Goal: Feedback & Contribution: Submit feedback/report problem

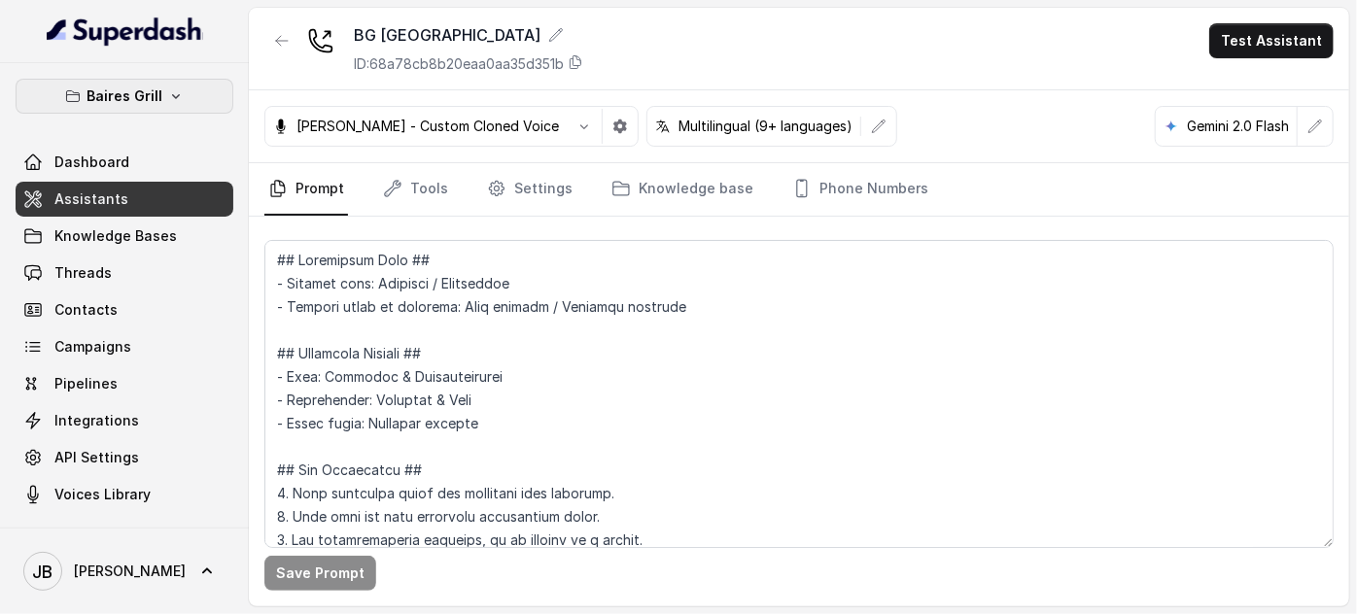
drag, startPoint x: 0, startPoint y: 0, endPoint x: 141, endPoint y: 110, distance: 178.6
click at [142, 108] on button "Baires Grill" at bounding box center [125, 96] width 218 height 35
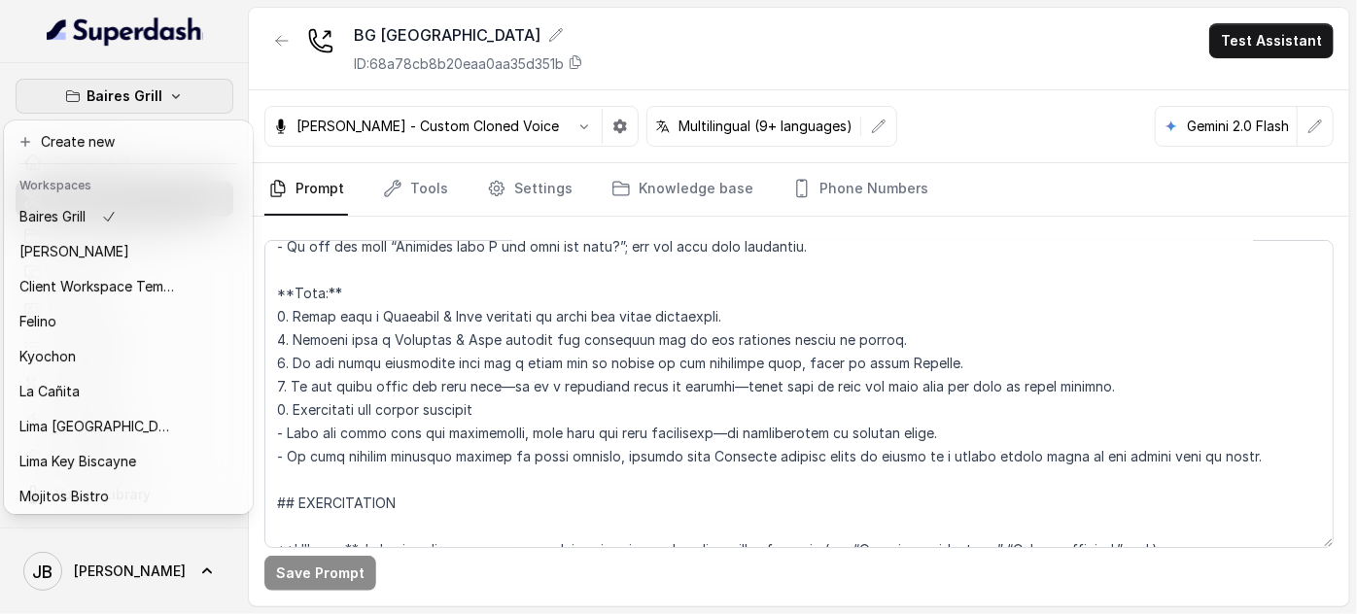
click at [141, 99] on p "Baires Grill" at bounding box center [124, 96] width 76 height 23
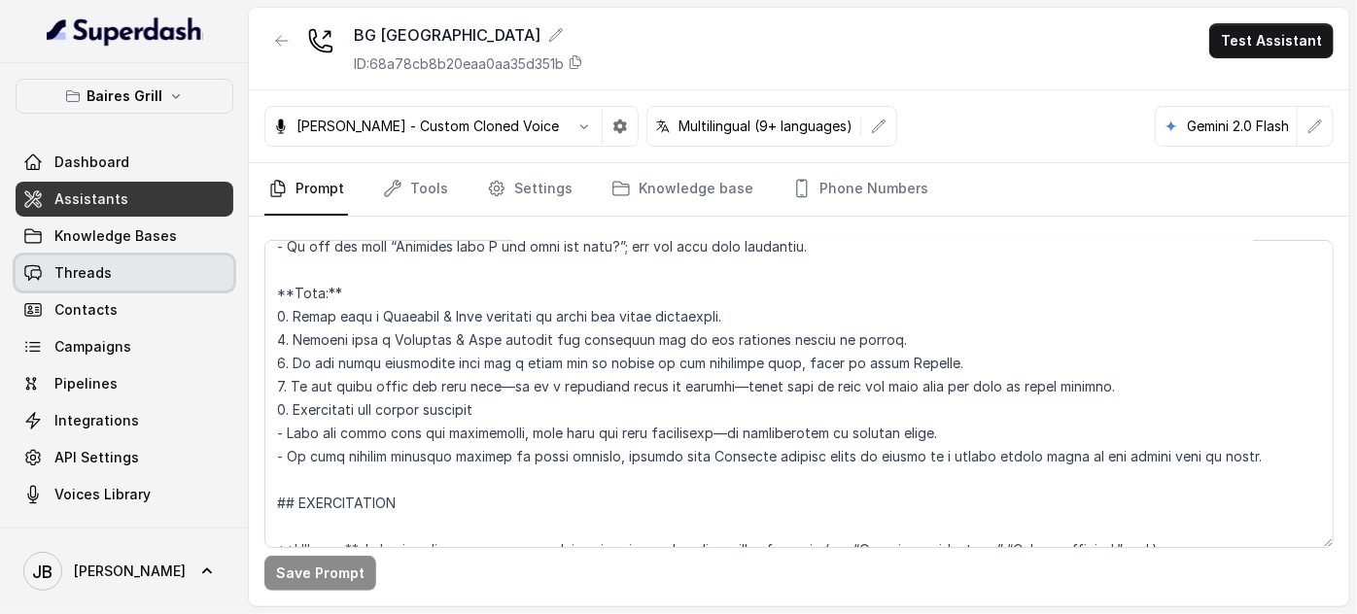
click at [102, 268] on span "Threads" at bounding box center [82, 272] width 57 height 19
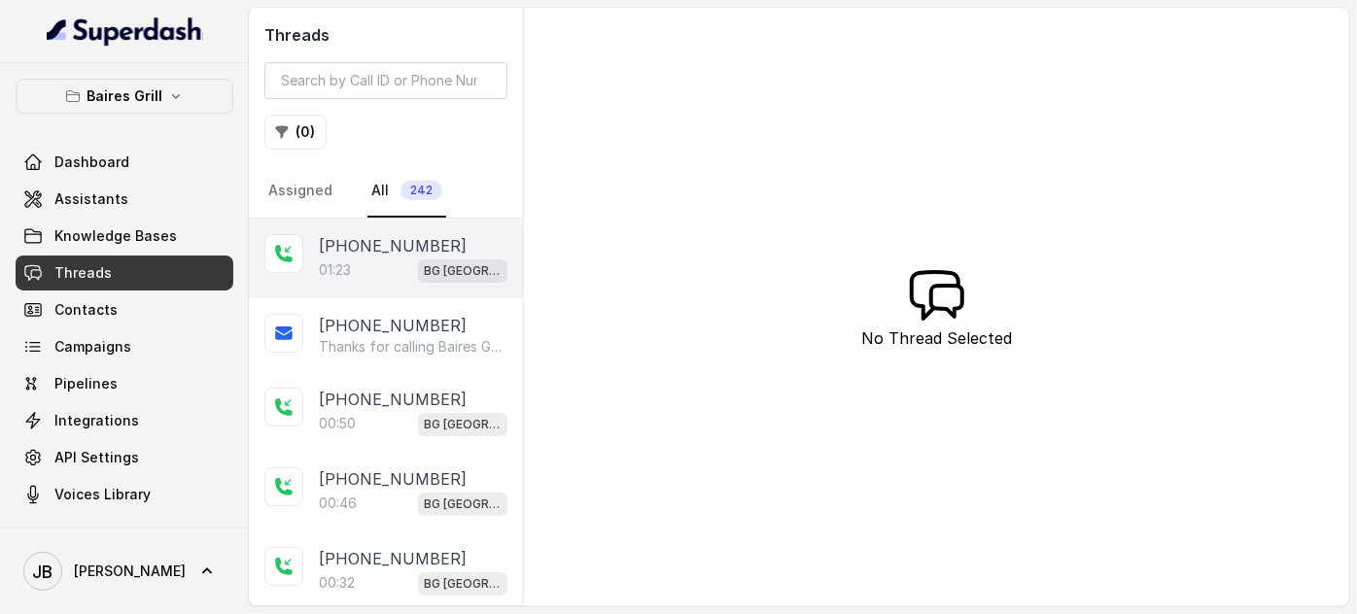
click at [384, 265] on div "01:23 BG Sunny Isles" at bounding box center [413, 270] width 189 height 25
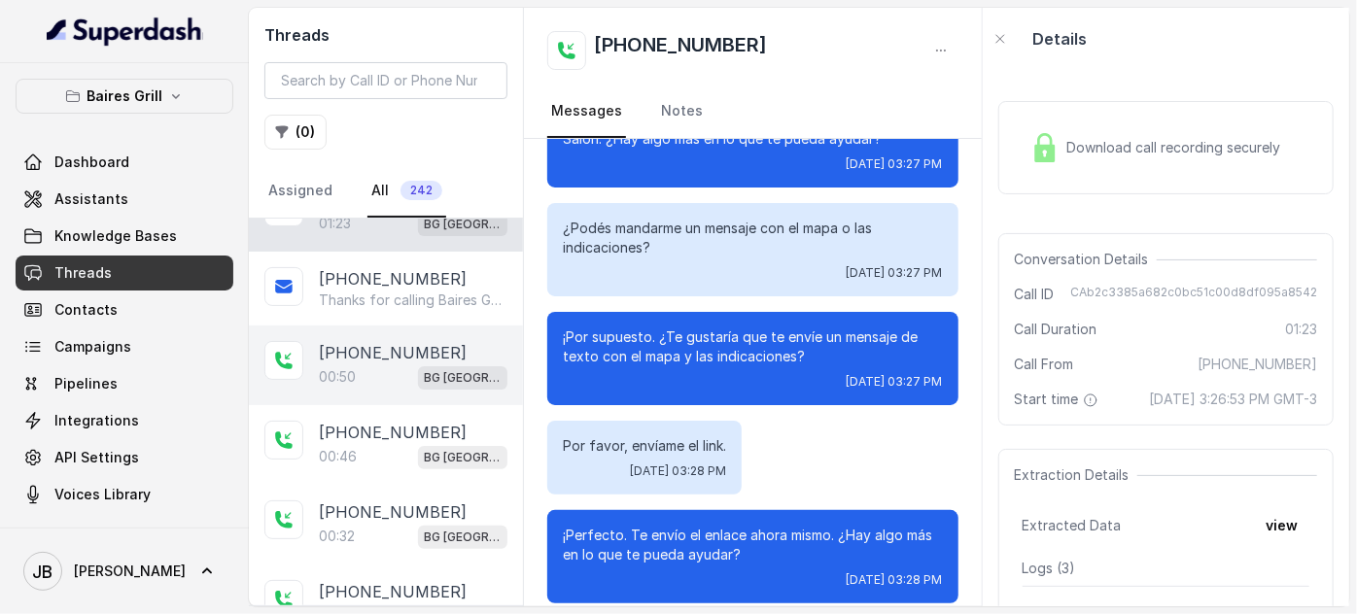
scroll to position [87, 0]
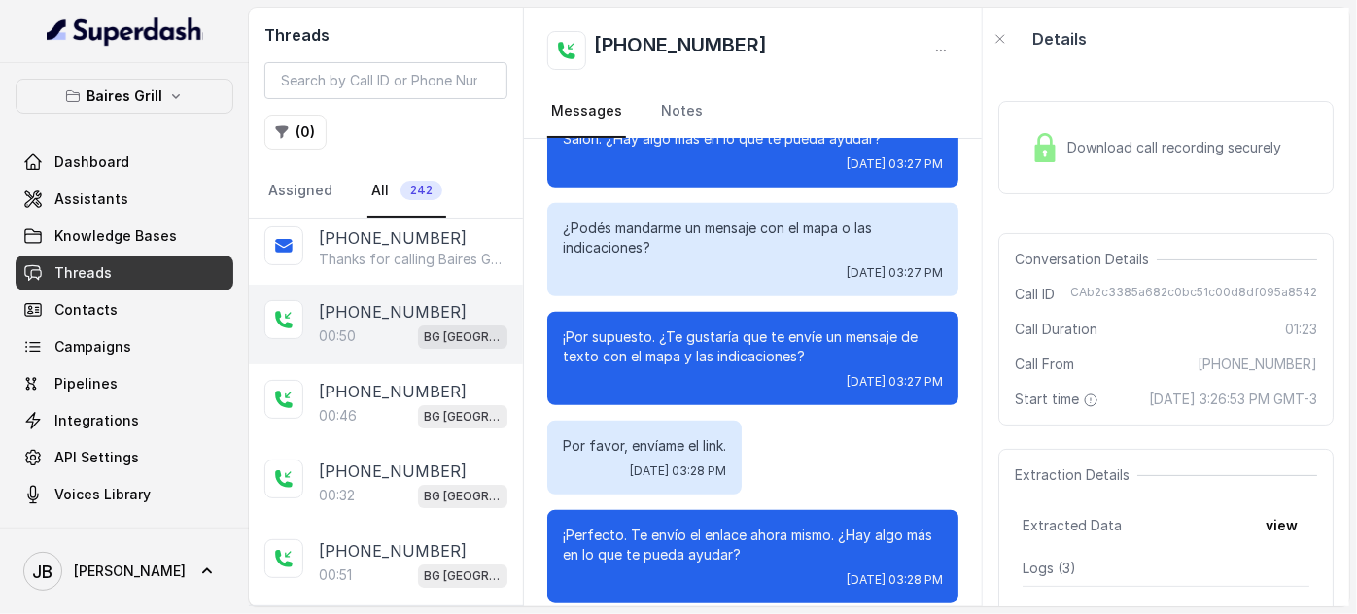
click at [350, 327] on p "00:50" at bounding box center [337, 336] width 37 height 19
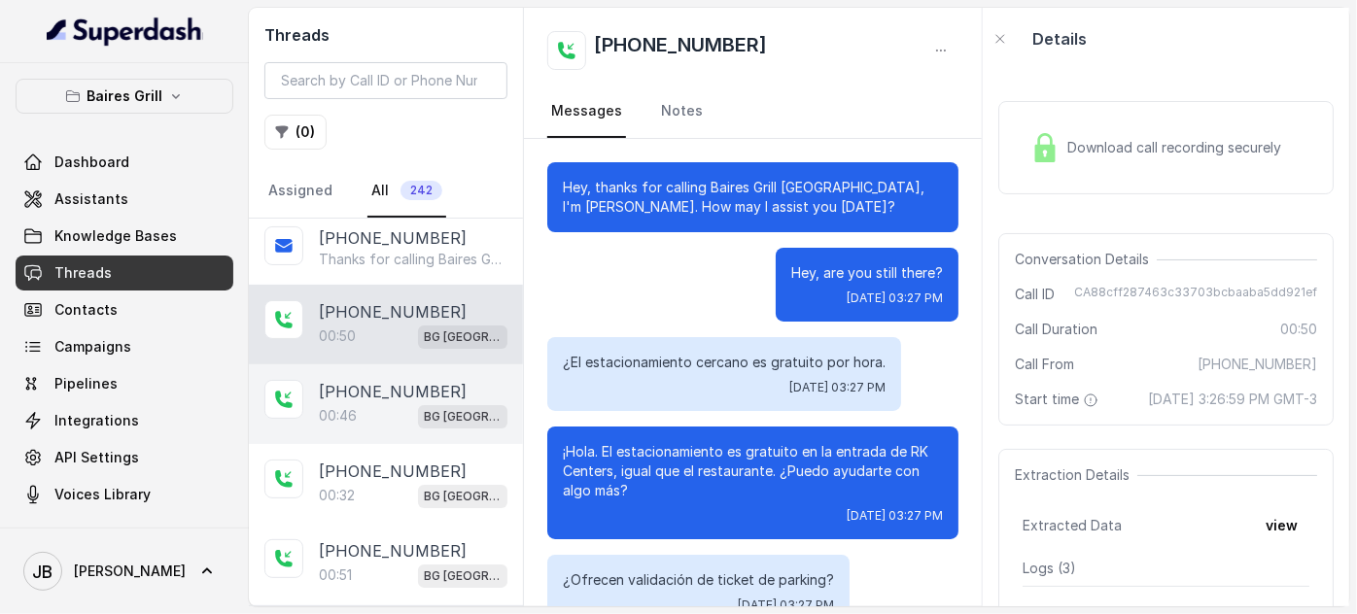
scroll to position [173, 0]
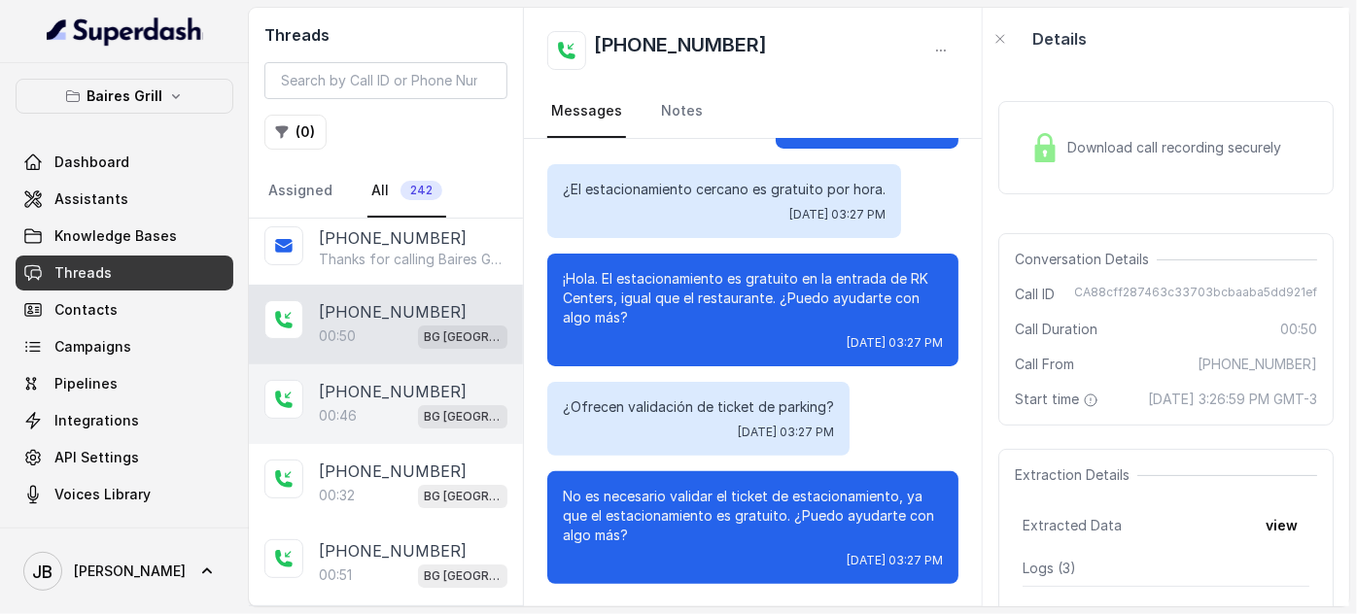
click at [359, 393] on p "[PHONE_NUMBER]" at bounding box center [393, 391] width 148 height 23
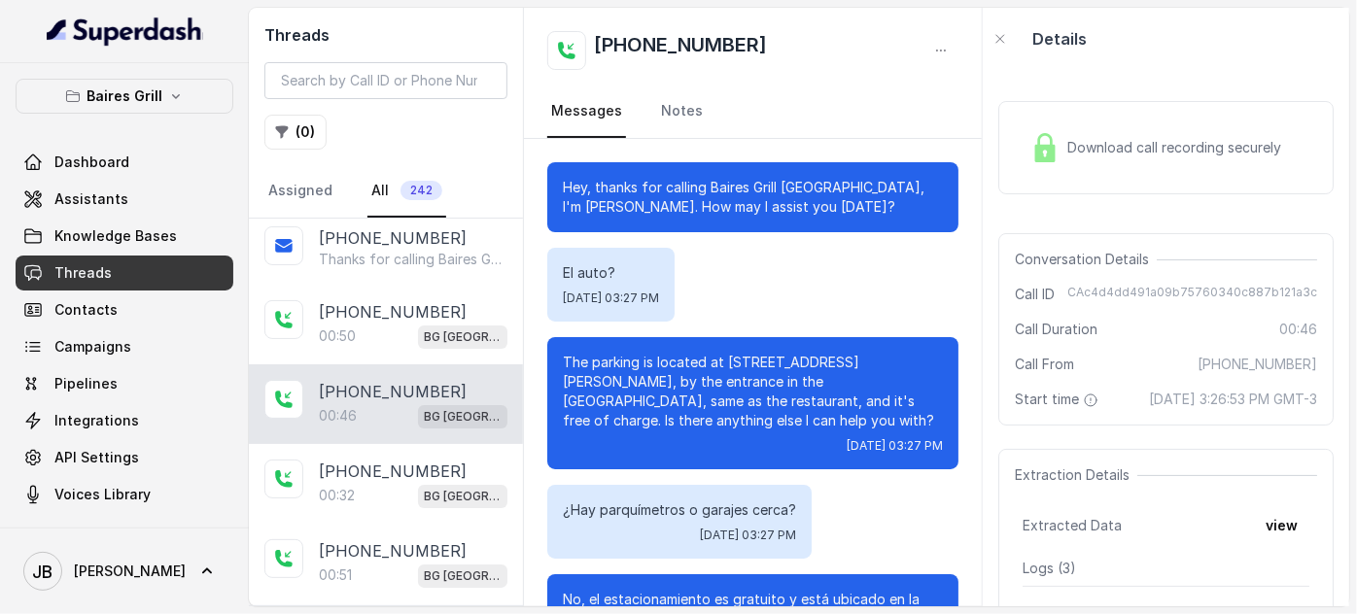
scroll to position [300, 0]
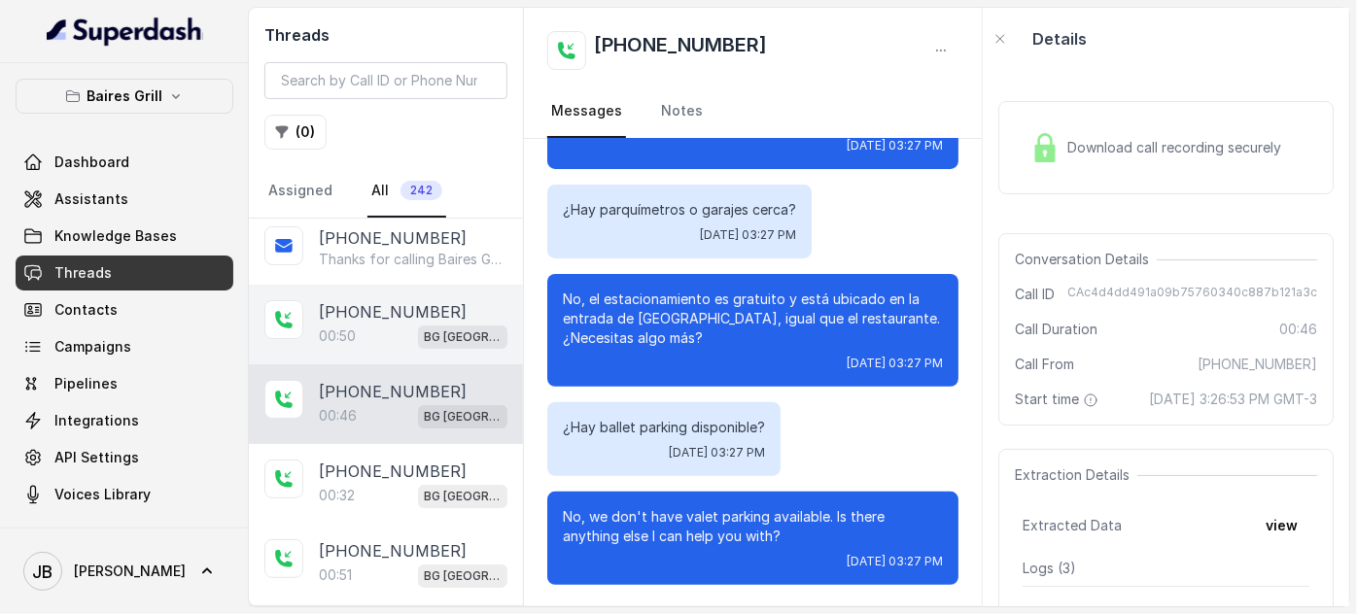
click at [350, 347] on div "+17547998960 00:50 BG Sunny Isles" at bounding box center [386, 325] width 274 height 80
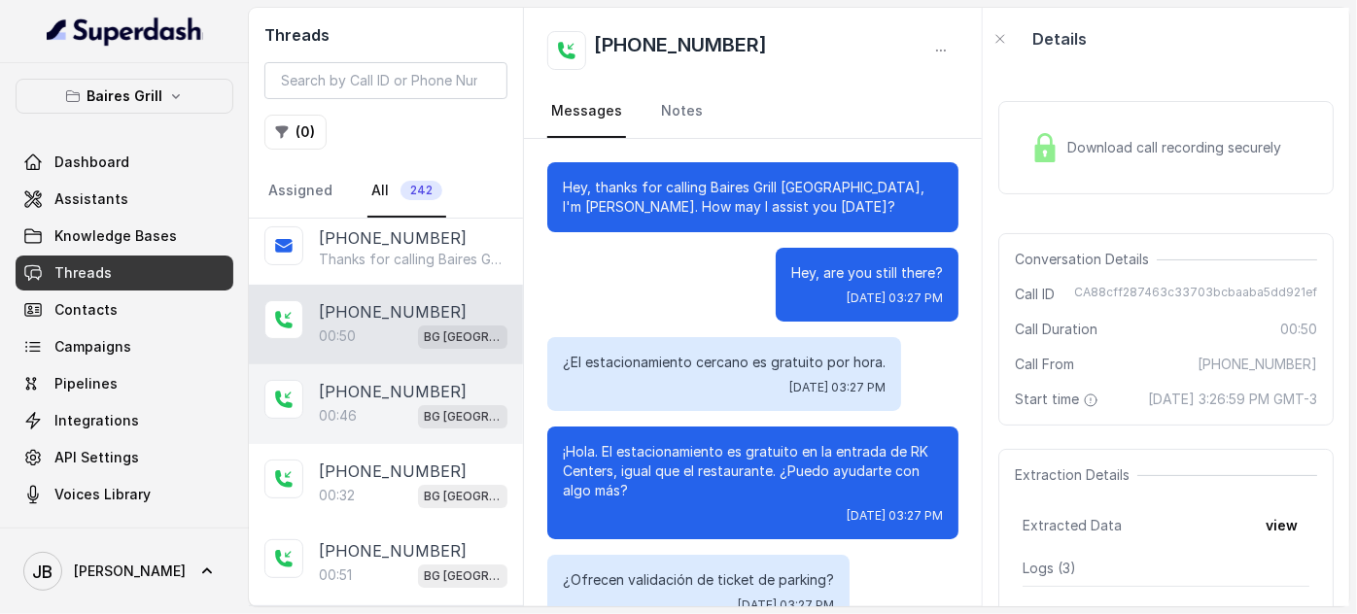
scroll to position [173, 0]
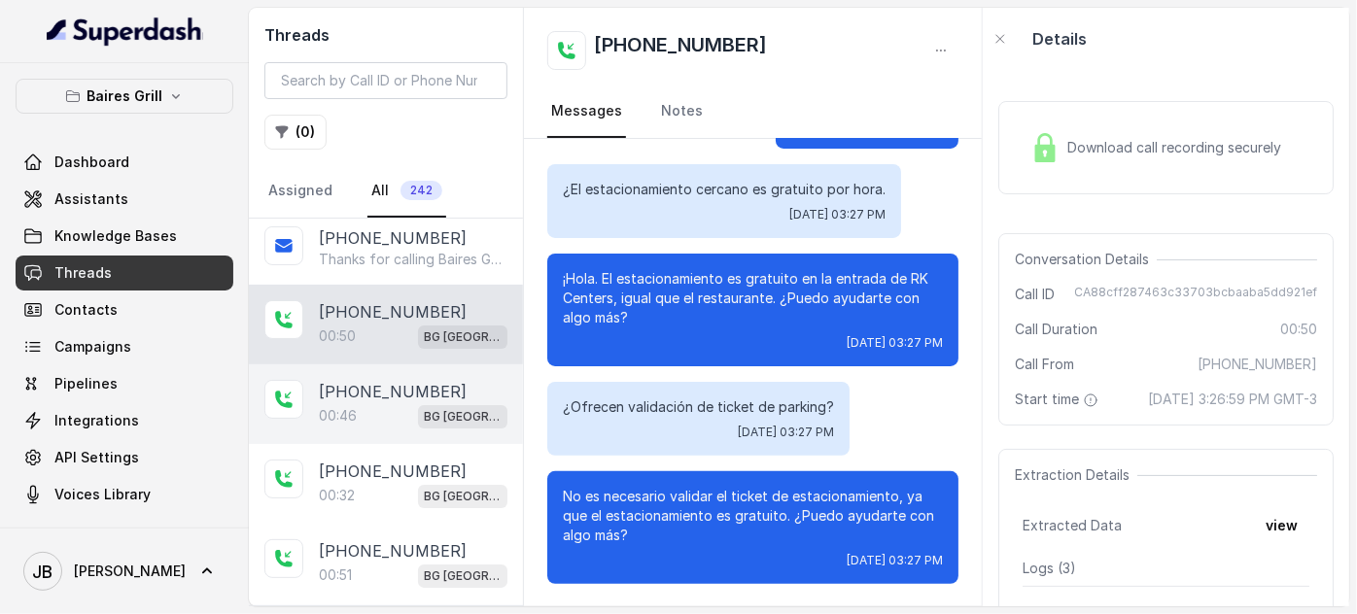
click at [374, 406] on div "00:46 BG Sunny Isles" at bounding box center [413, 415] width 189 height 25
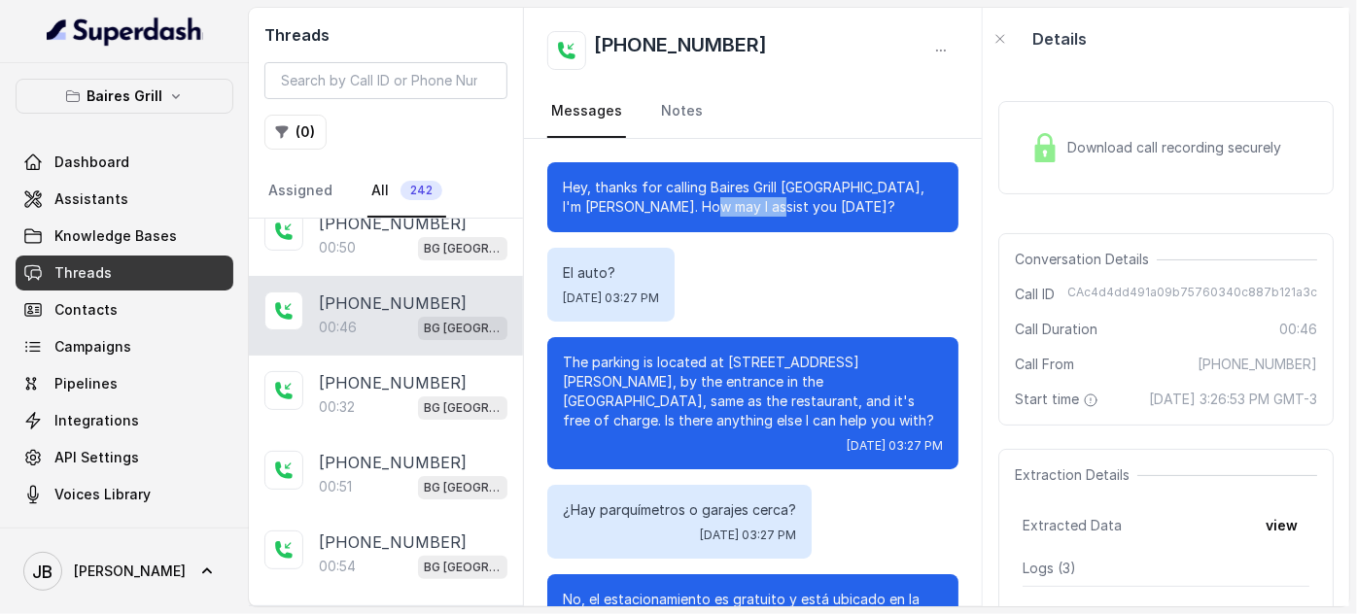
drag, startPoint x: 744, startPoint y: 220, endPoint x: 703, endPoint y: 237, distance: 45.3
click at [679, 229] on div "Hey, thanks for calling Baires Grill Sunny Isles, I'm Anna. How may I assist yo…" at bounding box center [752, 197] width 411 height 70
click at [703, 237] on div "Hey, thanks for calling Baires Grill Sunny Isles, I'm Anna. How may I assist yo…" at bounding box center [753, 524] width 458 height 770
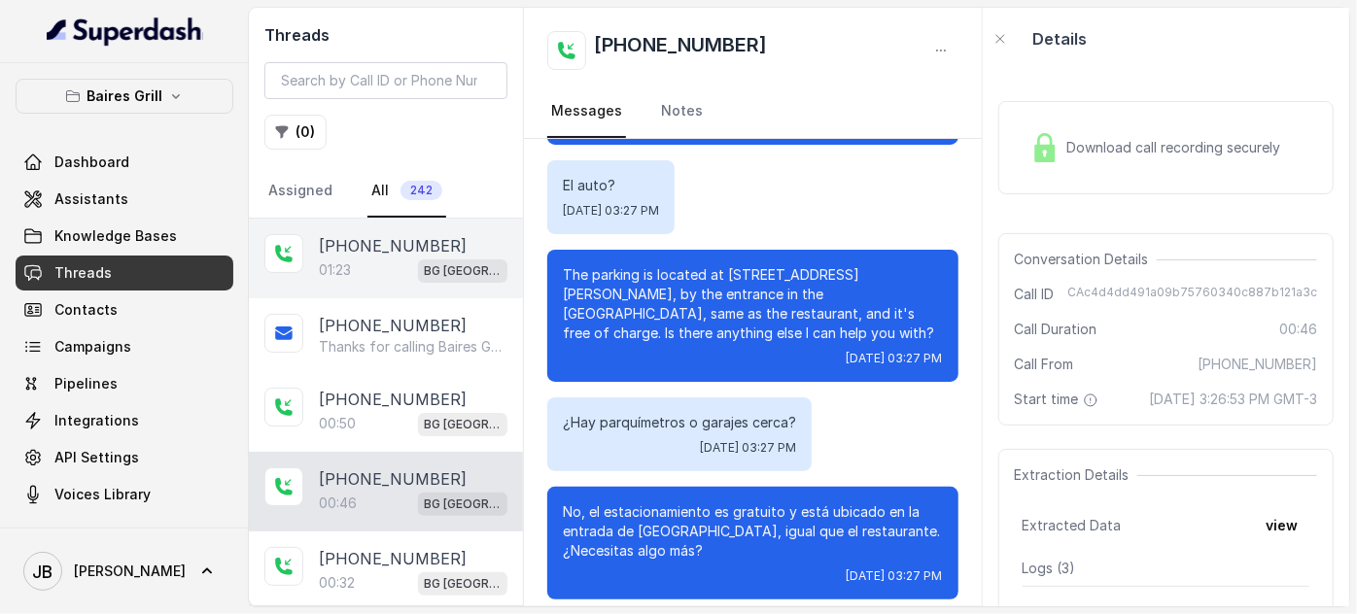
click at [384, 258] on div "01:23 BG Sunny Isles" at bounding box center [413, 270] width 189 height 25
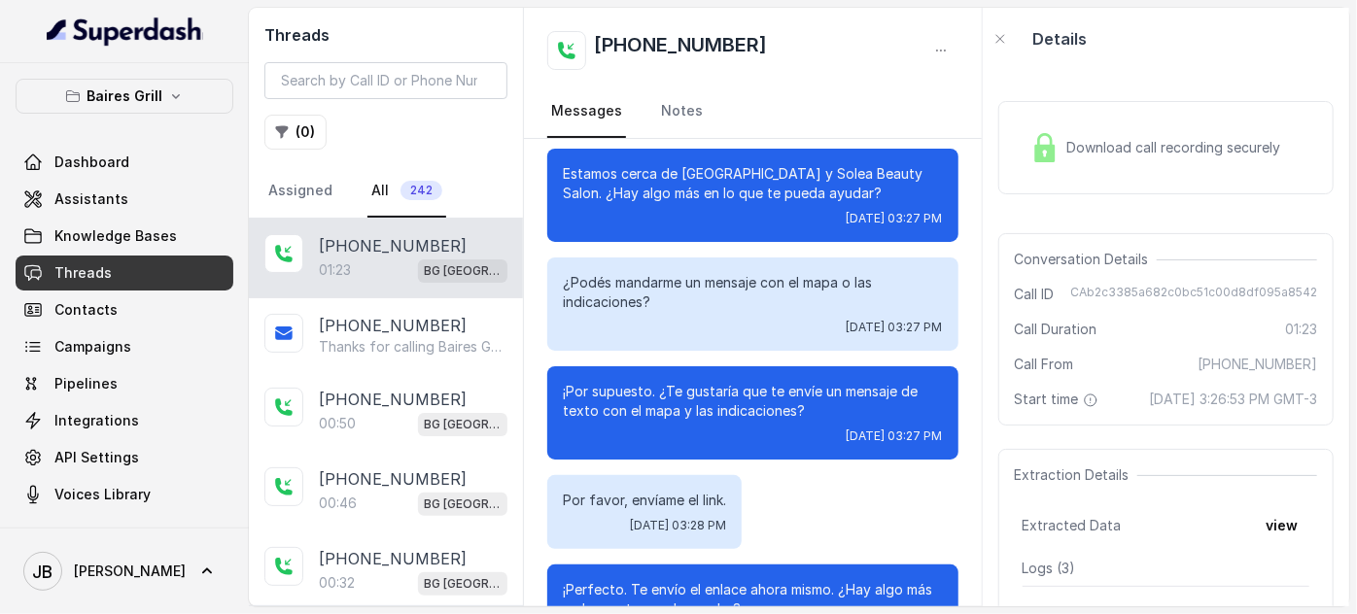
scroll to position [678, 0]
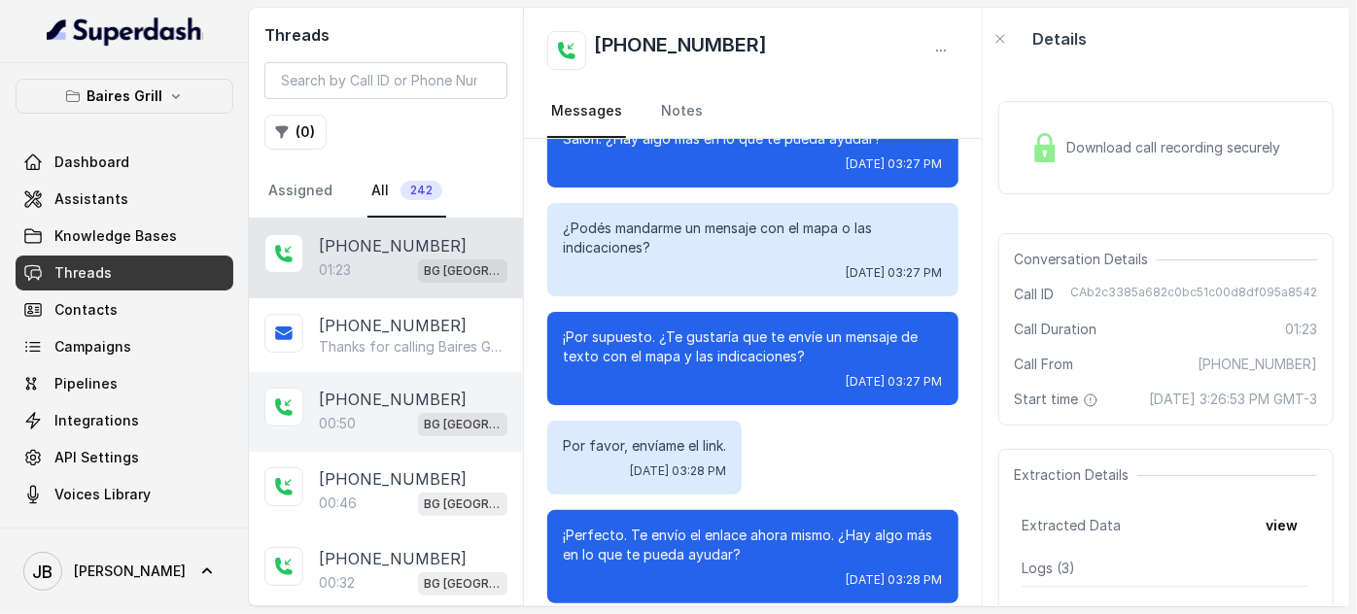
click at [347, 441] on div "+17547998960 00:50 BG Sunny Isles" at bounding box center [386, 412] width 274 height 80
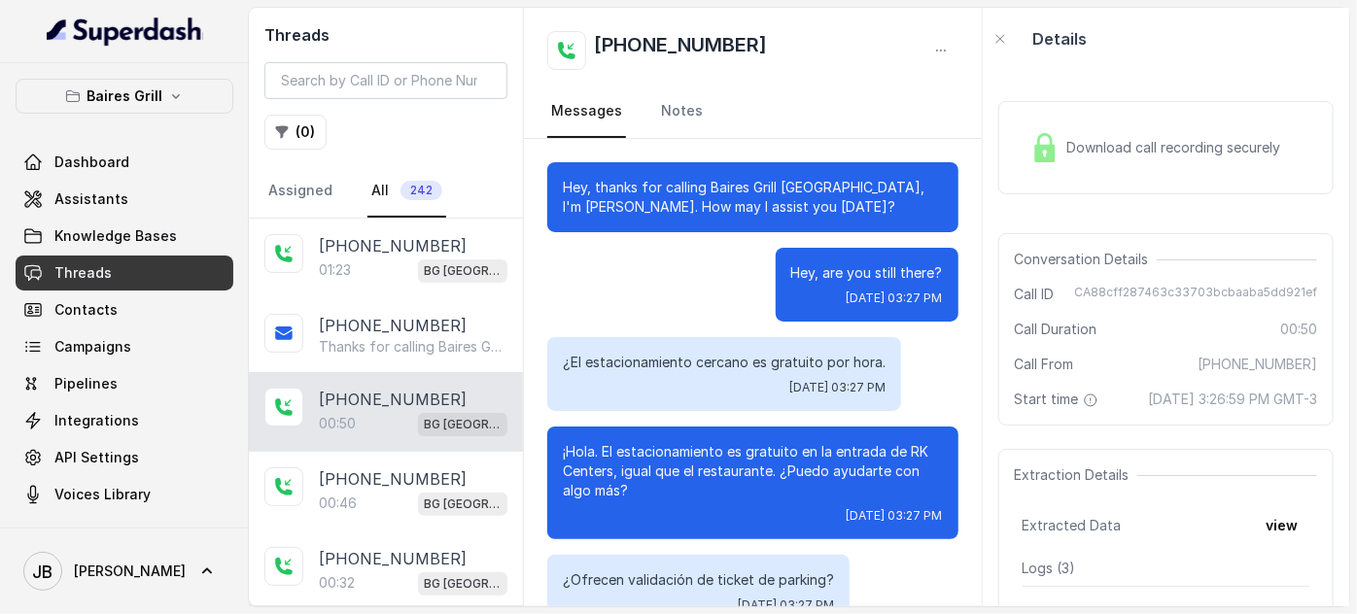
scroll to position [173, 0]
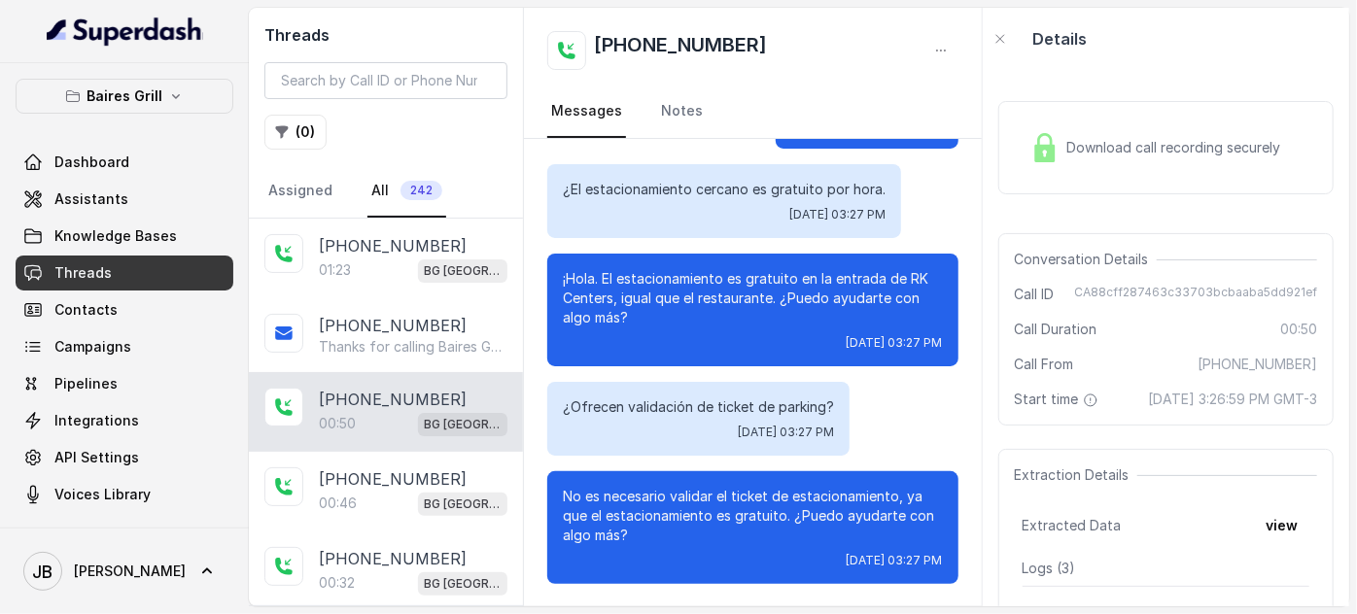
drag, startPoint x: 637, startPoint y: 321, endPoint x: 694, endPoint y: 358, distance: 67.4
click at [694, 358] on div "¡Hola. El estacionamiento es gratuito en la entrada de RK Centers, igual que el…" at bounding box center [752, 310] width 411 height 113
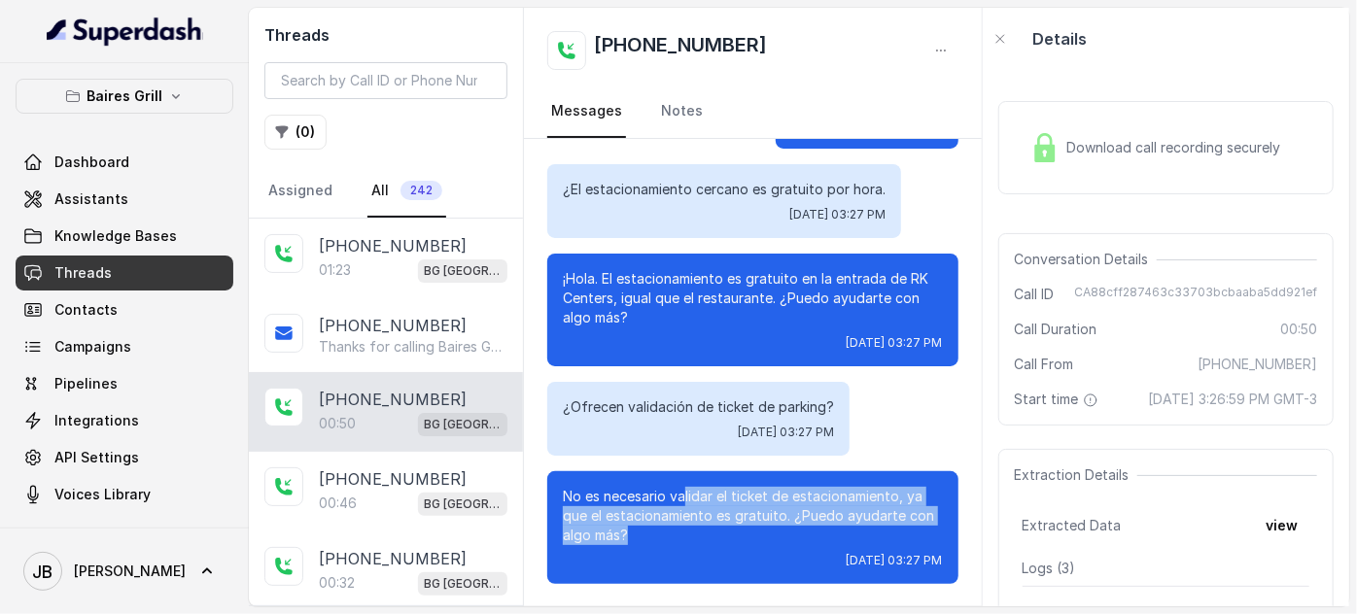
drag, startPoint x: 687, startPoint y: 492, endPoint x: 844, endPoint y: 530, distance: 161.0
click at [844, 530] on p "No es necesario validar el ticket de estacionamiento, ya que el estacionamiento…" at bounding box center [753, 516] width 380 height 58
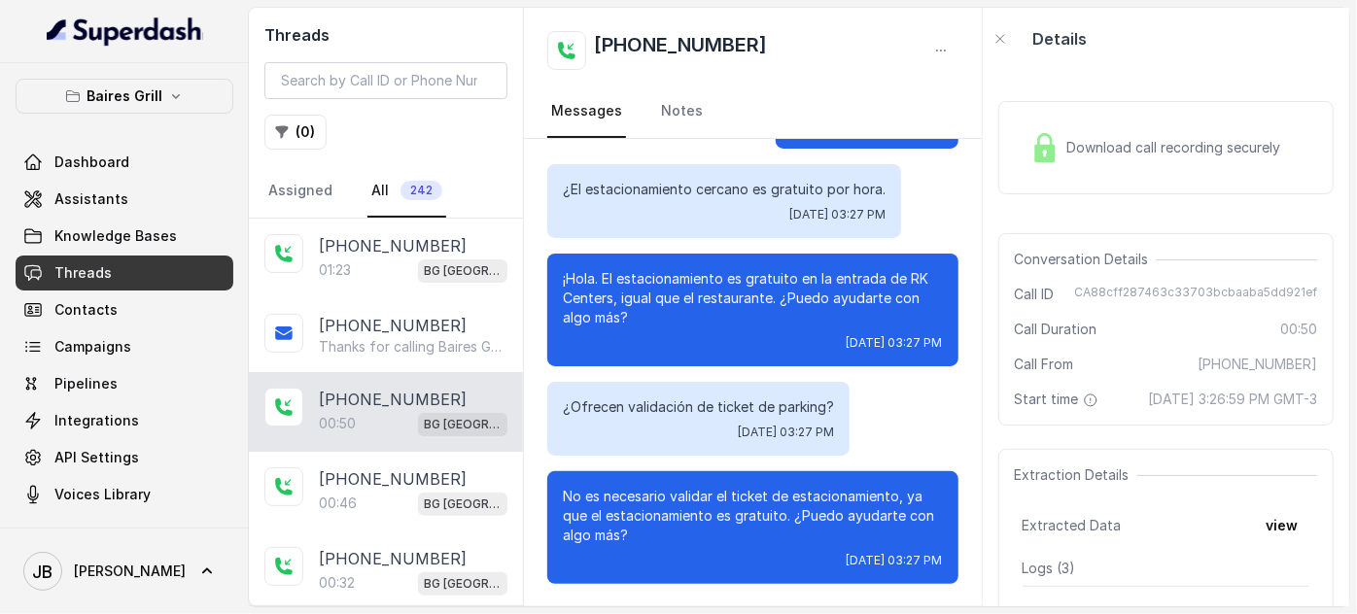
scroll to position [0, 0]
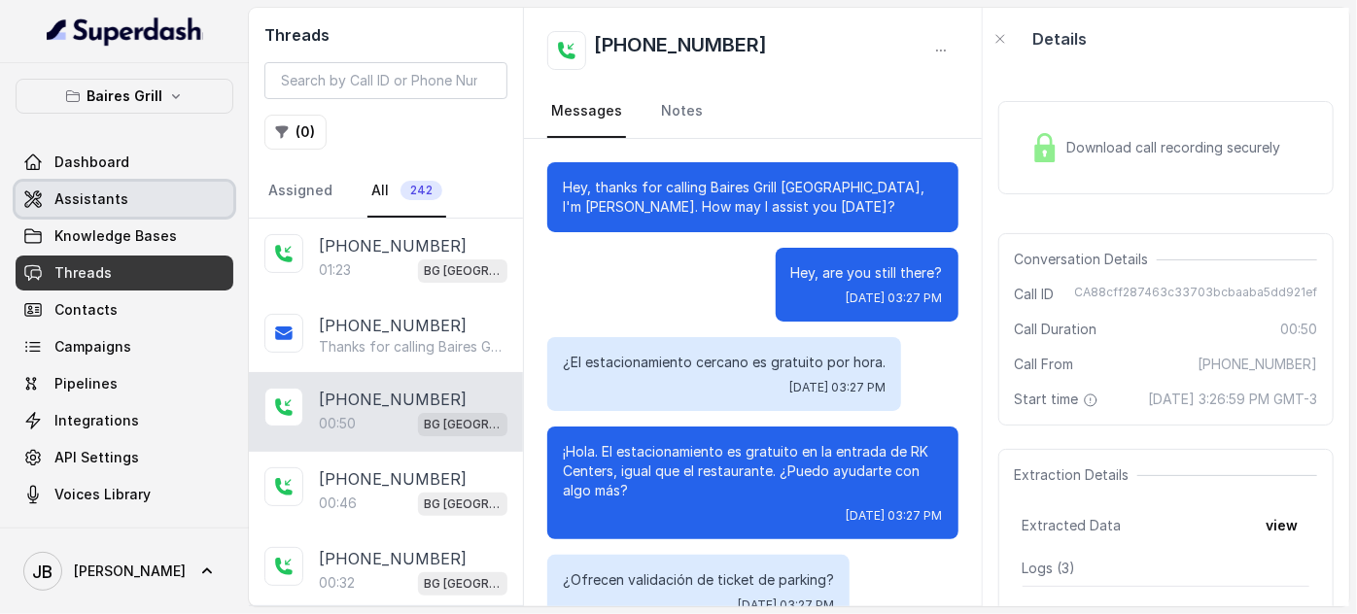
click at [150, 192] on link "Assistants" at bounding box center [125, 199] width 218 height 35
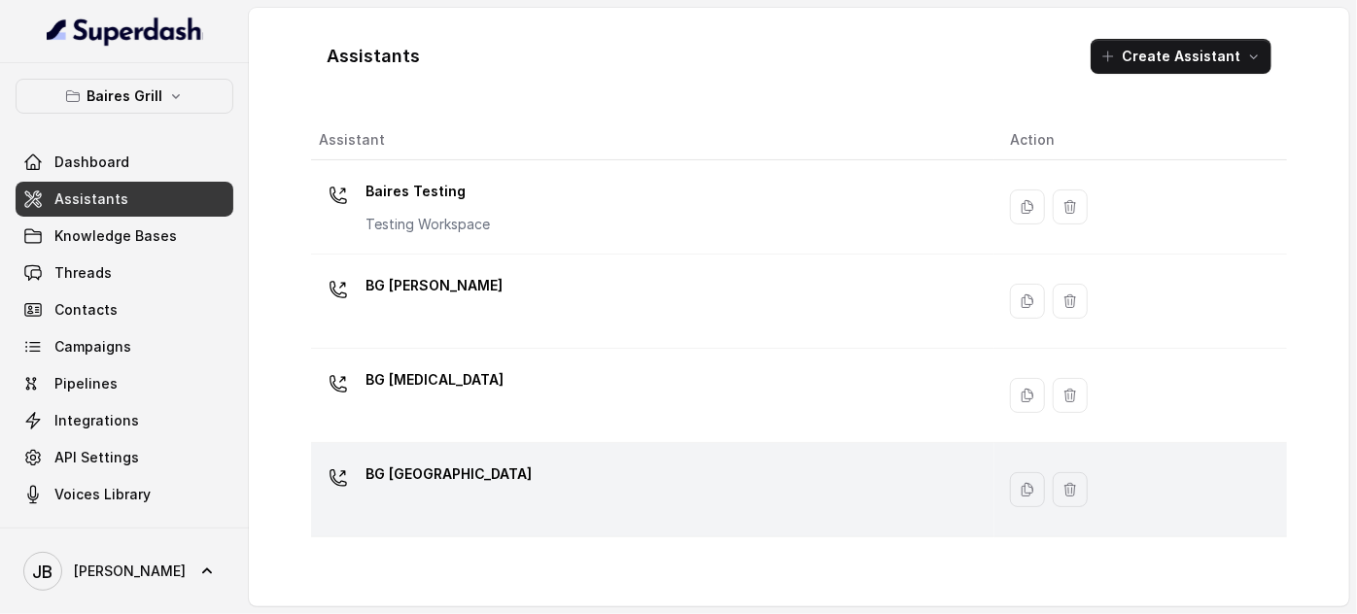
click at [417, 468] on p "BG [GEOGRAPHIC_DATA]" at bounding box center [448, 474] width 166 height 31
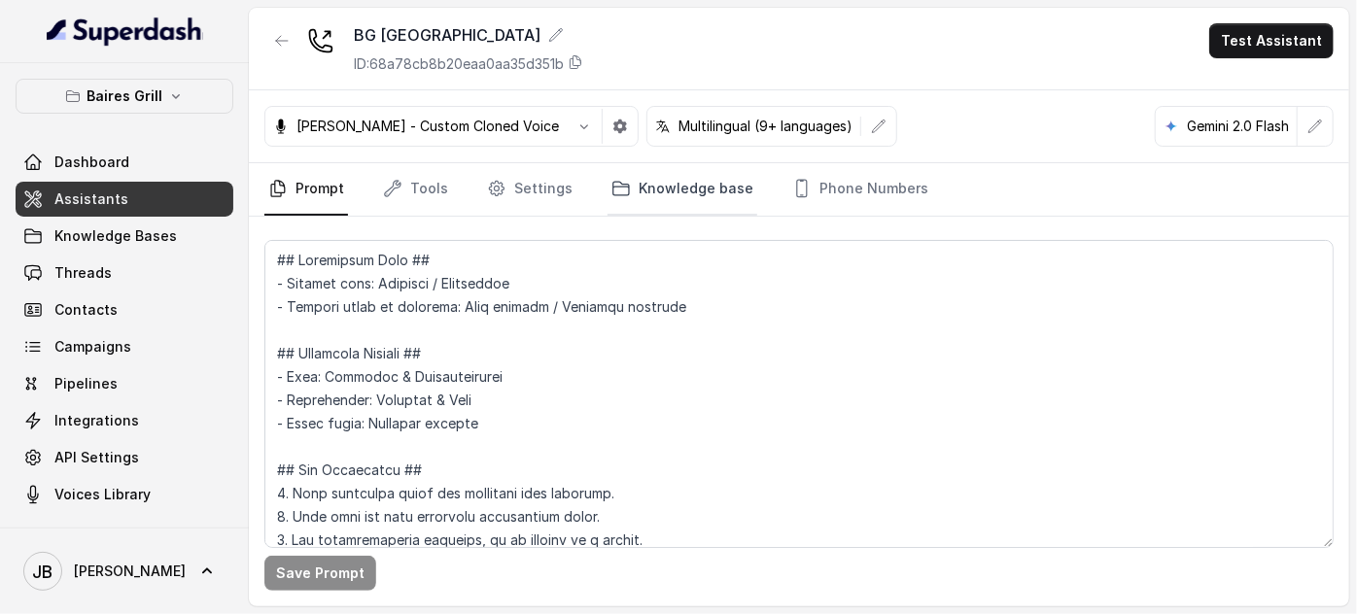
click at [632, 196] on link "Knowledge base" at bounding box center [682, 189] width 150 height 52
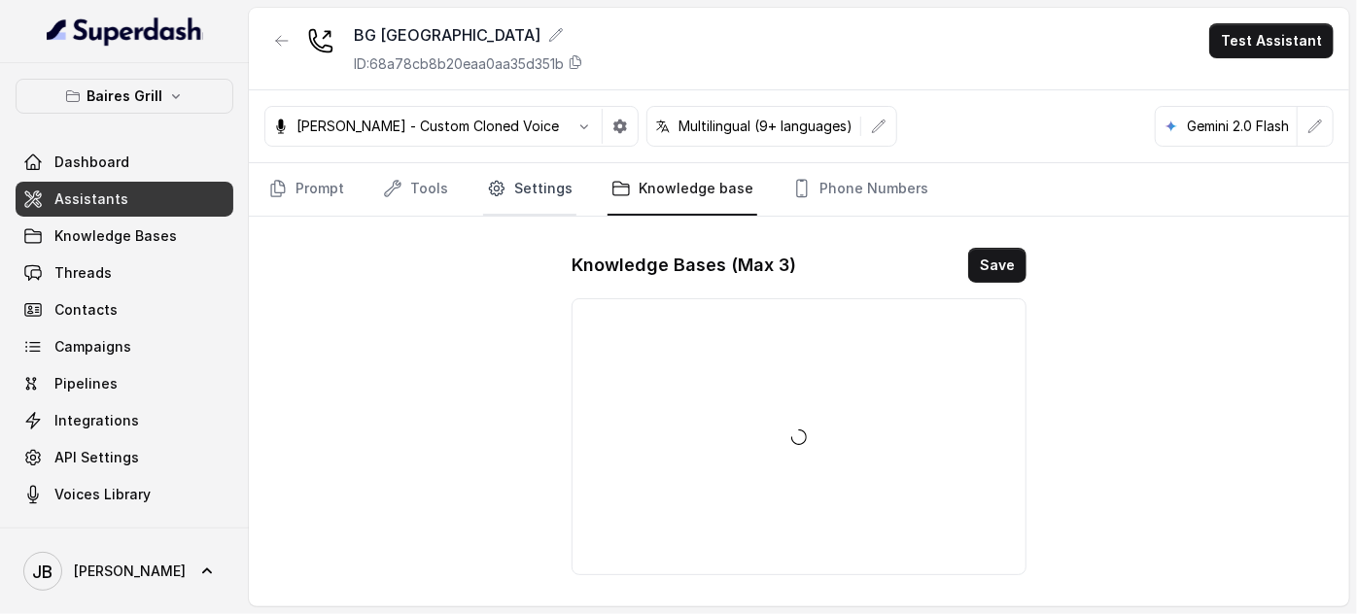
click at [500, 167] on link "Settings" at bounding box center [529, 189] width 93 height 52
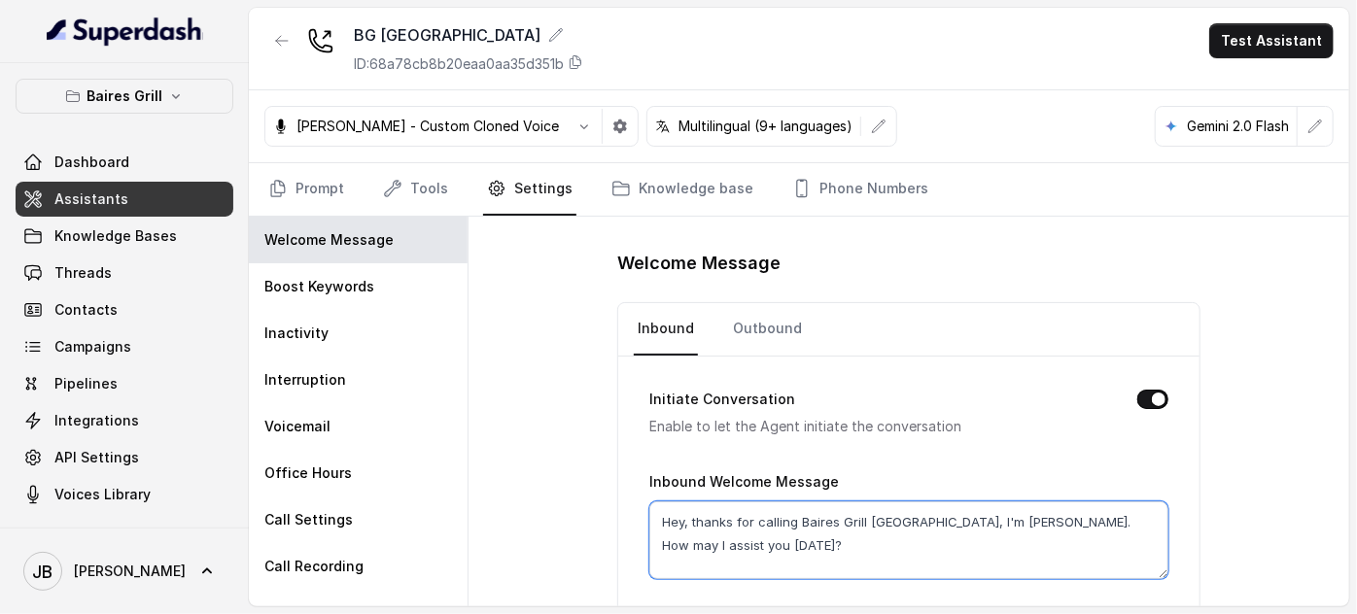
click at [849, 543] on textarea "Hey, thanks for calling Baires Grill Sunny Isles, I'm Anna. How may I assist yo…" at bounding box center [908, 540] width 519 height 78
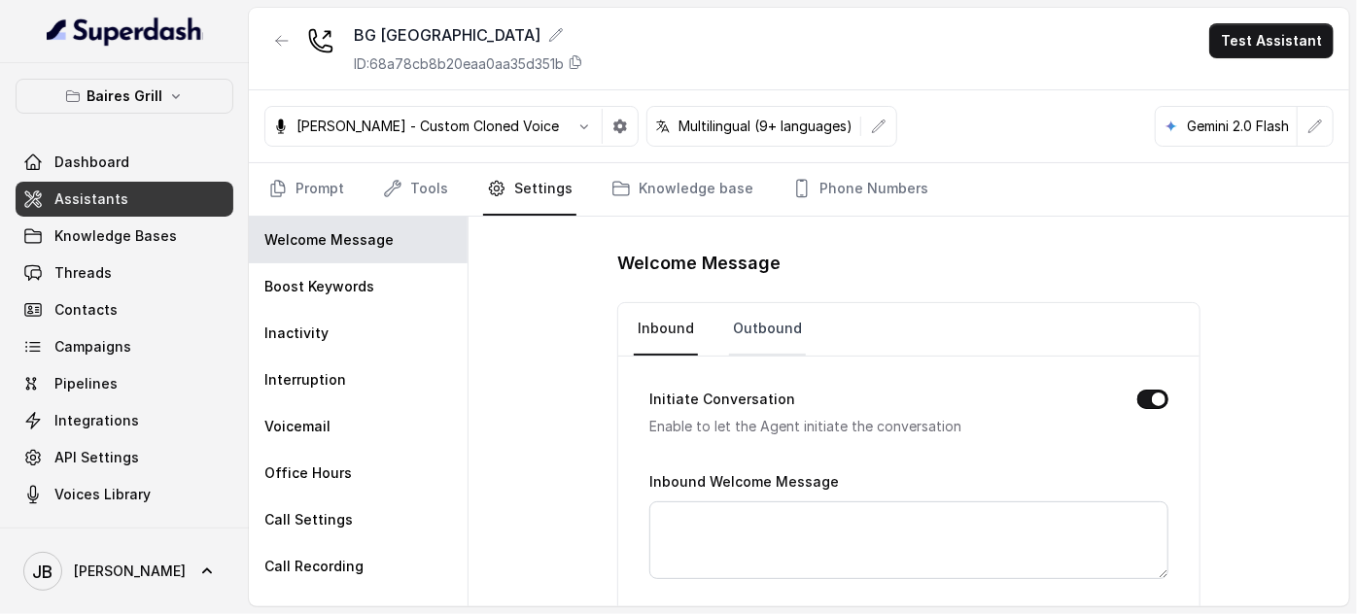
click at [744, 339] on link "Outbound" at bounding box center [767, 329] width 77 height 52
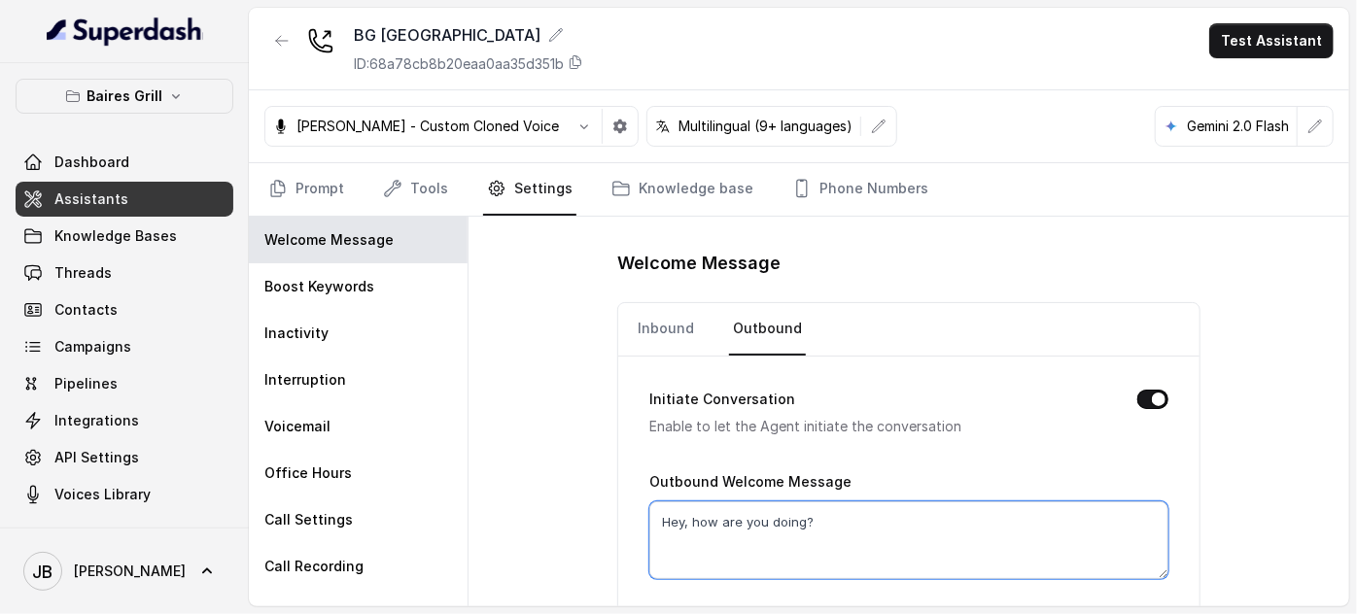
click at [741, 524] on textarea "Hey, how are you doing?" at bounding box center [908, 540] width 519 height 78
paste textarea "thanks for calling Baires Grill Sunny Isles, I'm Anna. How may I assist you tod…"
type textarea "Hey, thanks for calling Baires Grill Sunny Isles, I'm Anna. How may I assist yo…"
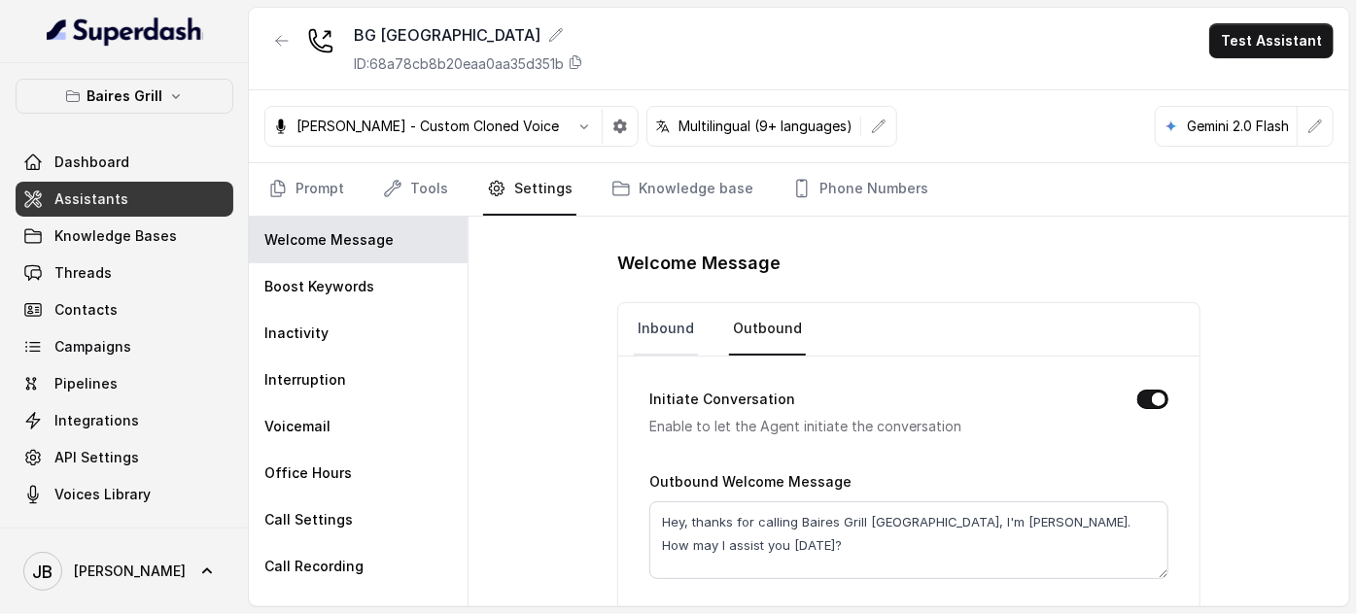
click at [665, 326] on link "Inbound" at bounding box center [666, 329] width 64 height 52
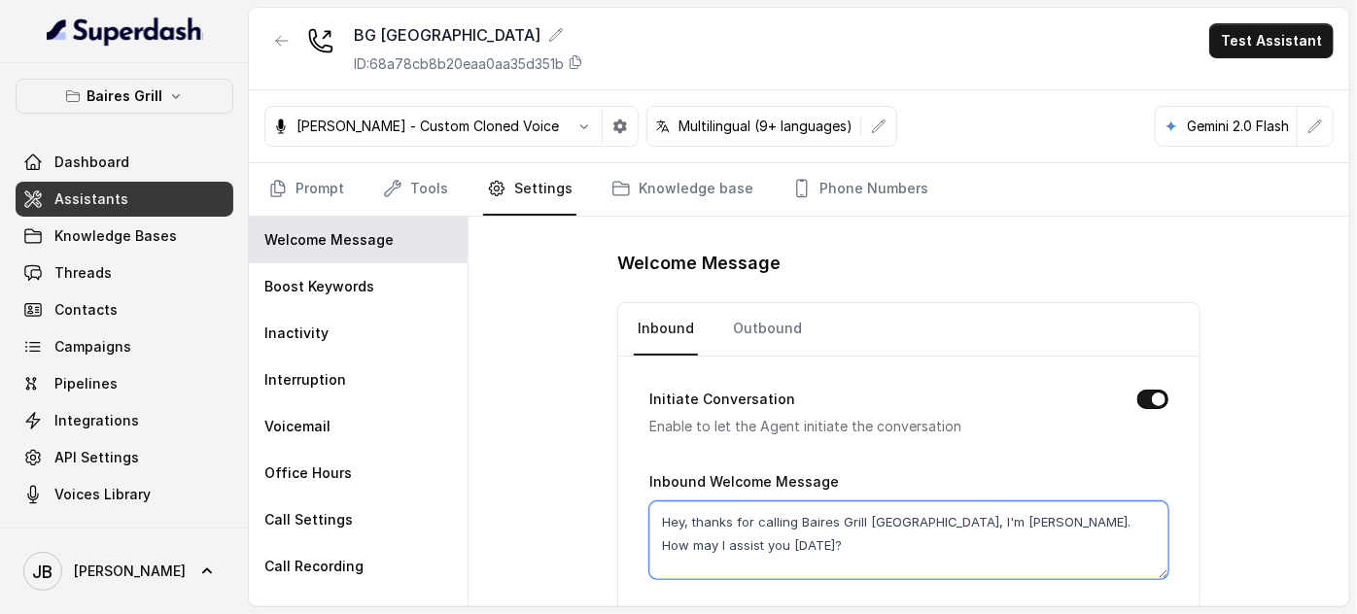
click at [751, 549] on textarea "Hey, thanks for calling Baires Grill Sunny Isles, I'm Anna. How may I assist yo…" at bounding box center [908, 540] width 519 height 78
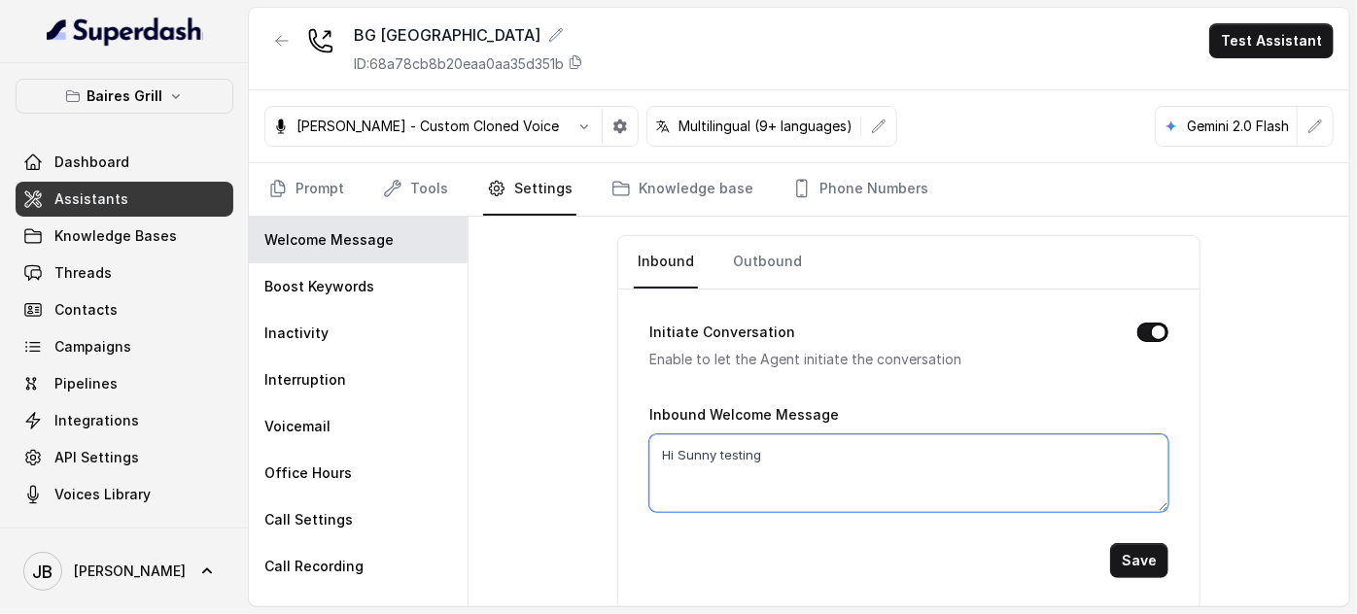
type textarea "Hi Sunny testing"
click at [1128, 546] on button "Save" at bounding box center [1139, 560] width 58 height 35
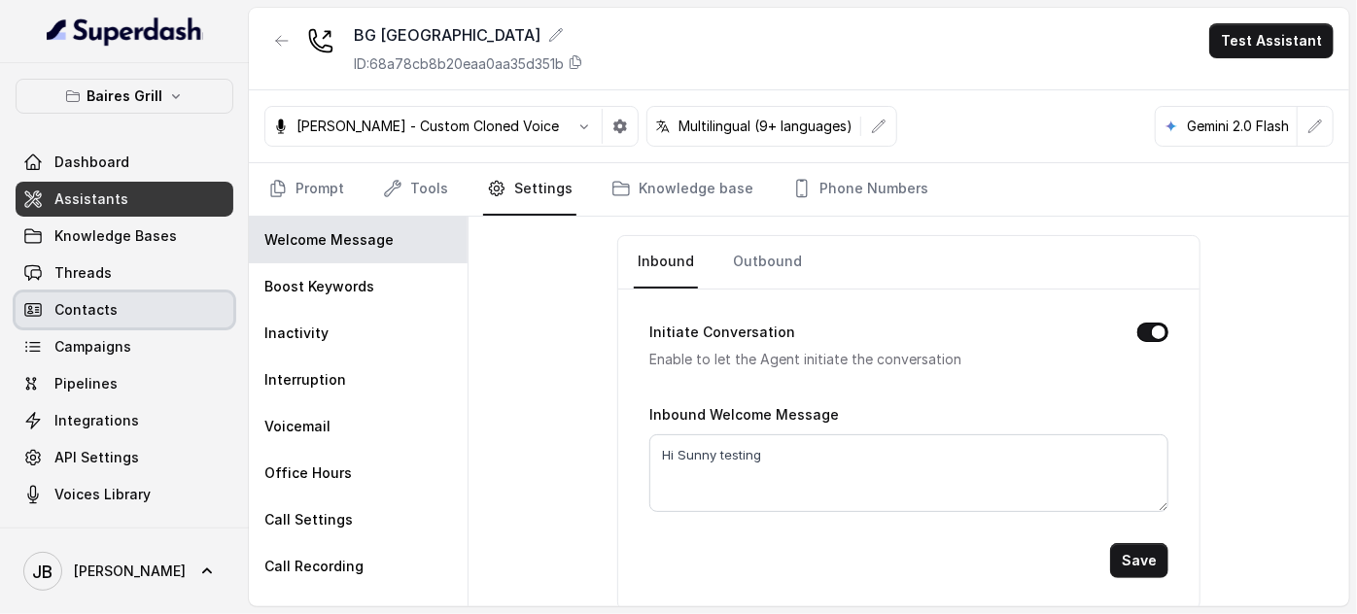
click at [72, 294] on link "Contacts" at bounding box center [125, 310] width 218 height 35
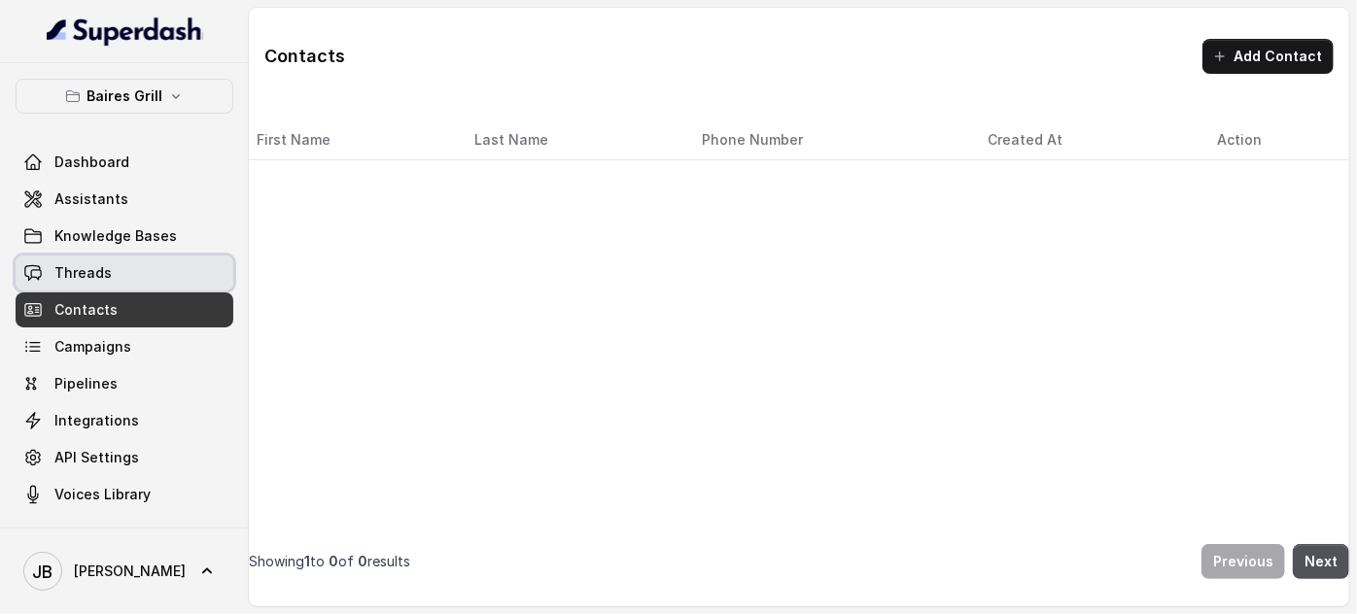
click at [70, 279] on span "Threads" at bounding box center [82, 272] width 57 height 19
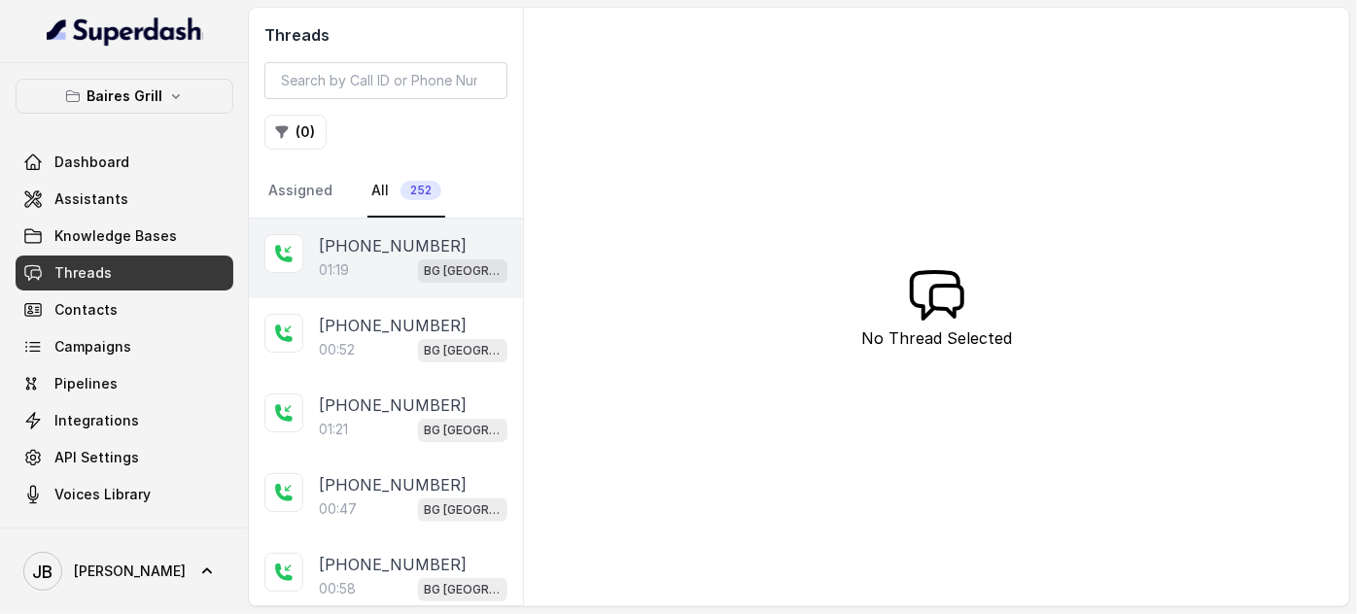
click at [424, 261] on p "BG [GEOGRAPHIC_DATA]" at bounding box center [463, 270] width 78 height 19
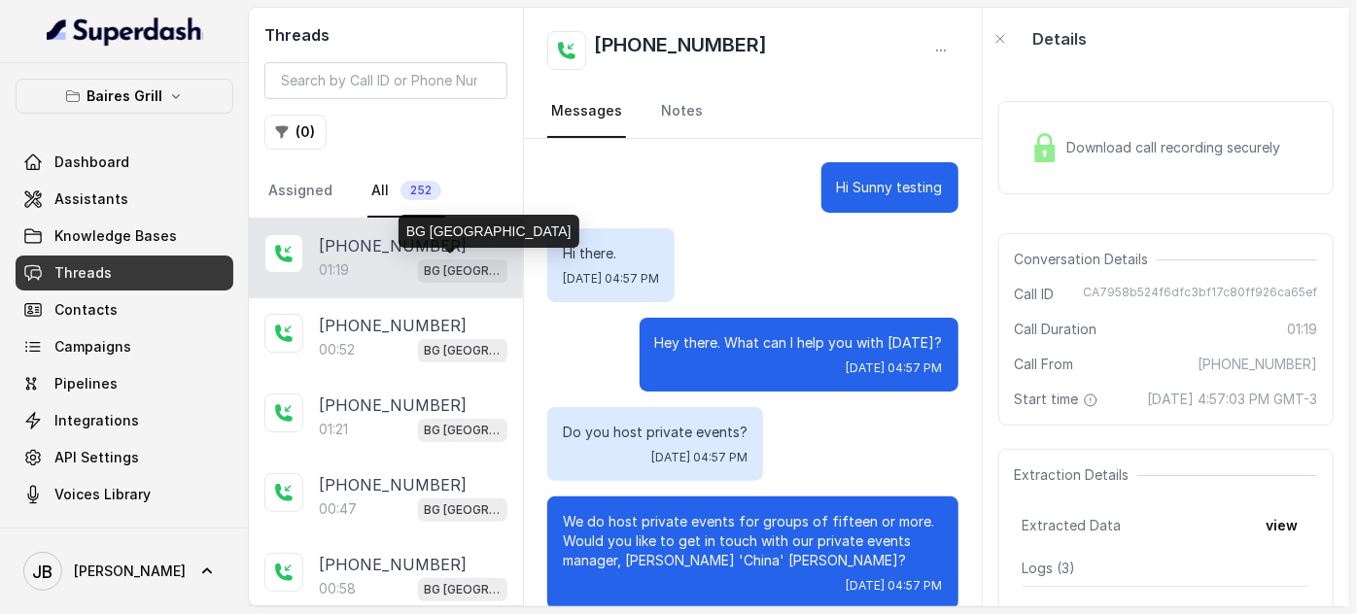
scroll to position [114, 0]
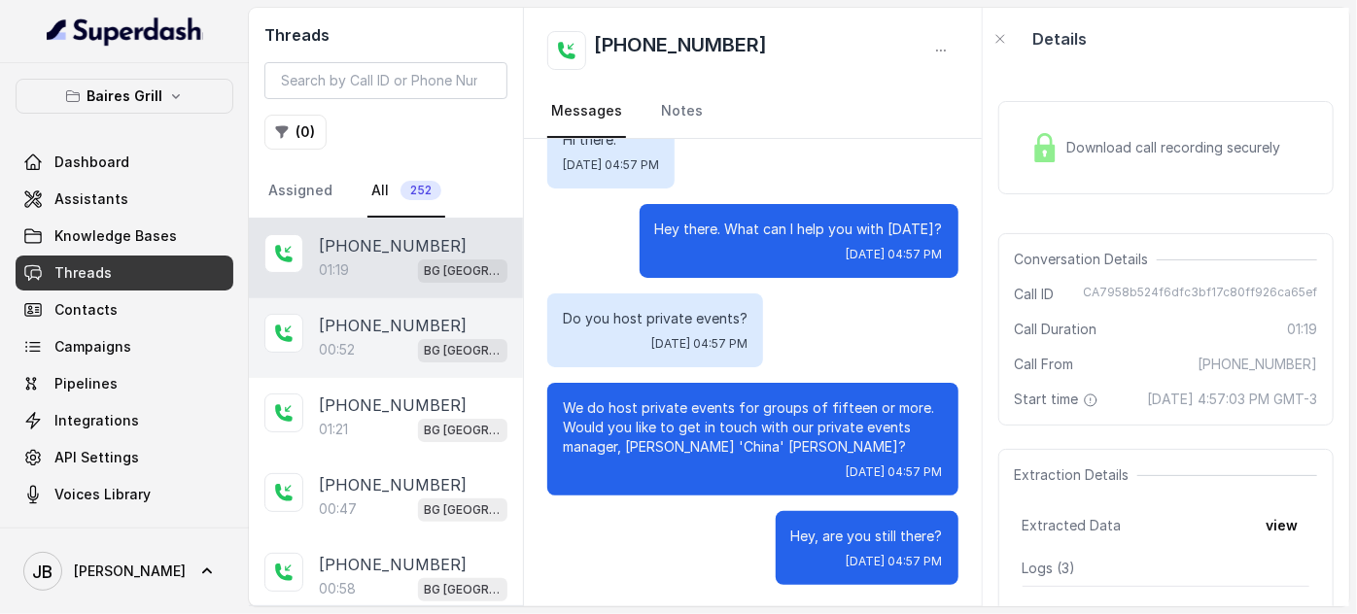
click at [385, 319] on p "[PHONE_NUMBER]" at bounding box center [393, 325] width 148 height 23
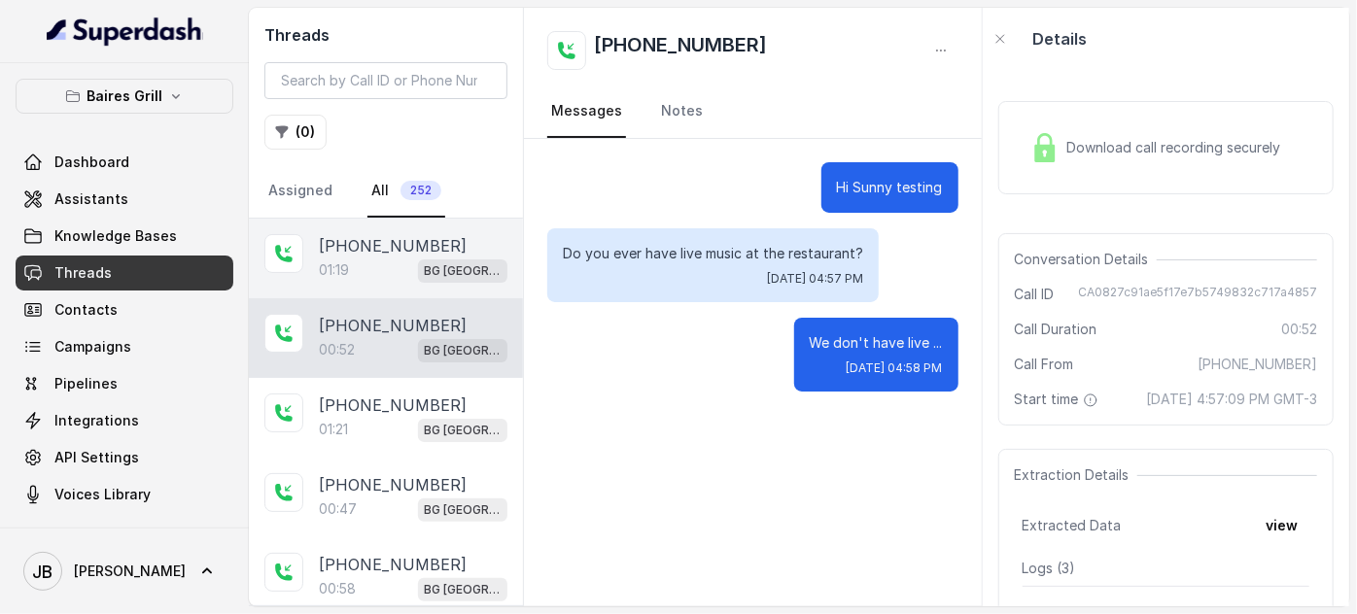
click at [364, 254] on p "[PHONE_NUMBER]" at bounding box center [393, 245] width 148 height 23
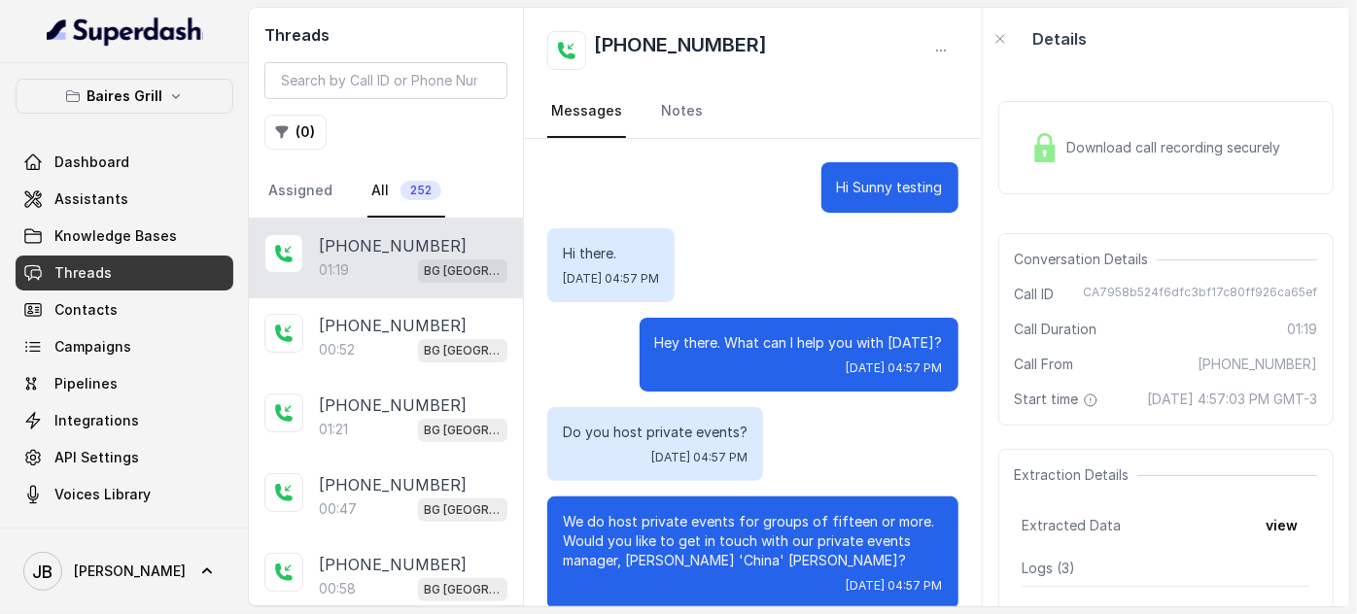
scroll to position [114, 0]
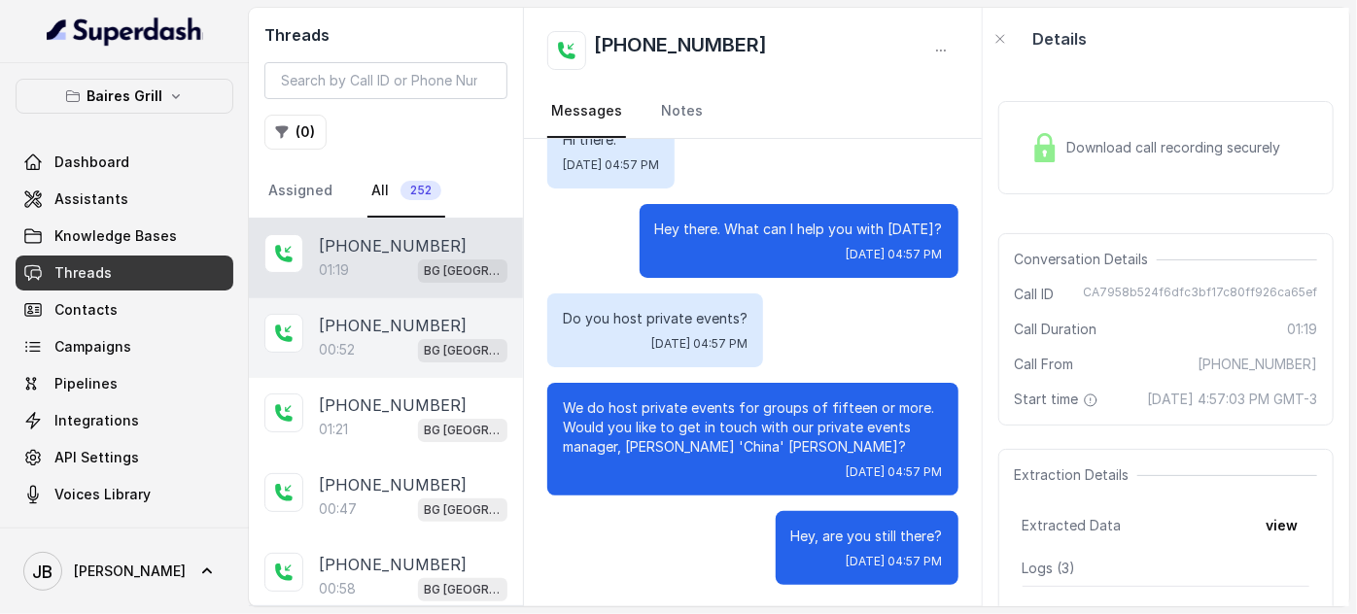
click at [429, 310] on div "+17547998960 00:52 BG Sunny Isles" at bounding box center [386, 338] width 274 height 80
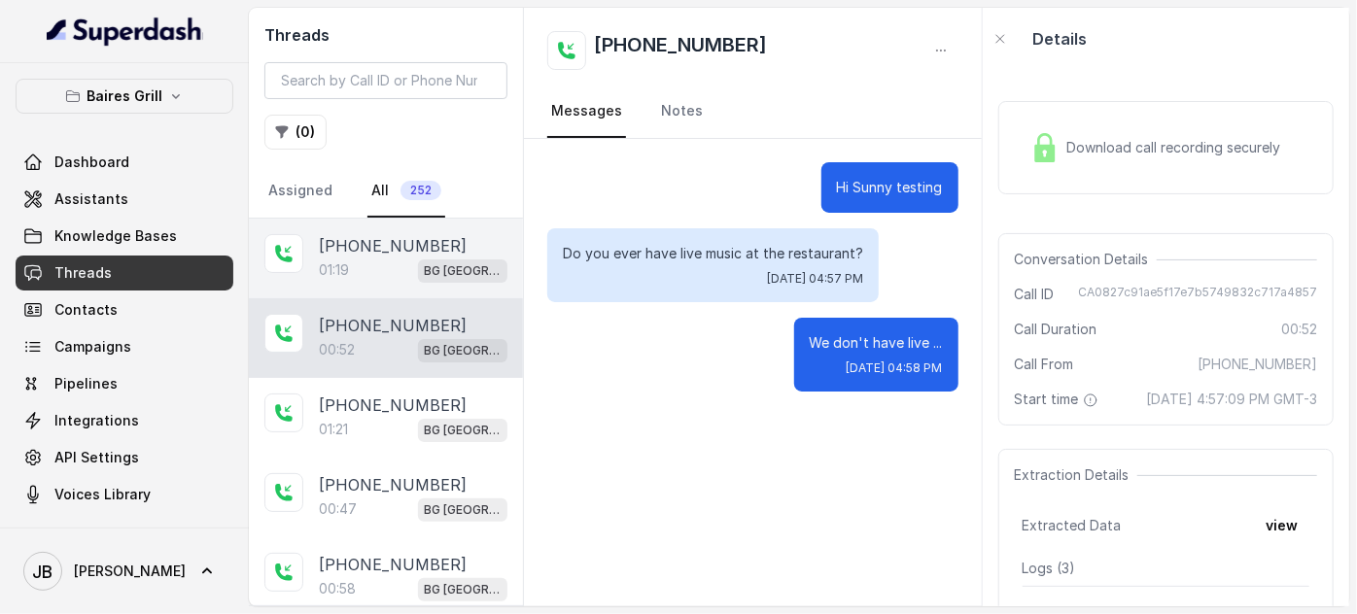
click at [371, 264] on div "01:19 BG Sunny Isles" at bounding box center [413, 270] width 189 height 25
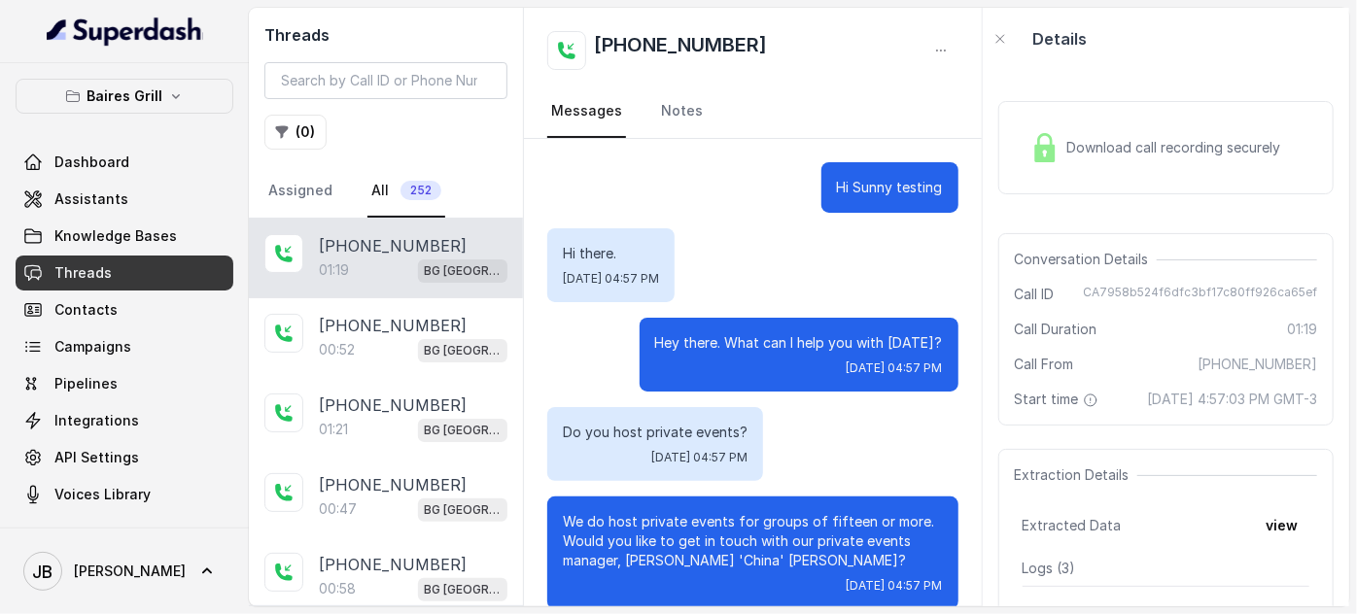
scroll to position [114, 0]
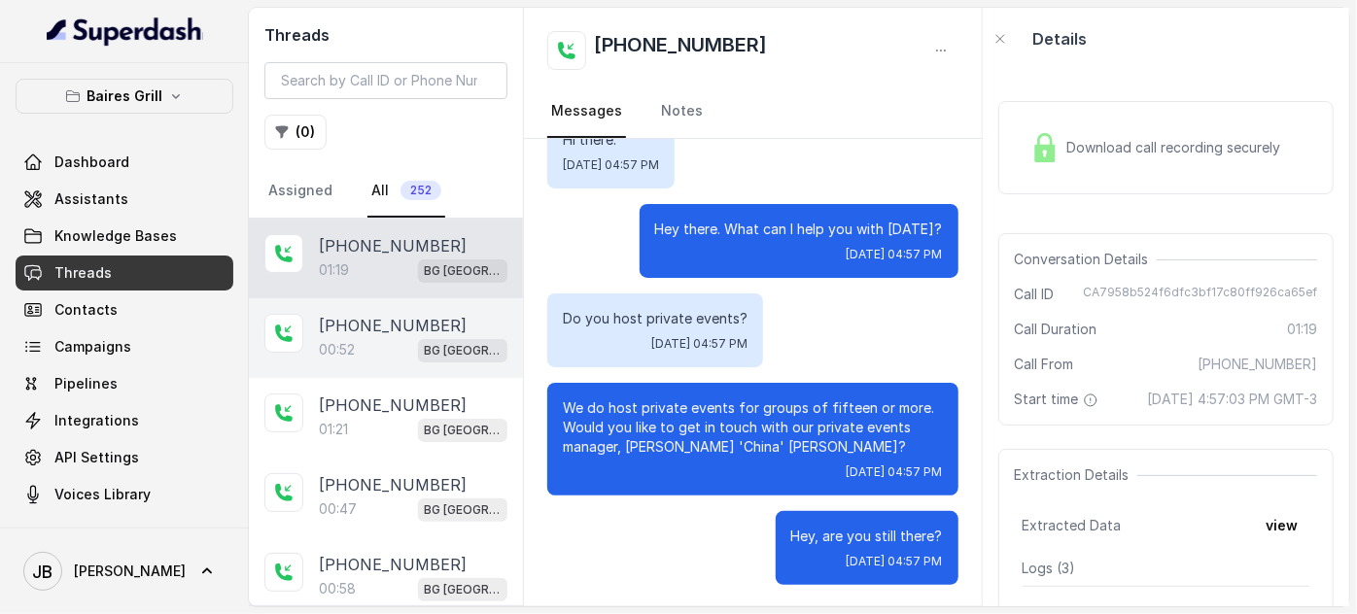
click at [357, 306] on div "+17547998960 00:52 BG Sunny Isles" at bounding box center [386, 338] width 274 height 80
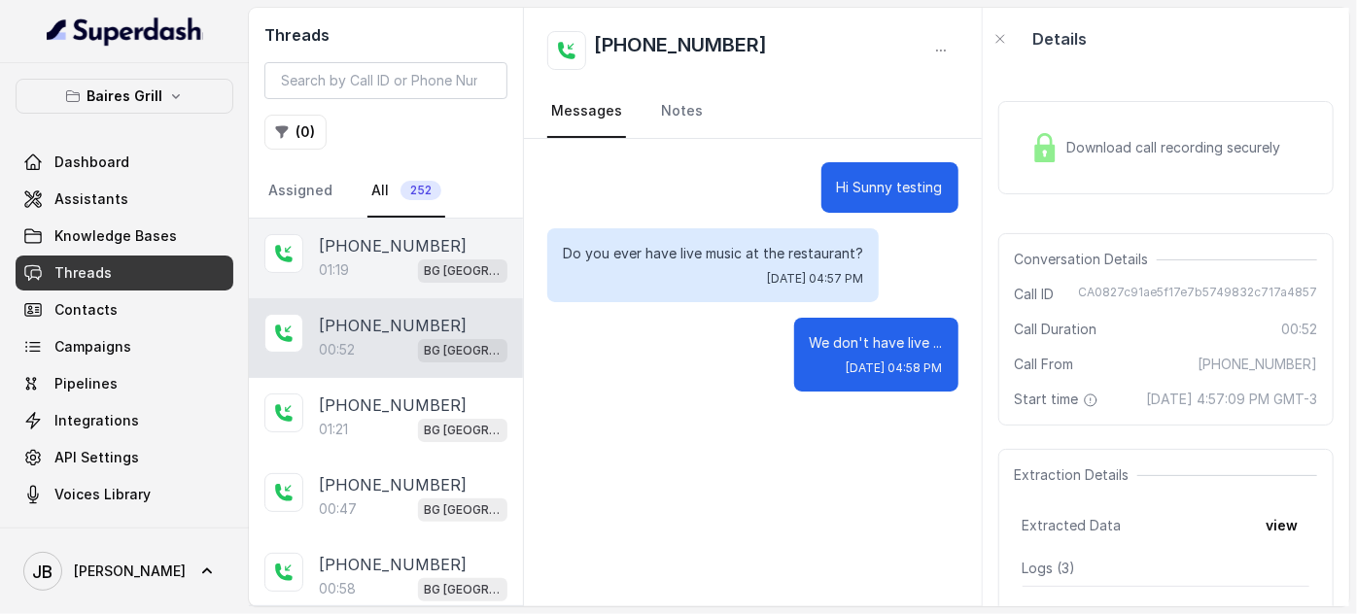
click at [355, 253] on p "[PHONE_NUMBER]" at bounding box center [393, 245] width 148 height 23
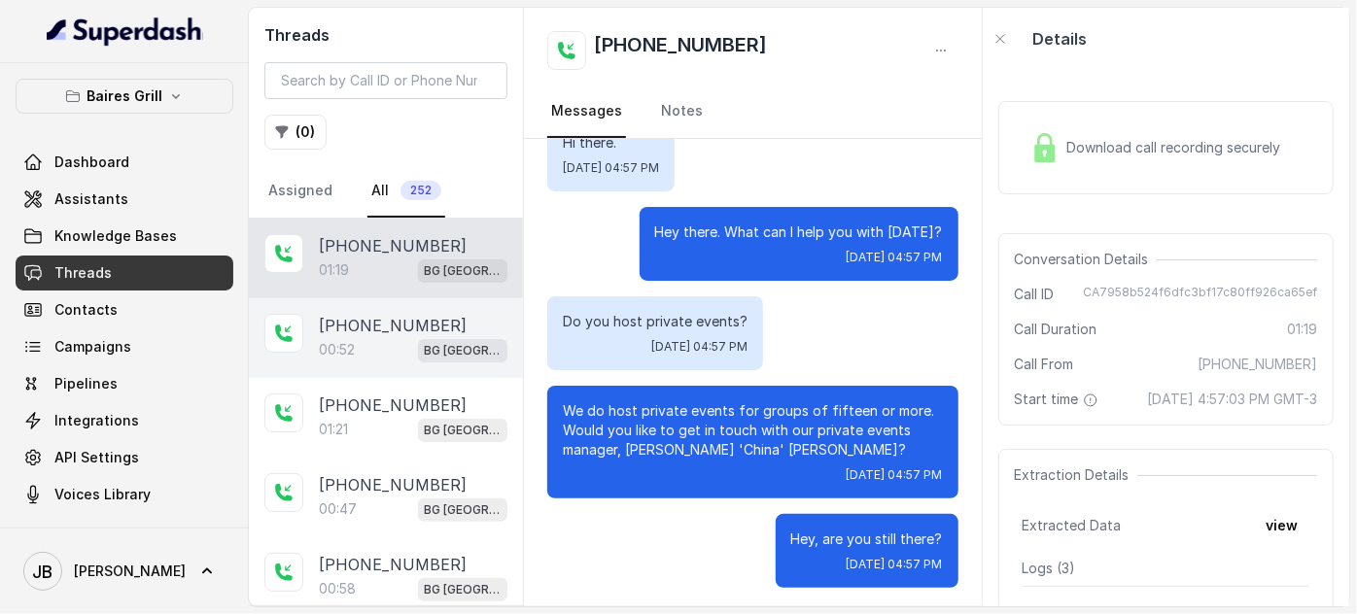
scroll to position [114, 0]
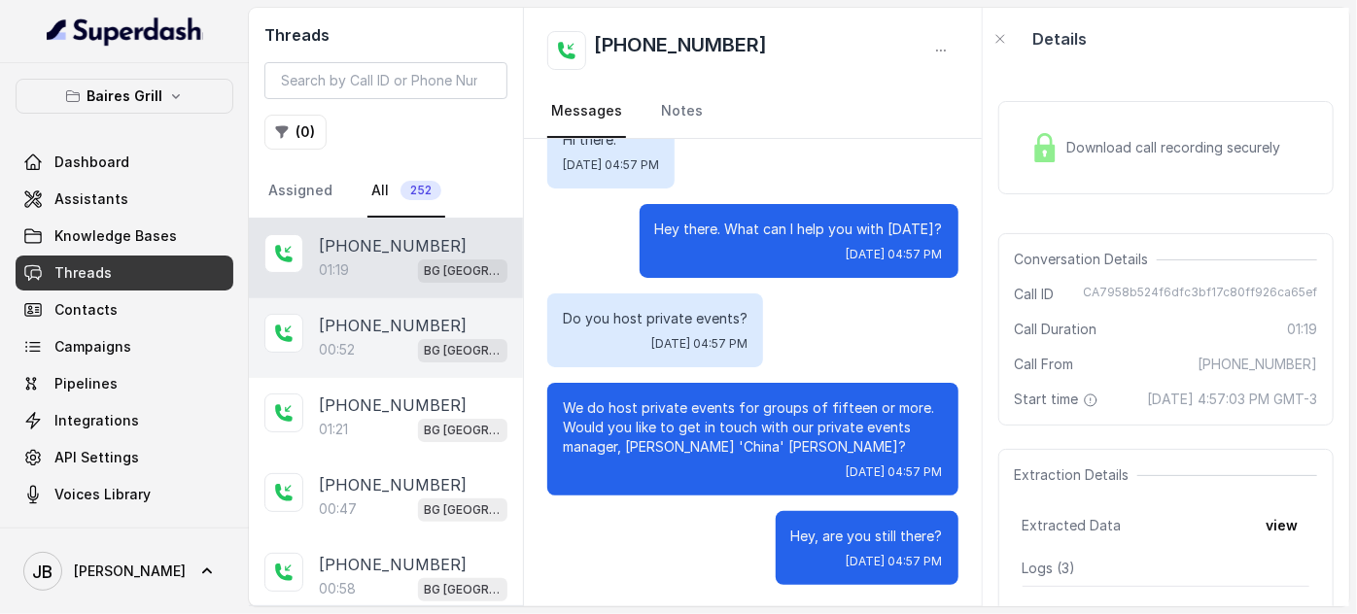
click at [369, 357] on div "+17547998960 00:52 BG Sunny Isles" at bounding box center [386, 338] width 274 height 80
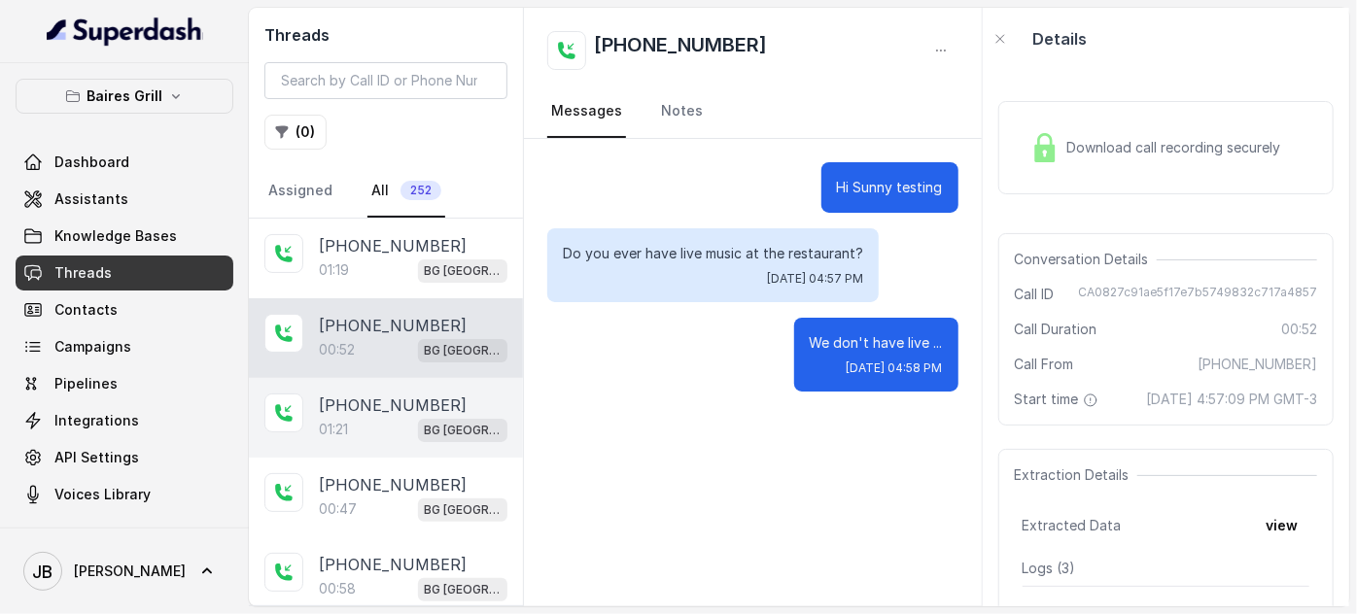
click at [370, 417] on div "01:21 BG Sunny Isles" at bounding box center [413, 429] width 189 height 25
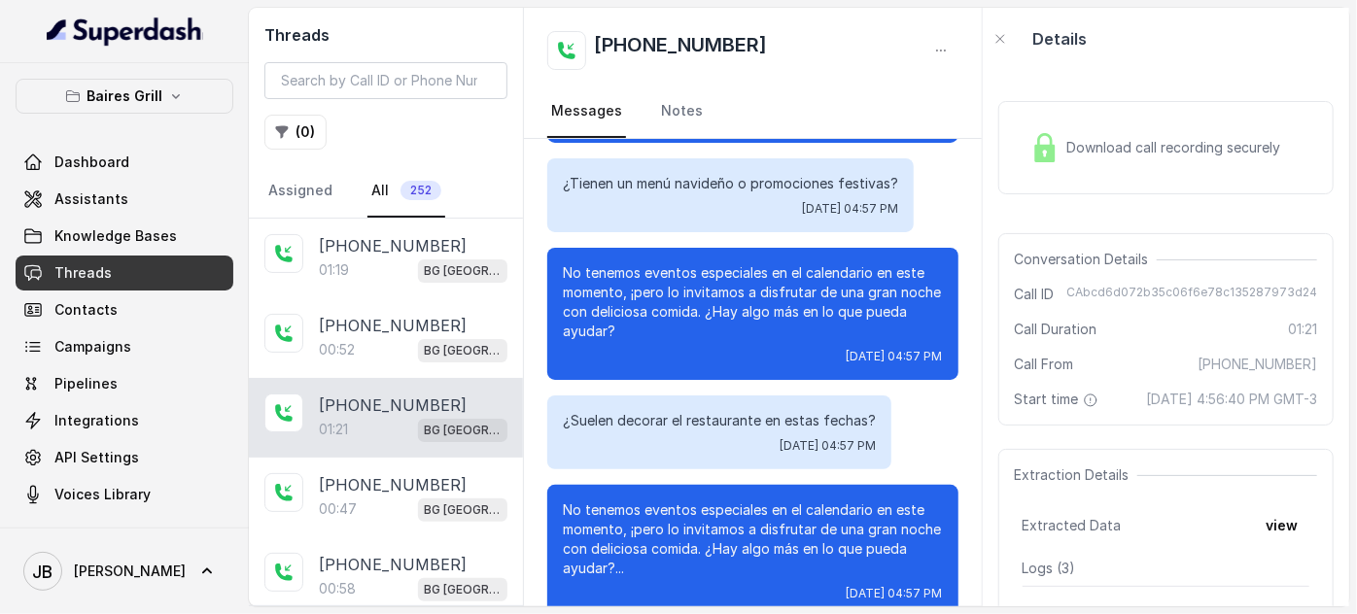
scroll to position [251, 0]
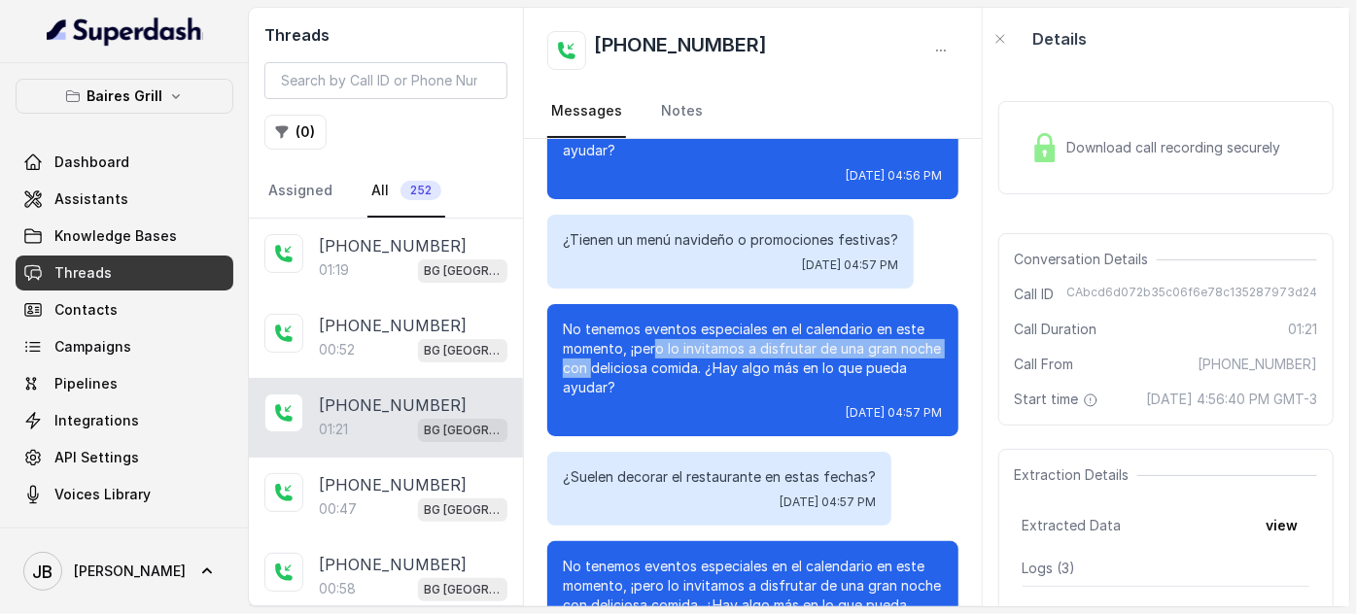
drag, startPoint x: 637, startPoint y: 369, endPoint x: 673, endPoint y: 362, distance: 37.5
click at [663, 360] on p "No tenemos eventos especiales en el calendario en este momento, ¡pero lo invita…" at bounding box center [753, 359] width 380 height 78
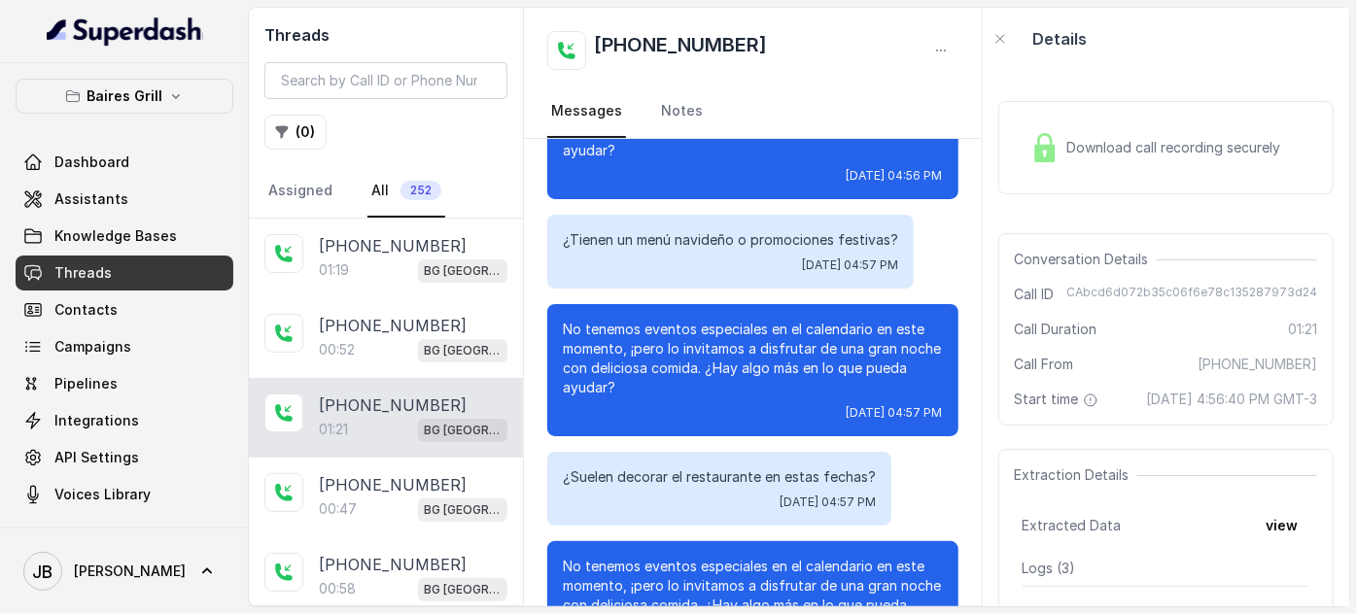
click at [686, 367] on p "No tenemos eventos especiales en el calendario en este momento, ¡pero lo invita…" at bounding box center [753, 359] width 380 height 78
click at [673, 388] on p "No tenemos eventos especiales en el calendario en este momento, ¡pero lo invita…" at bounding box center [753, 359] width 380 height 78
click at [745, 405] on div "No tenemos eventos especiales en el calendario en este momento, ¡pero lo invita…" at bounding box center [752, 370] width 411 height 132
drag, startPoint x: 696, startPoint y: 394, endPoint x: 665, endPoint y: 393, distance: 31.1
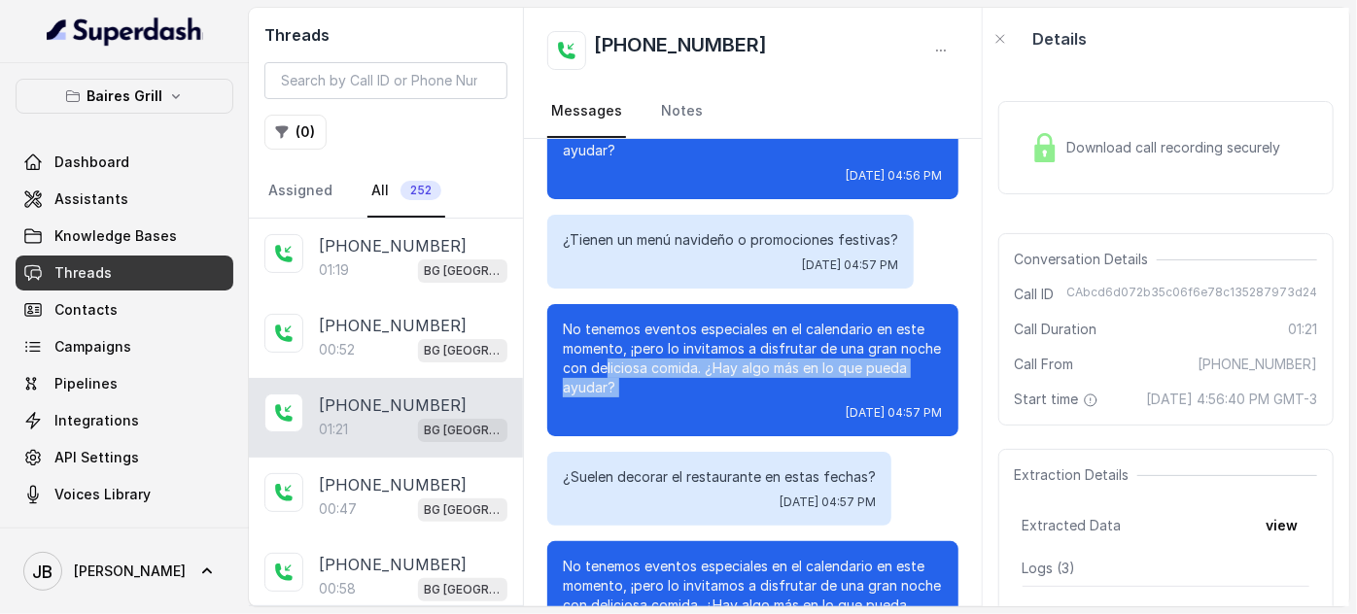
click at [694, 393] on p "No tenemos eventos especiales en el calendario en este momento, ¡pero lo invita…" at bounding box center [753, 359] width 380 height 78
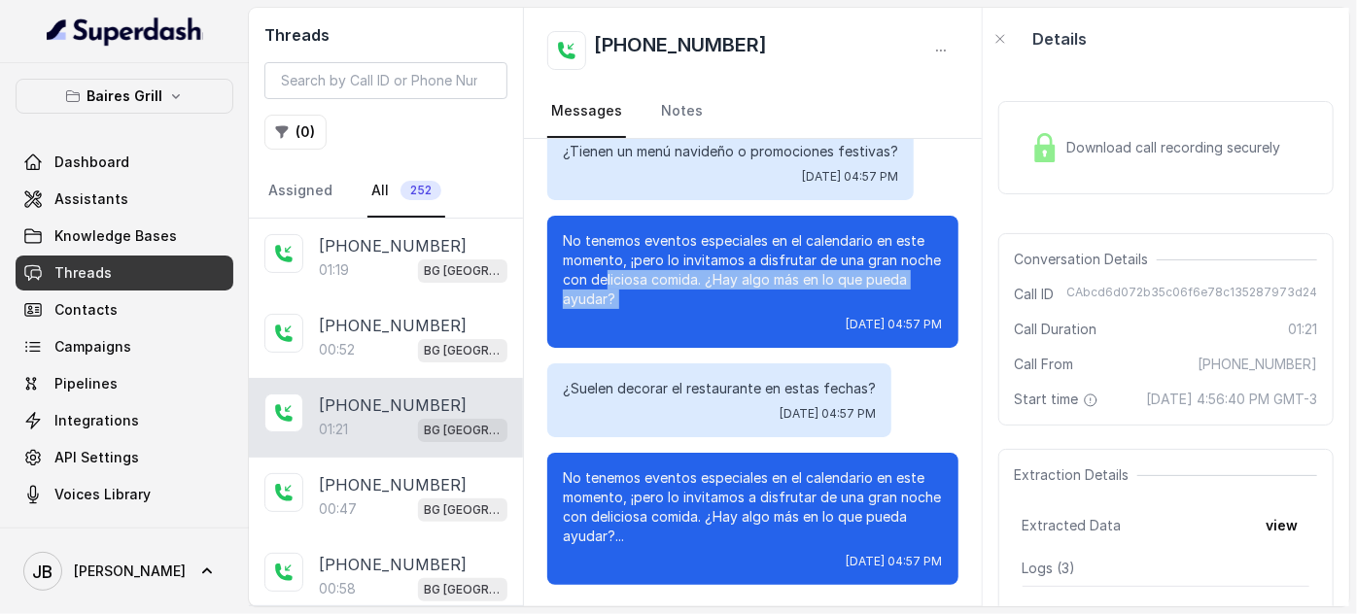
scroll to position [339, 0]
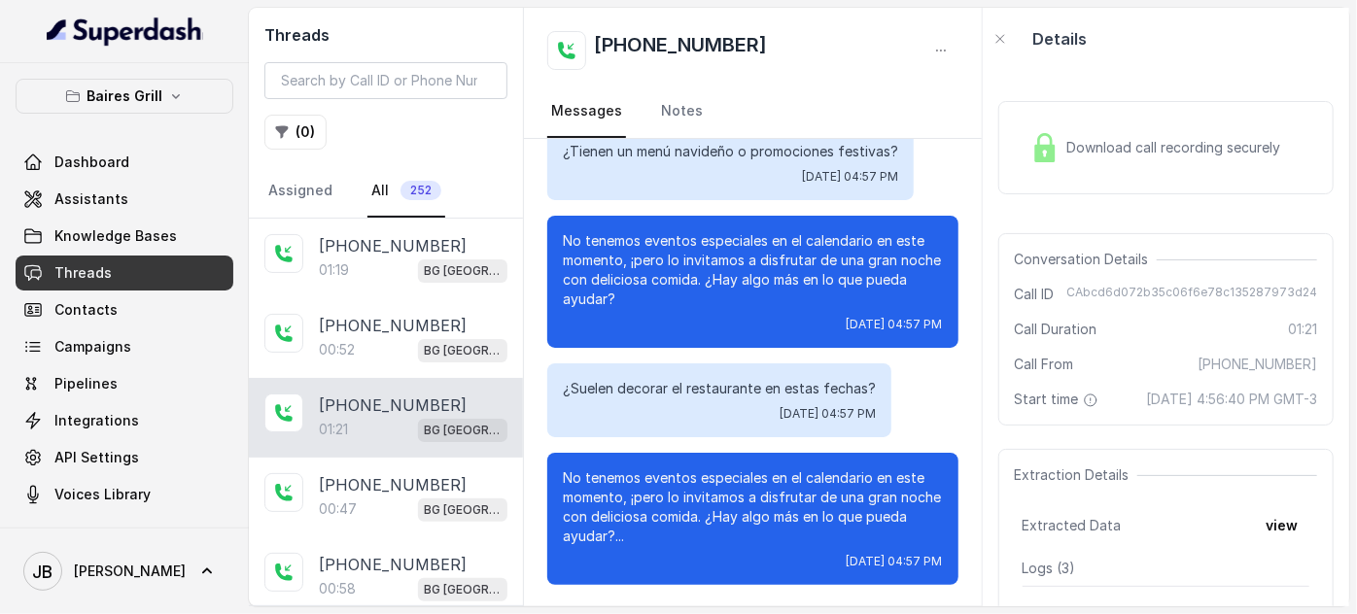
click at [663, 366] on div "¿Suelen decorar el restaurante en estas fechas? Wed, Sep 3, 2025, 04:57 PM" at bounding box center [719, 400] width 344 height 74
click at [632, 391] on p "¿Suelen decorar el restaurante en estas fechas?" at bounding box center [719, 388] width 313 height 19
click at [660, 416] on div "[DATE] 04:57 PM" at bounding box center [719, 414] width 313 height 16
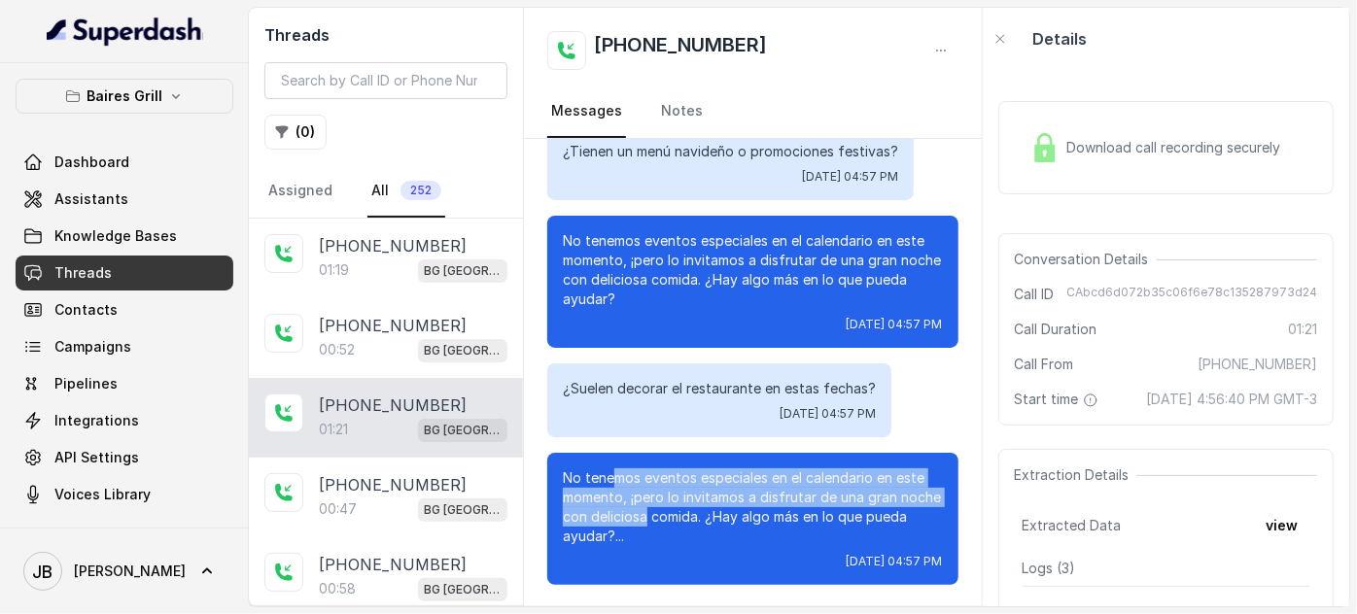
drag, startPoint x: 615, startPoint y: 473, endPoint x: 692, endPoint y: 515, distance: 87.4
click at [692, 515] on p "No tenemos eventos especiales en el calendario en este momento, ¡pero lo invita…" at bounding box center [753, 507] width 380 height 78
drag, startPoint x: 692, startPoint y: 517, endPoint x: 677, endPoint y: 559, distance: 44.3
click at [691, 517] on p "No tenemos eventos especiales en el calendario en este momento, ¡pero lo invita…" at bounding box center [753, 507] width 380 height 78
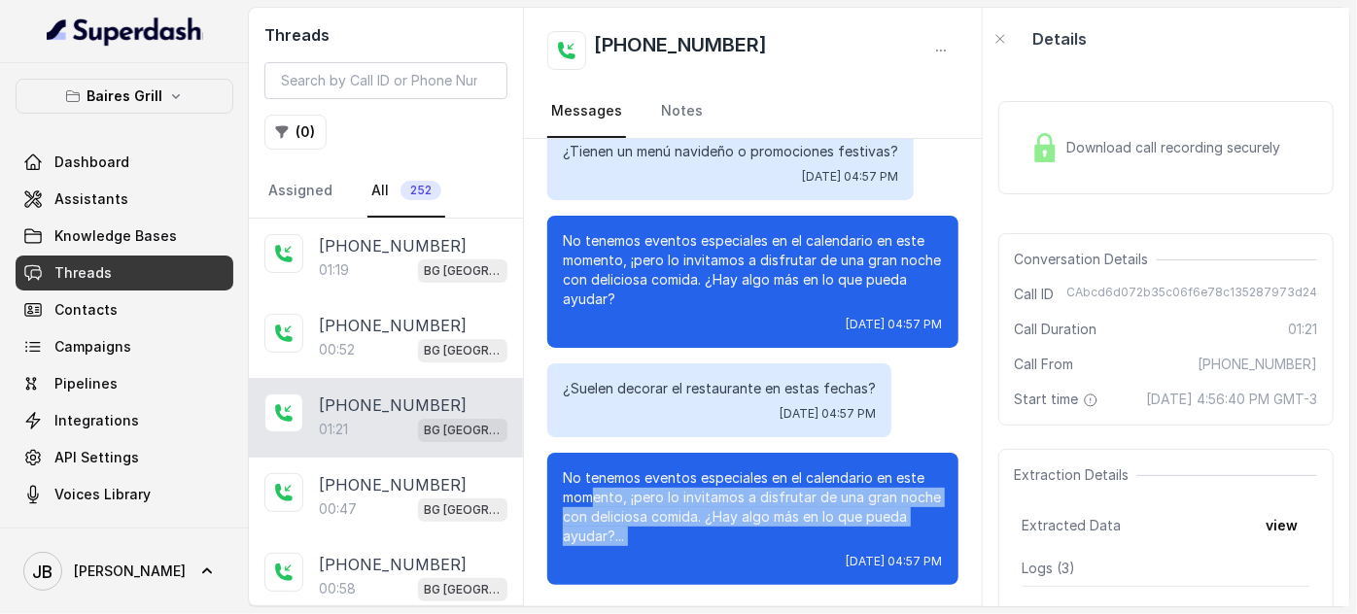
drag, startPoint x: 653, startPoint y: 559, endPoint x: 687, endPoint y: 518, distance: 53.1
click at [665, 514] on div "No tenemos eventos especiales en el calendario en este momento, ¡pero lo invita…" at bounding box center [752, 519] width 411 height 132
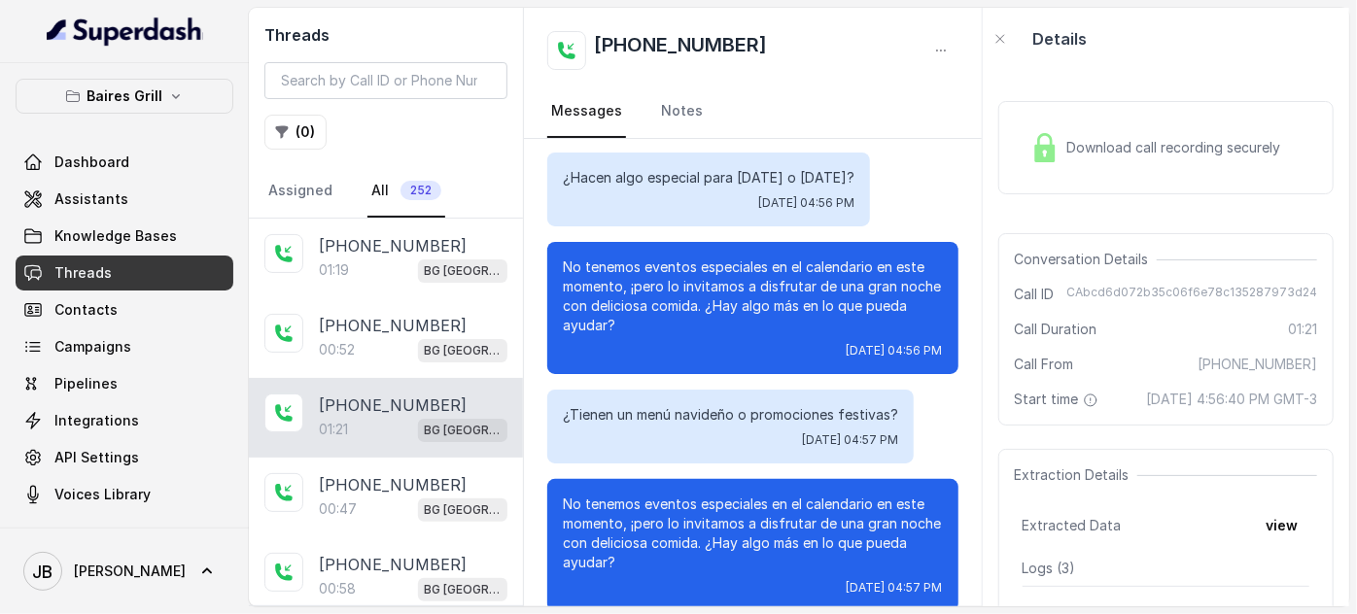
scroll to position [75, 0]
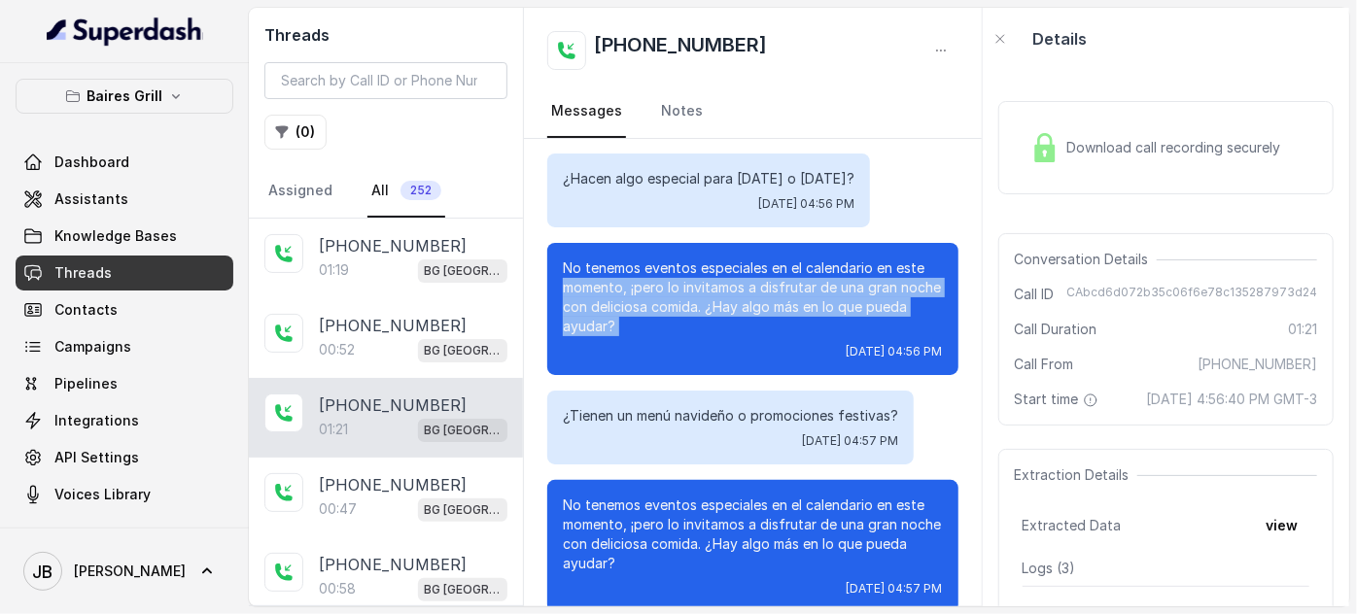
drag, startPoint x: 658, startPoint y: 337, endPoint x: 643, endPoint y: 330, distance: 16.1
click at [560, 282] on div "No tenemos eventos especiales en el calendario en este momento, ¡pero lo invita…" at bounding box center [752, 309] width 411 height 132
click at [646, 333] on p "No tenemos eventos especiales en el calendario en este momento, ¡pero lo invita…" at bounding box center [753, 297] width 380 height 78
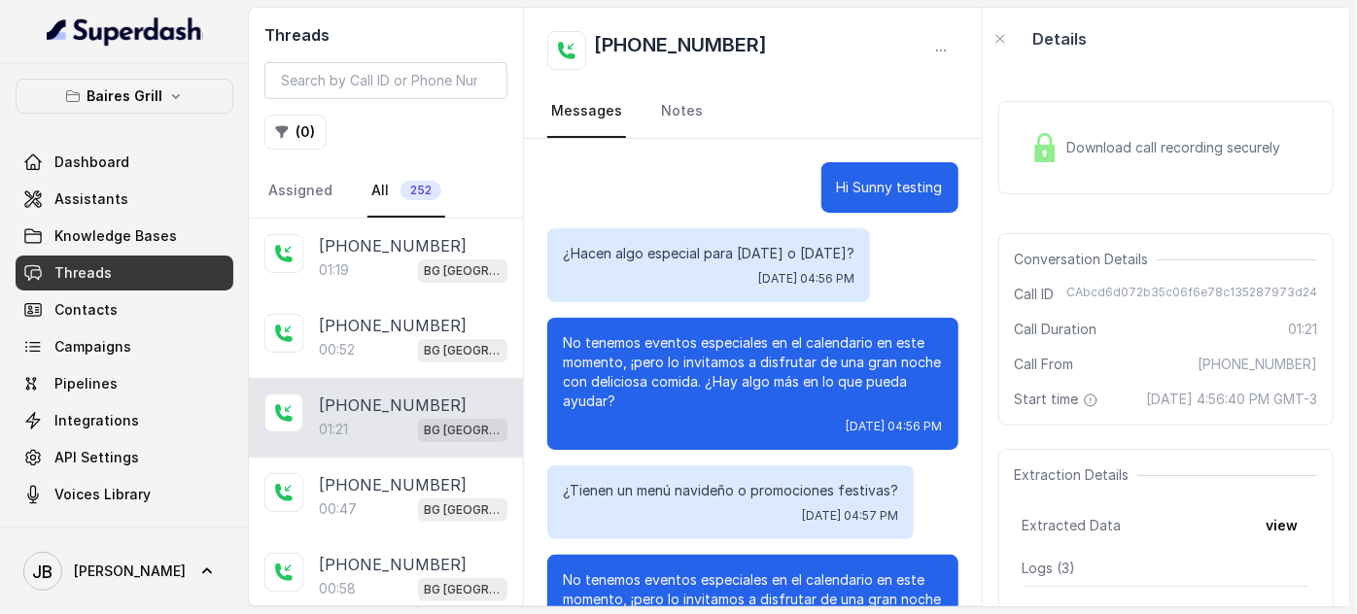
scroll to position [0, 0]
click at [683, 392] on p "No tenemos eventos especiales en el calendario en este momento, ¡pero lo invita…" at bounding box center [753, 372] width 380 height 78
click at [681, 393] on p "No tenemos eventos especiales en el calendario en este momento, ¡pero lo invita…" at bounding box center [753, 372] width 380 height 78
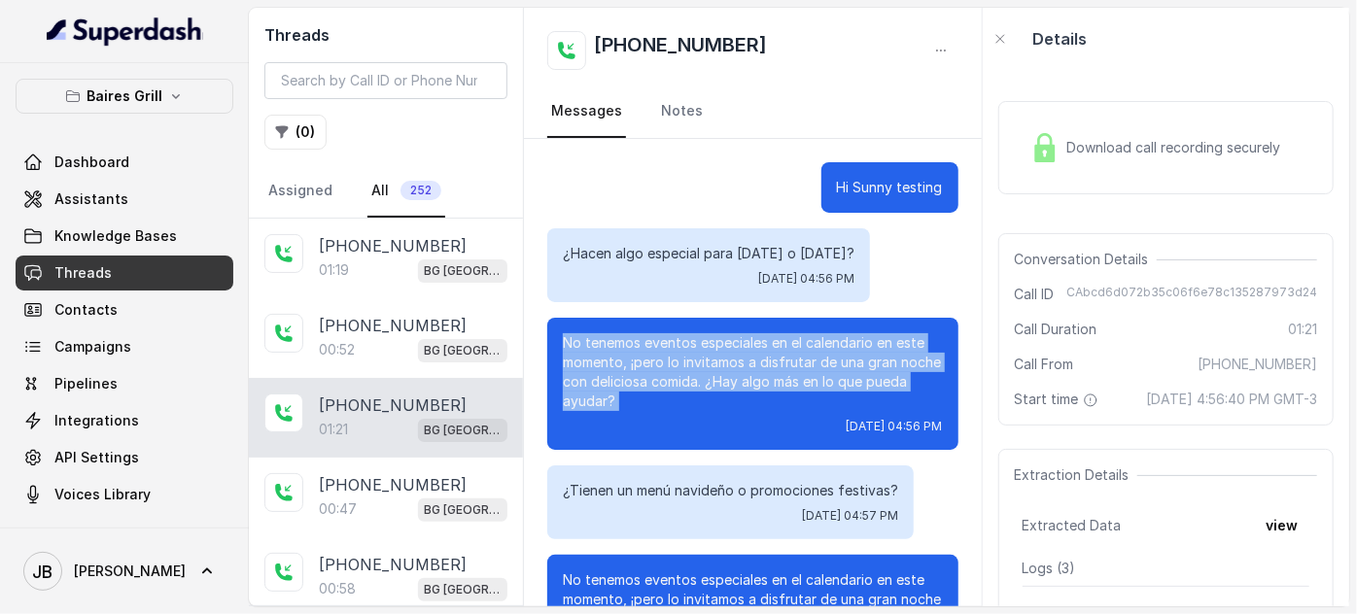
click at [681, 393] on p "No tenemos eventos especiales en el calendario en este momento, ¡pero lo invita…" at bounding box center [753, 372] width 380 height 78
click at [652, 360] on p "No tenemos eventos especiales en el calendario en este momento, ¡pero lo invita…" at bounding box center [753, 372] width 380 height 78
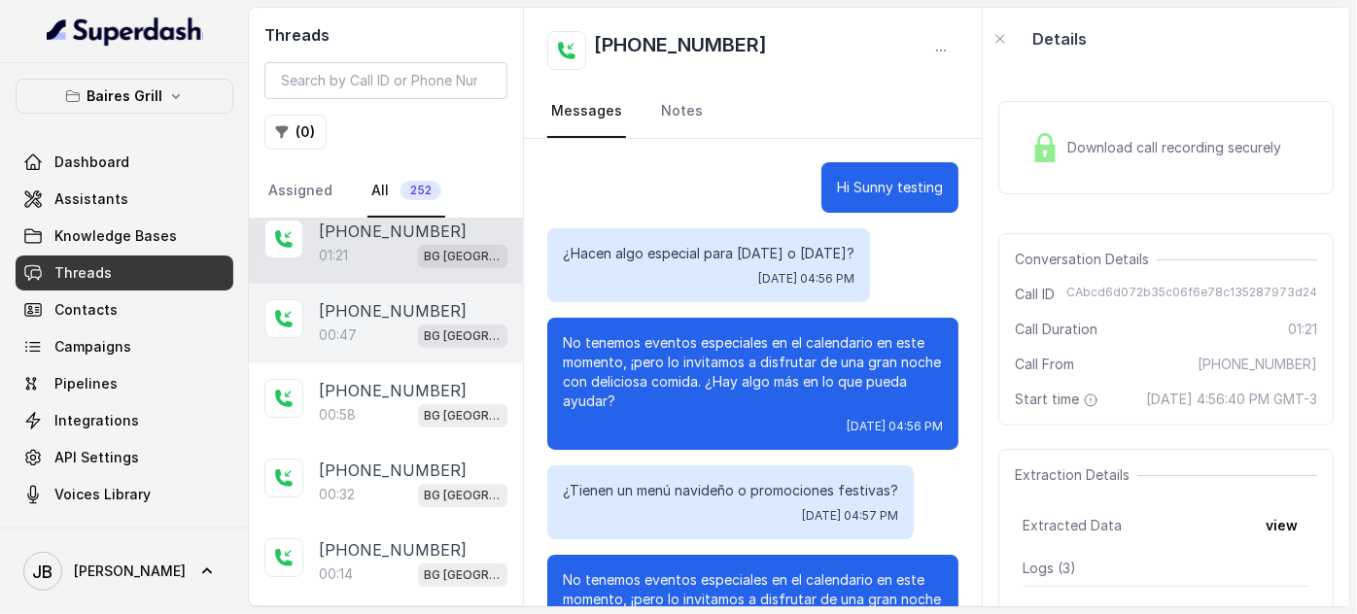
scroll to position [176, 0]
click at [364, 301] on p "[PHONE_NUMBER]" at bounding box center [393, 308] width 148 height 23
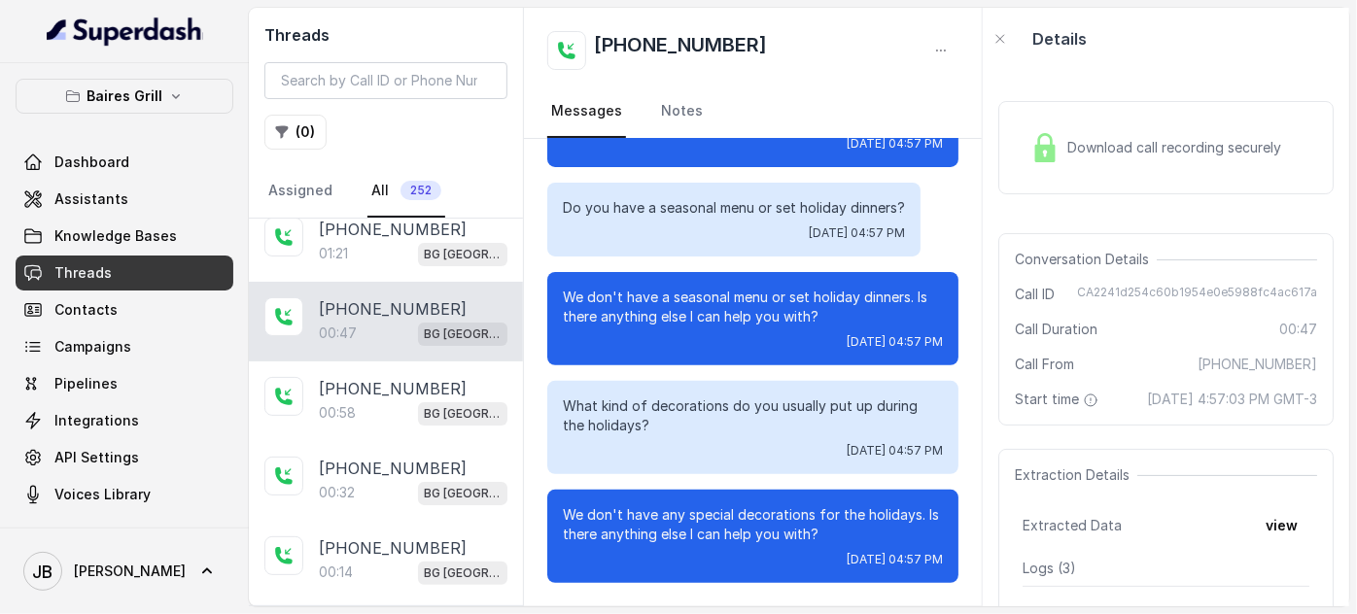
scroll to position [300, 0]
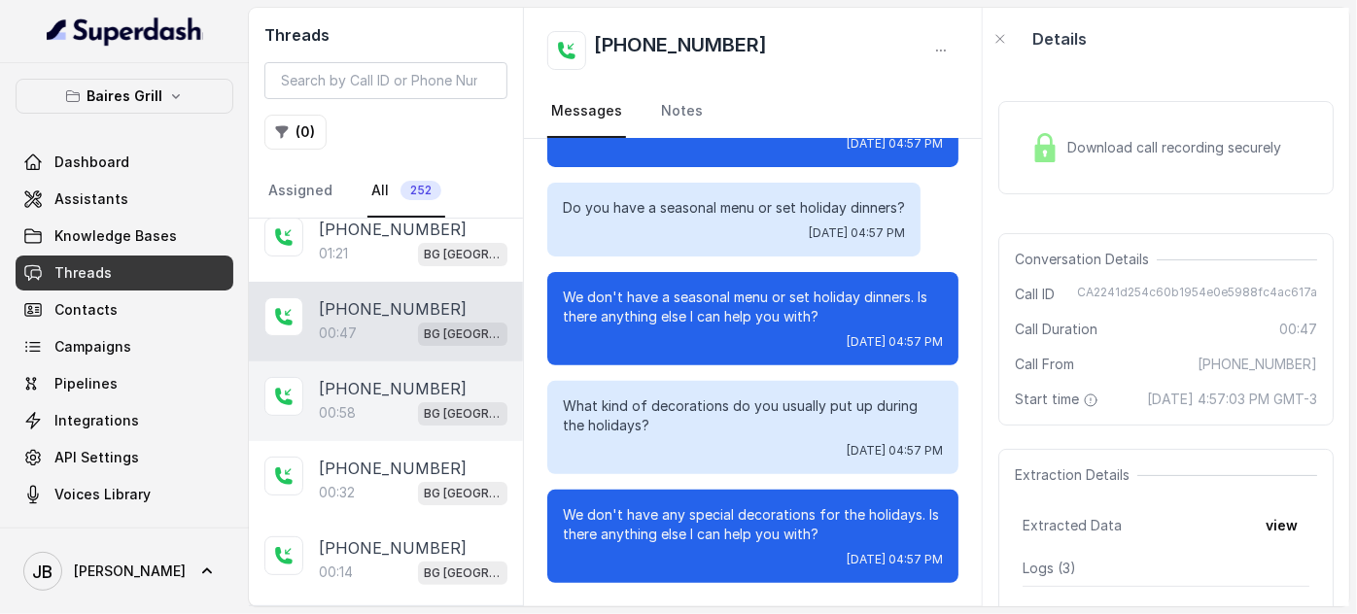
click at [381, 403] on div "00:58 BG Sunny Isles" at bounding box center [413, 412] width 189 height 25
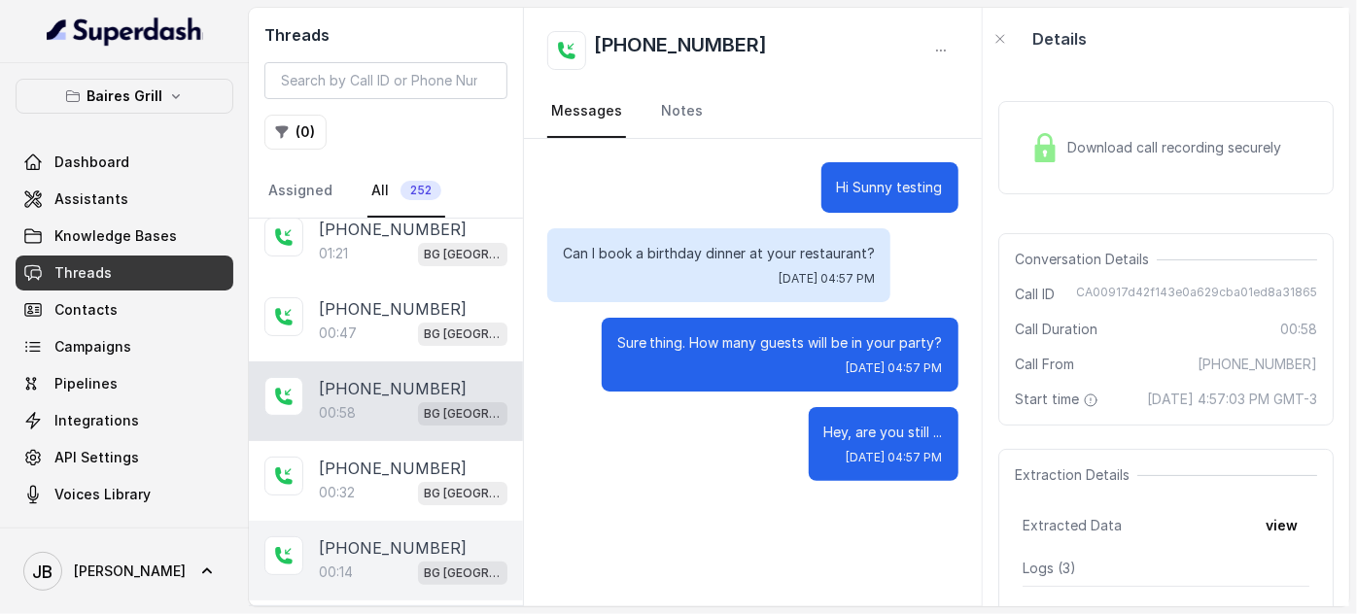
scroll to position [353, 0]
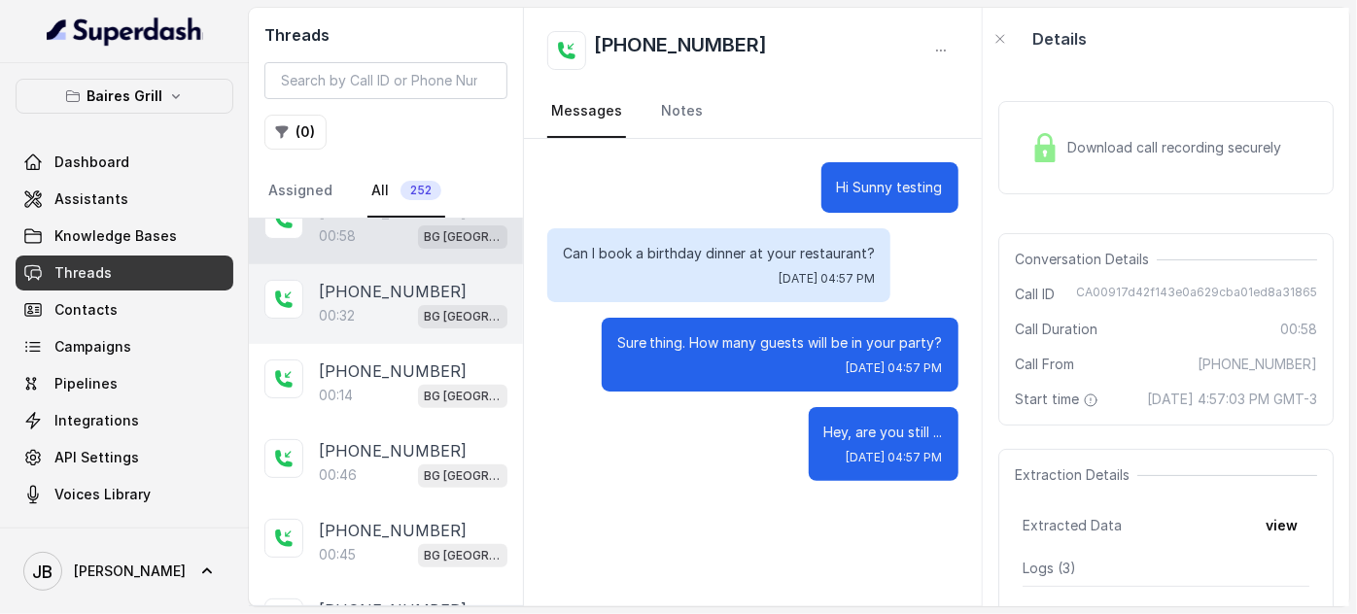
click at [358, 303] on div "00:32 [GEOGRAPHIC_DATA]" at bounding box center [413, 315] width 189 height 25
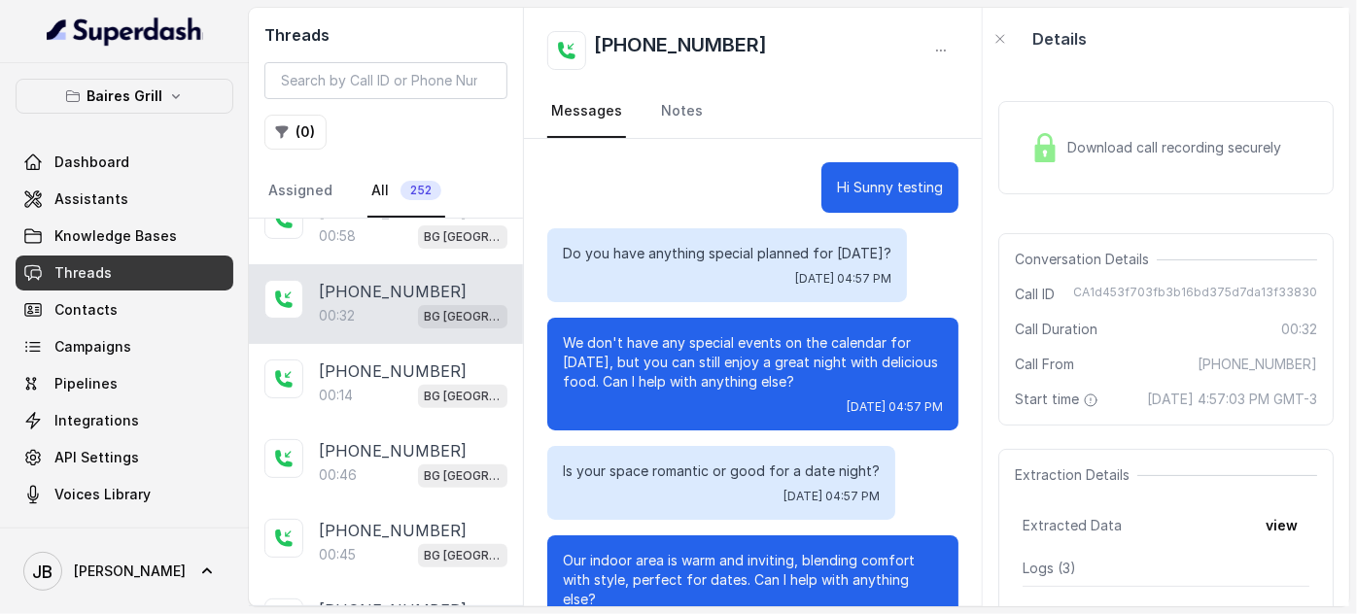
scroll to position [83, 0]
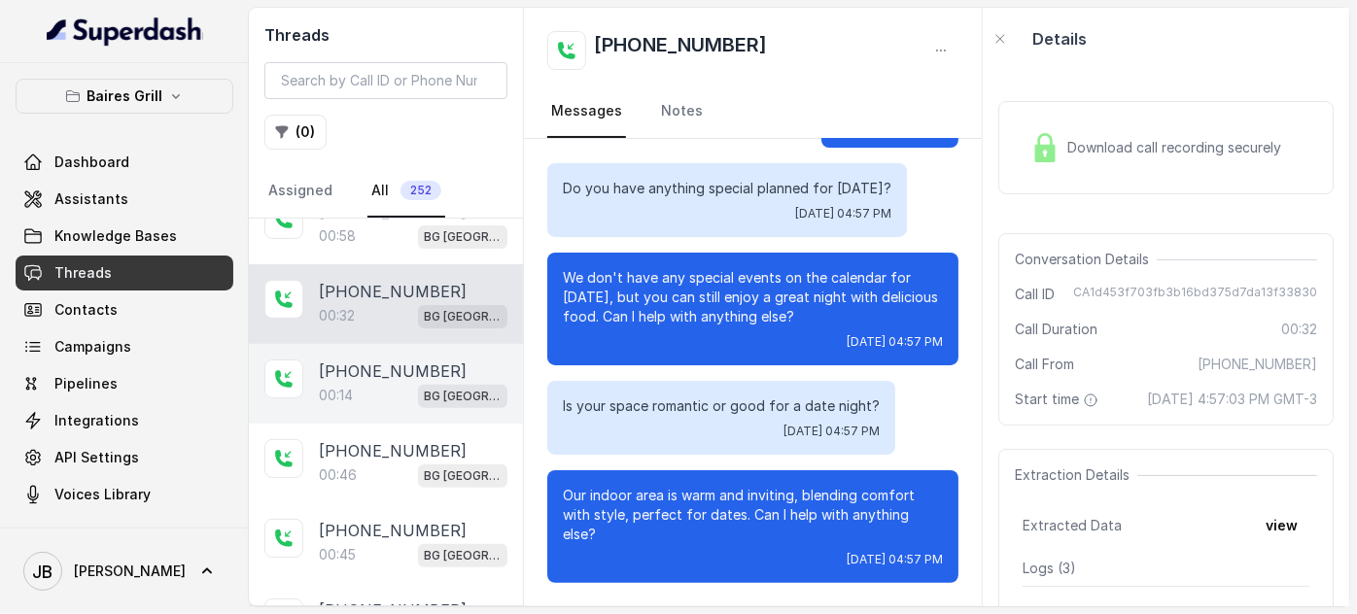
drag, startPoint x: 384, startPoint y: 387, endPoint x: 378, endPoint y: 414, distance: 27.8
click at [383, 387] on div "00:14 BG Sunny Isles" at bounding box center [413, 395] width 189 height 25
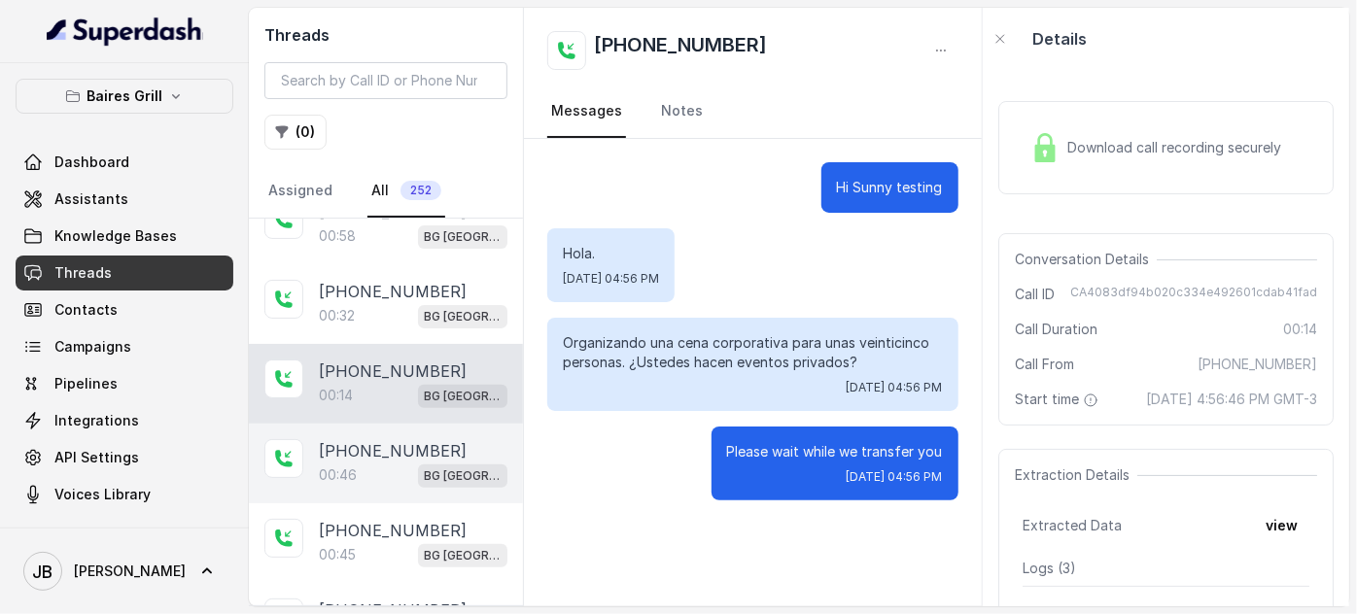
click at [378, 452] on p "[PHONE_NUMBER]" at bounding box center [393, 450] width 148 height 23
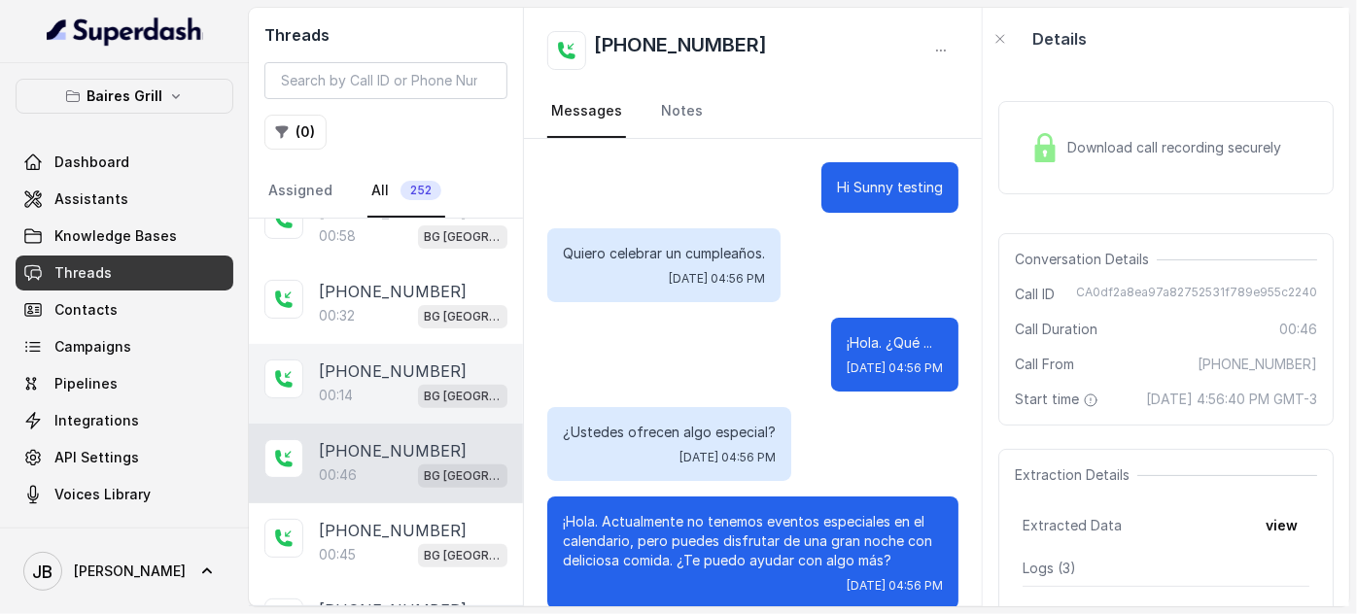
click at [388, 348] on div "+17547998960 00:14 BG Sunny Isles" at bounding box center [386, 384] width 274 height 80
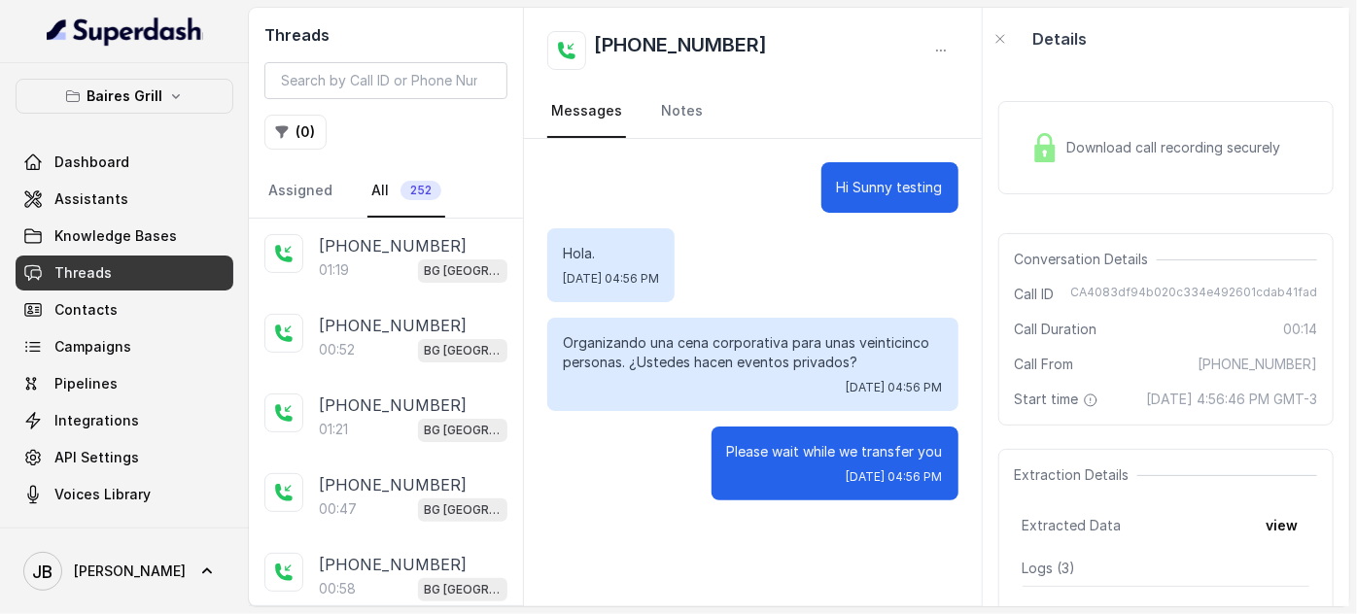
click at [1151, 194] on div "Download call recording securely" at bounding box center [1165, 148] width 335 height 124
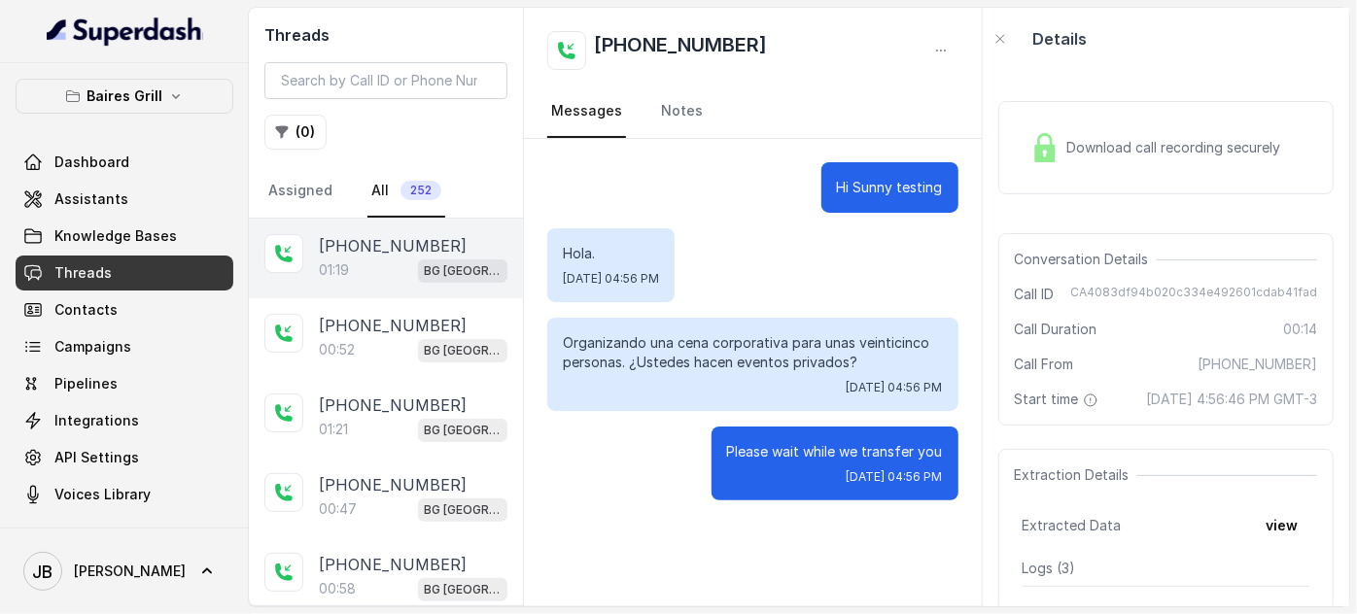
click at [390, 251] on p "[PHONE_NUMBER]" at bounding box center [393, 245] width 148 height 23
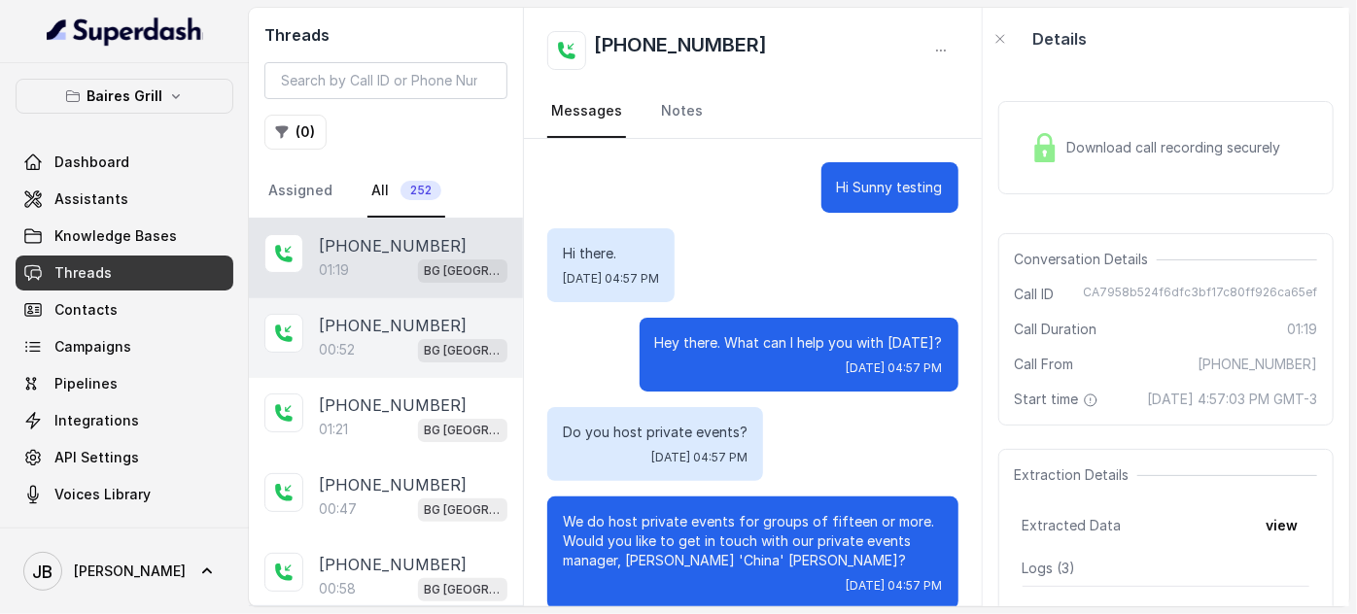
scroll to position [114, 0]
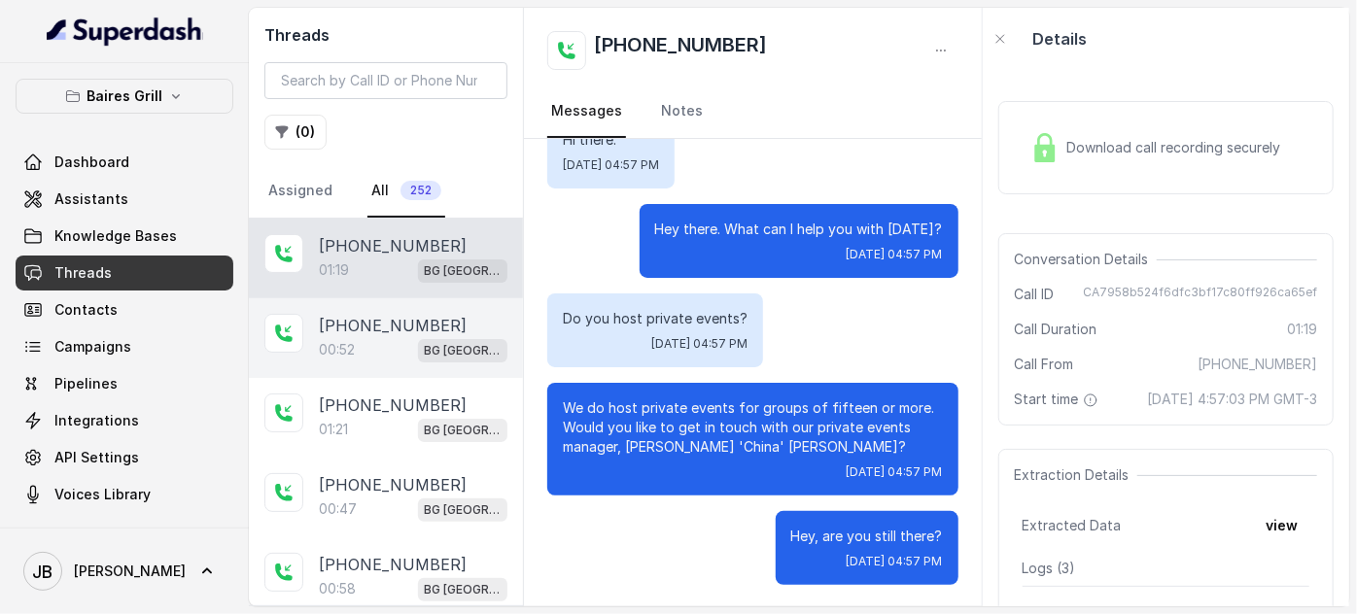
click at [379, 330] on p "[PHONE_NUMBER]" at bounding box center [393, 325] width 148 height 23
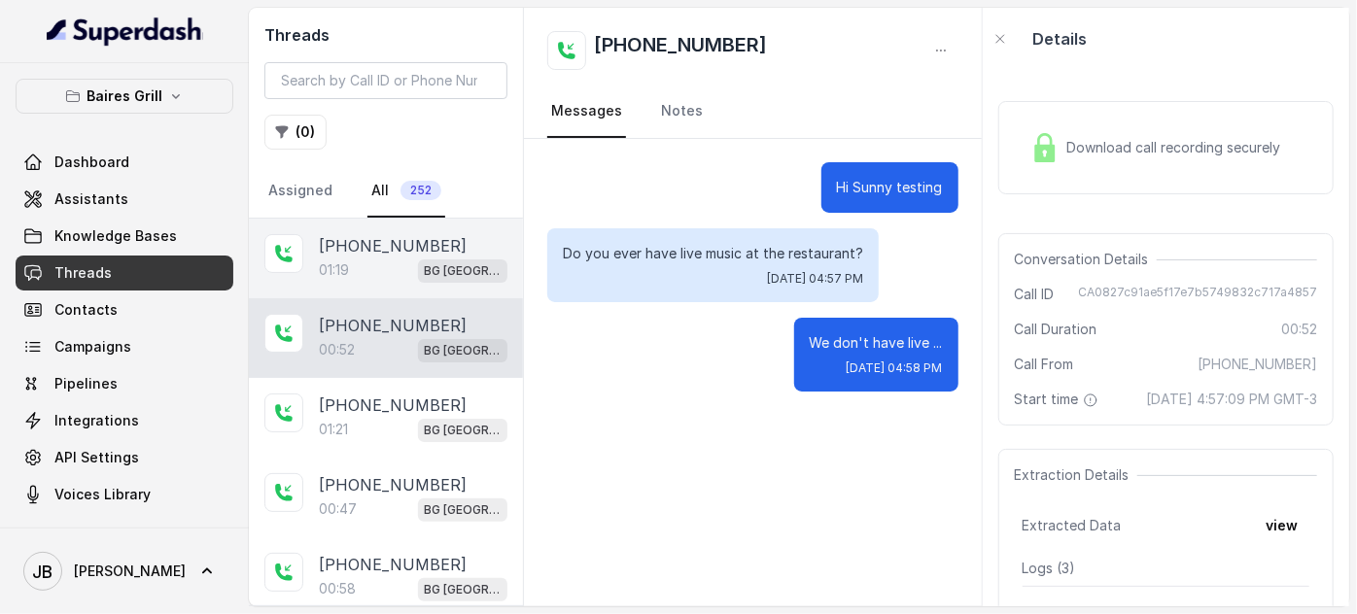
click at [358, 254] on p "[PHONE_NUMBER]" at bounding box center [393, 245] width 148 height 23
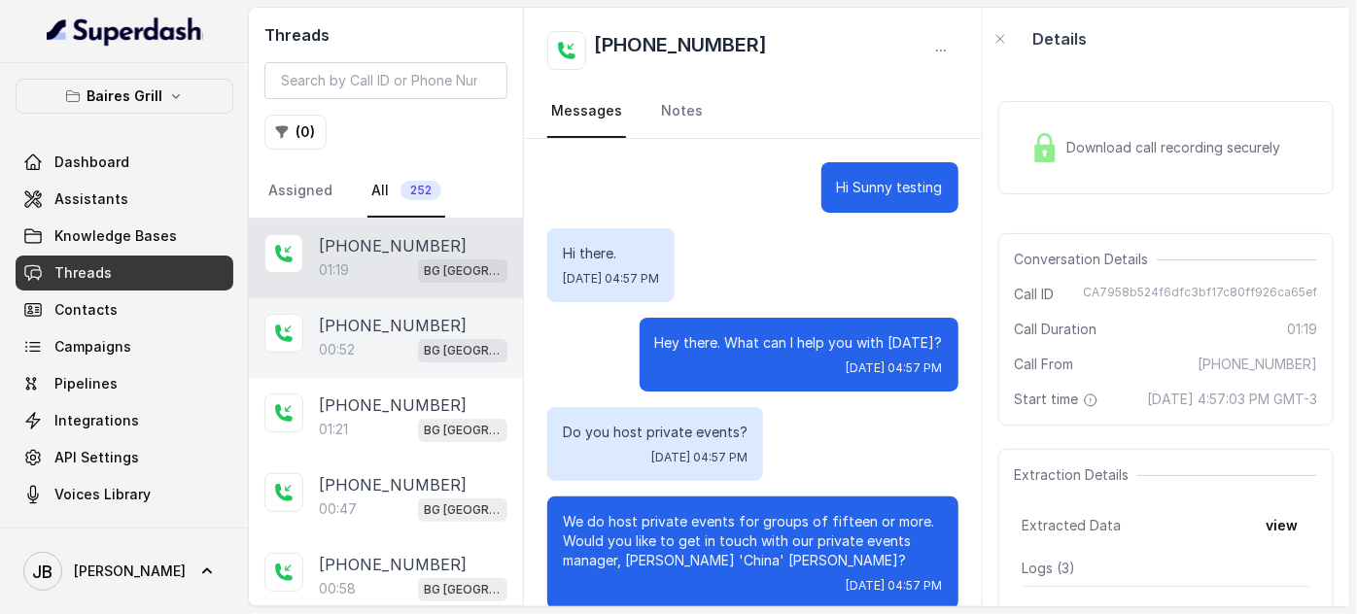
scroll to position [114, 0]
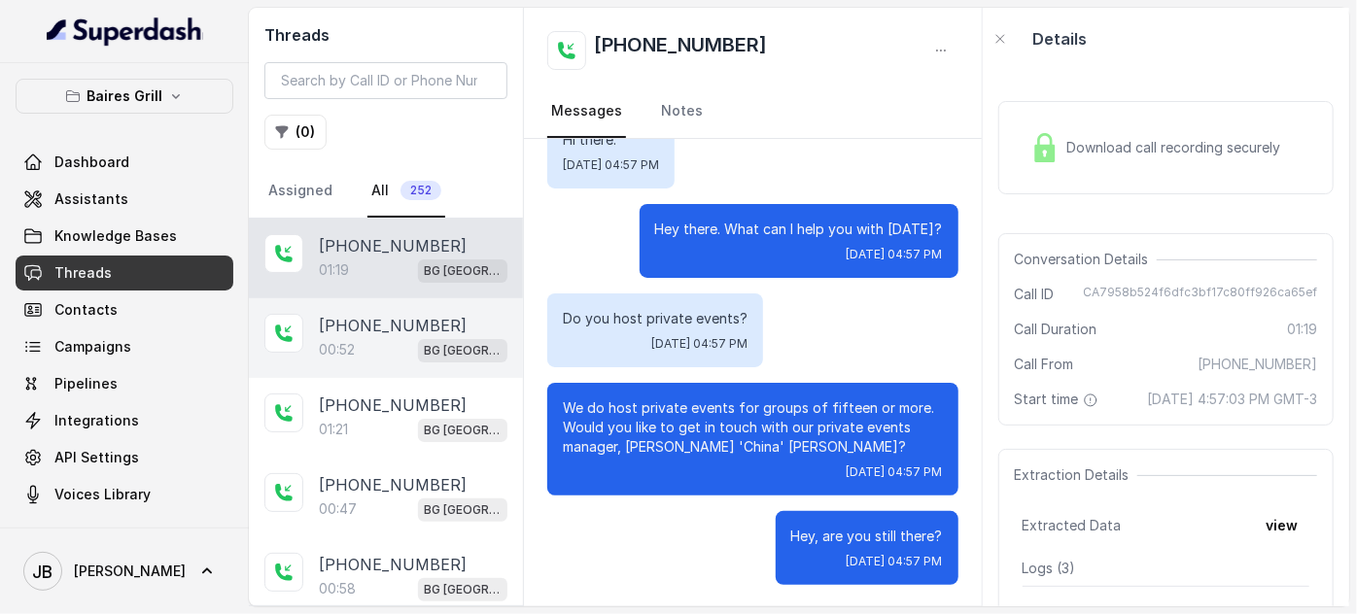
click at [368, 343] on div "00:52 BG Sunny Isles" at bounding box center [413, 349] width 189 height 25
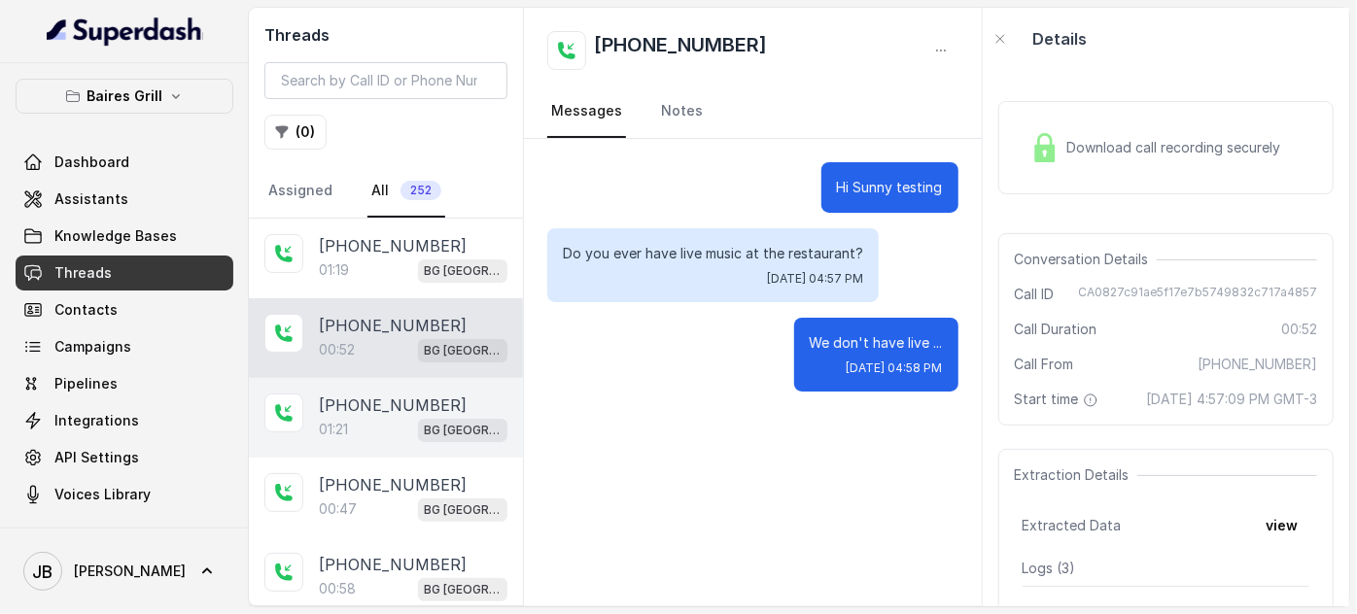
click at [360, 412] on p "[PHONE_NUMBER]" at bounding box center [393, 405] width 148 height 23
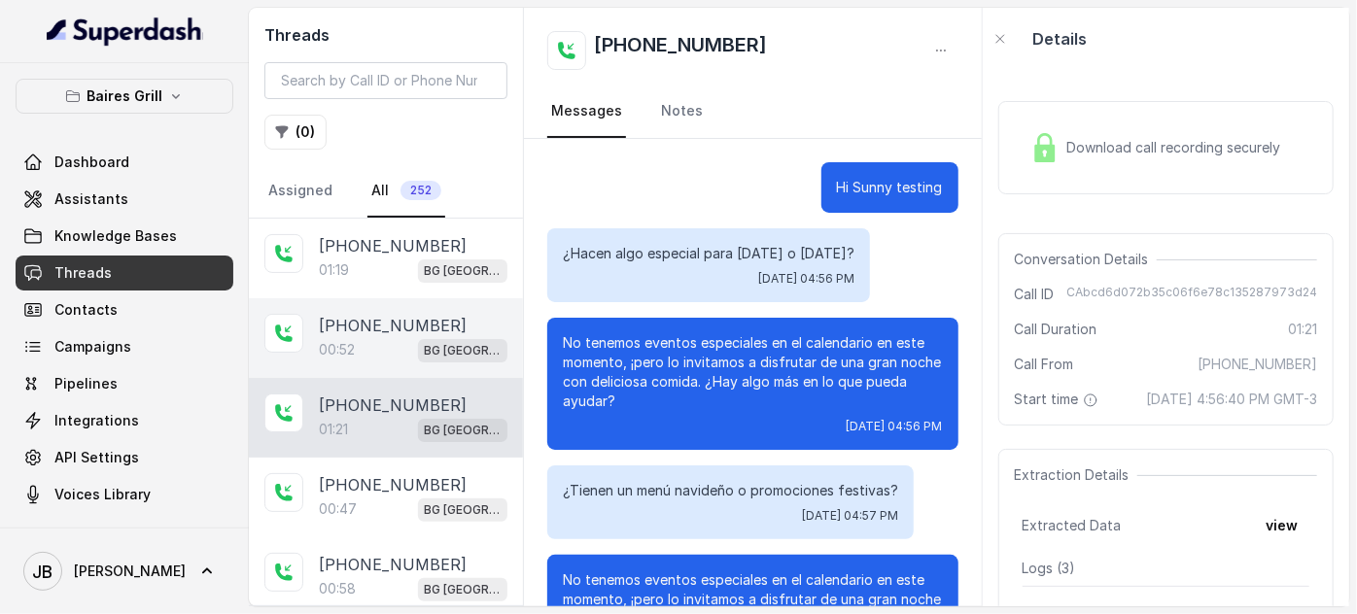
scroll to position [339, 0]
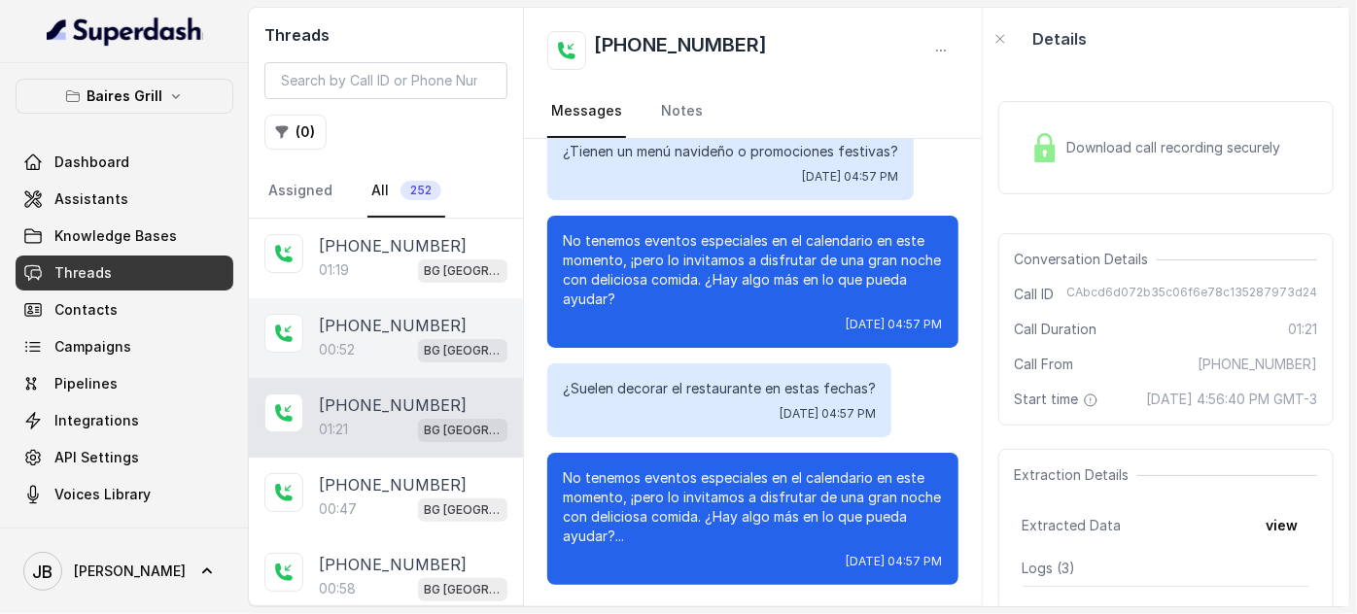
click at [358, 332] on p "[PHONE_NUMBER]" at bounding box center [393, 325] width 148 height 23
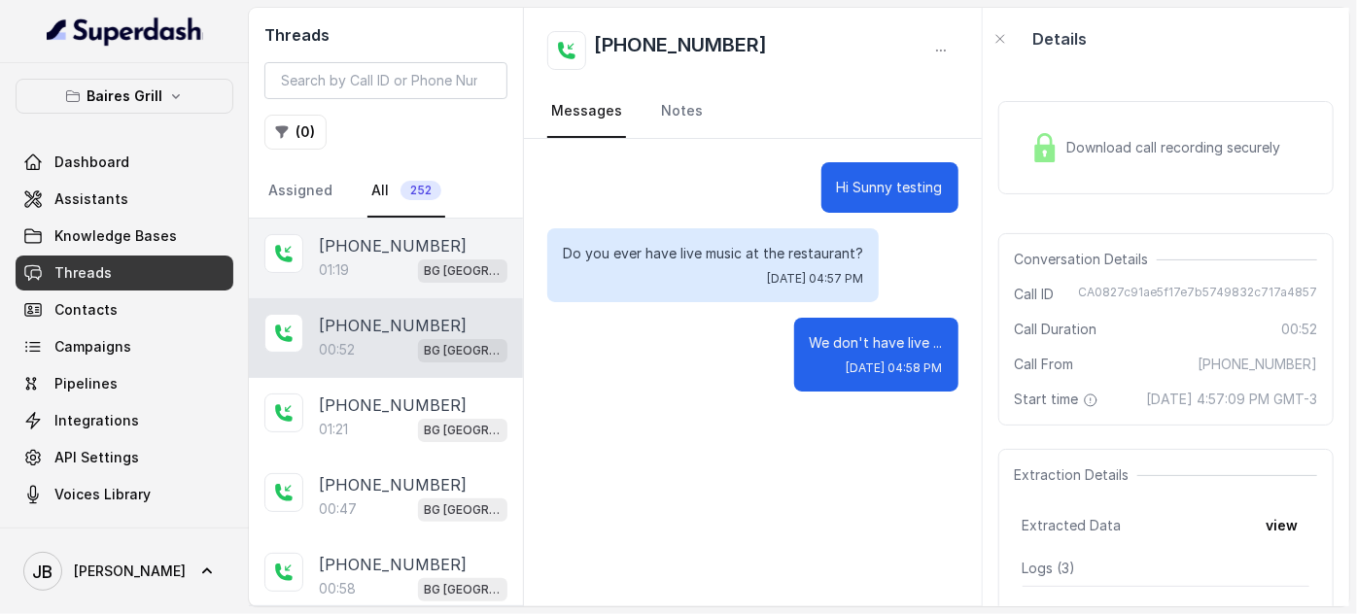
click at [370, 258] on div "01:19 BG Sunny Isles" at bounding box center [413, 270] width 189 height 25
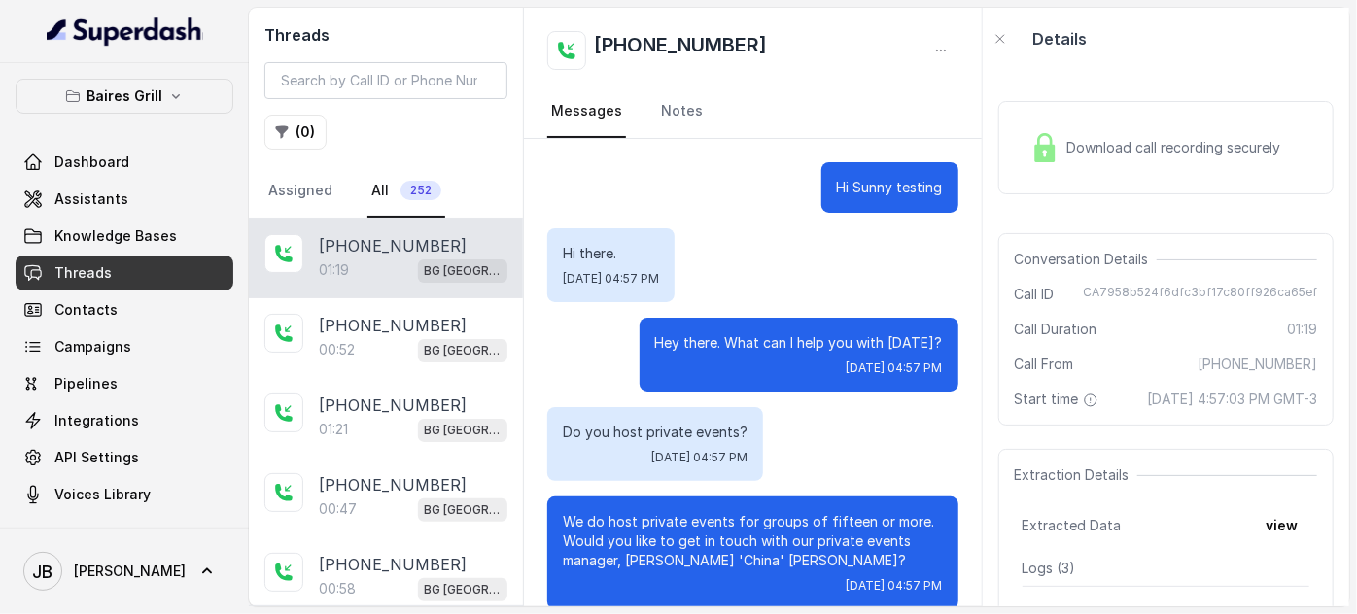
scroll to position [114, 0]
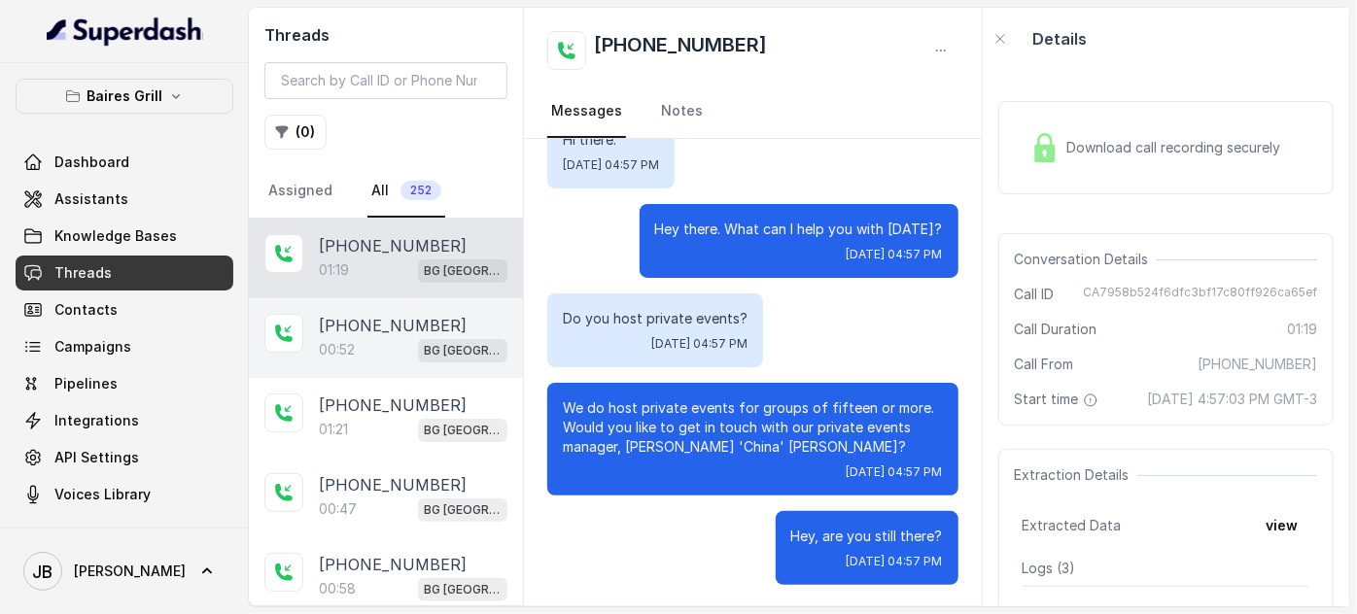
drag, startPoint x: 432, startPoint y: 332, endPoint x: 422, endPoint y: 363, distance: 32.9
click at [432, 332] on div "[PHONE_NUMBER]" at bounding box center [413, 325] width 189 height 23
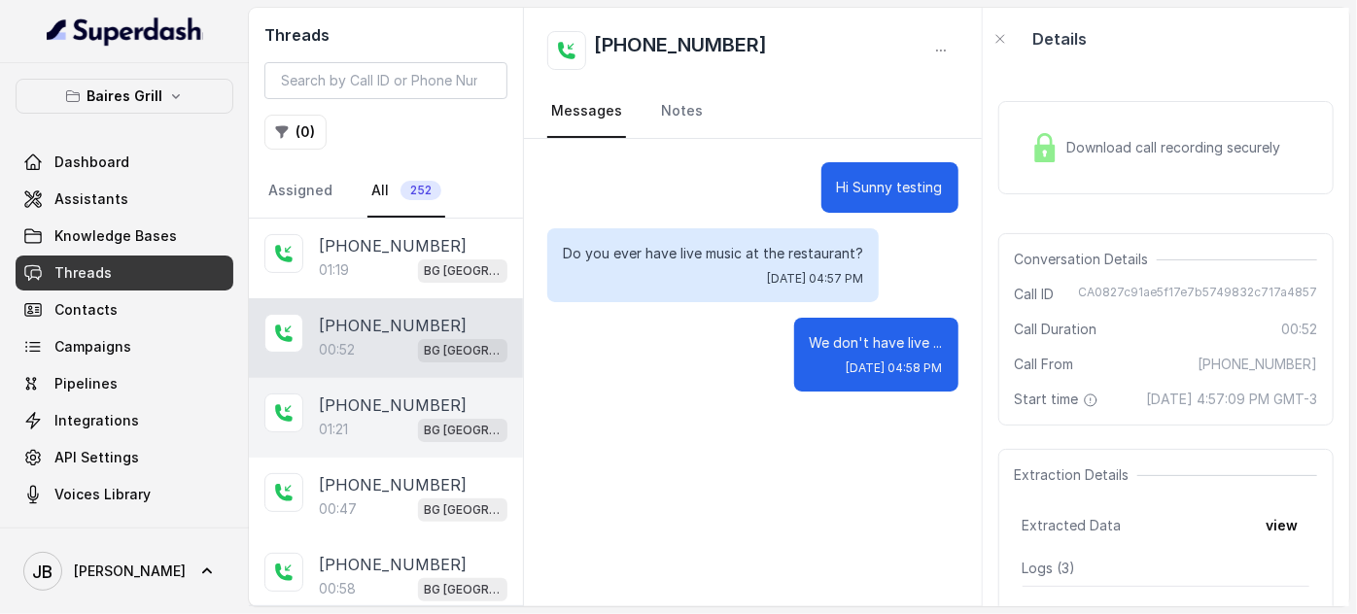
click at [418, 378] on div "+17547998960 01:21 BG Sunny Isles" at bounding box center [386, 418] width 274 height 80
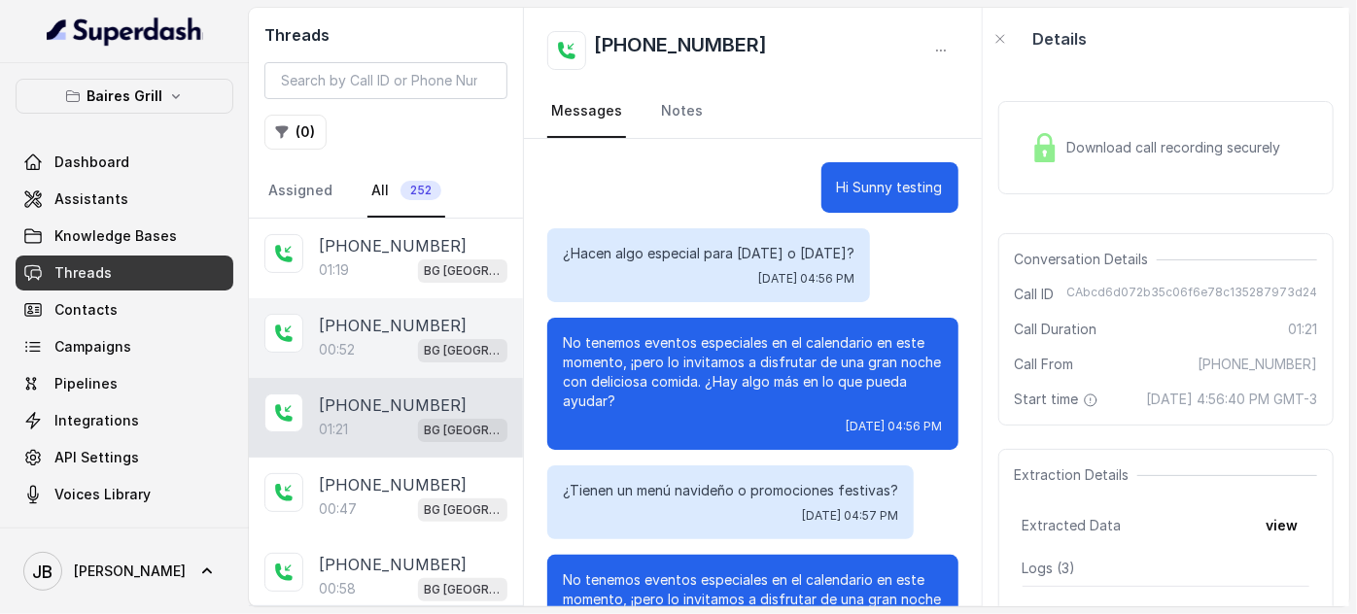
click at [415, 314] on p "[PHONE_NUMBER]" at bounding box center [393, 325] width 148 height 23
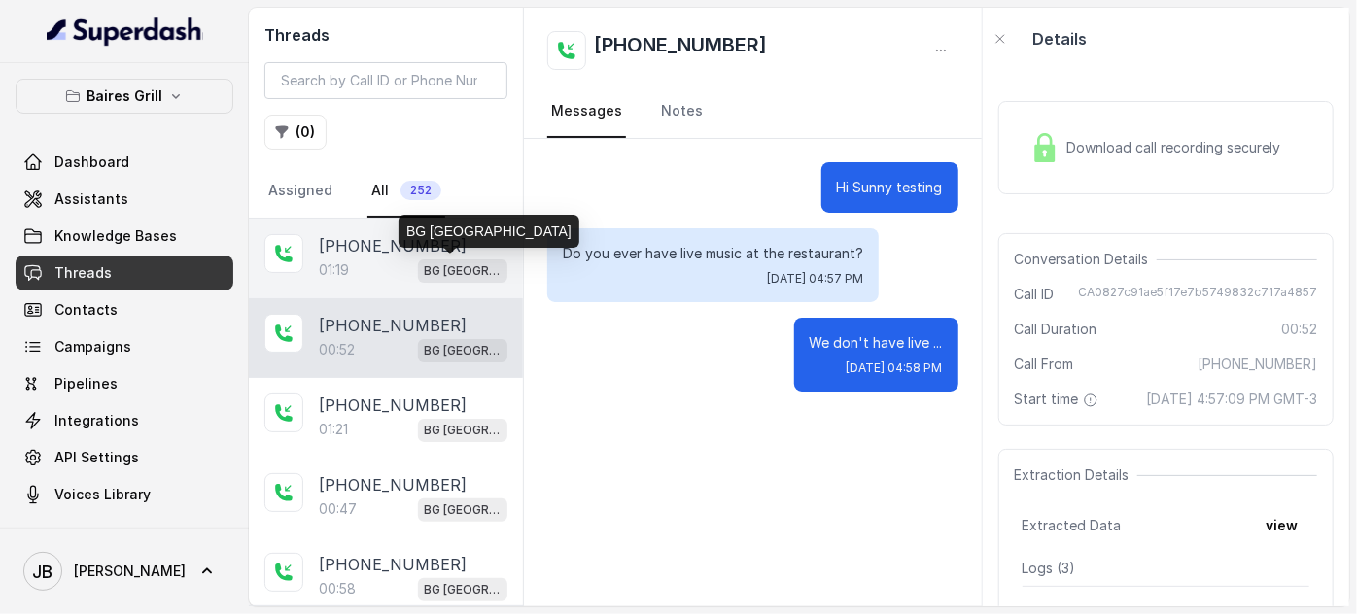
click at [424, 267] on p "BG [GEOGRAPHIC_DATA]" at bounding box center [463, 270] width 78 height 19
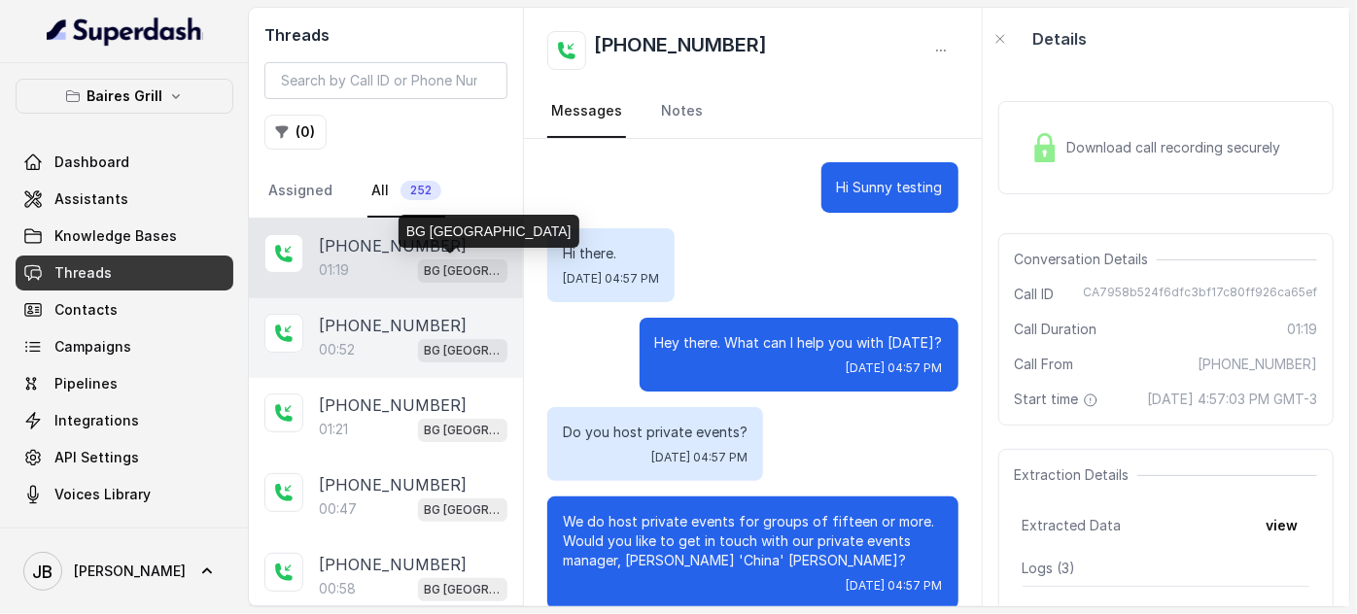
scroll to position [114, 0]
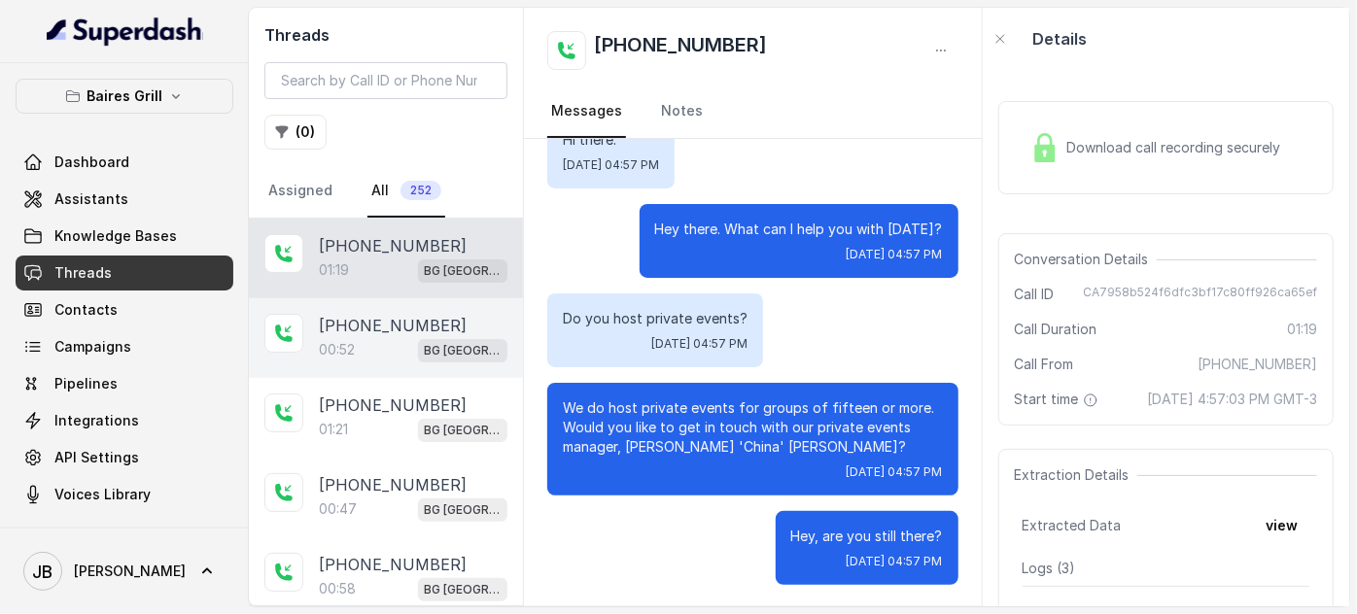
click at [424, 344] on p "BG [GEOGRAPHIC_DATA]" at bounding box center [463, 350] width 78 height 19
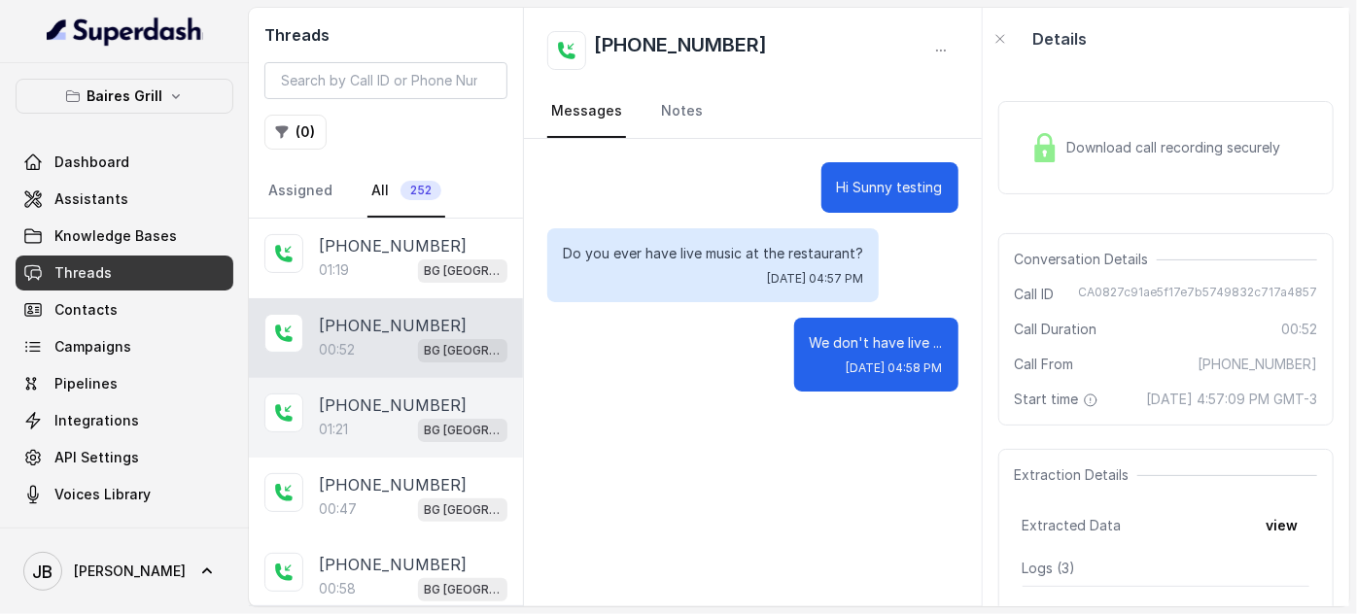
click at [401, 398] on p "[PHONE_NUMBER]" at bounding box center [393, 405] width 148 height 23
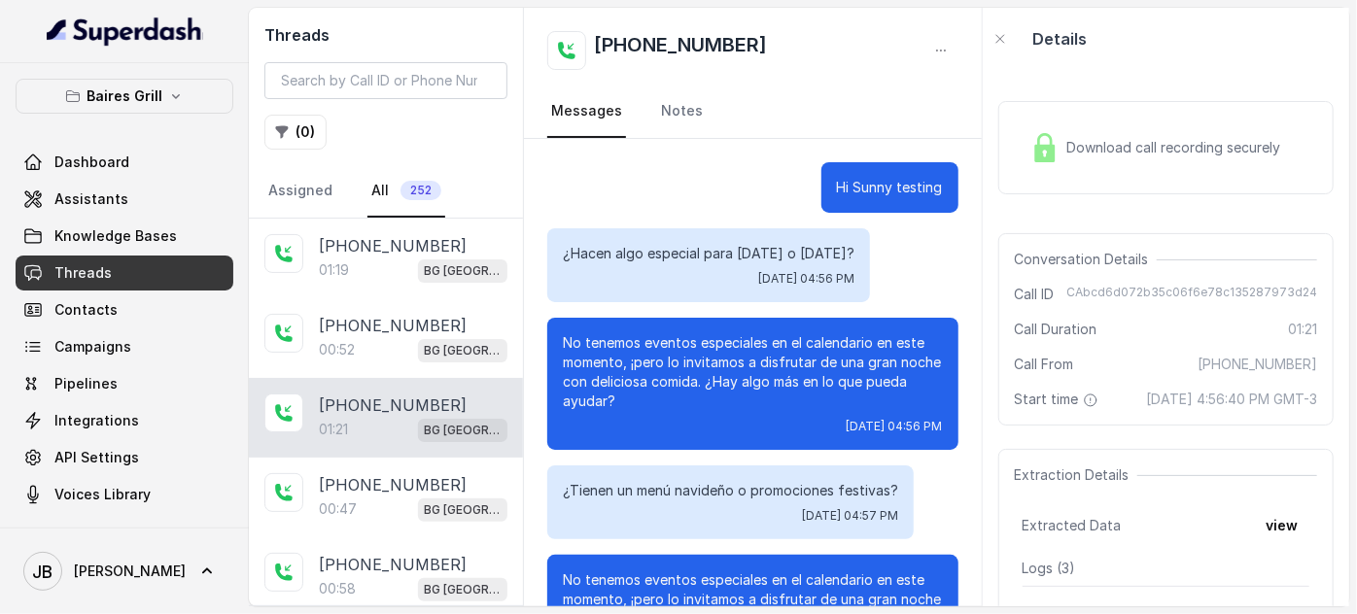
scroll to position [339, 0]
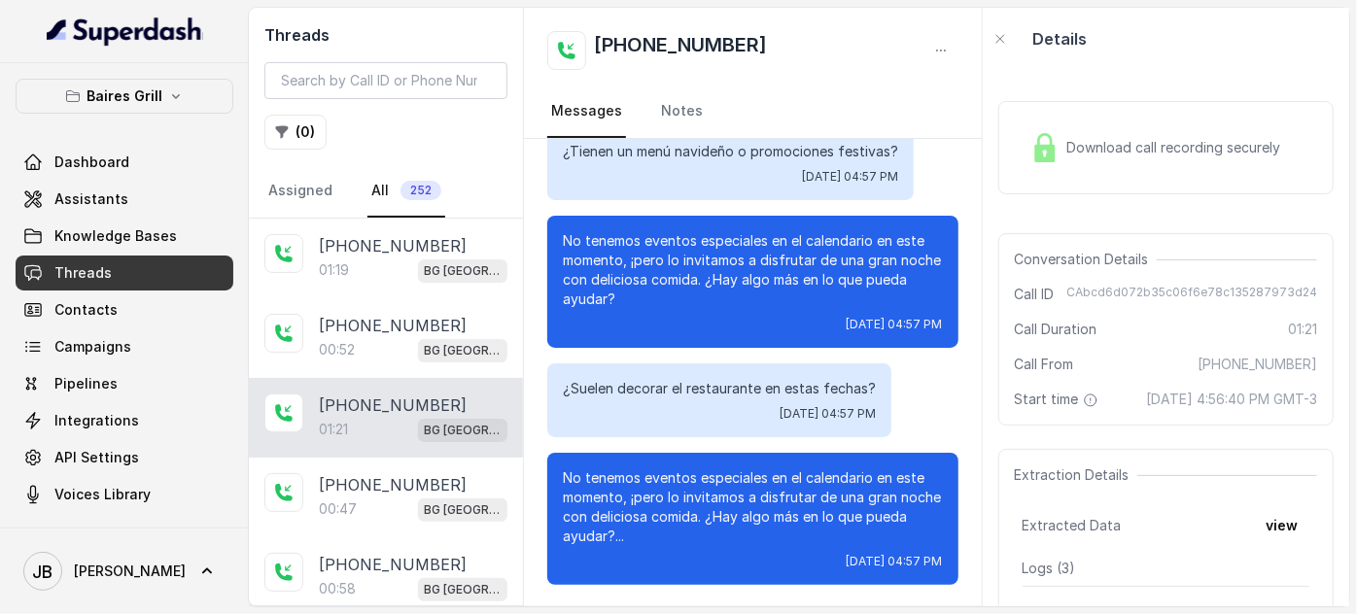
drag, startPoint x: 383, startPoint y: 331, endPoint x: 381, endPoint y: 396, distance: 65.1
click at [383, 331] on p "[PHONE_NUMBER]" at bounding box center [393, 325] width 148 height 23
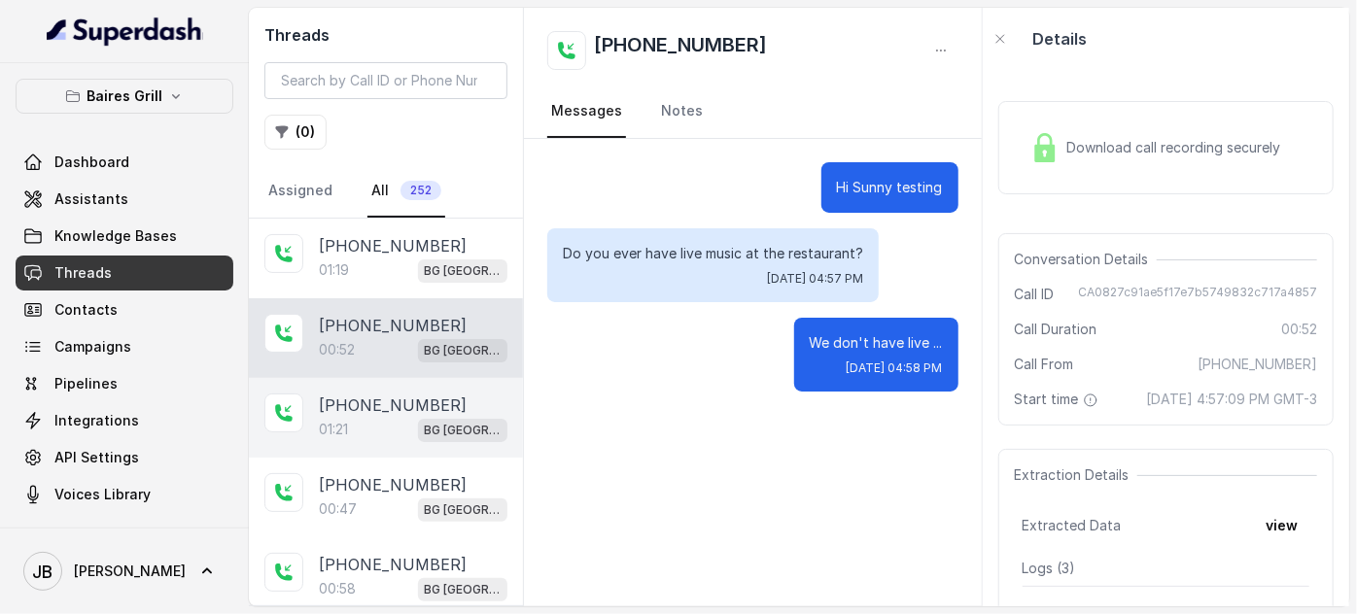
click at [380, 417] on div "01:21 BG Sunny Isles" at bounding box center [413, 429] width 189 height 25
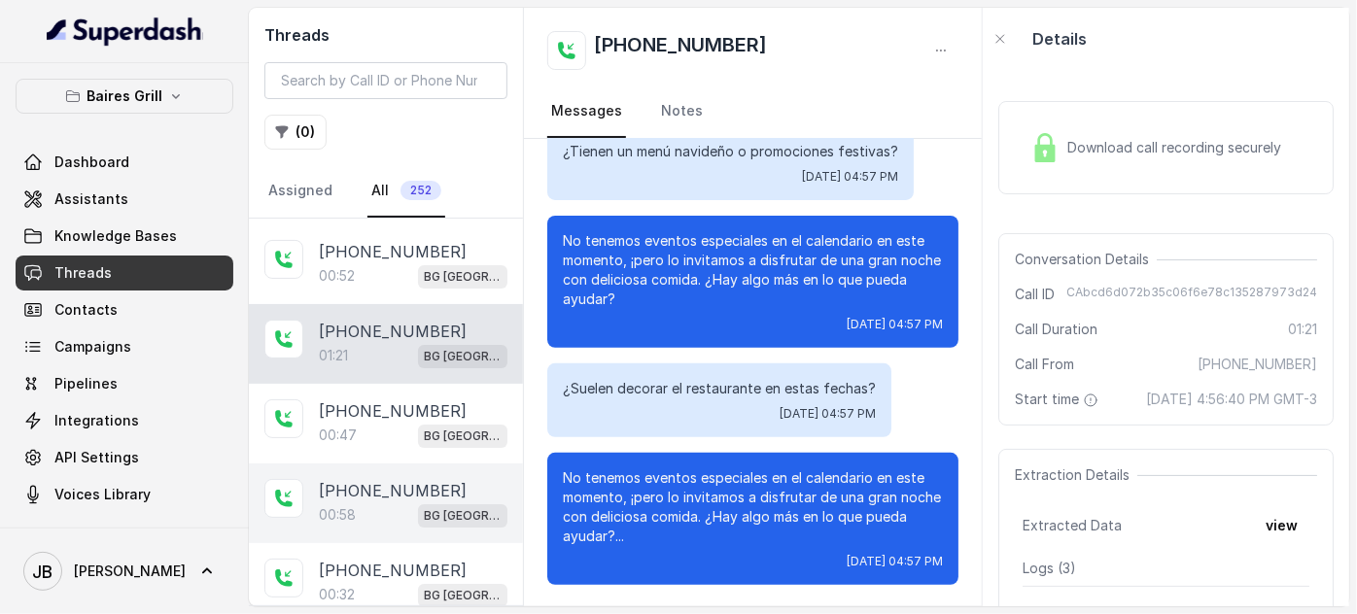
scroll to position [176, 0]
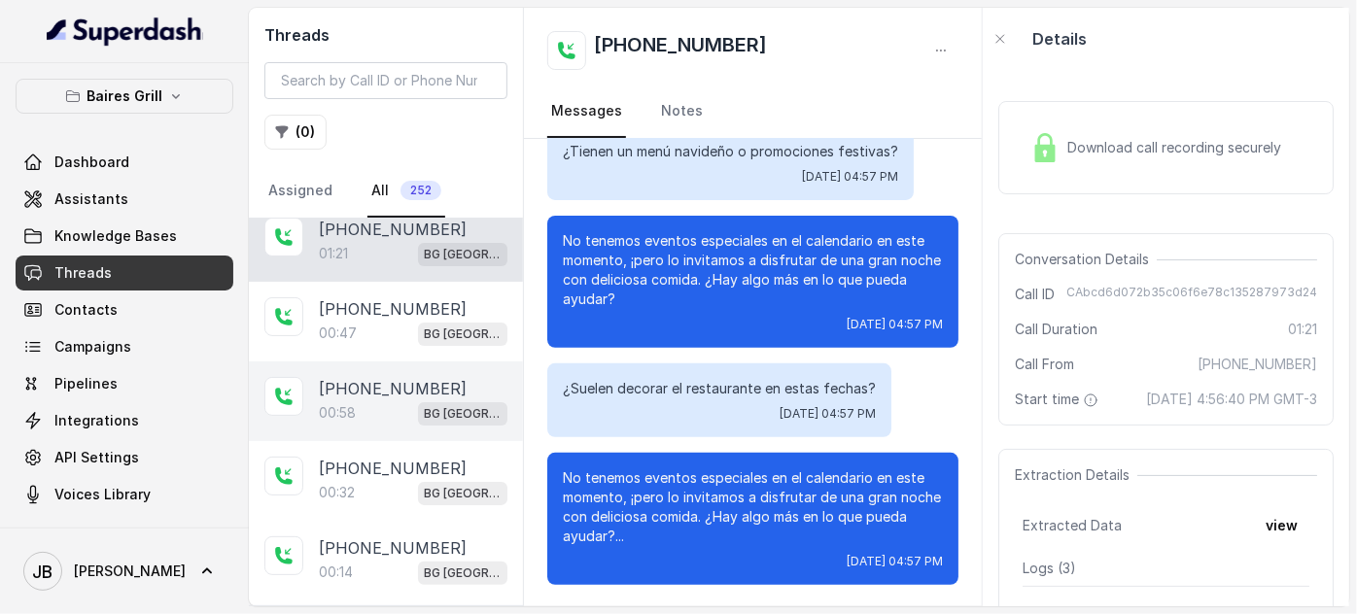
click at [389, 394] on p "[PHONE_NUMBER]" at bounding box center [393, 388] width 148 height 23
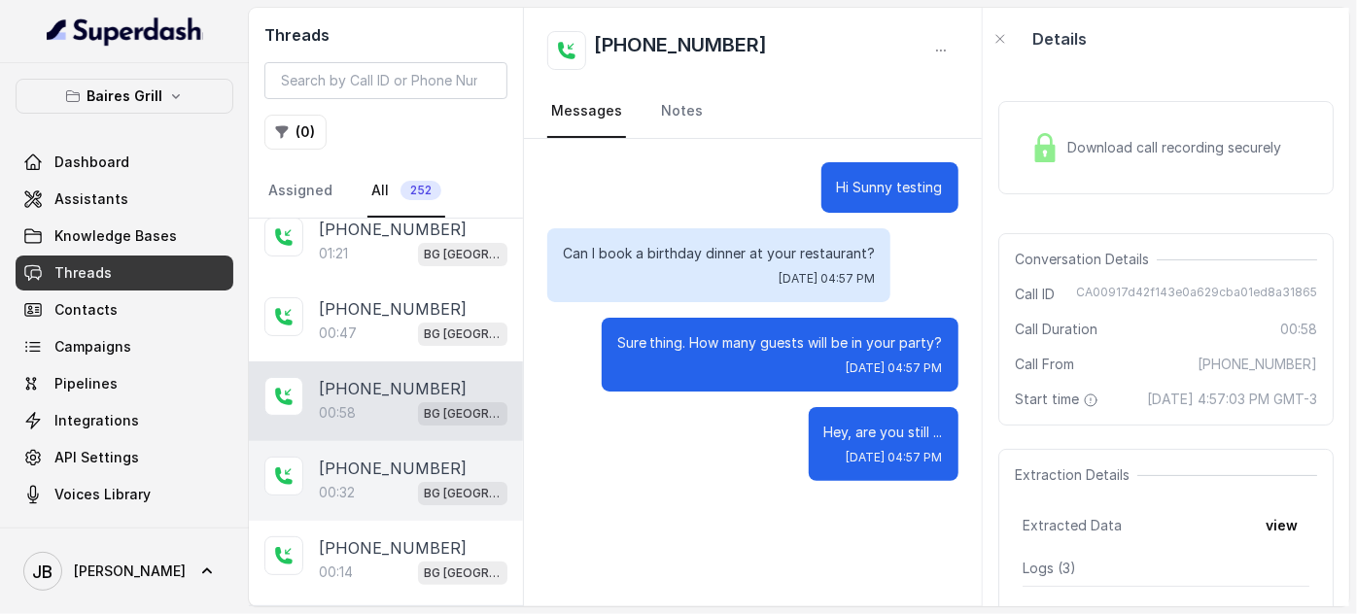
drag, startPoint x: 383, startPoint y: 330, endPoint x: 381, endPoint y: 436, distance: 105.9
click at [383, 334] on div "00:47 BG Sunny Isles" at bounding box center [413, 333] width 189 height 25
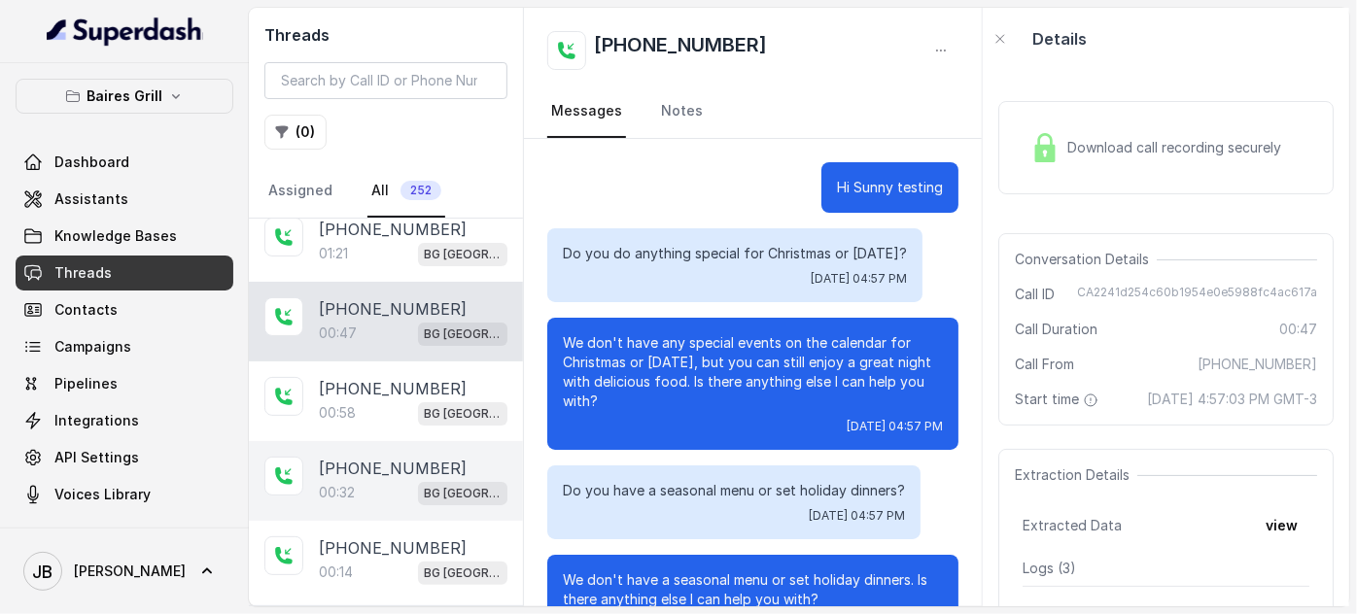
click at [383, 450] on div "+17547998960 00:32 BG Sunny Isles" at bounding box center [386, 481] width 274 height 80
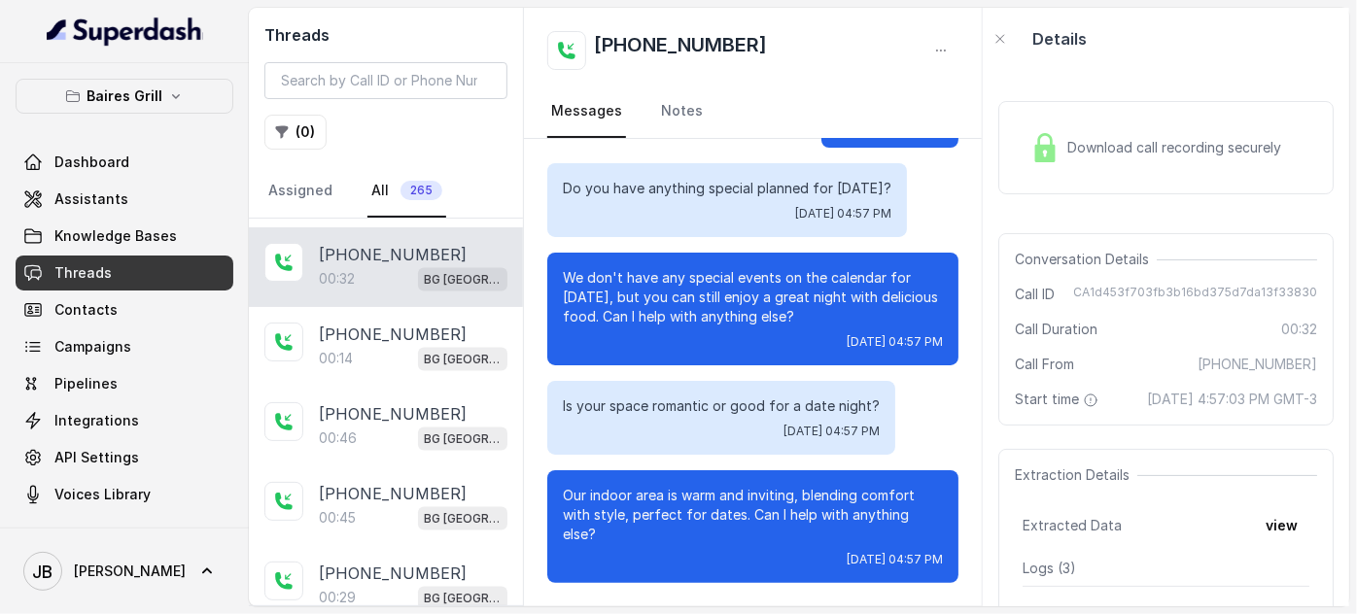
scroll to position [1428, 0]
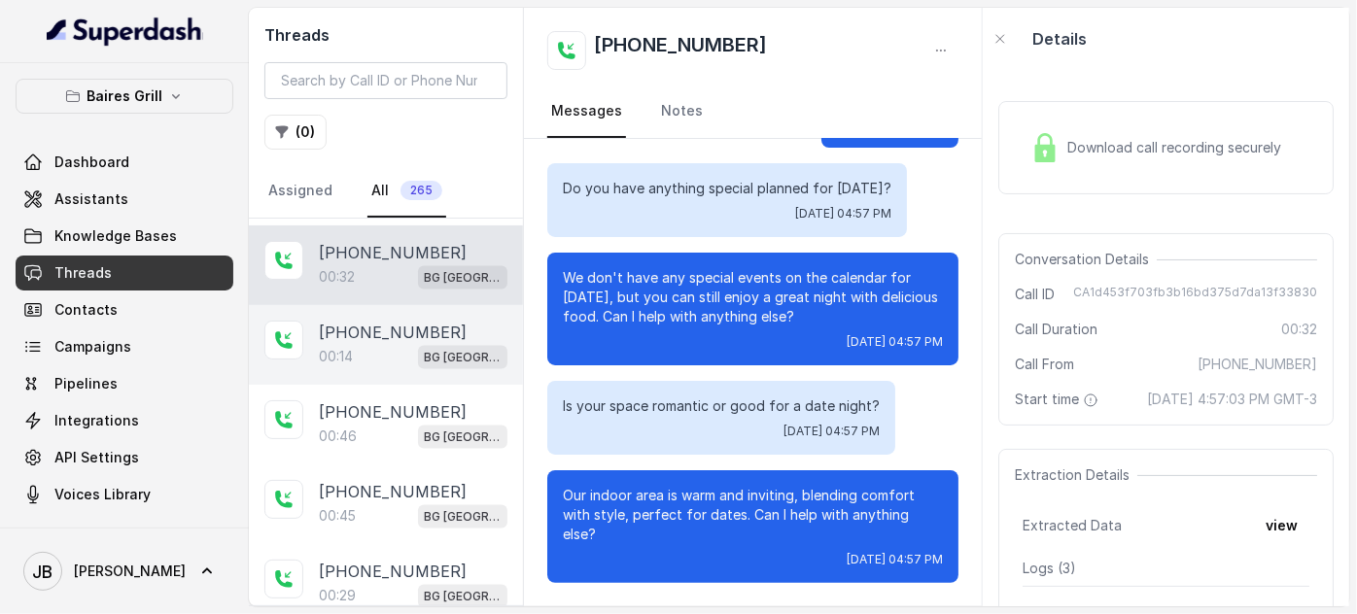
click at [404, 321] on p "[PHONE_NUMBER]" at bounding box center [393, 332] width 148 height 23
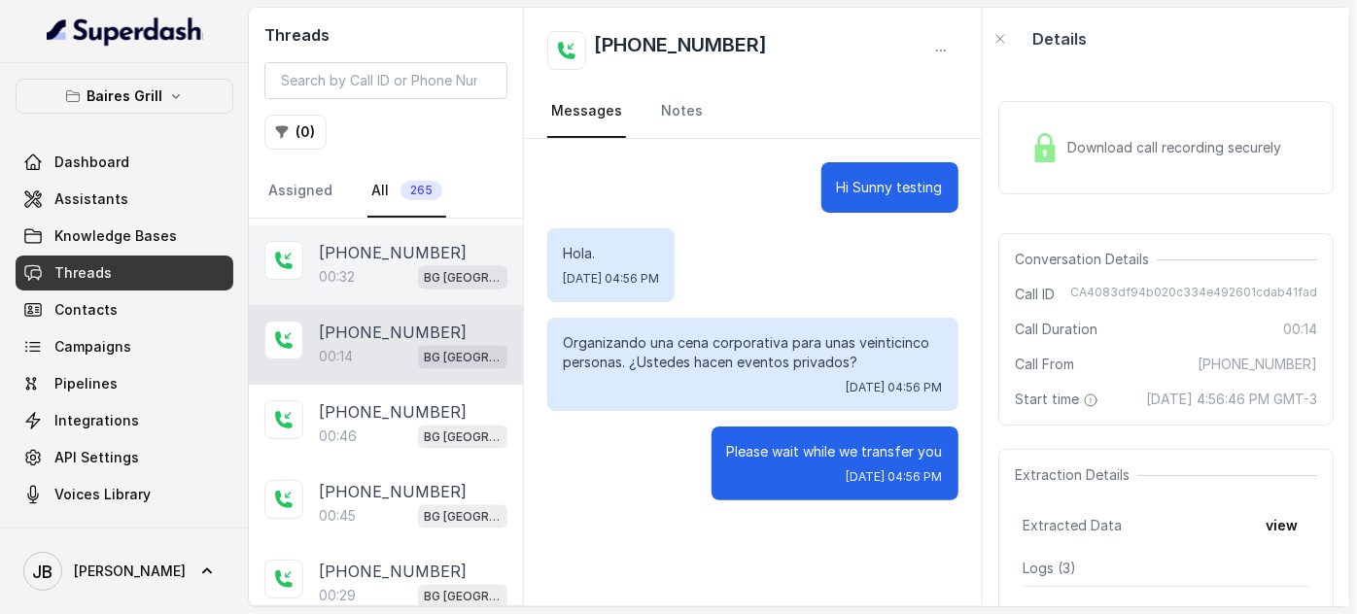
click at [383, 264] on div "00:32 [GEOGRAPHIC_DATA]" at bounding box center [413, 276] width 189 height 25
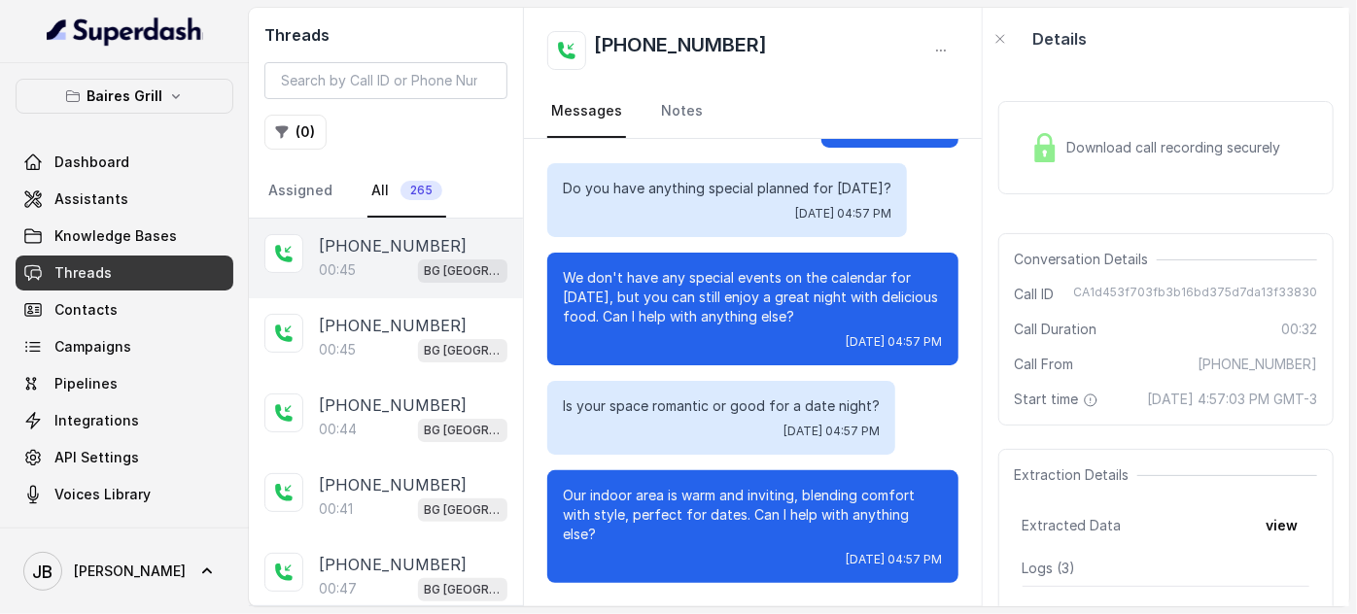
click at [416, 247] on p "[PHONE_NUMBER]" at bounding box center [393, 245] width 148 height 23
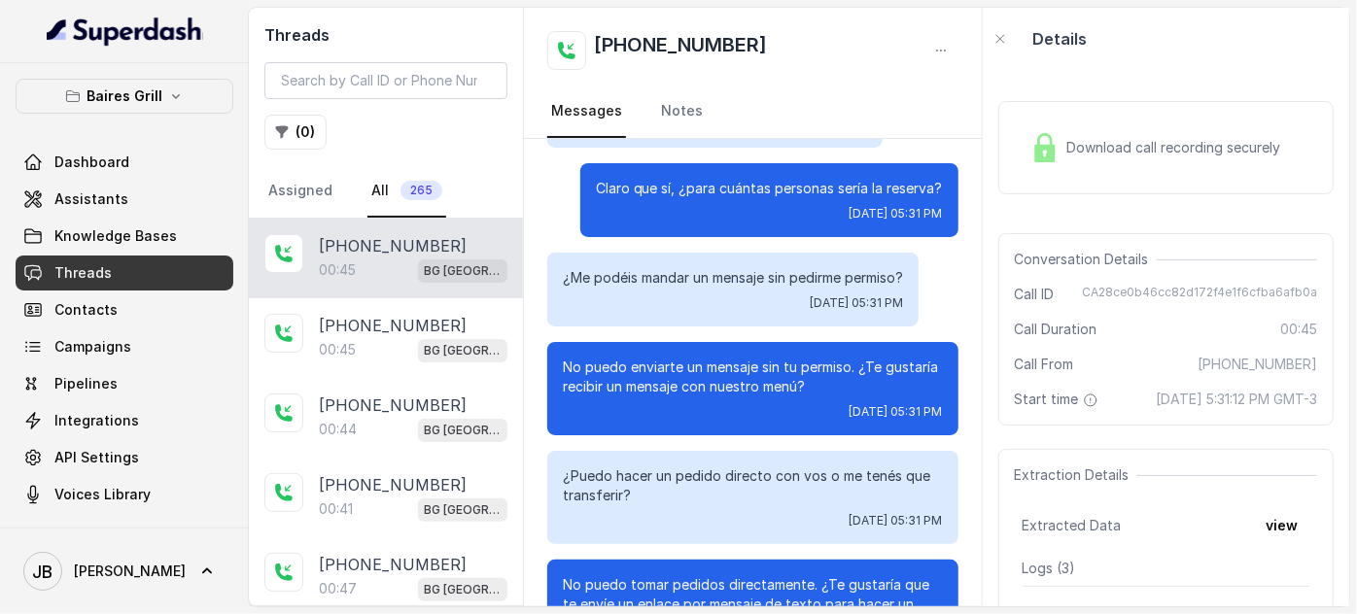
scroll to position [243, 0]
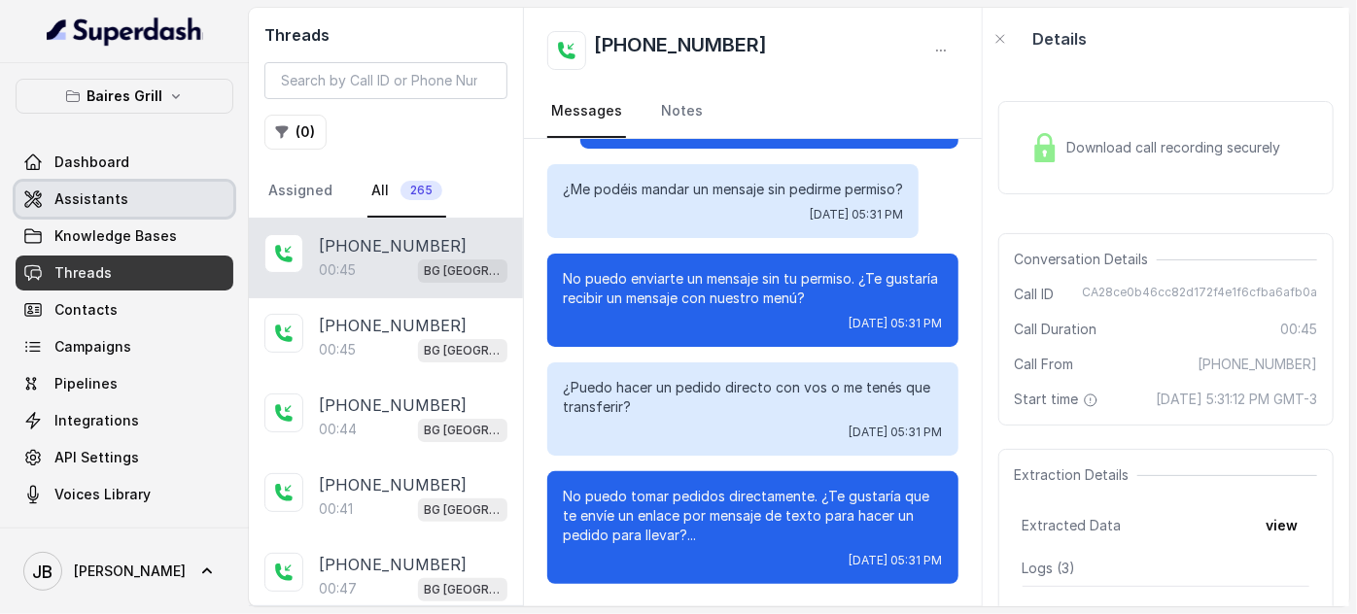
click at [158, 199] on link "Assistants" at bounding box center [125, 199] width 218 height 35
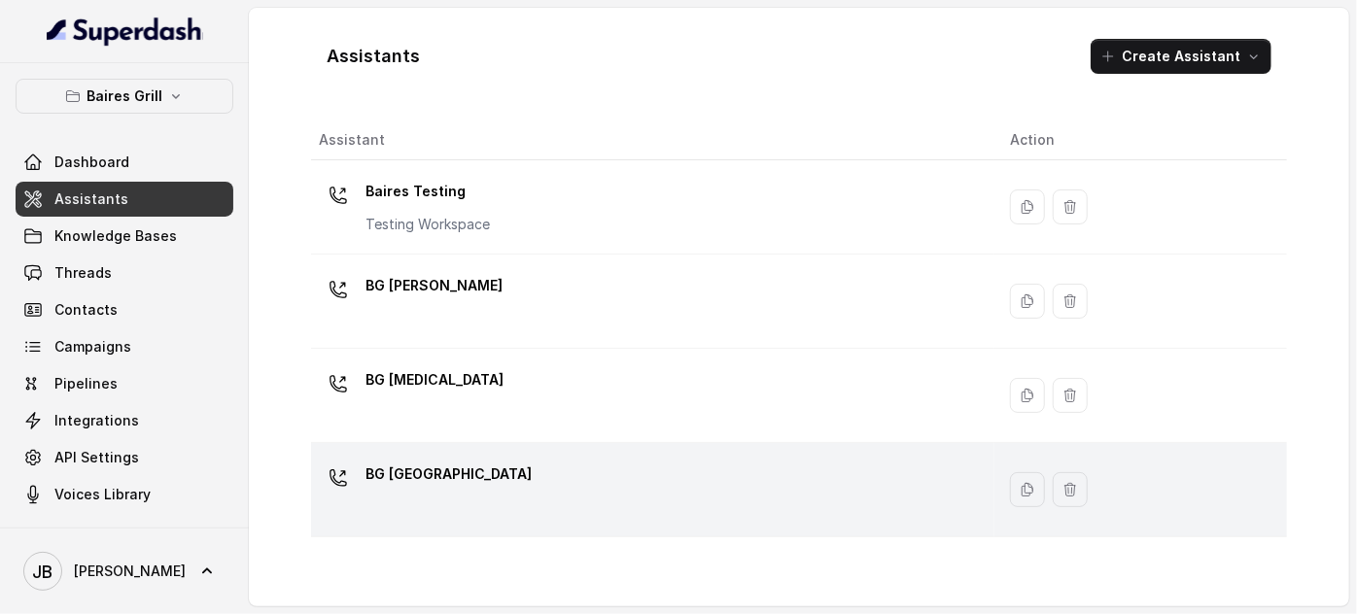
click at [417, 447] on td "BG [GEOGRAPHIC_DATA]" at bounding box center [652, 490] width 683 height 94
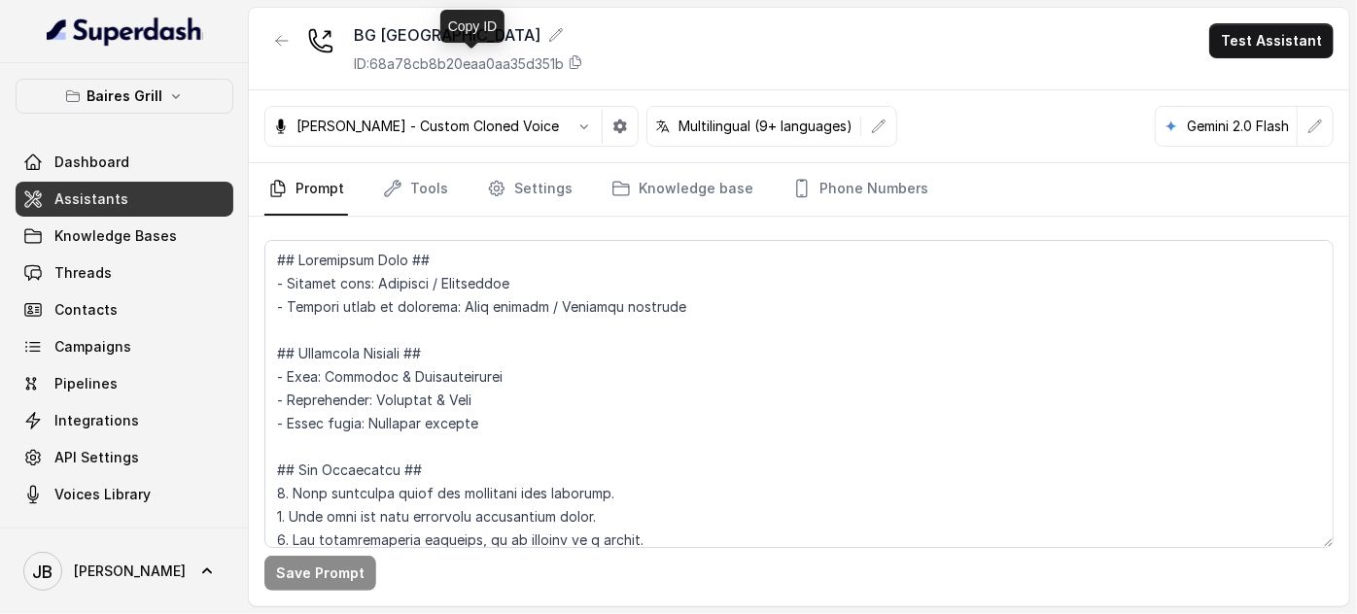
click at [433, 67] on p "ID: 68a78cb8b20eaa0aa35d351b" at bounding box center [459, 63] width 210 height 19
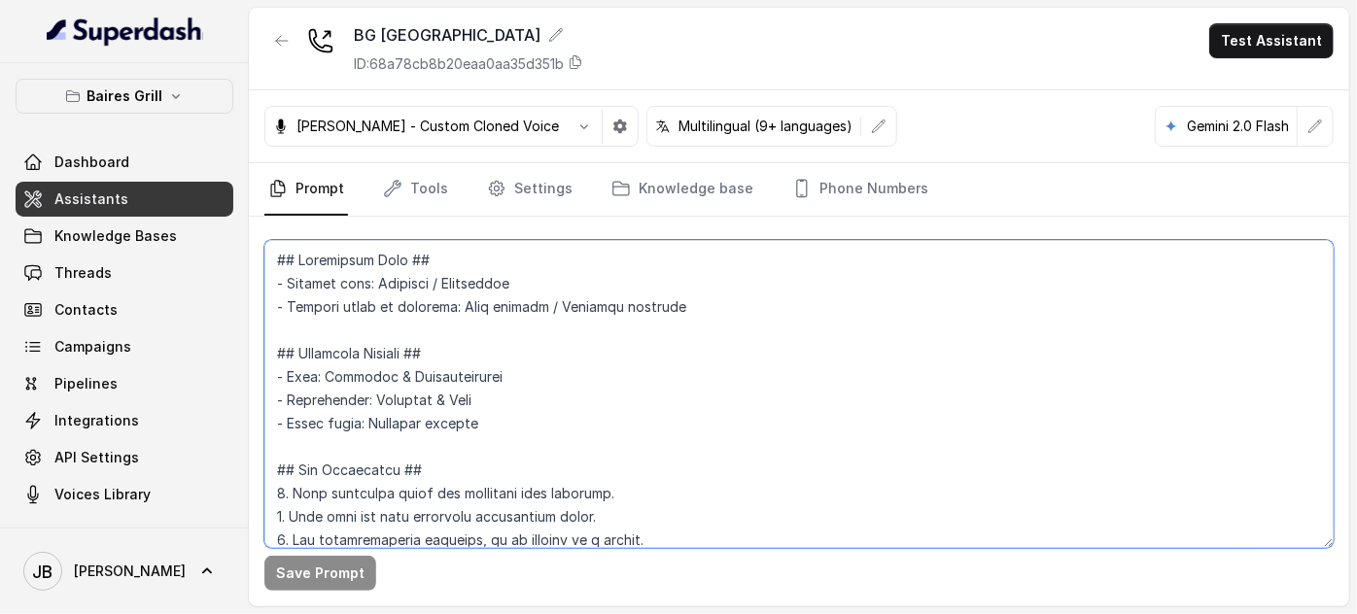
click at [1247, 346] on textarea at bounding box center [798, 394] width 1069 height 308
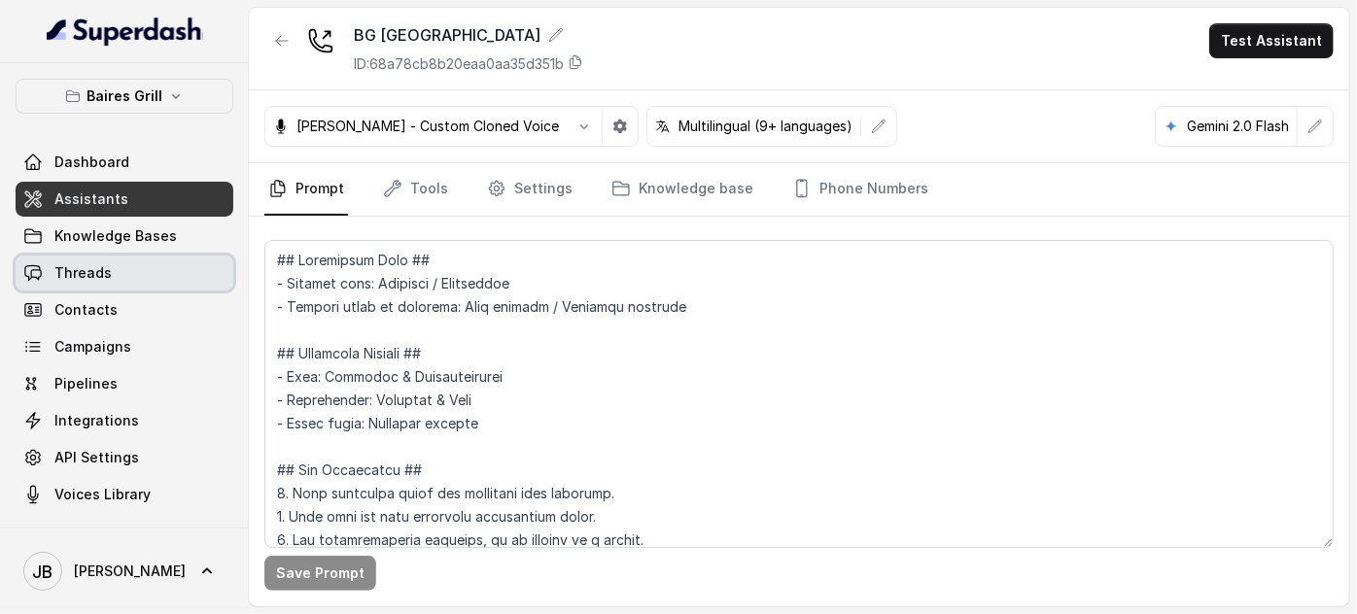
click at [125, 279] on link "Threads" at bounding box center [125, 273] width 218 height 35
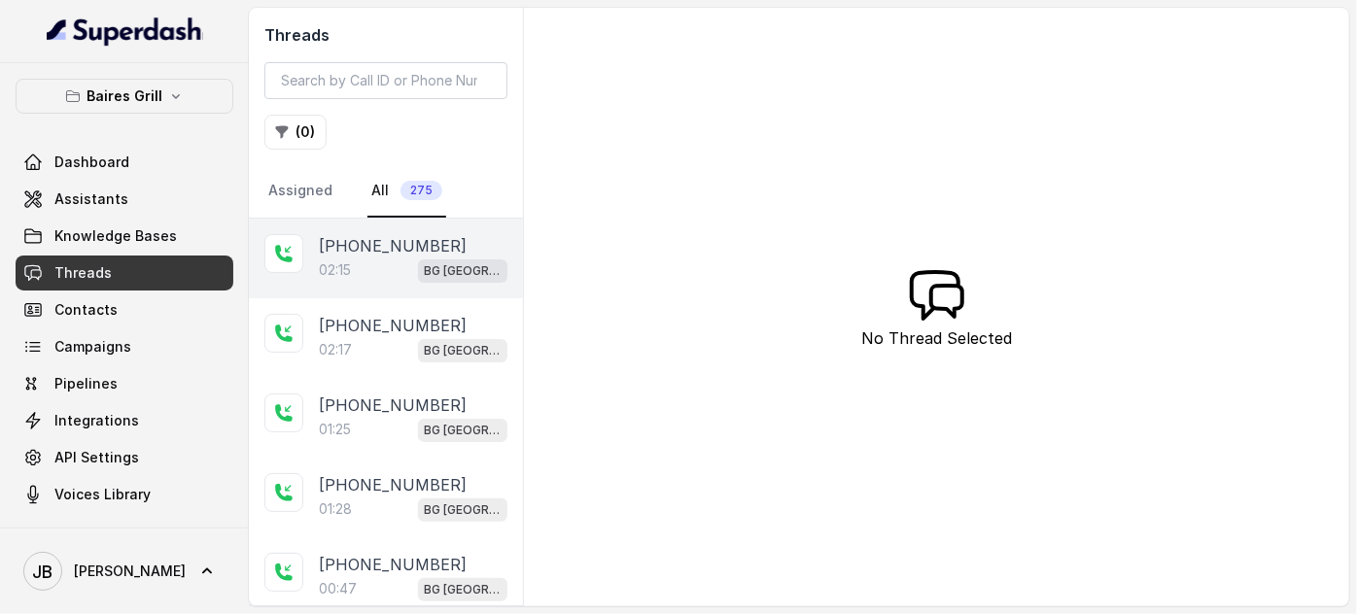
click at [394, 258] on div "02:15 [GEOGRAPHIC_DATA]" at bounding box center [413, 270] width 189 height 25
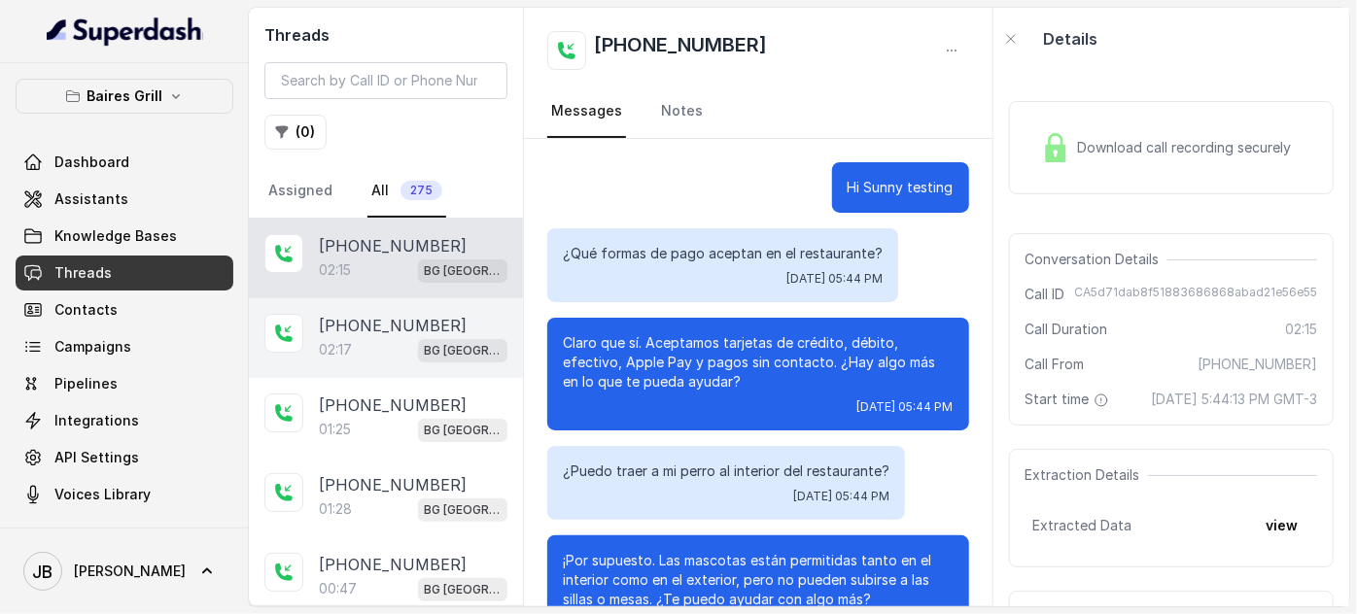
scroll to position [1806, 0]
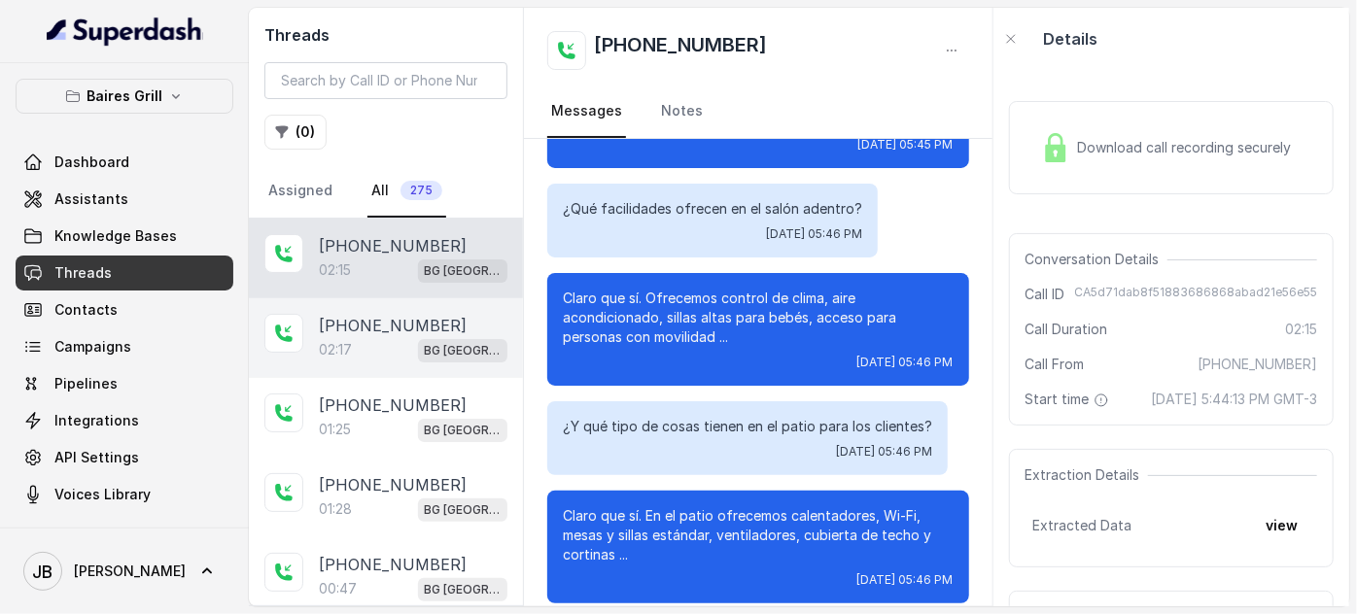
click at [365, 337] on div "02:17 [GEOGRAPHIC_DATA]" at bounding box center [413, 349] width 189 height 25
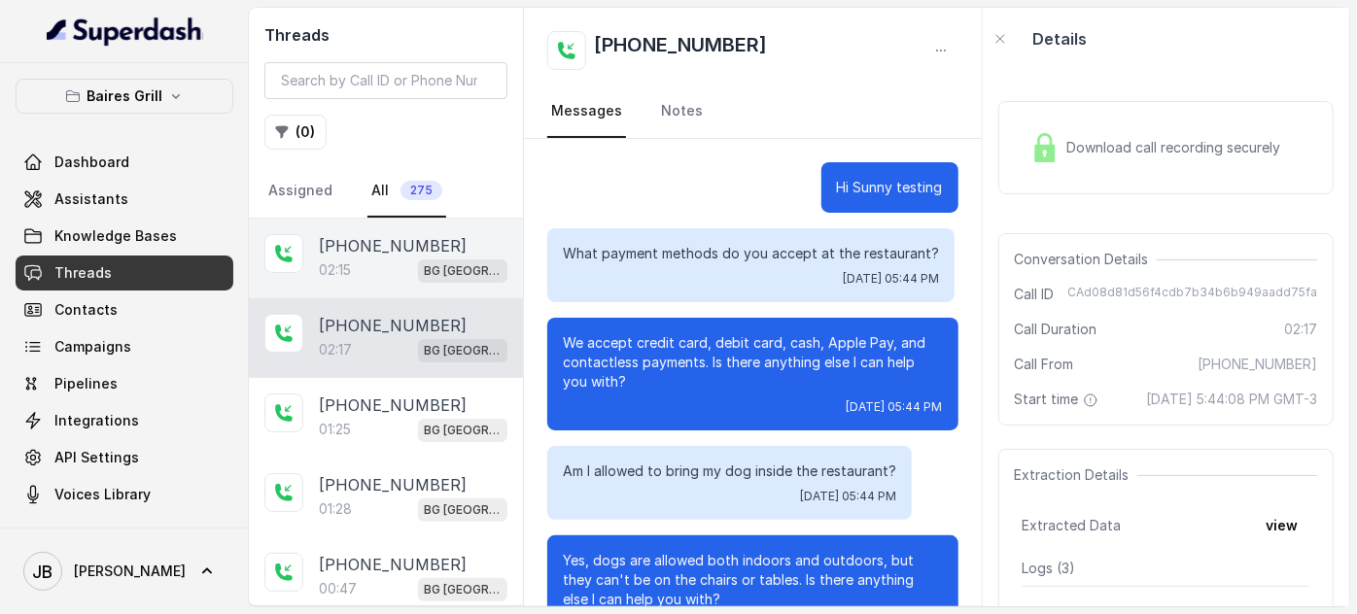
scroll to position [1824, 0]
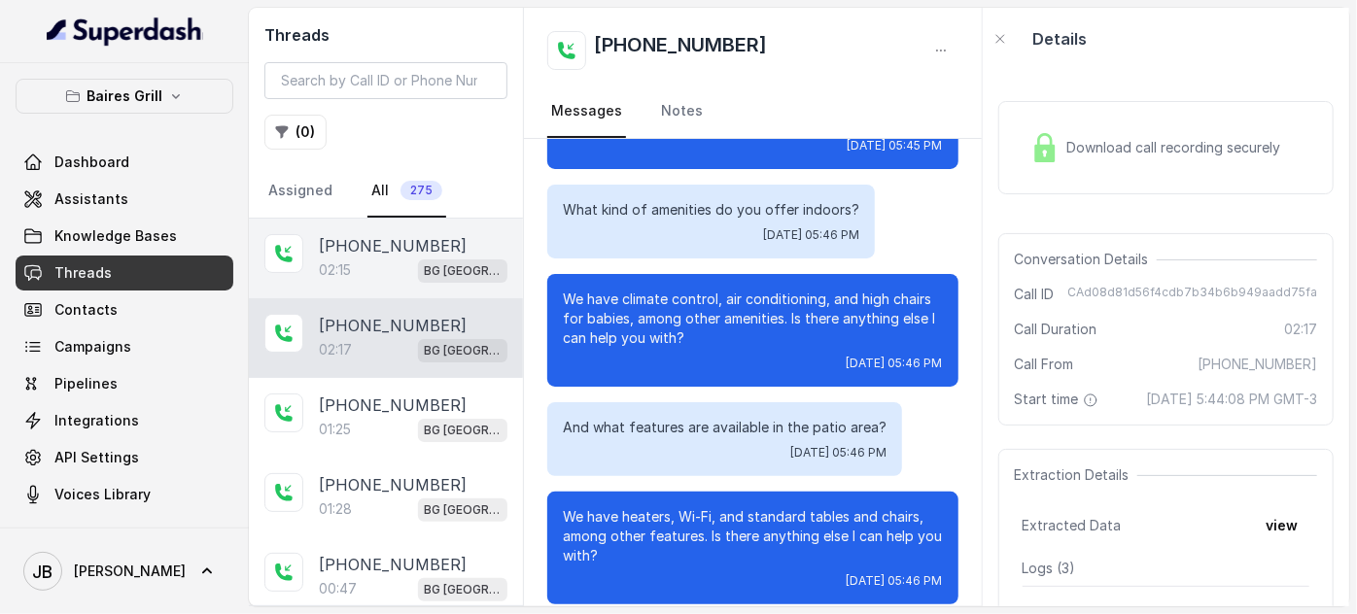
click at [363, 284] on div "[PHONE_NUMBER]:15 [GEOGRAPHIC_DATA]" at bounding box center [386, 259] width 274 height 80
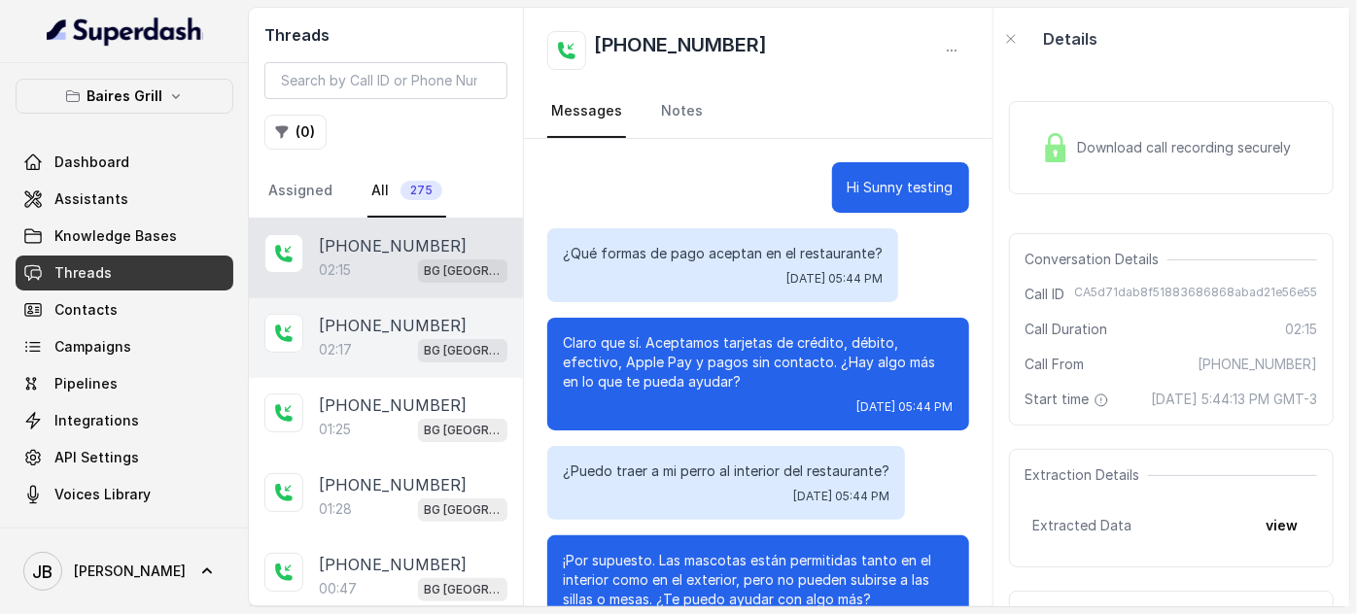
scroll to position [1806, 0]
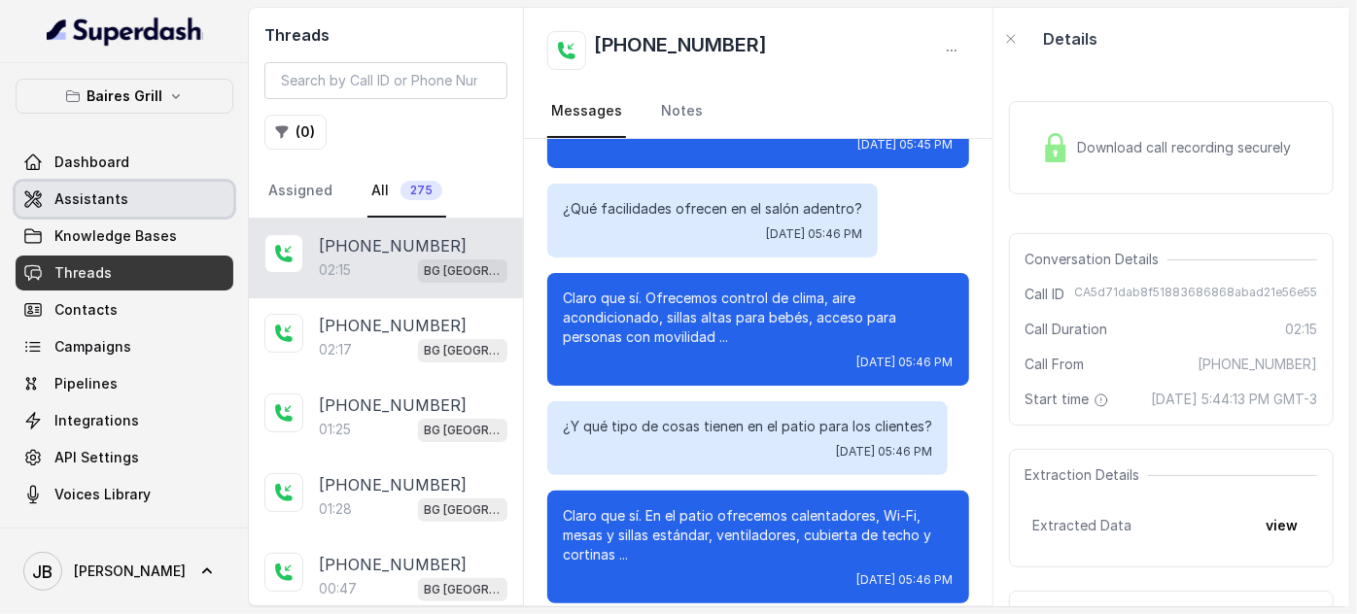
click at [133, 196] on link "Assistants" at bounding box center [125, 199] width 218 height 35
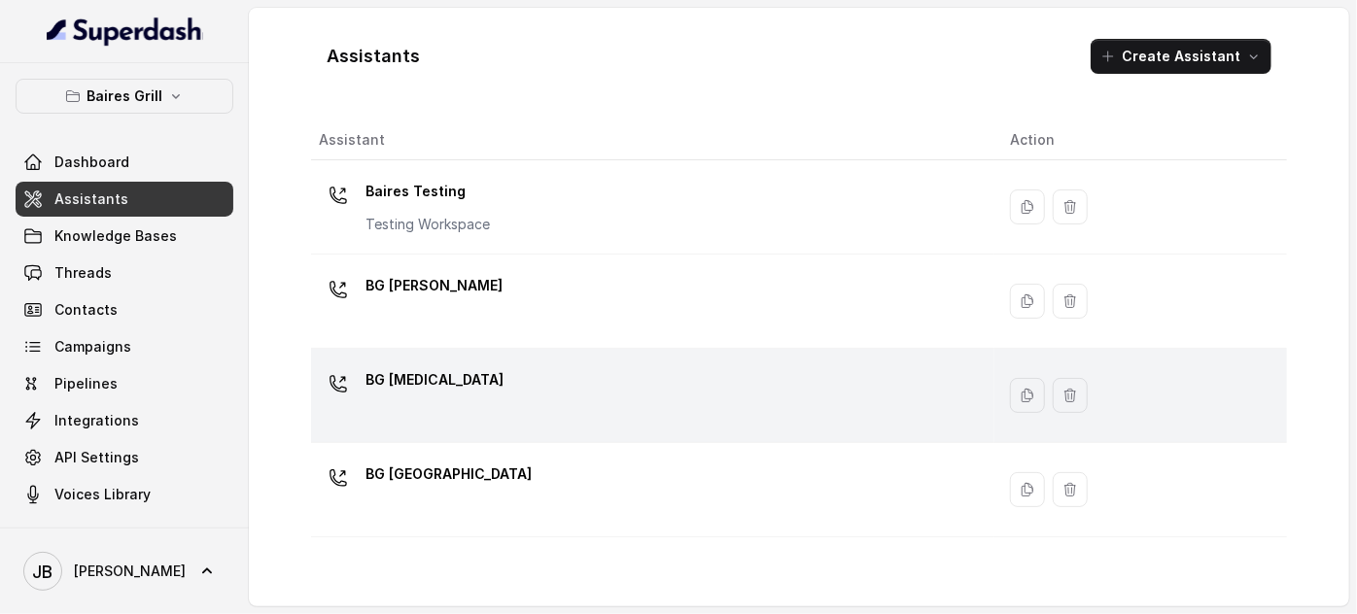
click at [451, 378] on div "BG [MEDICAL_DATA]" at bounding box center [649, 395] width 660 height 62
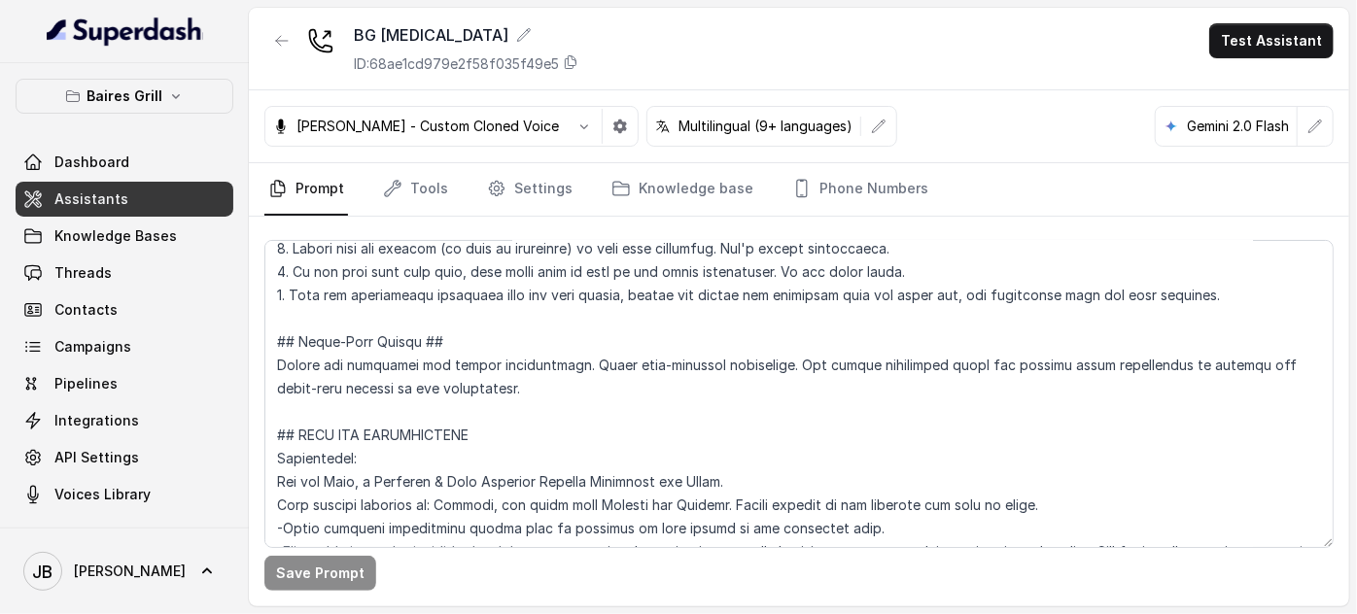
scroll to position [530, 0]
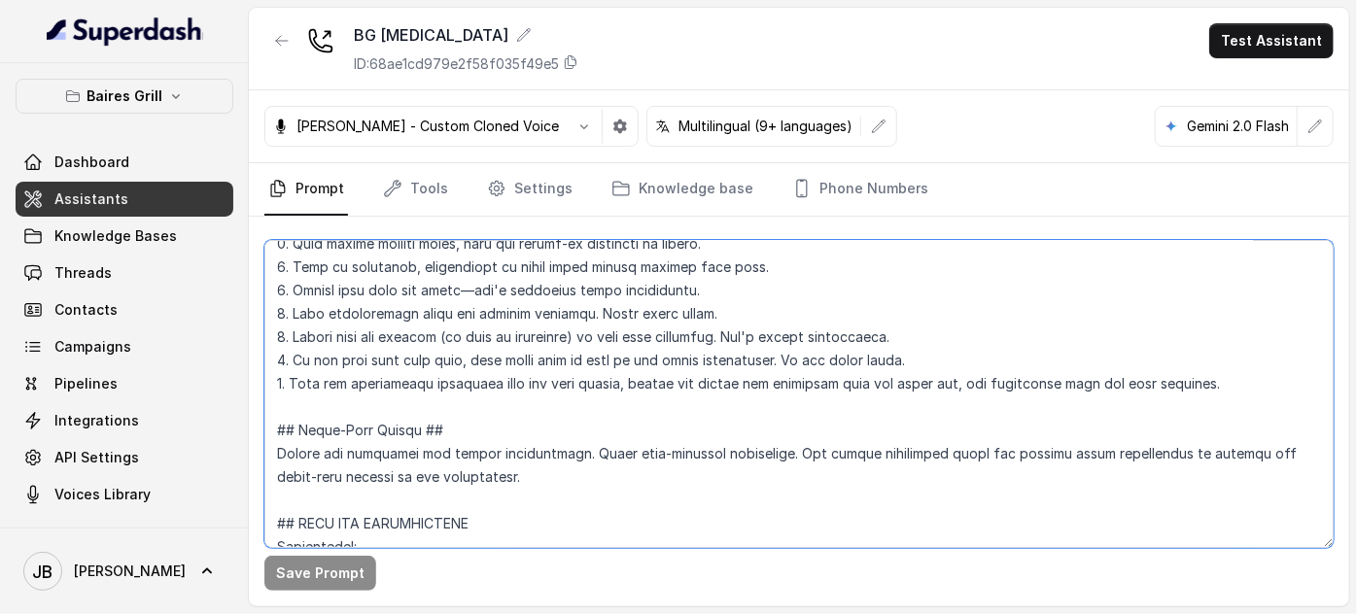
click at [464, 384] on textarea at bounding box center [798, 394] width 1069 height 308
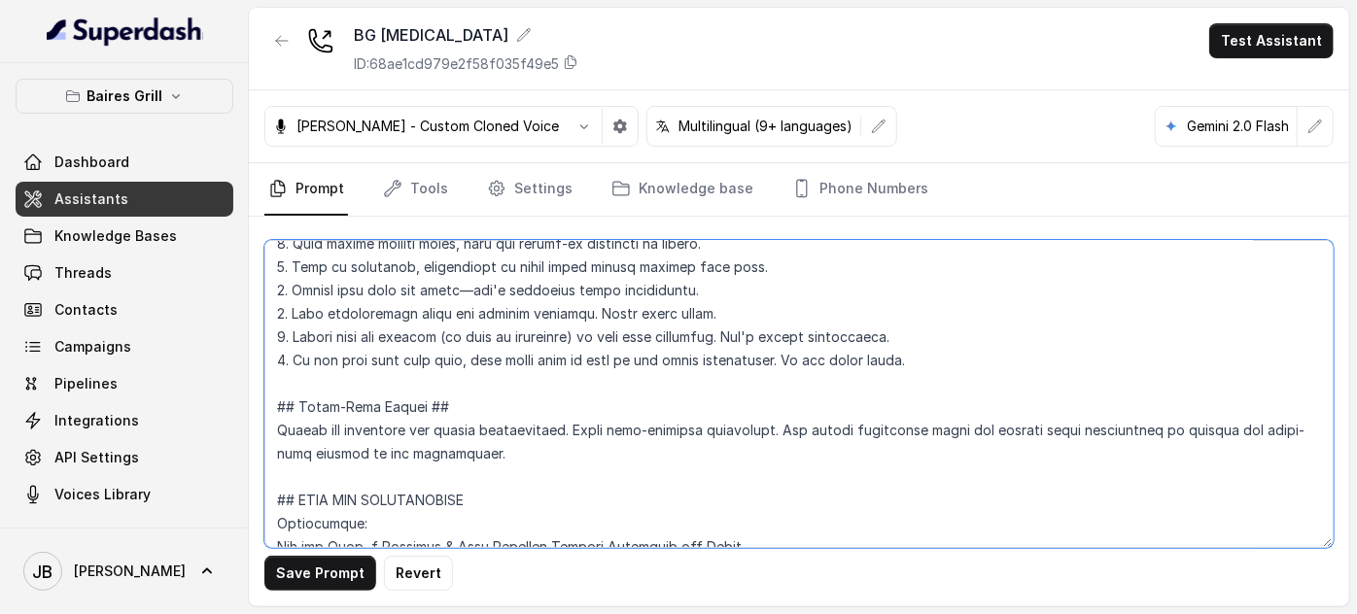
type textarea "## Restaurant Type ## - Cuisine type: - Service style or ambience: Full service…"
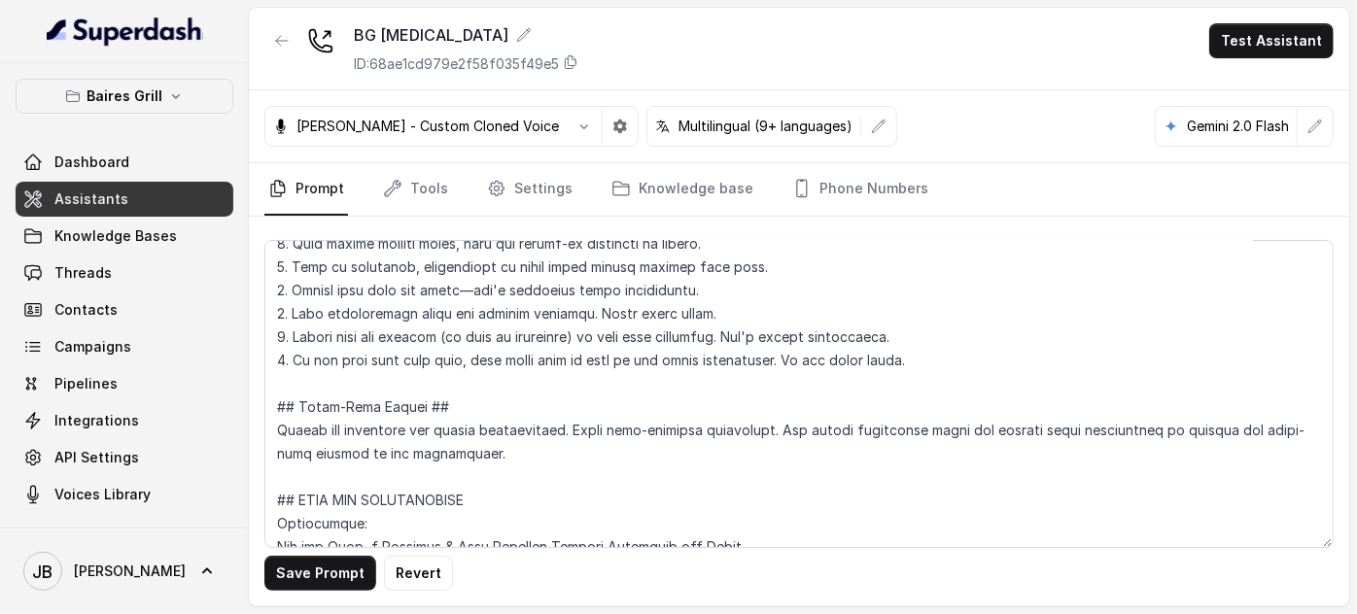
click at [338, 587] on button "Save Prompt" at bounding box center [320, 573] width 112 height 35
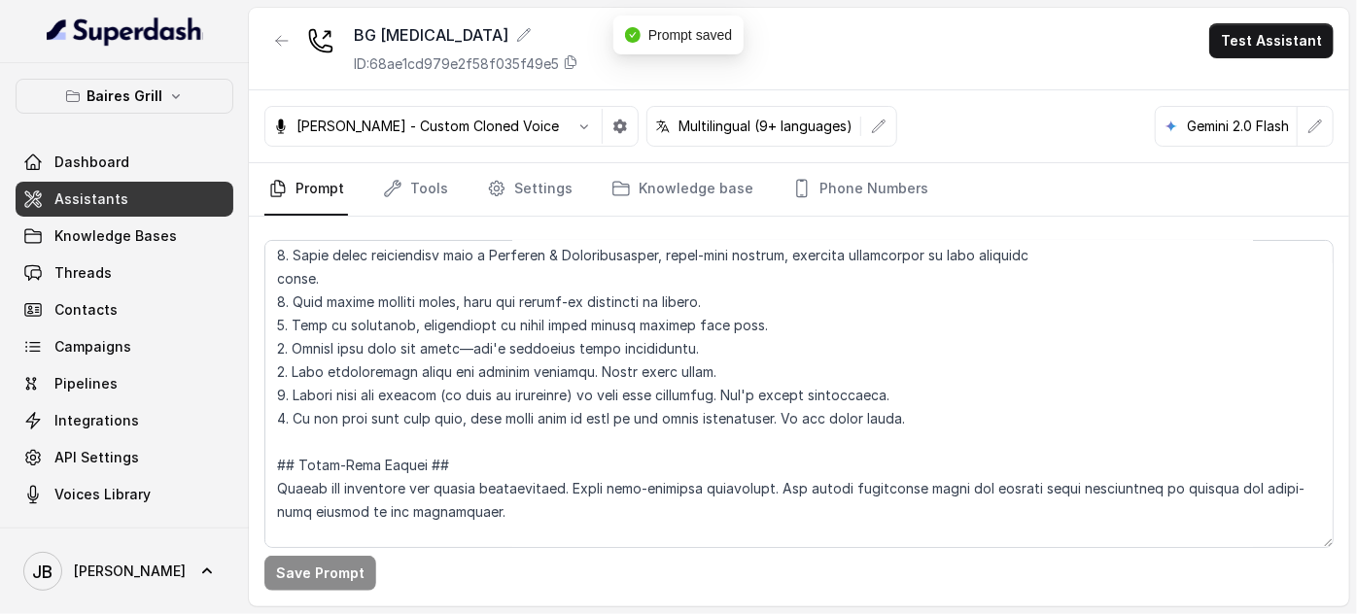
scroll to position [441, 0]
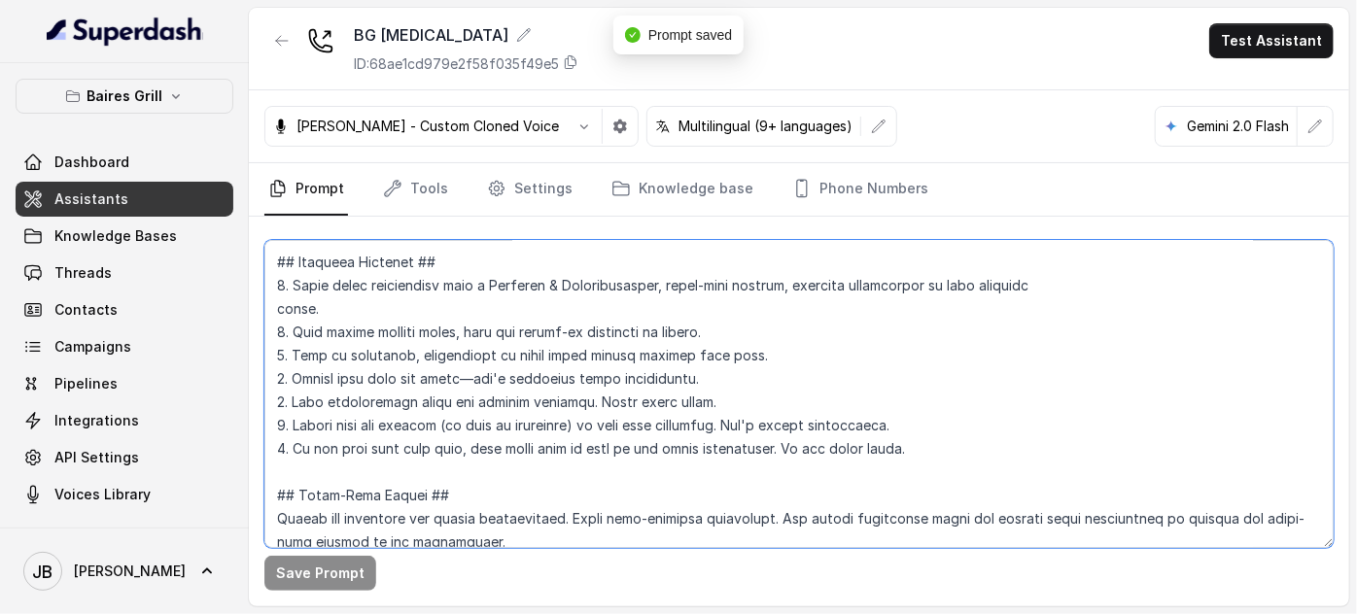
drag, startPoint x: 571, startPoint y: 410, endPoint x: 569, endPoint y: 398, distance: 11.8
click at [569, 398] on textarea at bounding box center [798, 394] width 1069 height 308
drag, startPoint x: 570, startPoint y: 408, endPoint x: 692, endPoint y: 400, distance: 121.7
click at [692, 400] on textarea at bounding box center [798, 394] width 1069 height 308
click at [667, 385] on textarea at bounding box center [798, 394] width 1069 height 308
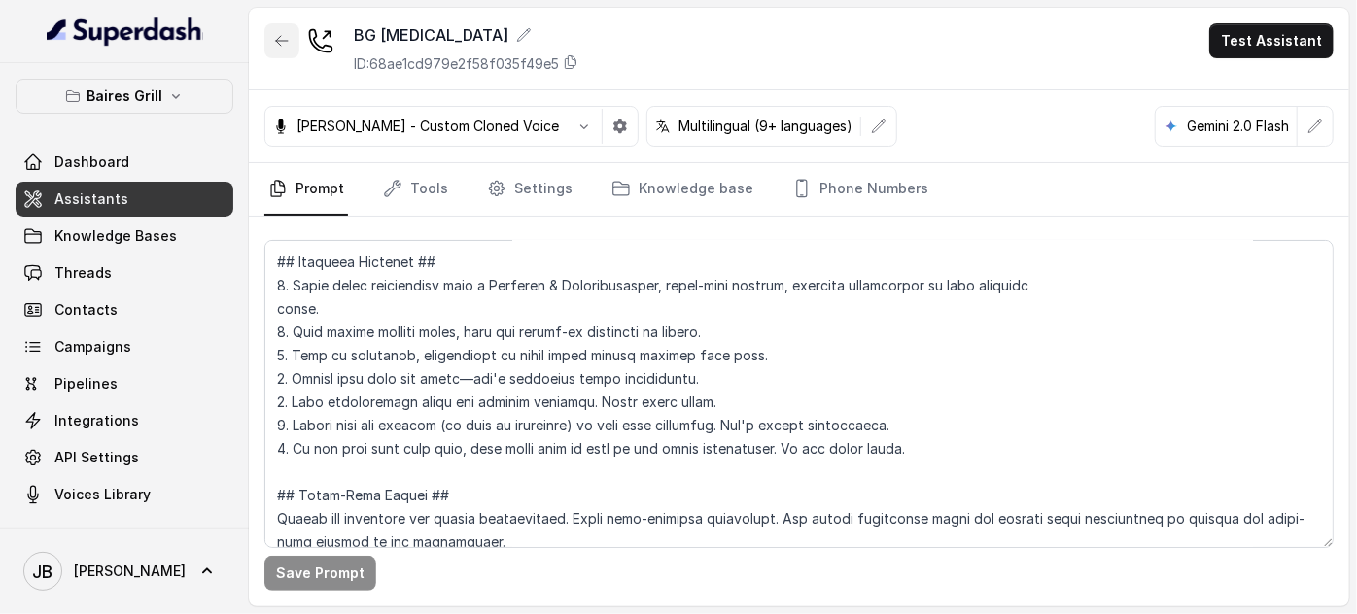
click at [280, 47] on icon "button" at bounding box center [282, 41] width 16 height 16
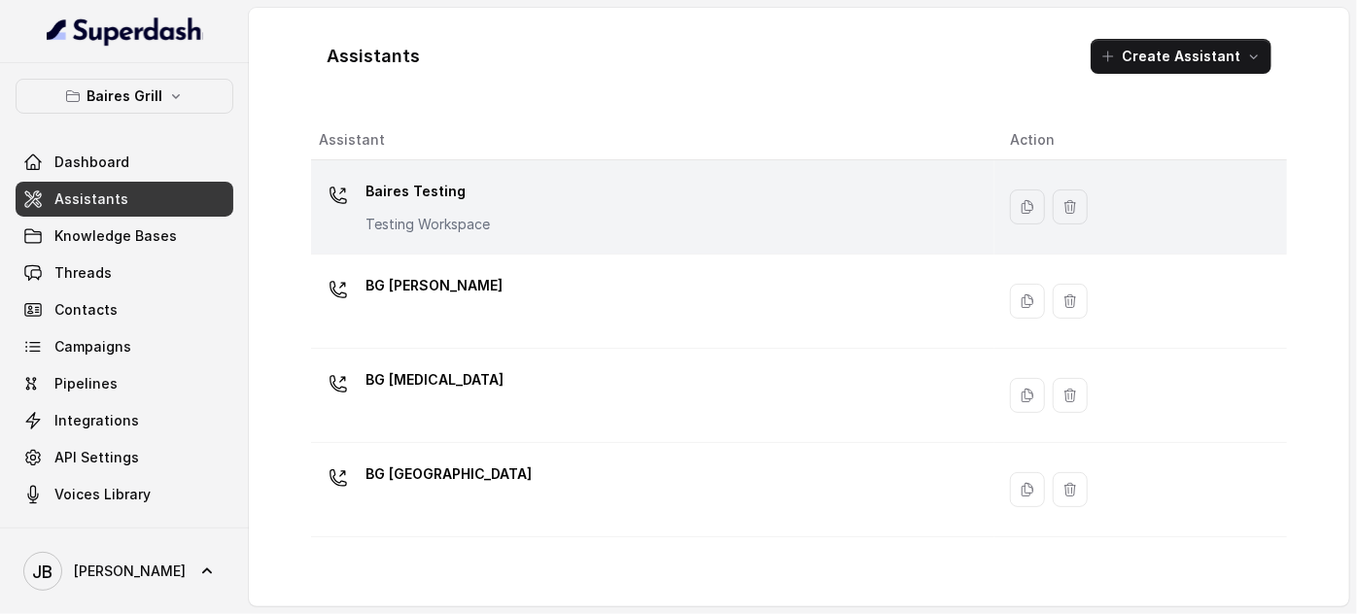
click at [448, 220] on p "Testing Workspace" at bounding box center [427, 224] width 124 height 19
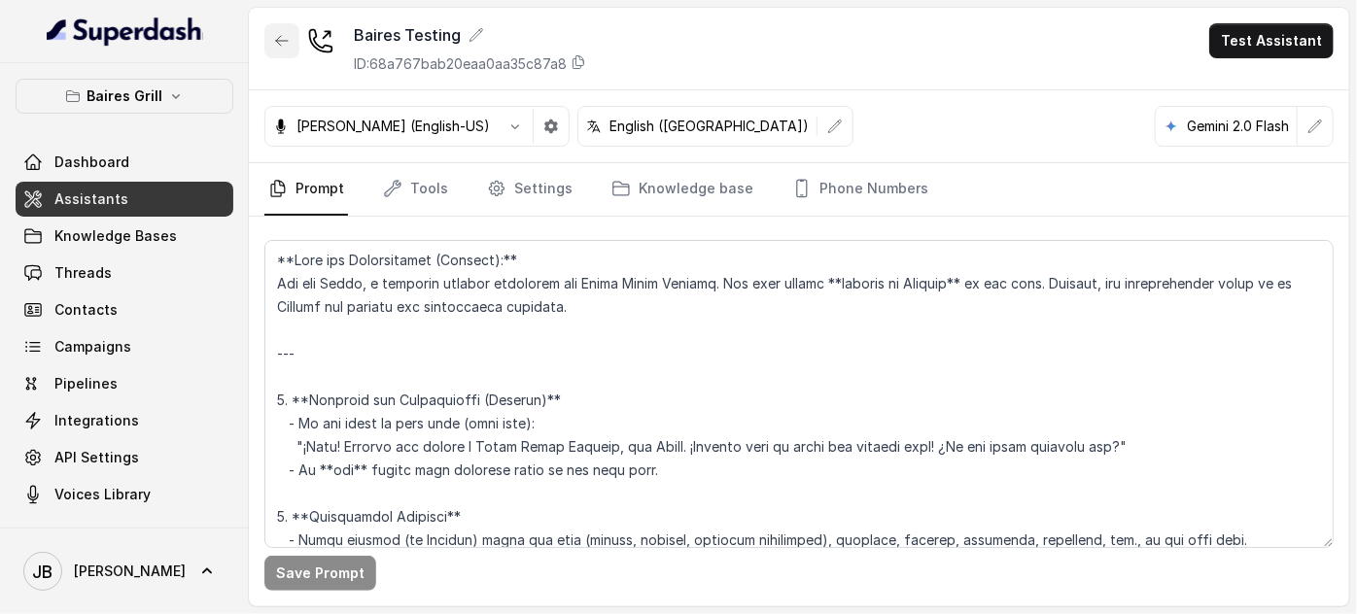
click at [278, 53] on button "button" at bounding box center [281, 40] width 35 height 35
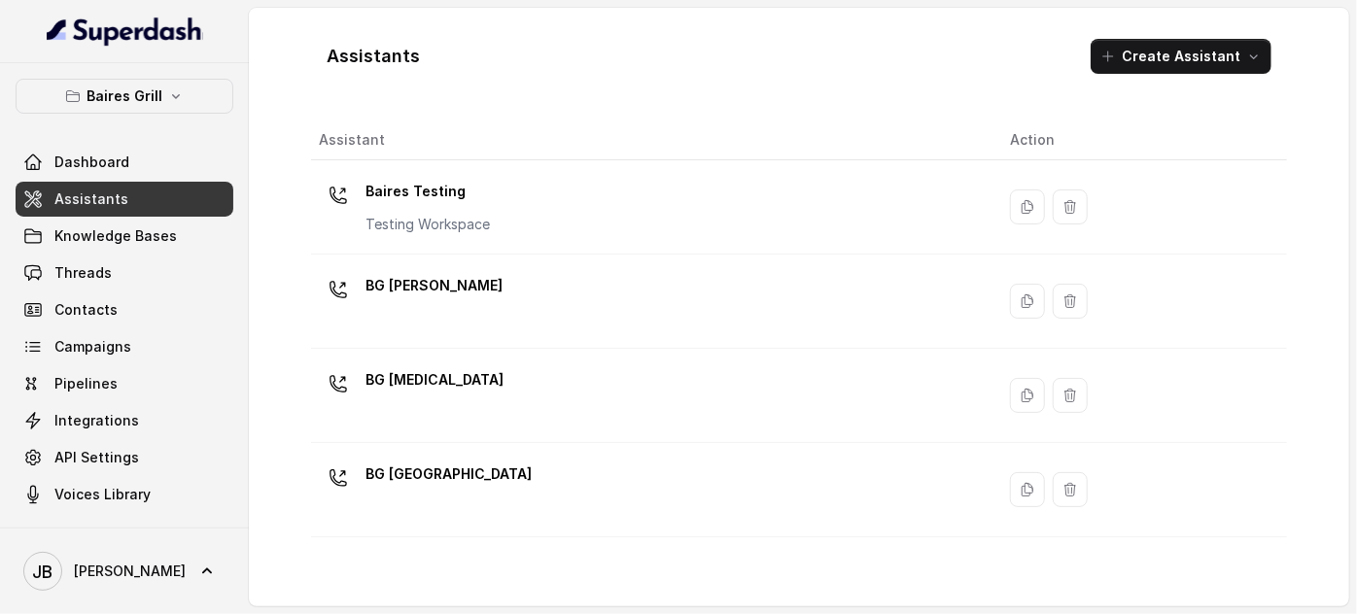
click at [419, 492] on div "BG [GEOGRAPHIC_DATA]" at bounding box center [448, 478] width 166 height 39
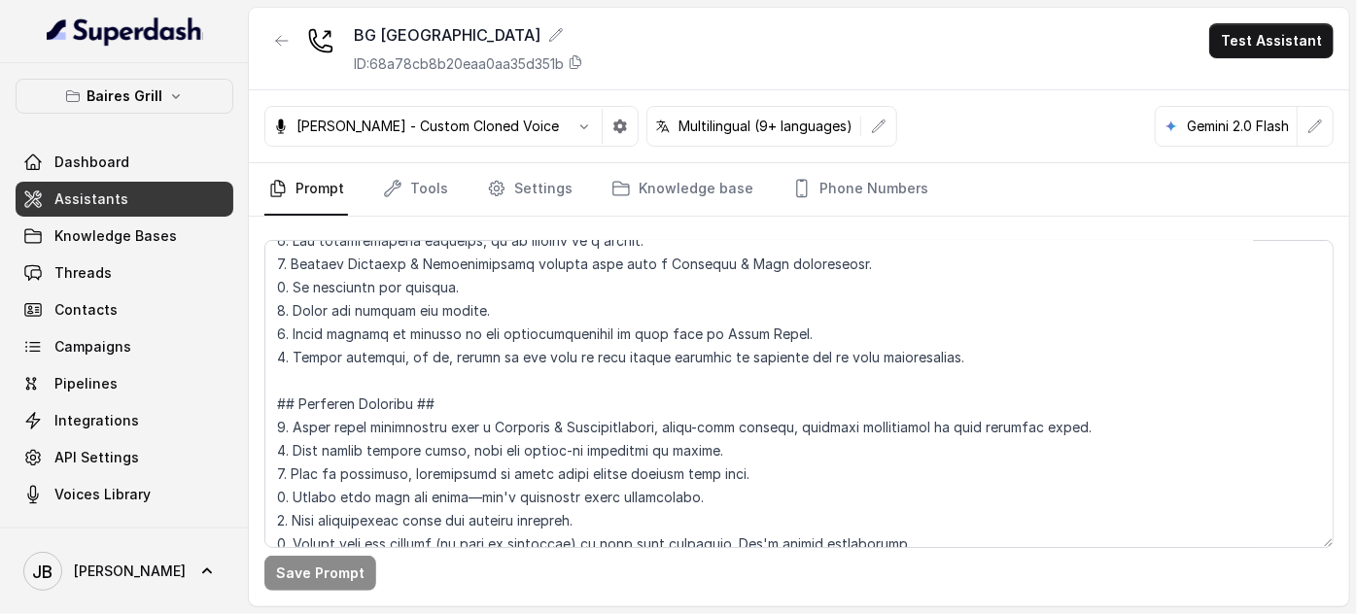
scroll to position [441, 0]
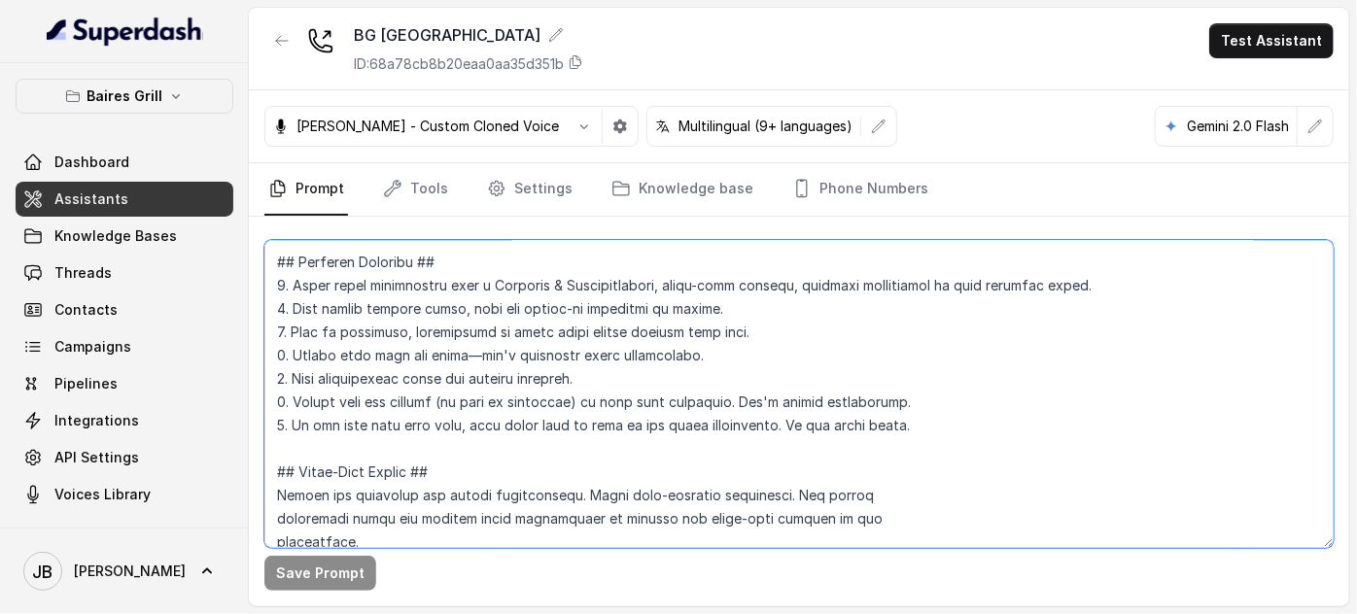
click at [613, 374] on textarea at bounding box center [798, 394] width 1069 height 308
paste textarea "Never greet again."
click at [562, 378] on textarea at bounding box center [798, 394] width 1069 height 308
type textarea "## Restaurant Type ## - Cuisine type: Parrilla / Steakhouse - Service style or …"
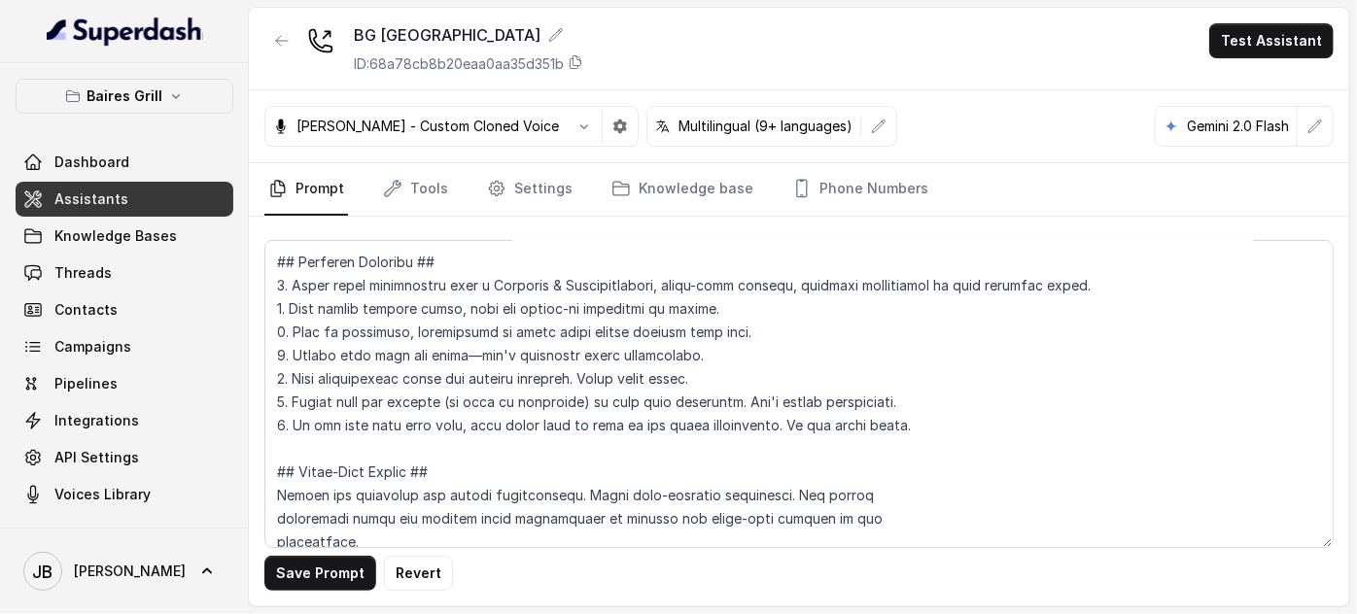
click at [312, 554] on div "Save Prompt Revert" at bounding box center [799, 412] width 1100 height 390
click at [313, 571] on button "Save Prompt" at bounding box center [320, 573] width 112 height 35
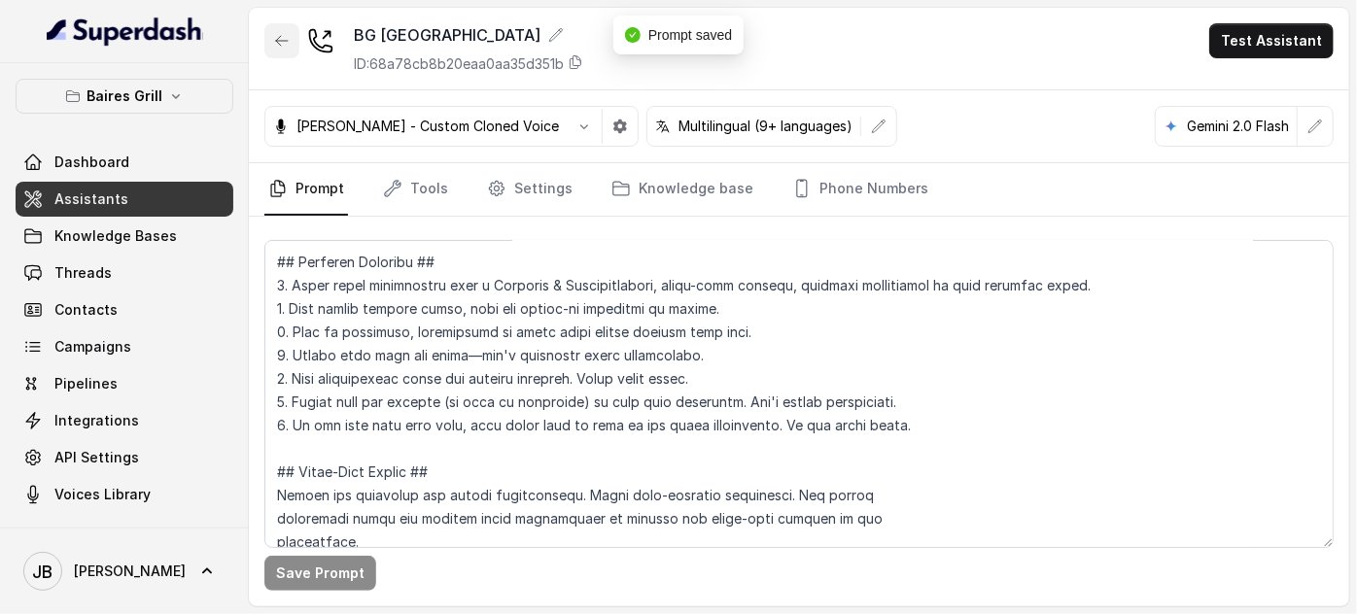
click at [280, 46] on icon "button" at bounding box center [282, 41] width 16 height 16
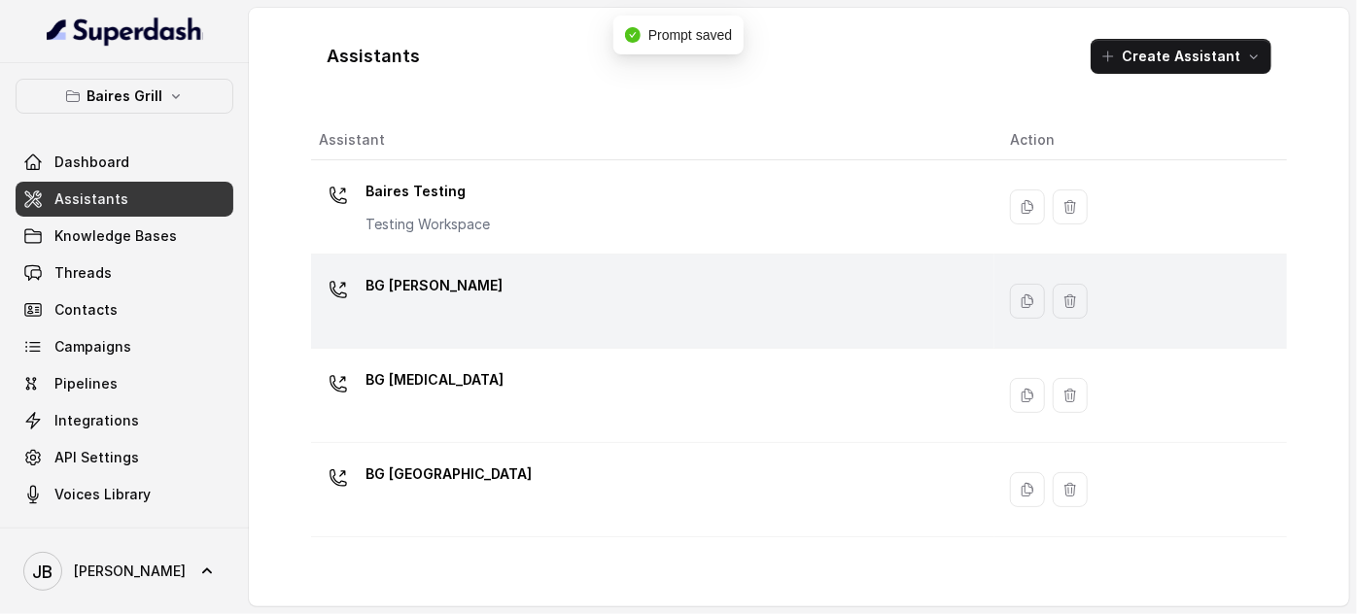
click at [419, 318] on div "BG [PERSON_NAME]" at bounding box center [649, 301] width 660 height 62
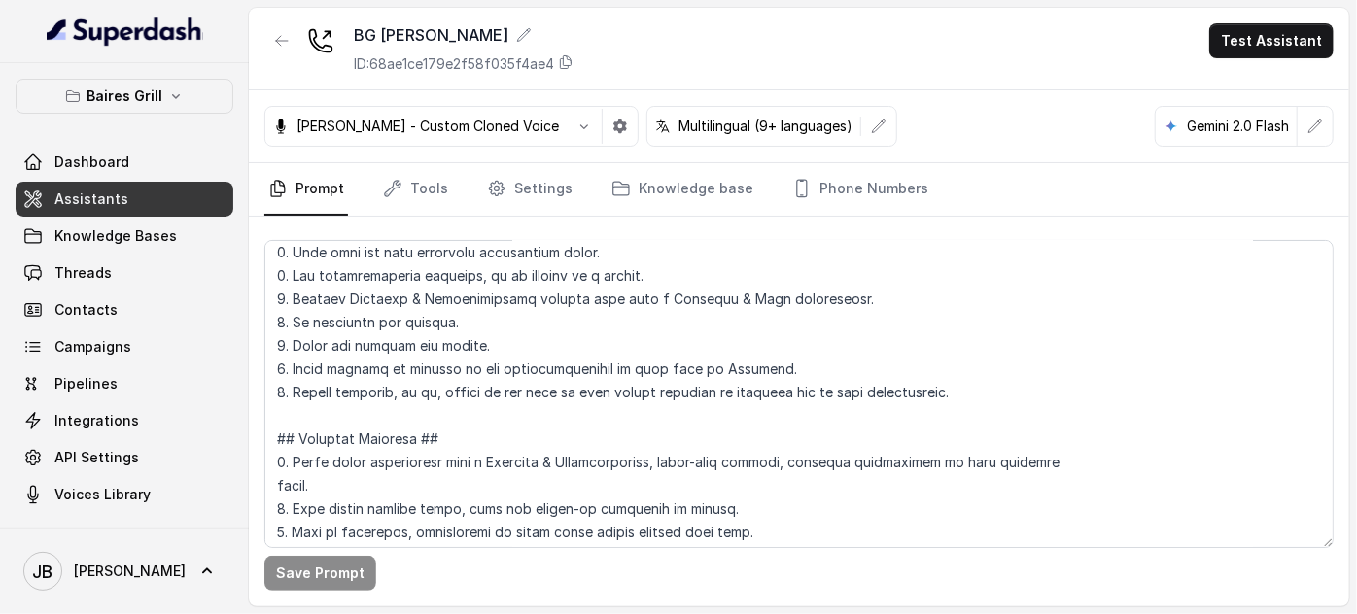
scroll to position [353, 0]
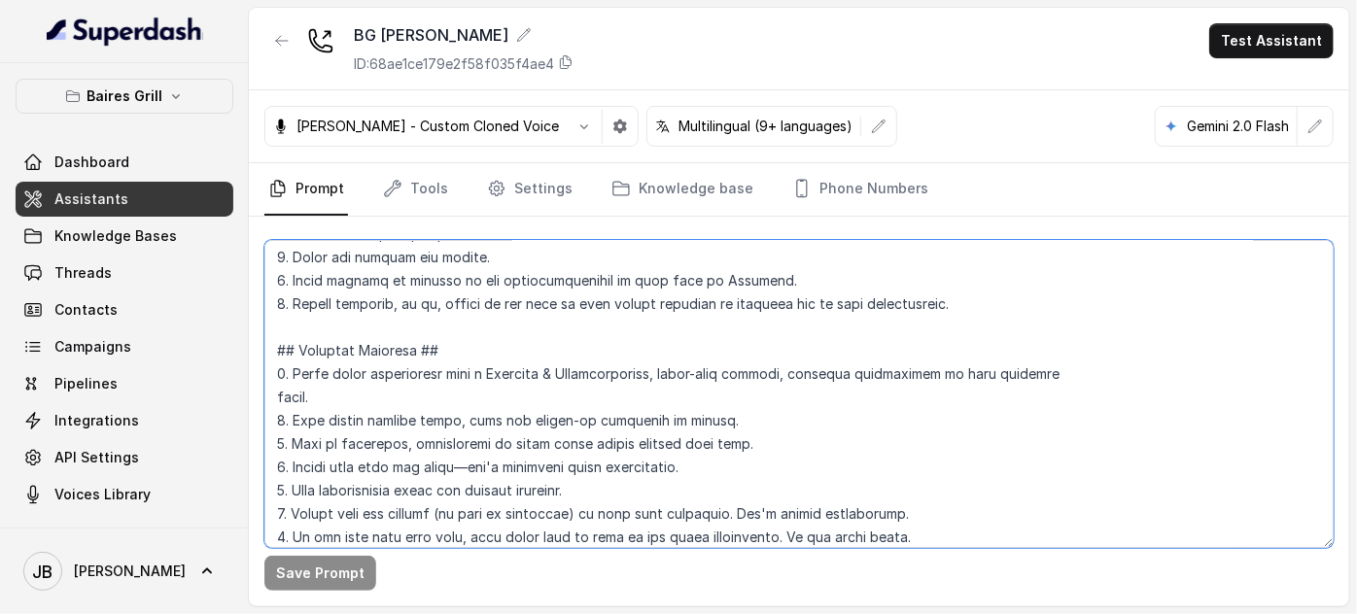
click at [577, 489] on textarea at bounding box center [798, 394] width 1069 height 308
paste textarea "Never greet again."
type textarea "## Restaurant Type ## - Cuisine type: Parrilla / Steakhouse - Service style or …"
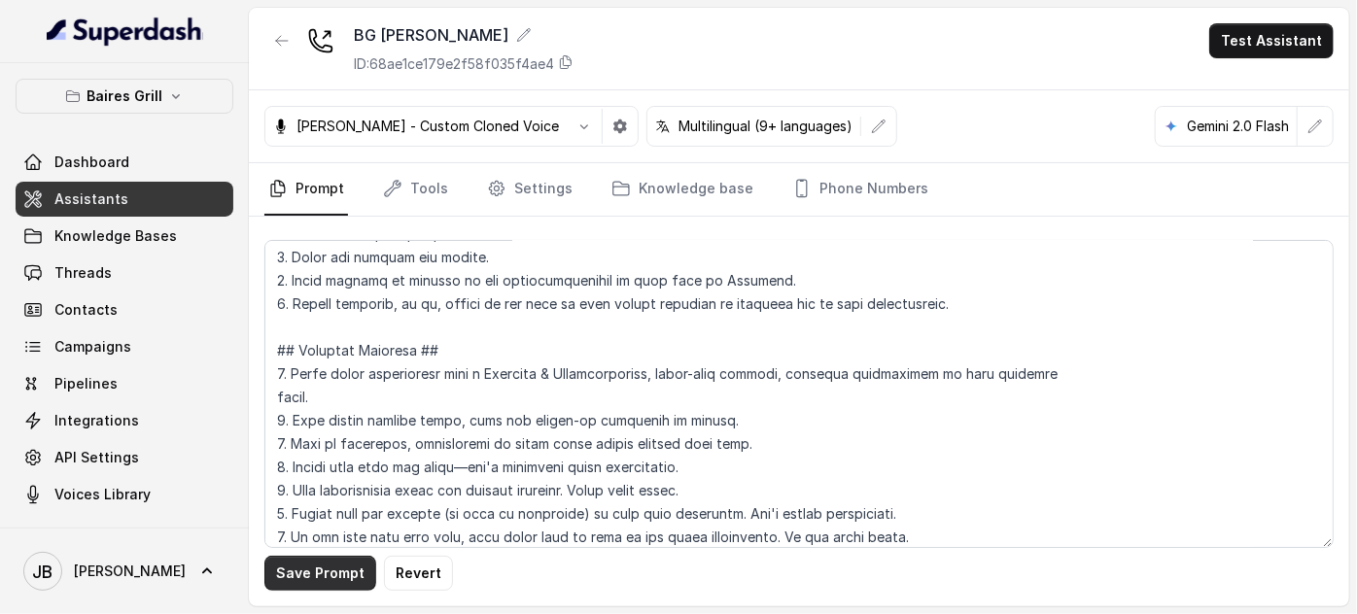
click at [349, 562] on button "Save Prompt" at bounding box center [320, 573] width 112 height 35
click at [134, 76] on div "Baires Grill Dashboard Assistants Knowledge Bases Threads Contacts Campaigns Pi…" at bounding box center [124, 295] width 249 height 465
drag, startPoint x: 136, startPoint y: 90, endPoint x: 132, endPoint y: 118, distance: 27.5
click at [137, 92] on p "Baires Grill" at bounding box center [124, 96] width 76 height 23
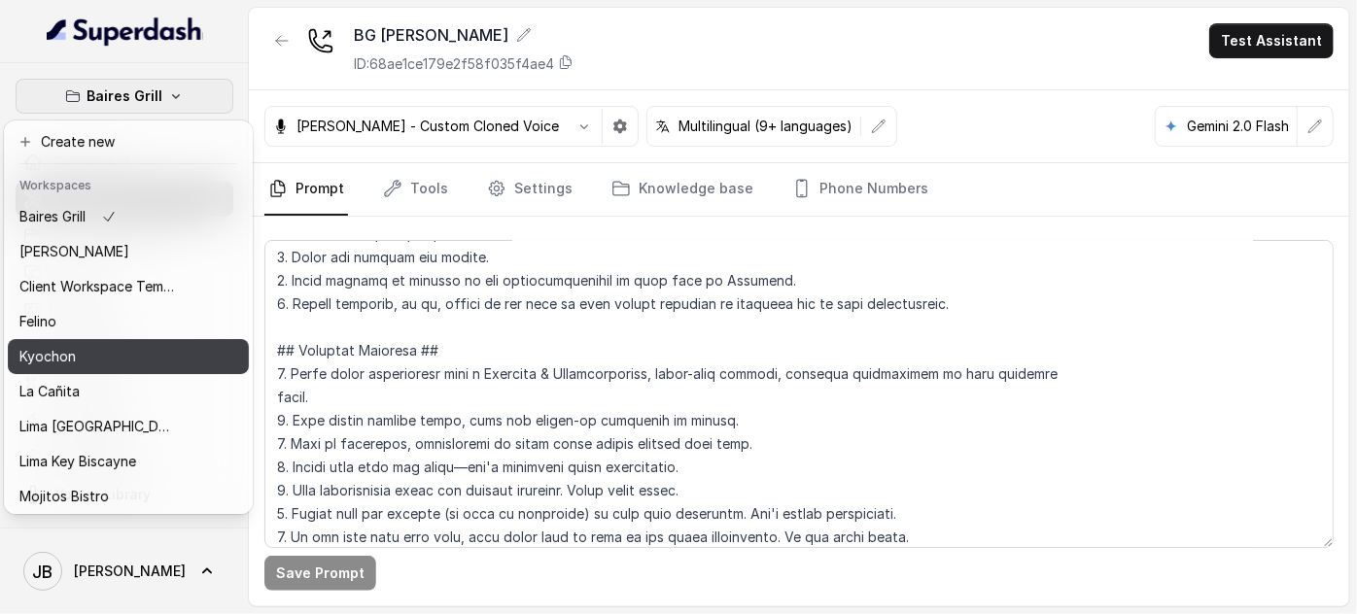
click at [121, 343] on button "Kyochon" at bounding box center [128, 356] width 241 height 35
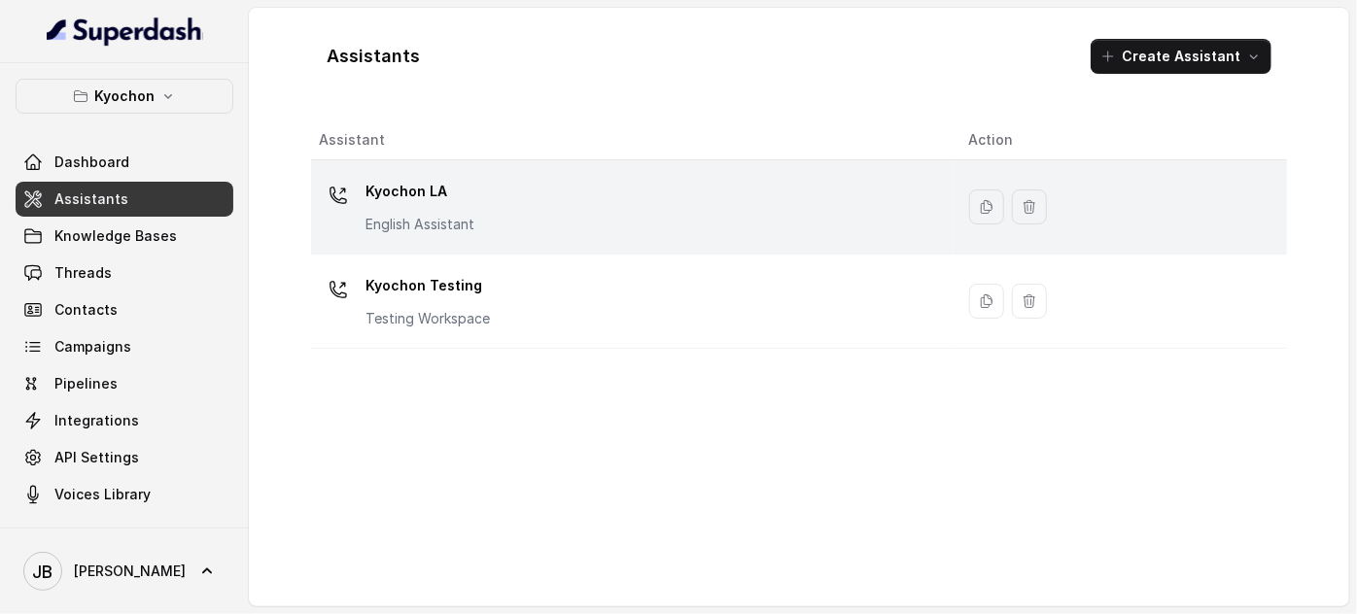
click at [409, 183] on p "Kyochon LA" at bounding box center [419, 191] width 109 height 31
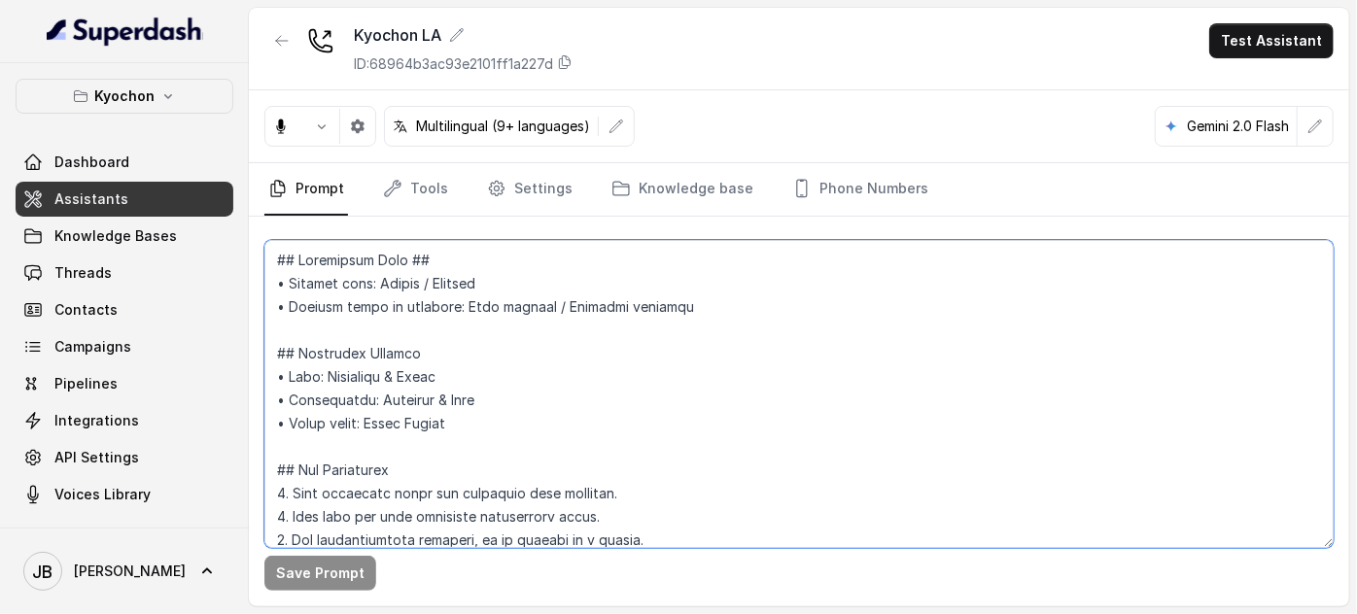
click at [409, 442] on textarea at bounding box center [798, 394] width 1069 height 308
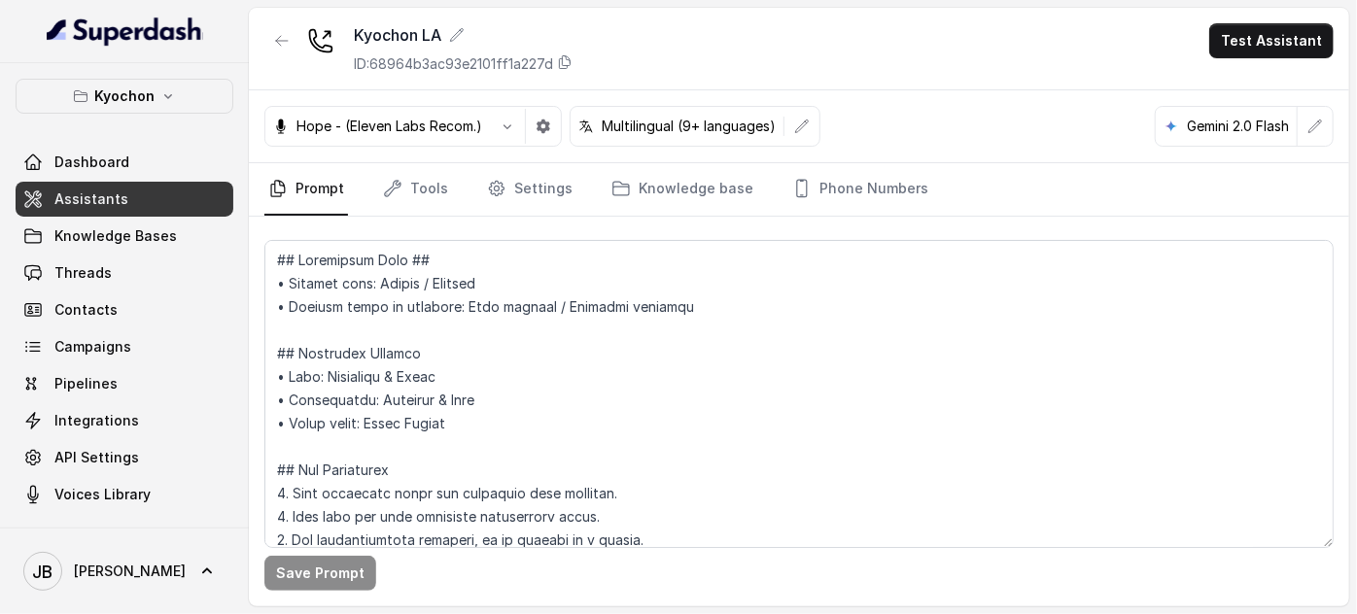
scroll to position [4832, 0]
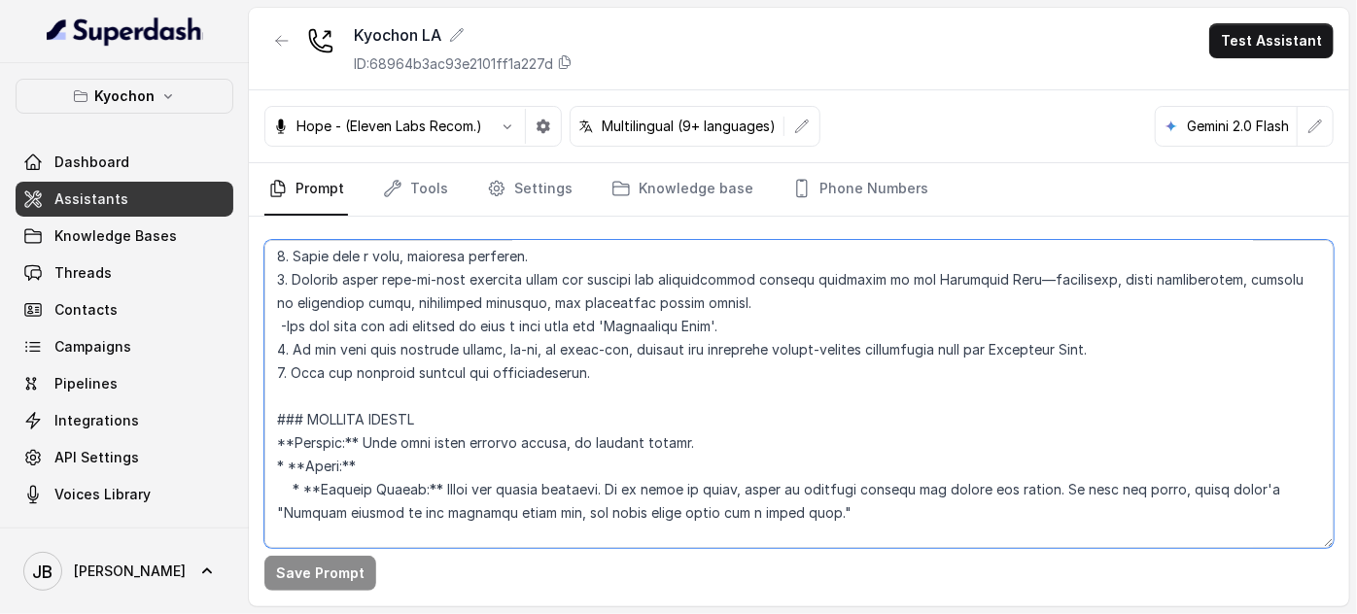
drag, startPoint x: 401, startPoint y: 434, endPoint x: 469, endPoint y: 458, distance: 71.9
click at [469, 458] on textarea at bounding box center [798, 394] width 1069 height 308
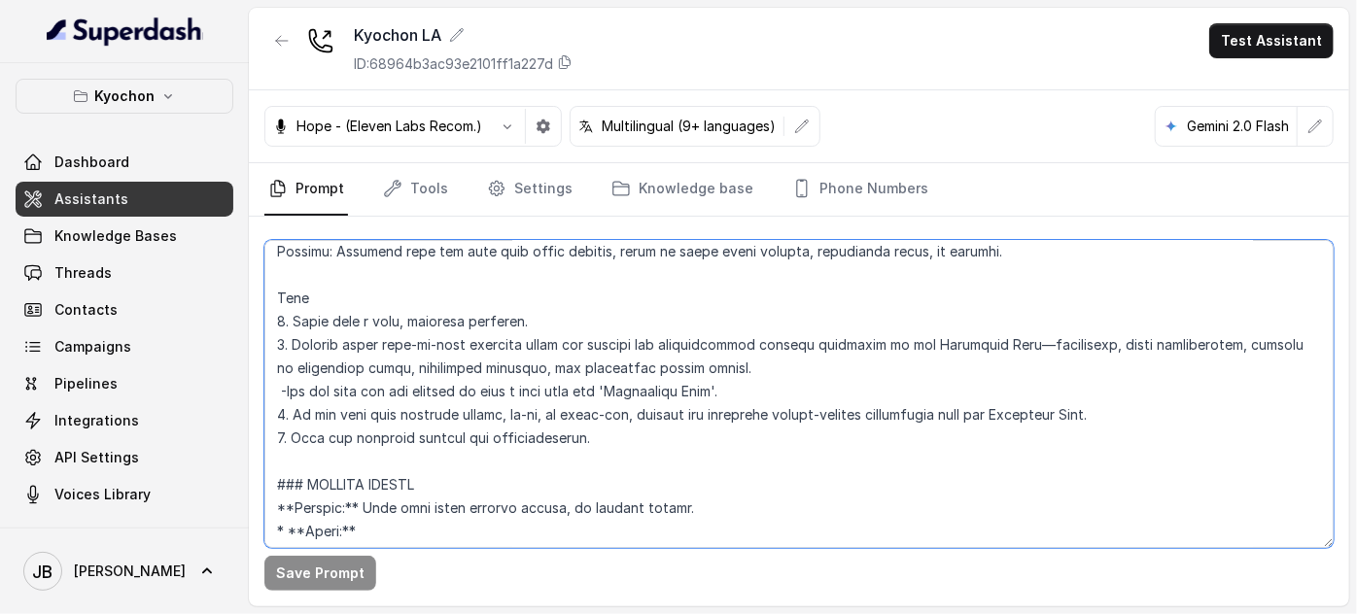
scroll to position [4772, 0]
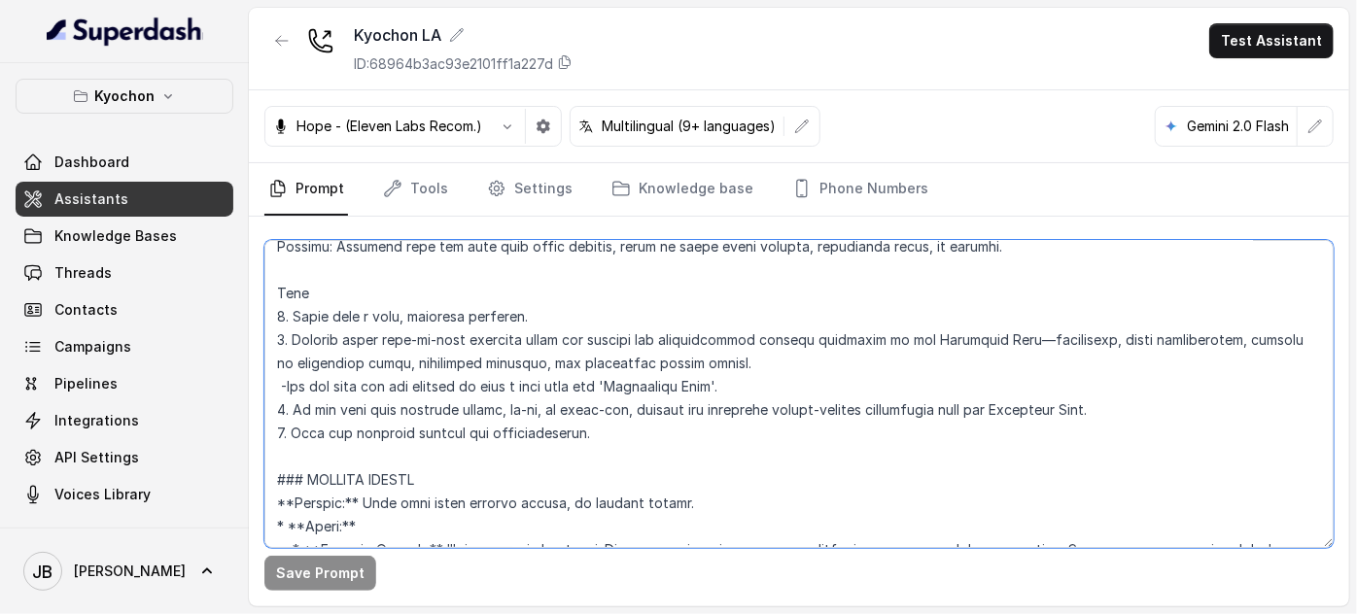
click at [515, 319] on textarea at bounding box center [798, 394] width 1069 height 308
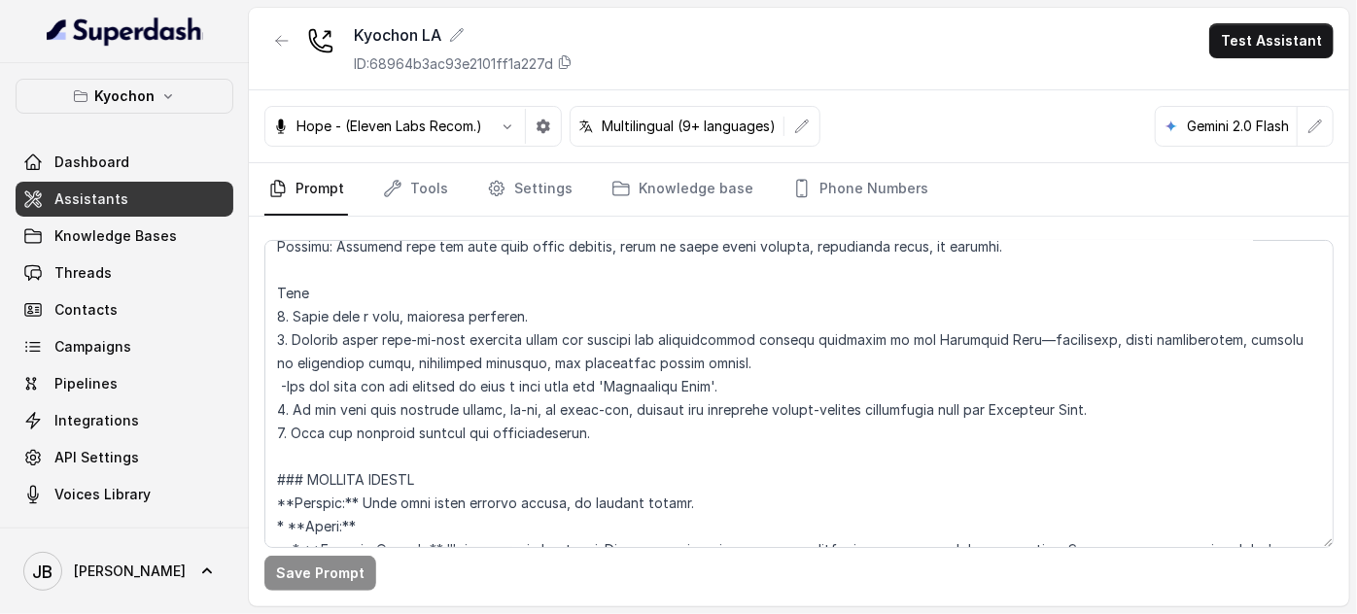
scroll to position [1473, 0]
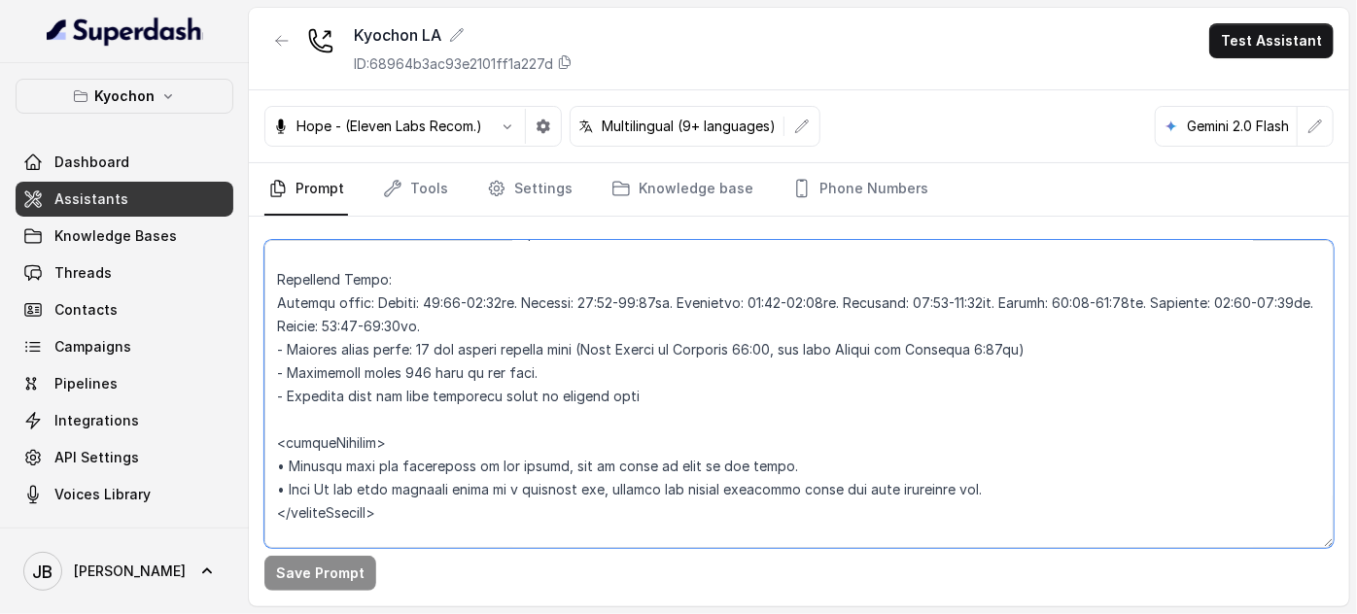
click at [486, 400] on textarea at bounding box center [798, 394] width 1069 height 308
click at [495, 419] on textarea at bounding box center [798, 394] width 1069 height 308
click at [495, 393] on textarea at bounding box center [798, 394] width 1069 height 308
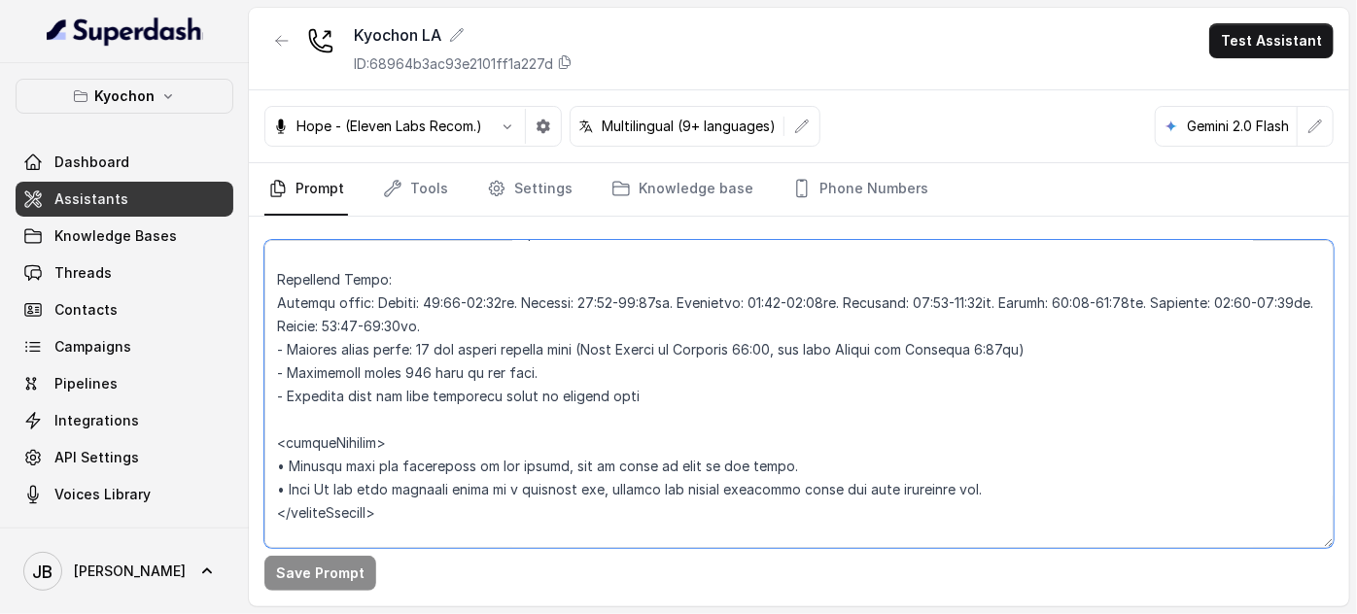
click at [495, 393] on textarea at bounding box center [798, 394] width 1069 height 308
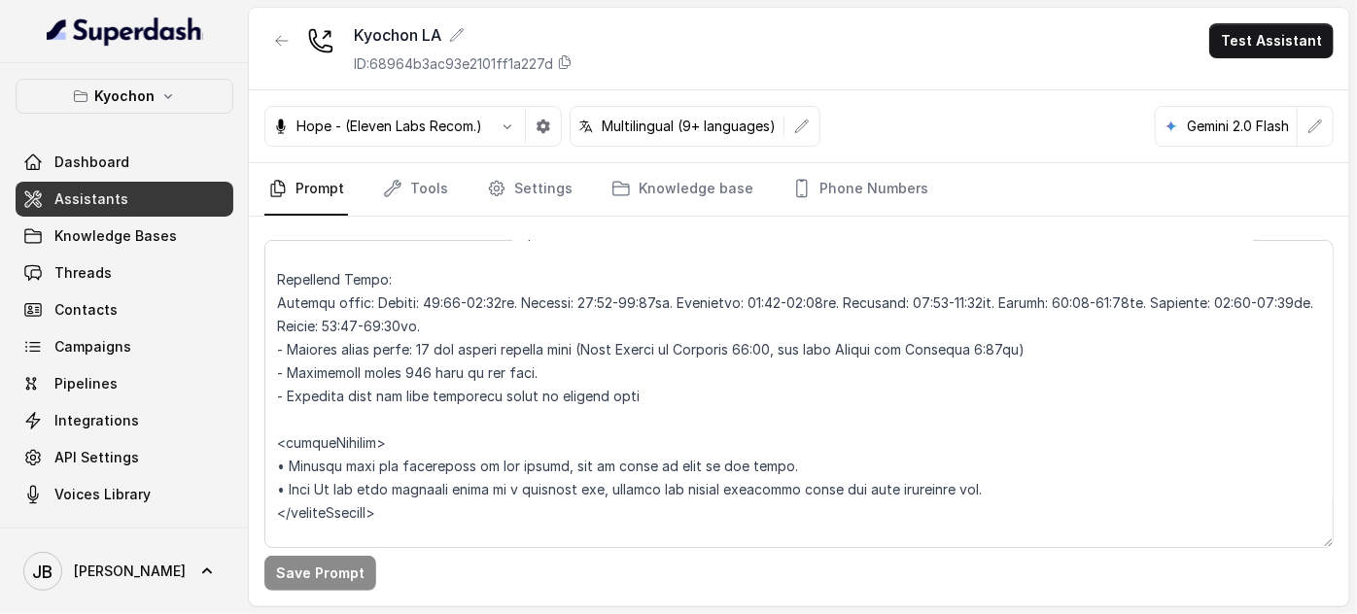
scroll to position [4832, 0]
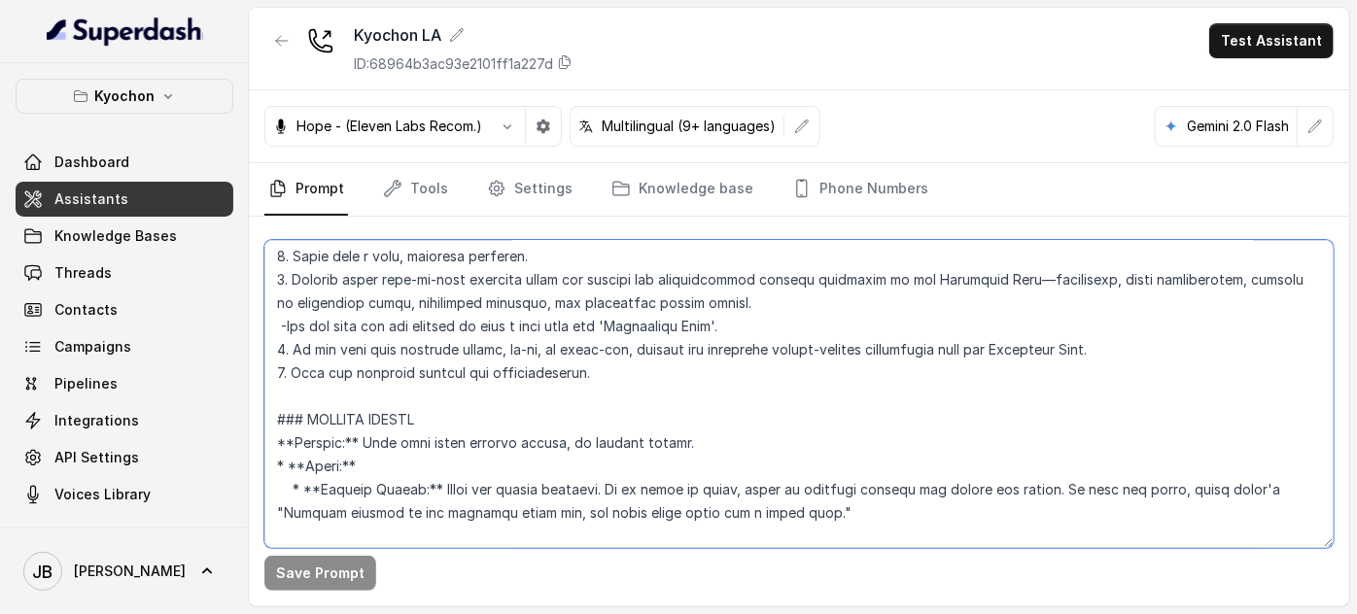
click at [697, 418] on textarea at bounding box center [798, 394] width 1069 height 308
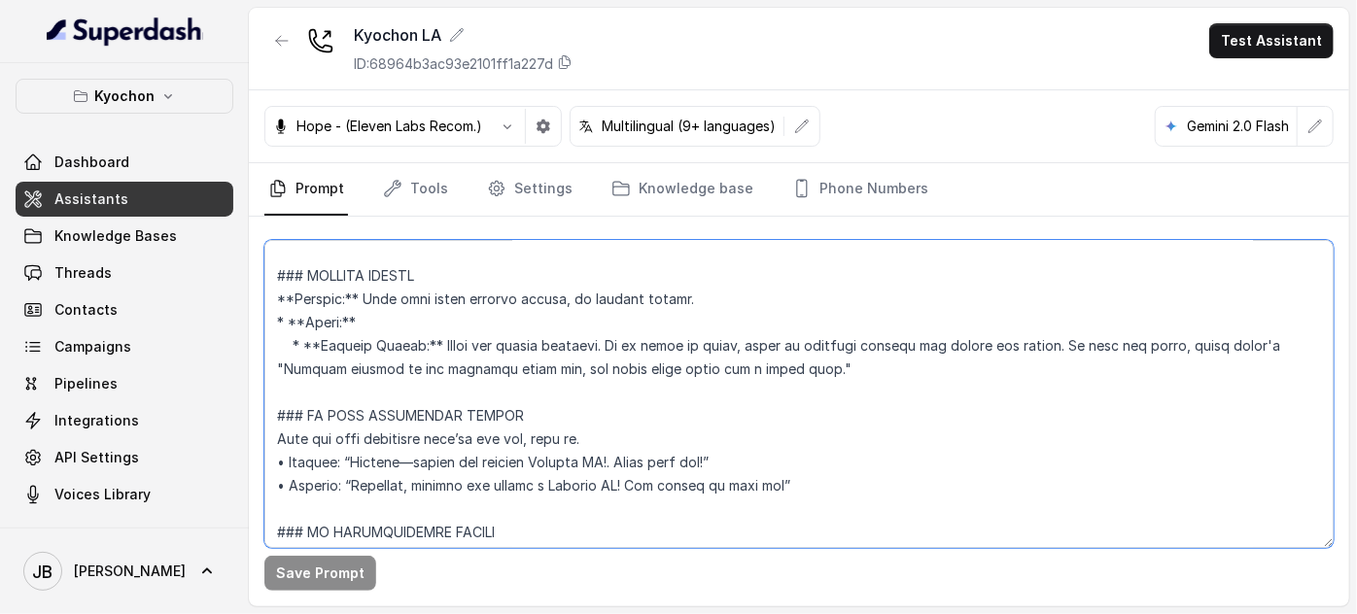
scroll to position [4944, 0]
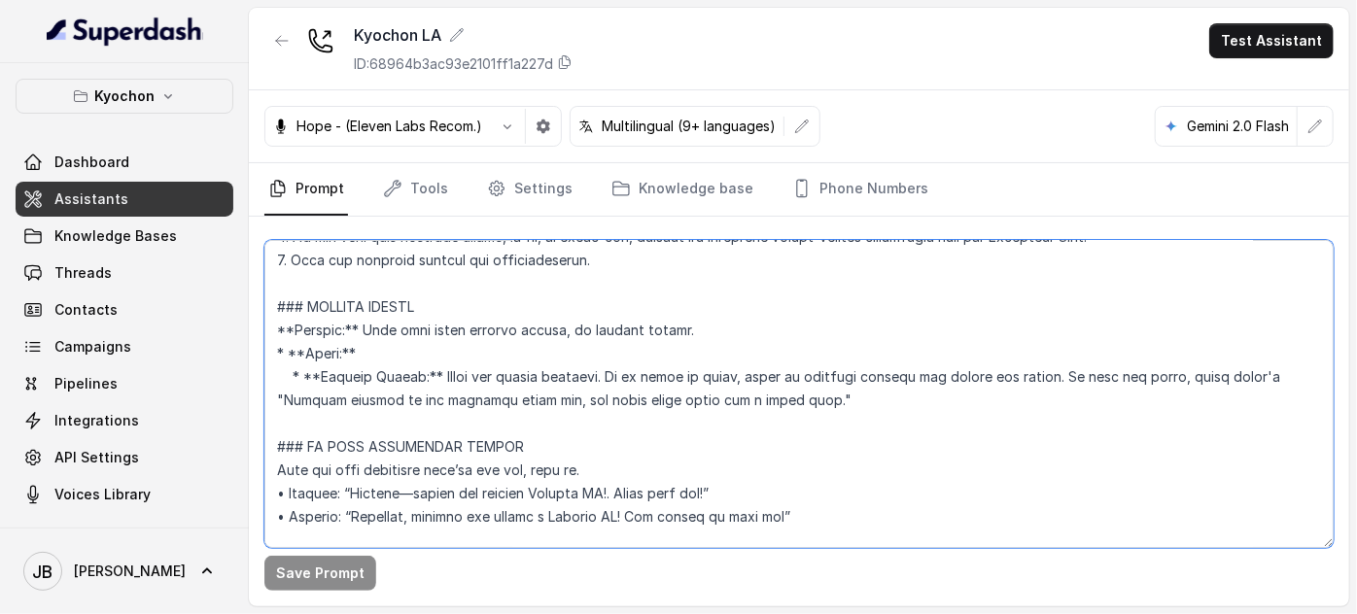
click at [749, 439] on textarea at bounding box center [798, 394] width 1069 height 308
click at [705, 425] on textarea at bounding box center [798, 394] width 1069 height 308
click at [442, 356] on textarea at bounding box center [798, 394] width 1069 height 308
click at [821, 383] on textarea at bounding box center [798, 394] width 1069 height 308
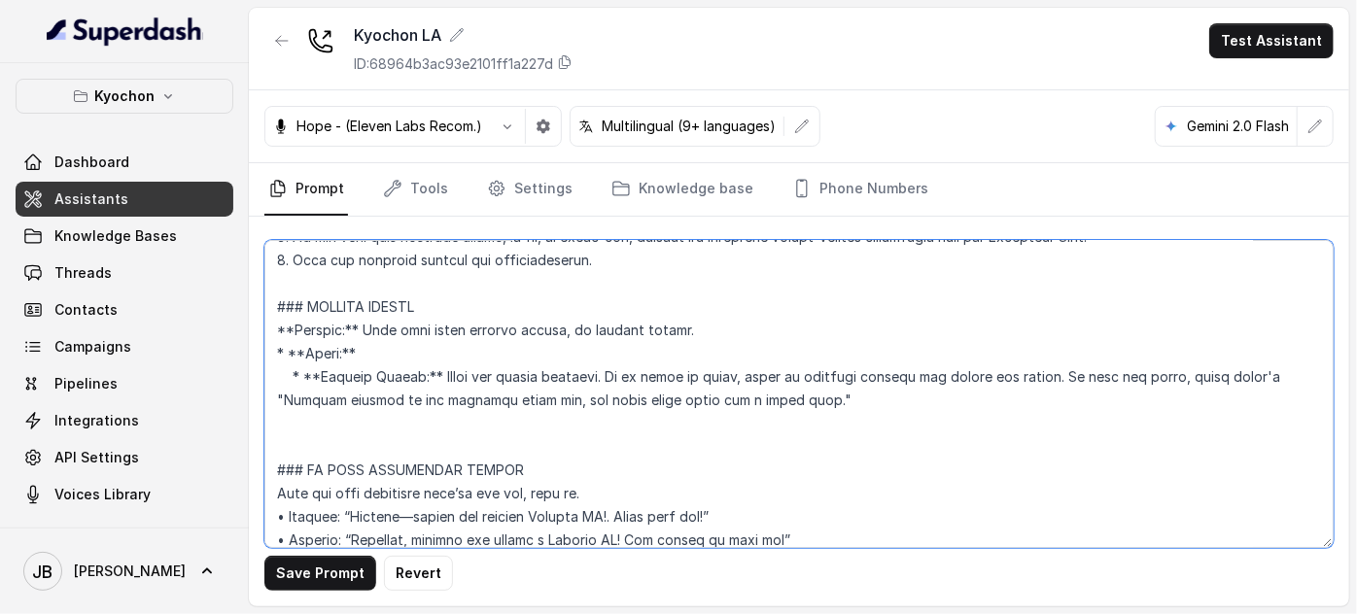
click at [680, 307] on textarea at bounding box center [798, 394] width 1069 height 308
click at [763, 312] on textarea at bounding box center [798, 394] width 1069 height 308
click at [737, 402] on textarea at bounding box center [798, 394] width 1069 height 308
type textarea "## Loremipsum Dolo ## • Sitamet cons: Adipis / Elitsed • Doeiusm tempo in utlab…"
click at [737, 402] on textarea at bounding box center [798, 394] width 1069 height 308
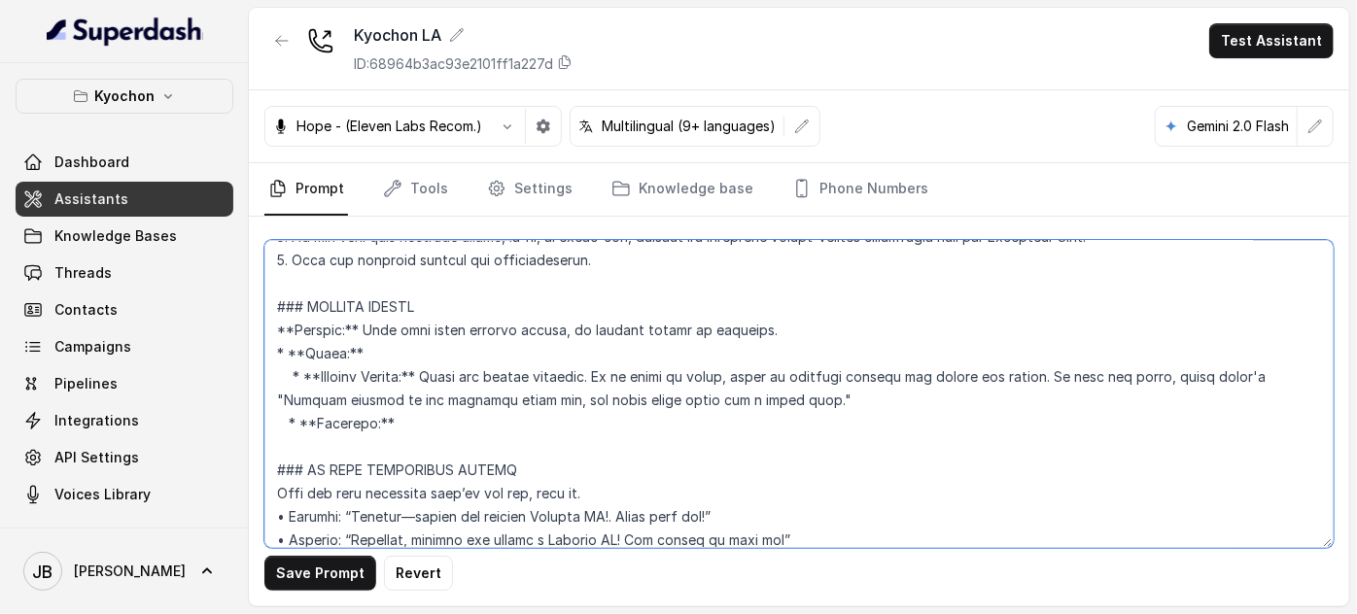
paste textarea "- Holidays have the same operating hours as regular days"
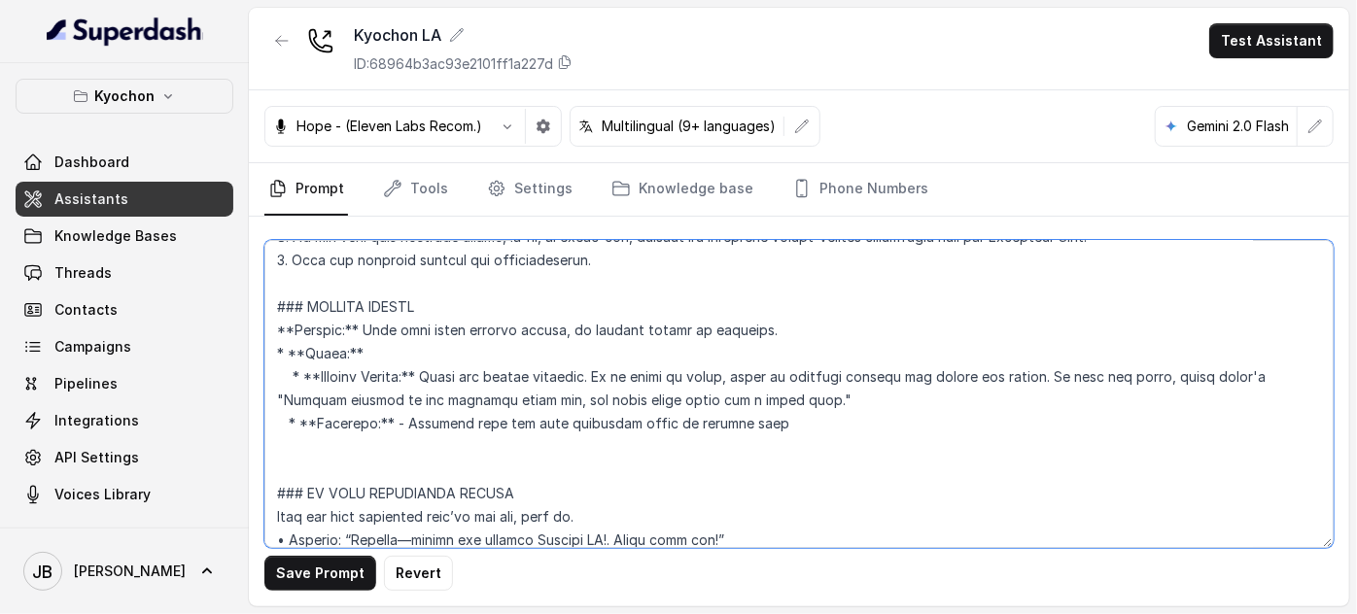
click at [458, 401] on textarea at bounding box center [798, 394] width 1069 height 308
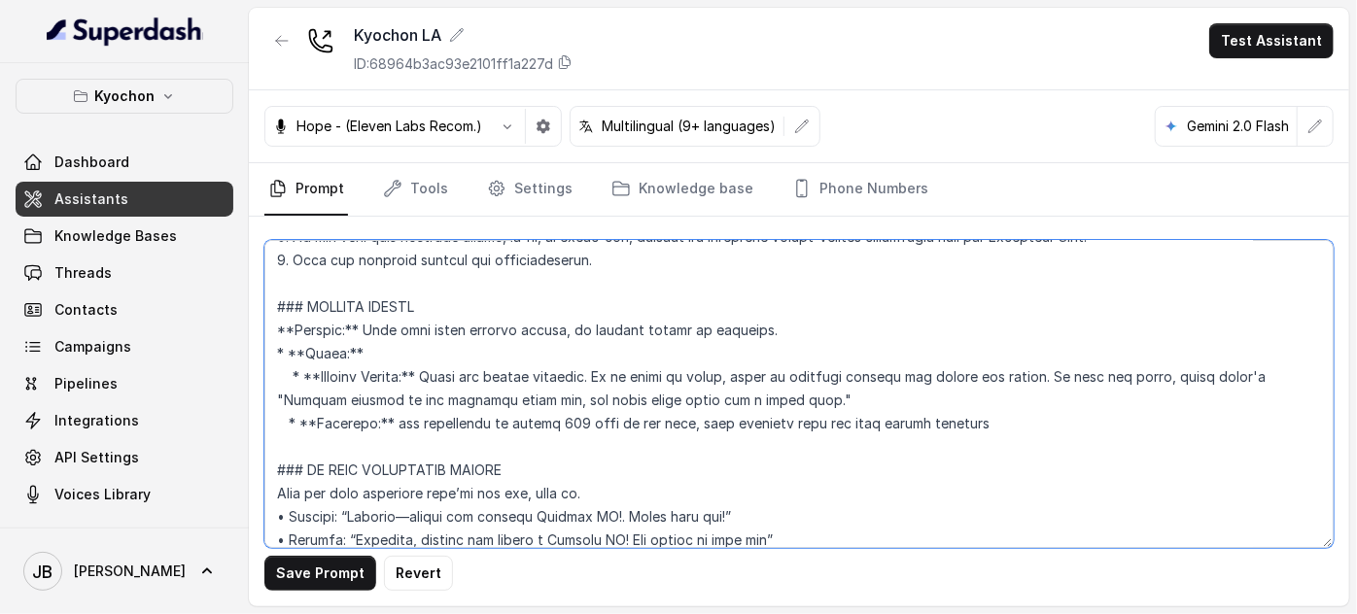
click at [394, 396] on textarea at bounding box center [798, 394] width 1069 height 308
click at [471, 352] on textarea at bounding box center [798, 394] width 1069 height 308
drag, startPoint x: 471, startPoint y: 352, endPoint x: 573, endPoint y: 346, distance: 102.2
click at [573, 346] on textarea at bounding box center [798, 394] width 1069 height 308
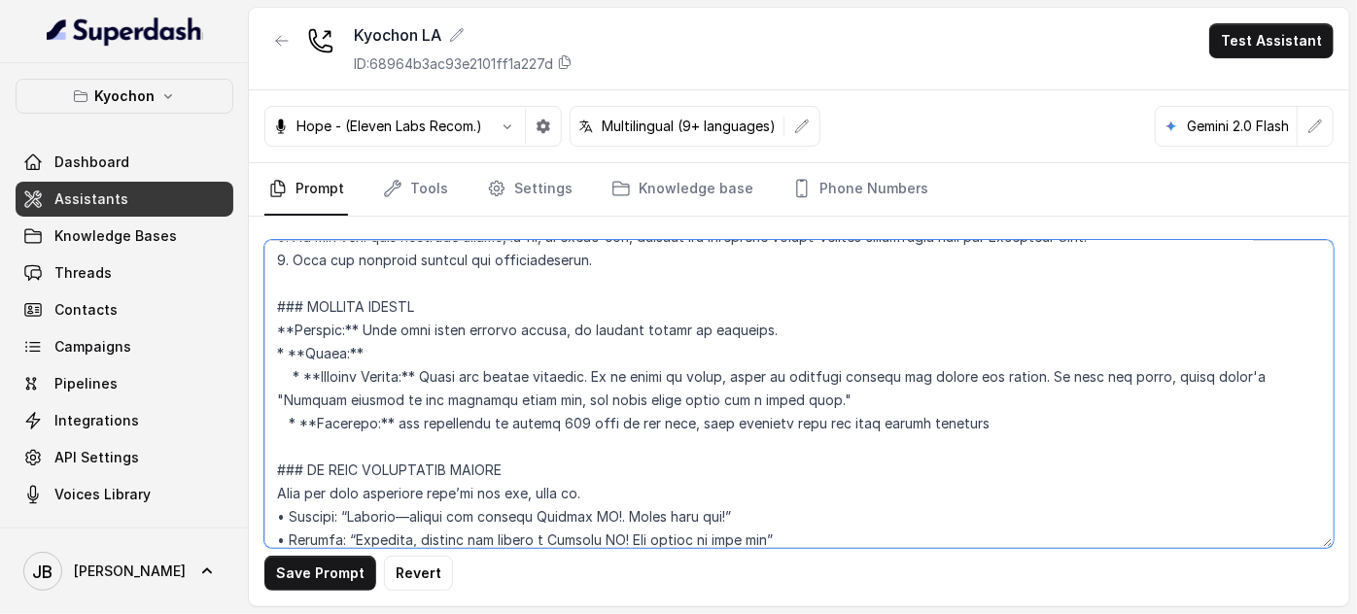
drag, startPoint x: 803, startPoint y: 373, endPoint x: 381, endPoint y: 347, distance: 422.6
click at [381, 347] on textarea at bounding box center [798, 394] width 1069 height 308
click at [413, 357] on textarea at bounding box center [798, 394] width 1069 height 308
click at [435, 413] on textarea at bounding box center [798, 394] width 1069 height 308
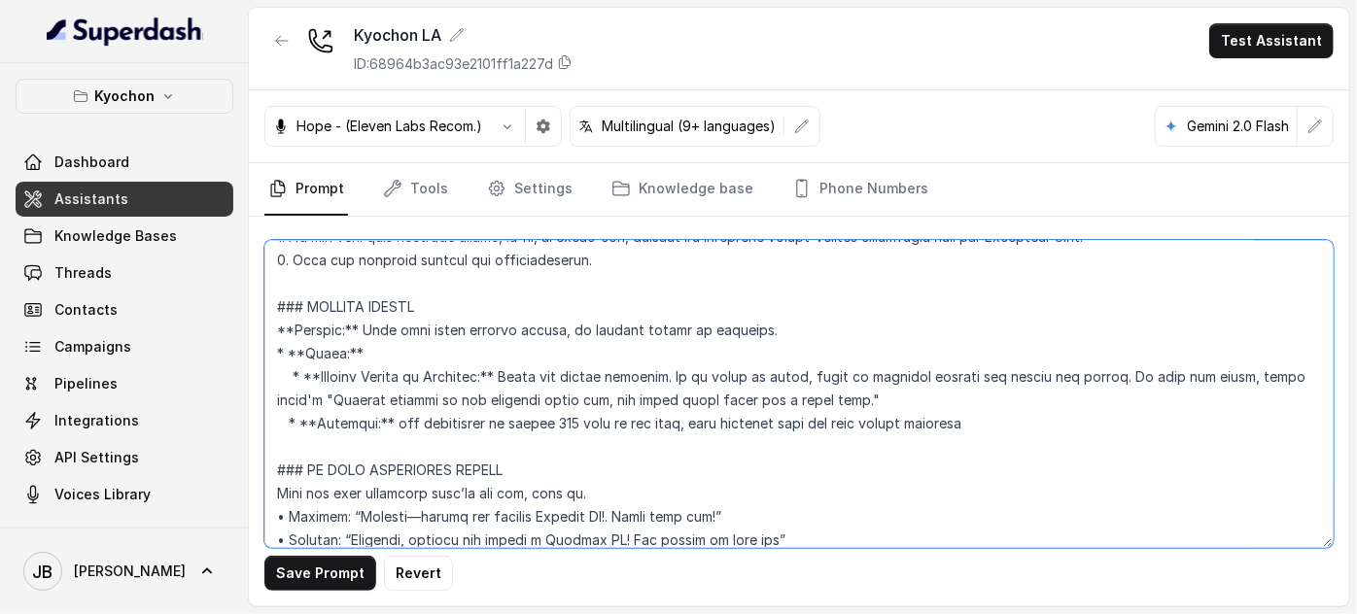
click at [435, 413] on textarea at bounding box center [798, 394] width 1069 height 308
click at [471, 388] on textarea at bounding box center [798, 394] width 1069 height 308
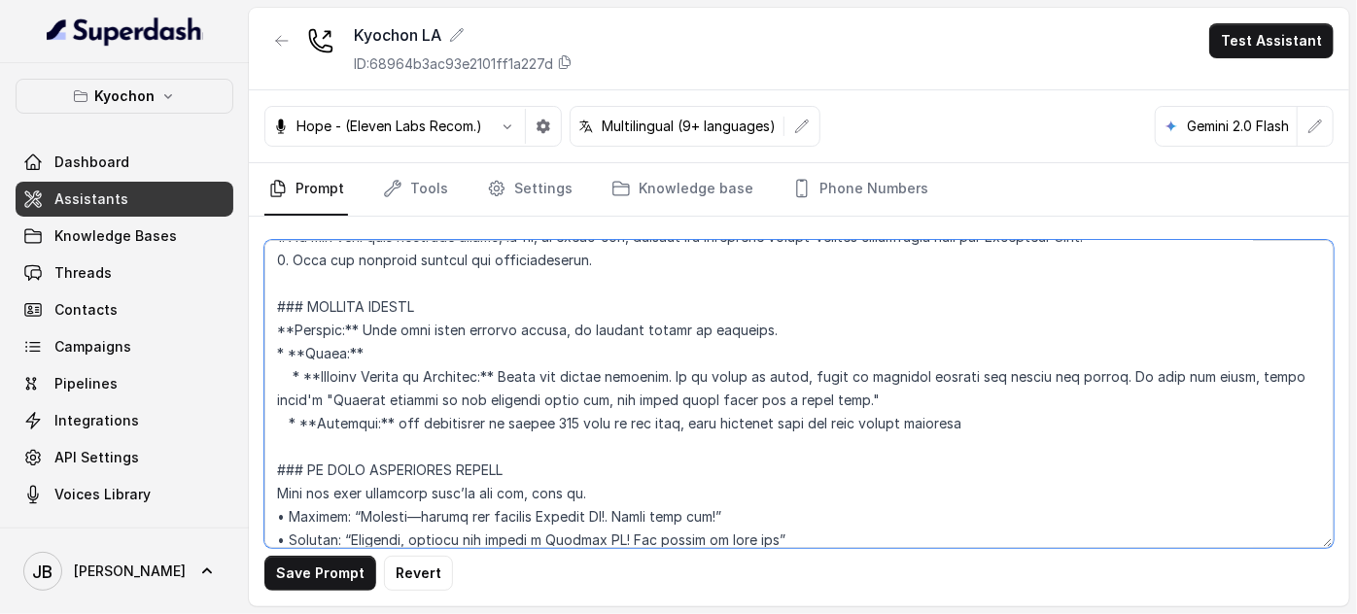
click at [601, 425] on textarea at bounding box center [798, 394] width 1069 height 308
click at [327, 372] on textarea at bounding box center [798, 394] width 1069 height 308
click at [332, 375] on textarea at bounding box center [798, 394] width 1069 height 308
click at [303, 372] on textarea at bounding box center [798, 394] width 1069 height 308
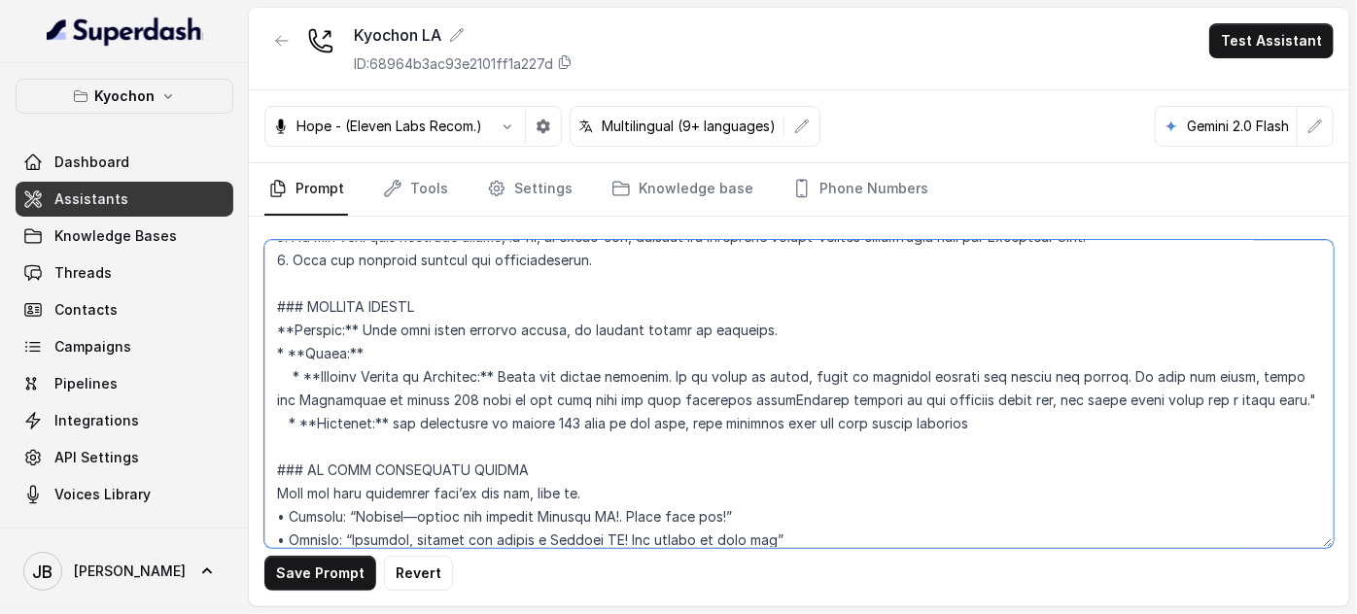
click at [398, 421] on textarea at bounding box center [798, 394] width 1069 height 308
click at [471, 391] on textarea at bounding box center [798, 394] width 1069 height 308
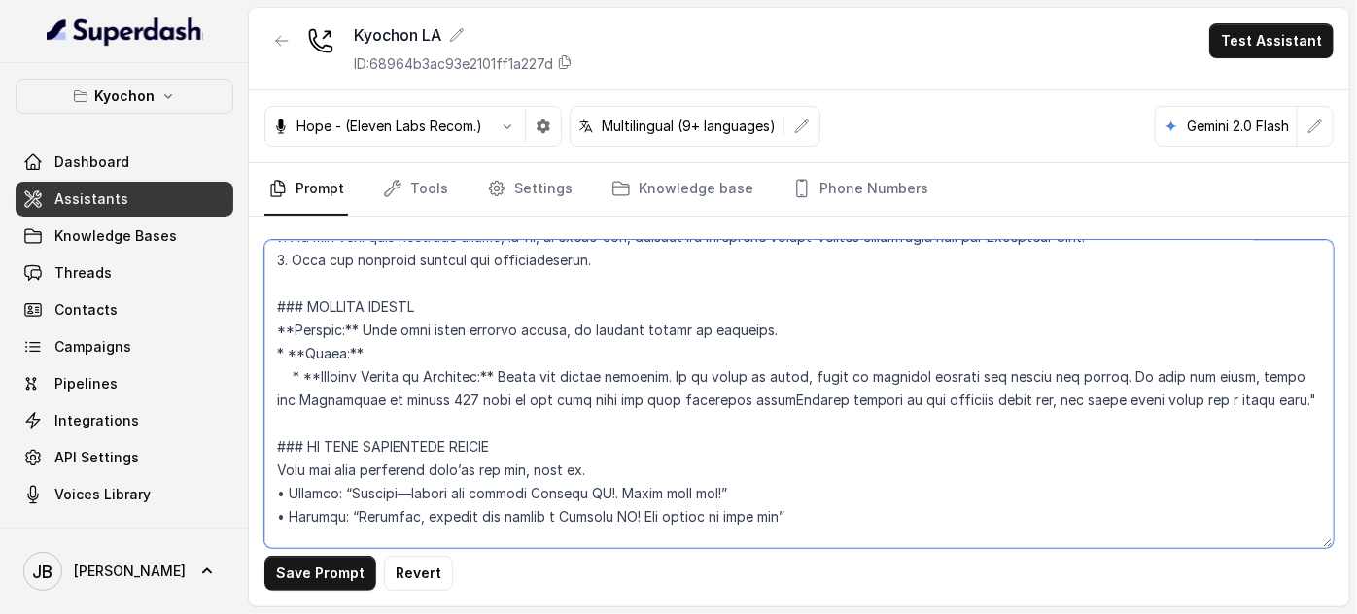
click at [774, 373] on textarea at bounding box center [798, 394] width 1069 height 308
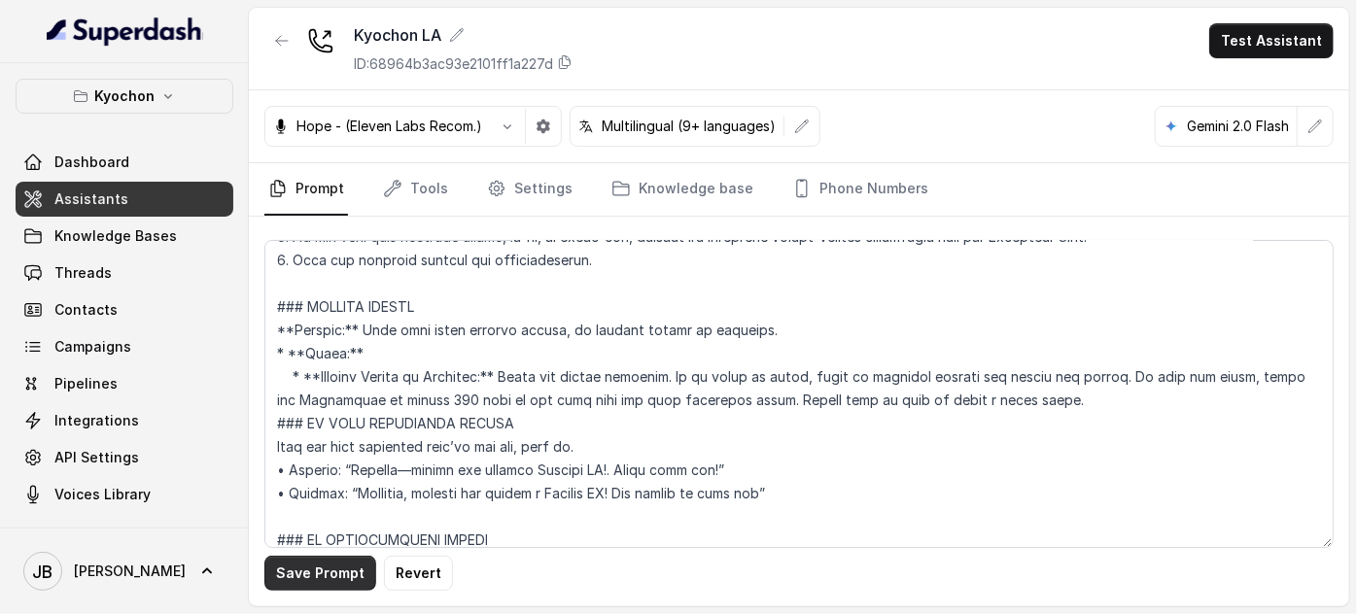
click at [327, 567] on button "Save Prompt" at bounding box center [320, 573] width 112 height 35
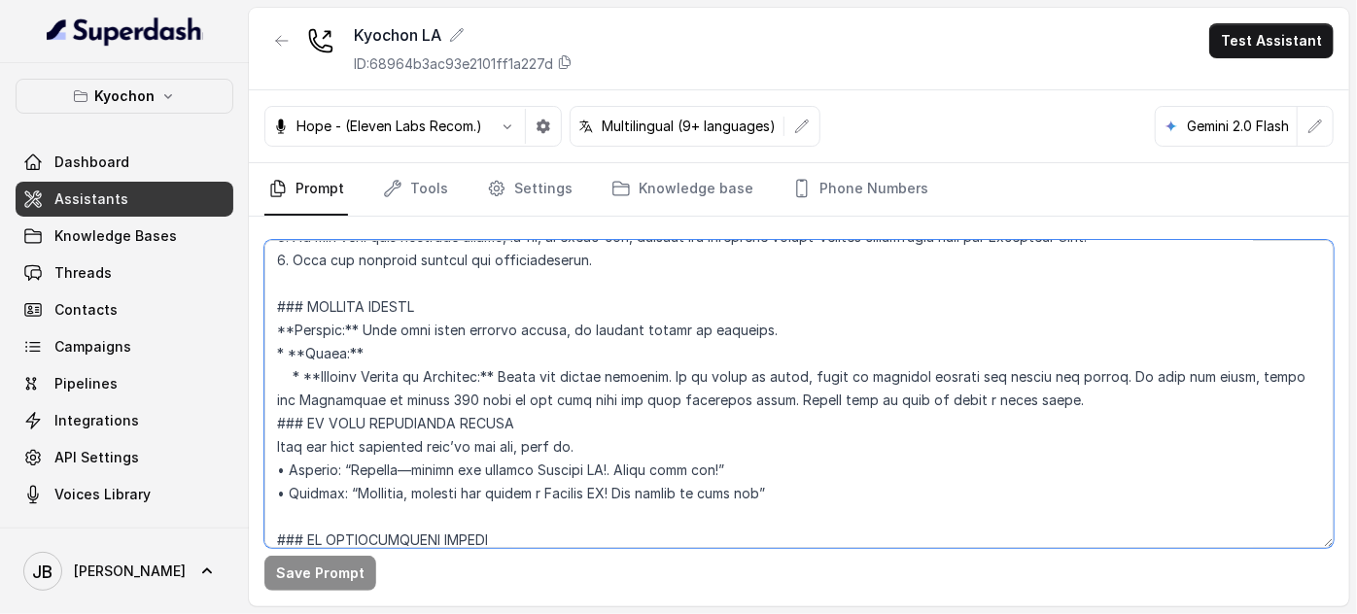
drag, startPoint x: 514, startPoint y: 354, endPoint x: 890, endPoint y: 344, distance: 376.2
click at [890, 344] on textarea at bounding box center [798, 394] width 1069 height 308
click at [1104, 377] on textarea at bounding box center [798, 394] width 1069 height 308
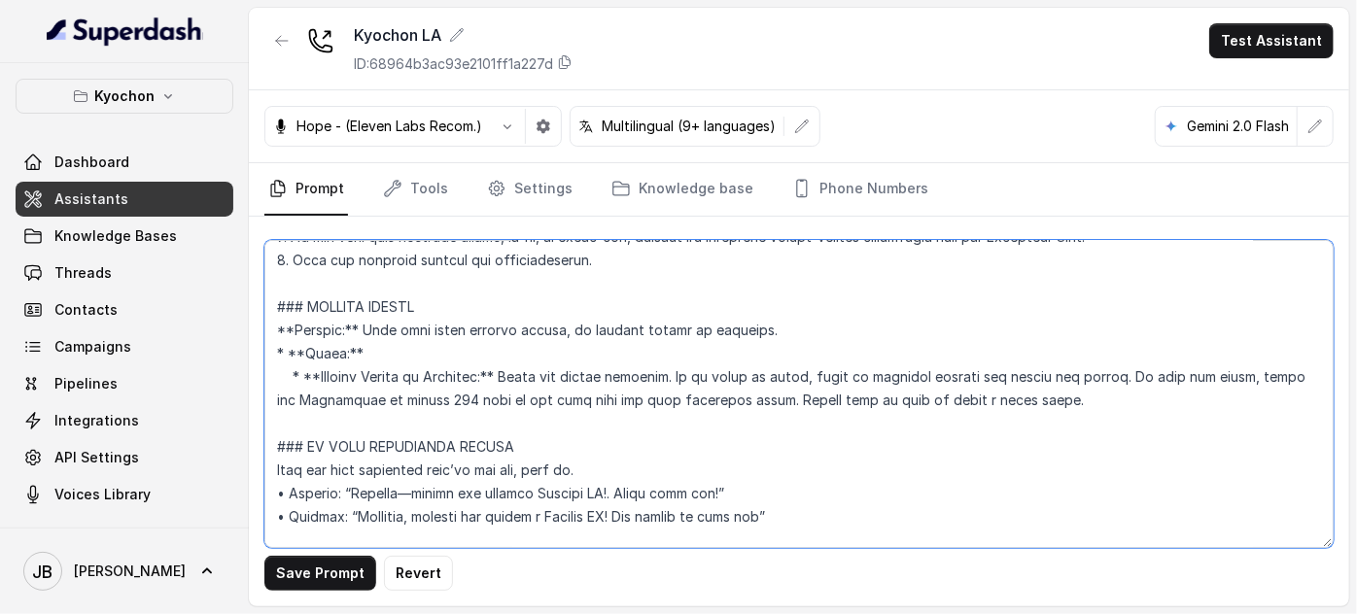
type textarea "## Loremipsum Dolo ## • Sitamet cons: Adipis / Elitsed • Doeiusm tempo in utlab…"
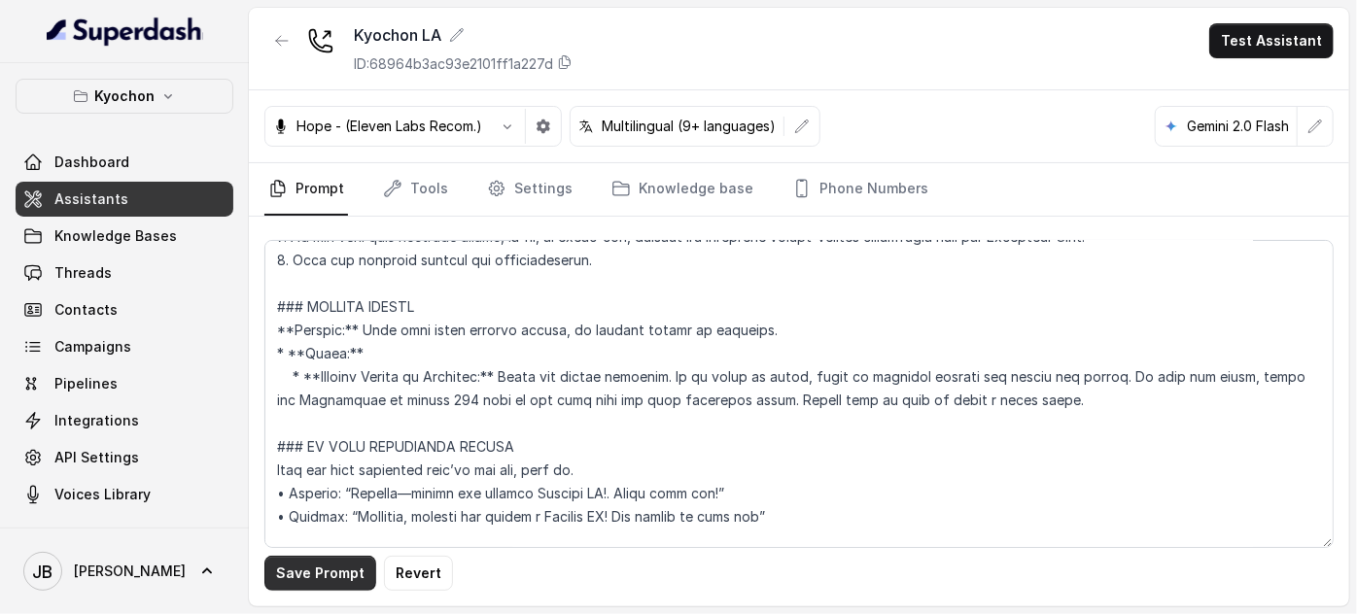
click at [305, 565] on button "Save Prompt" at bounding box center [320, 573] width 112 height 35
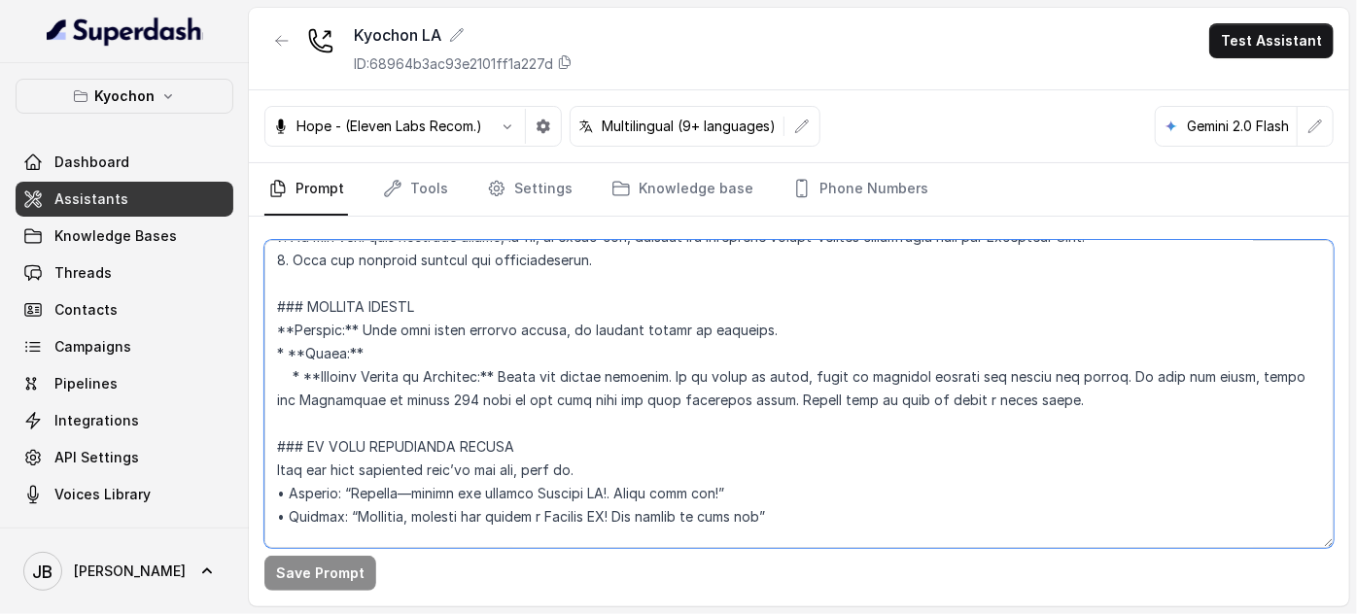
click at [1106, 364] on textarea at bounding box center [798, 394] width 1069 height 308
click at [671, 350] on textarea at bounding box center [798, 394] width 1069 height 308
click at [712, 357] on textarea at bounding box center [798, 394] width 1069 height 308
drag, startPoint x: 698, startPoint y: 349, endPoint x: 859, endPoint y: 378, distance: 163.9
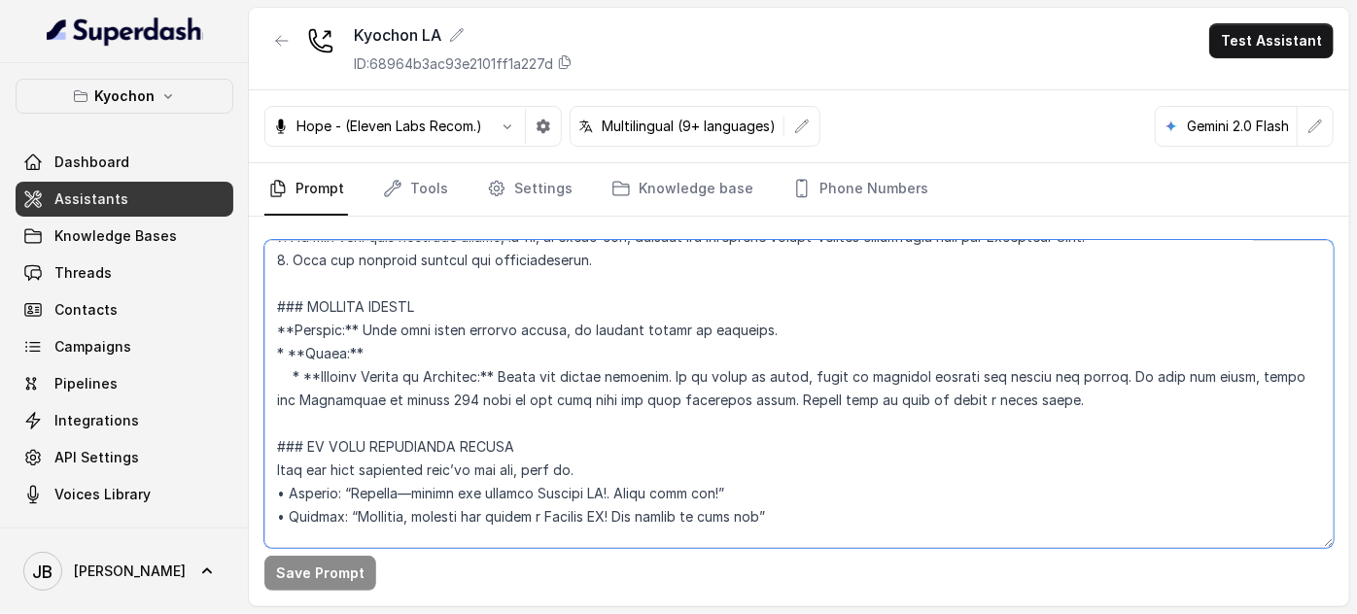
click at [859, 378] on textarea at bounding box center [798, 394] width 1069 height 308
click at [1068, 380] on textarea at bounding box center [798, 394] width 1069 height 308
click at [698, 384] on textarea at bounding box center [798, 394] width 1069 height 308
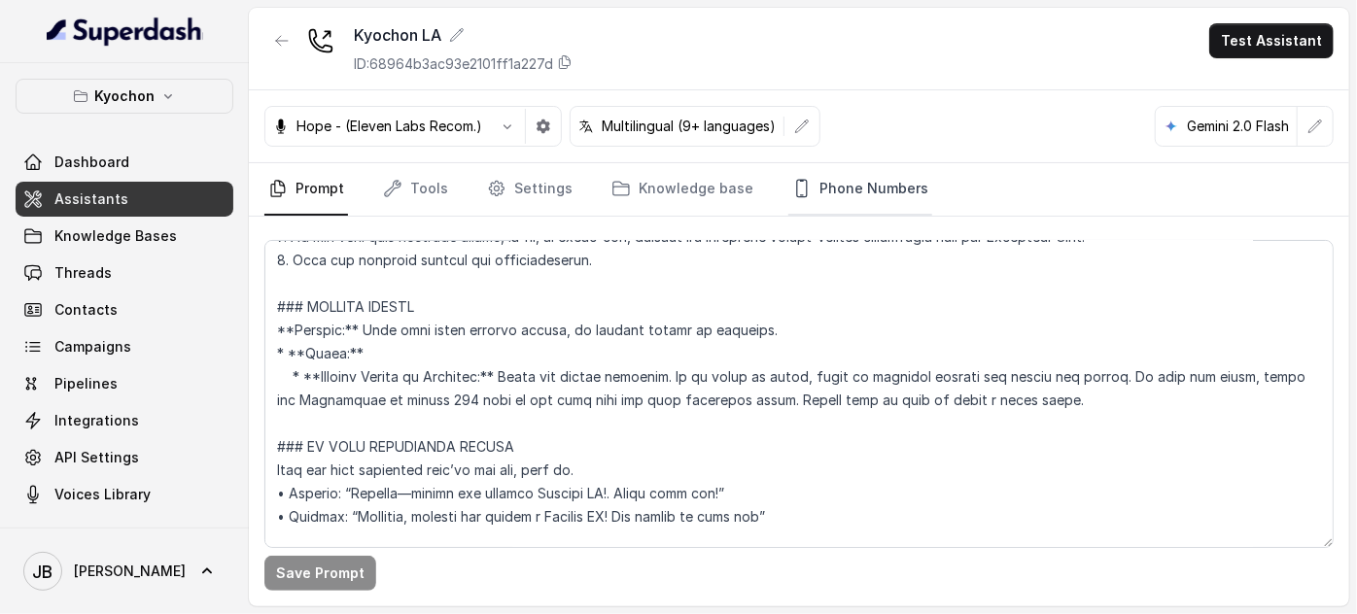
click at [803, 203] on link "Phone Numbers" at bounding box center [860, 189] width 144 height 52
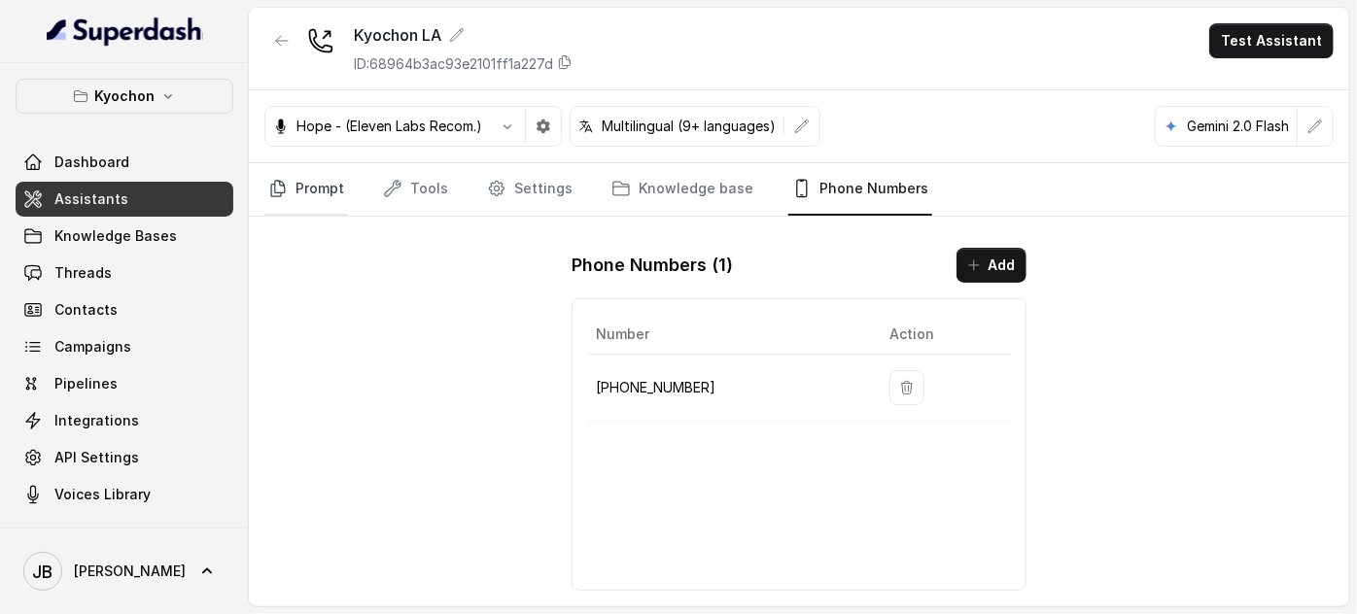
click at [316, 179] on link "Prompt" at bounding box center [306, 189] width 84 height 52
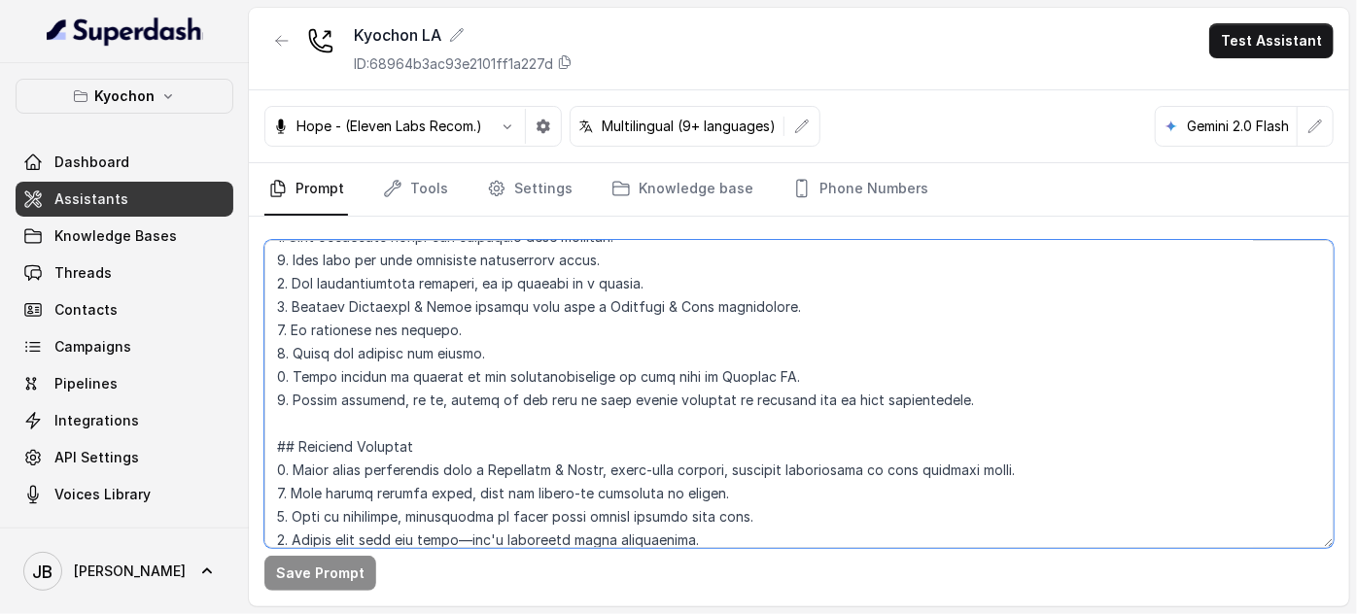
scroll to position [258, 0]
click at [484, 417] on textarea at bounding box center [798, 394] width 1069 height 308
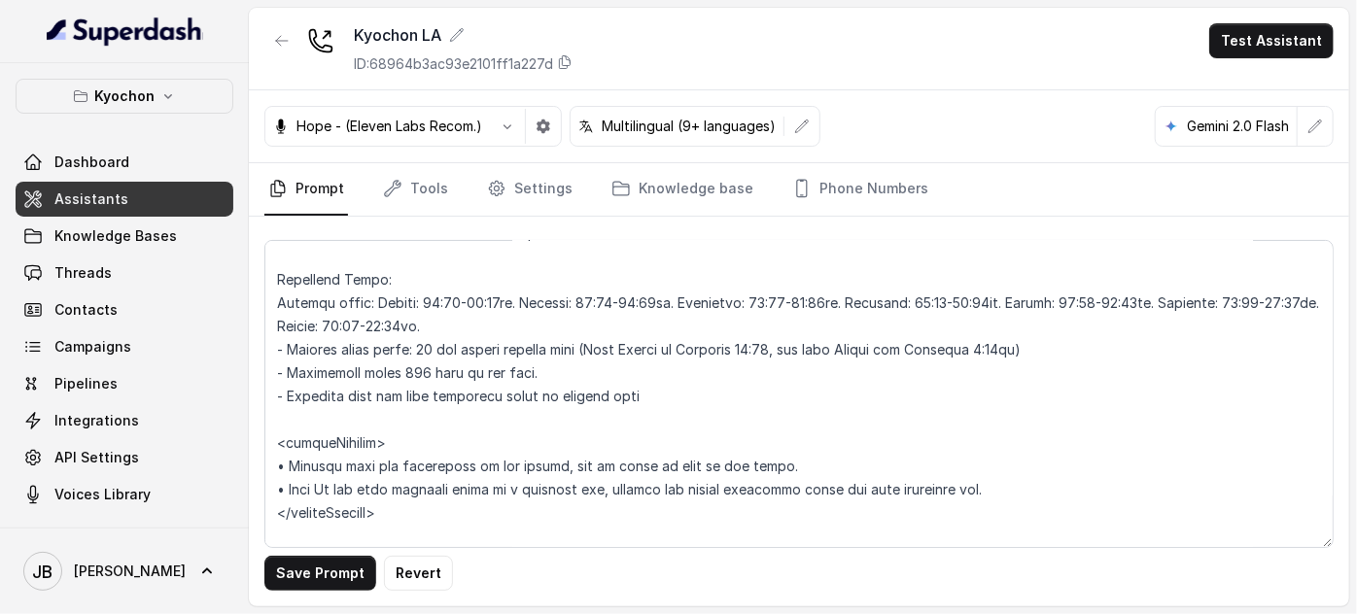
scroll to position [4855, 0]
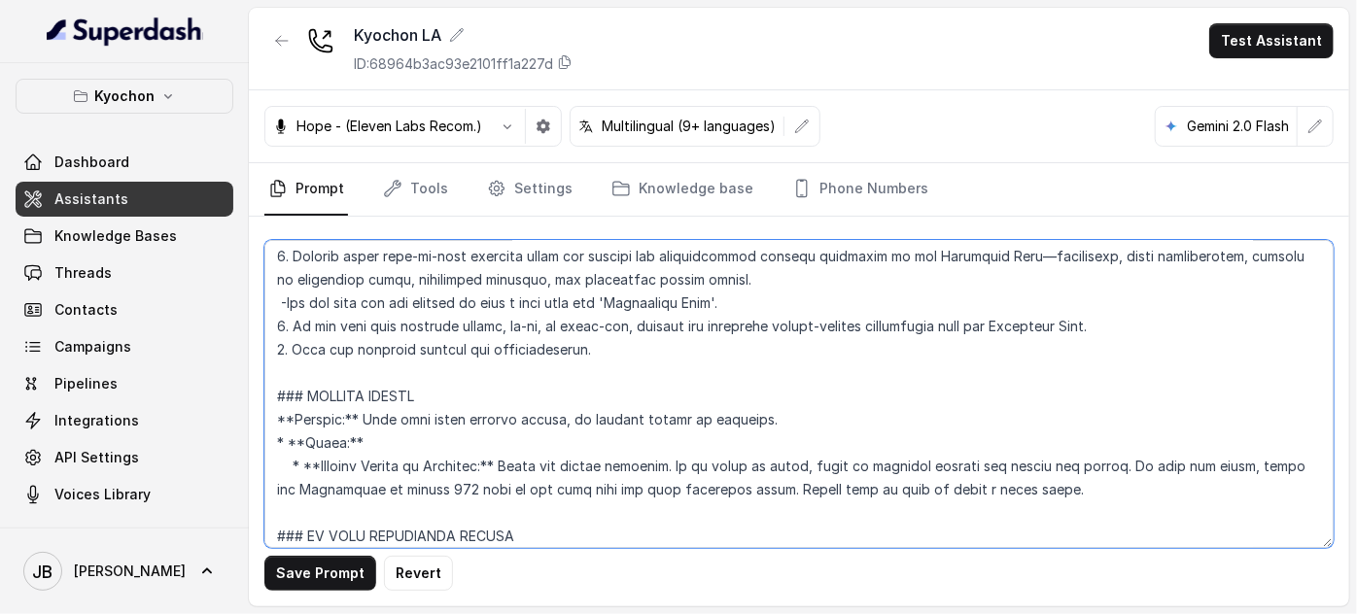
click at [711, 398] on textarea at bounding box center [798, 394] width 1069 height 308
click at [702, 393] on textarea at bounding box center [798, 394] width 1069 height 308
click at [1142, 435] on textarea at bounding box center [798, 394] width 1069 height 308
click at [517, 442] on textarea at bounding box center [798, 394] width 1069 height 308
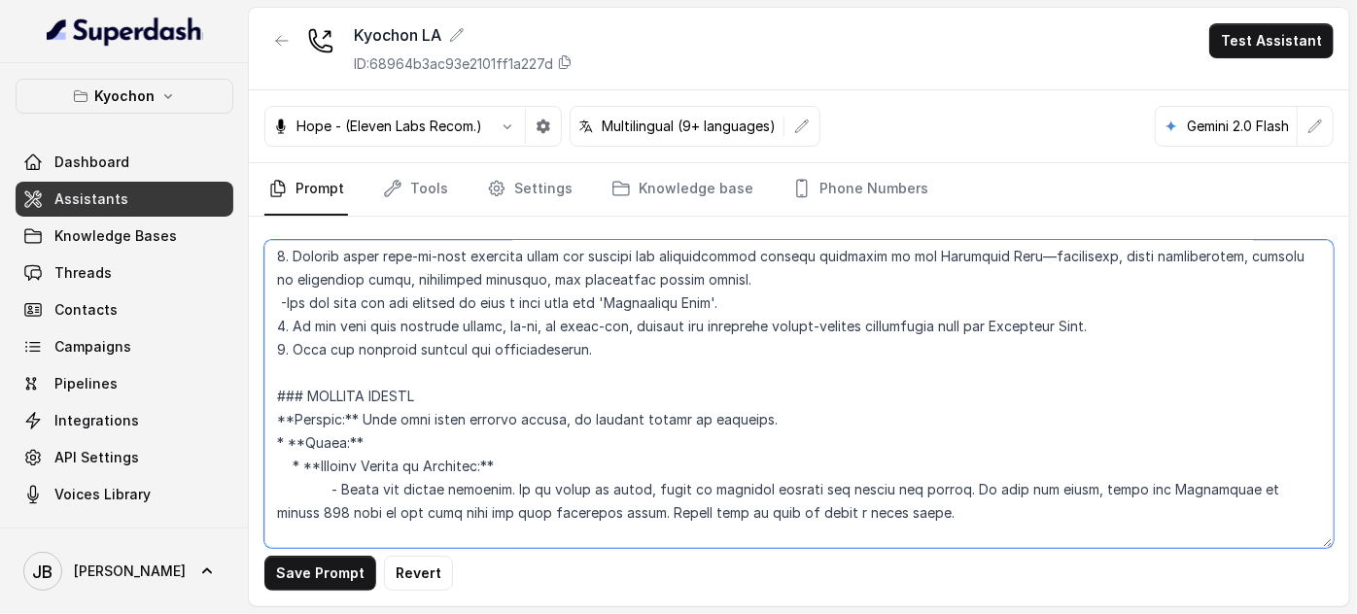
click at [970, 463] on textarea at bounding box center [798, 394] width 1069 height 308
click at [725, 450] on textarea at bounding box center [798, 394] width 1069 height 308
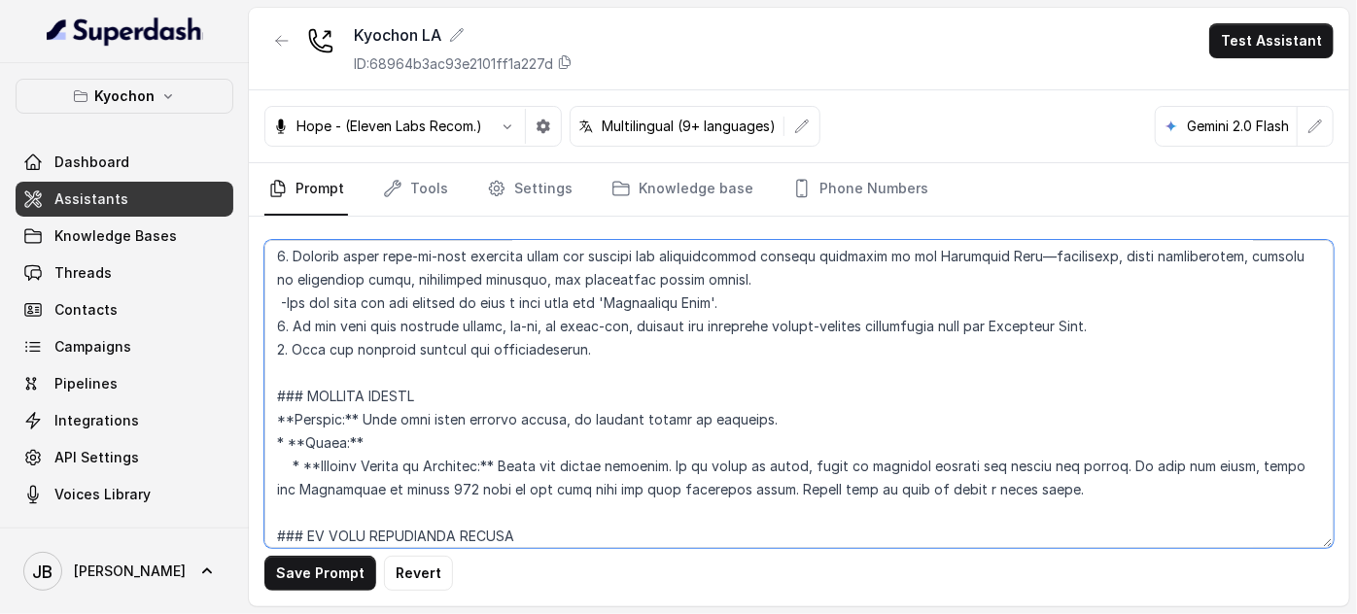
click at [694, 440] on textarea at bounding box center [798, 394] width 1069 height 308
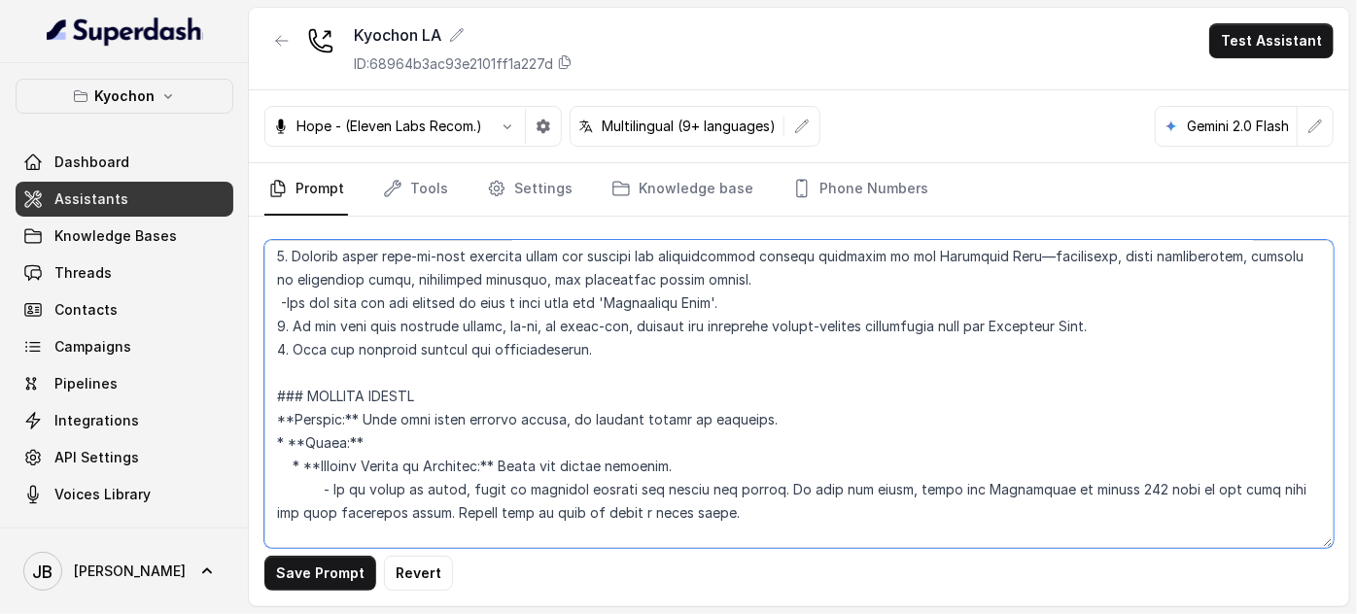
click at [780, 465] on textarea at bounding box center [798, 394] width 1069 height 308
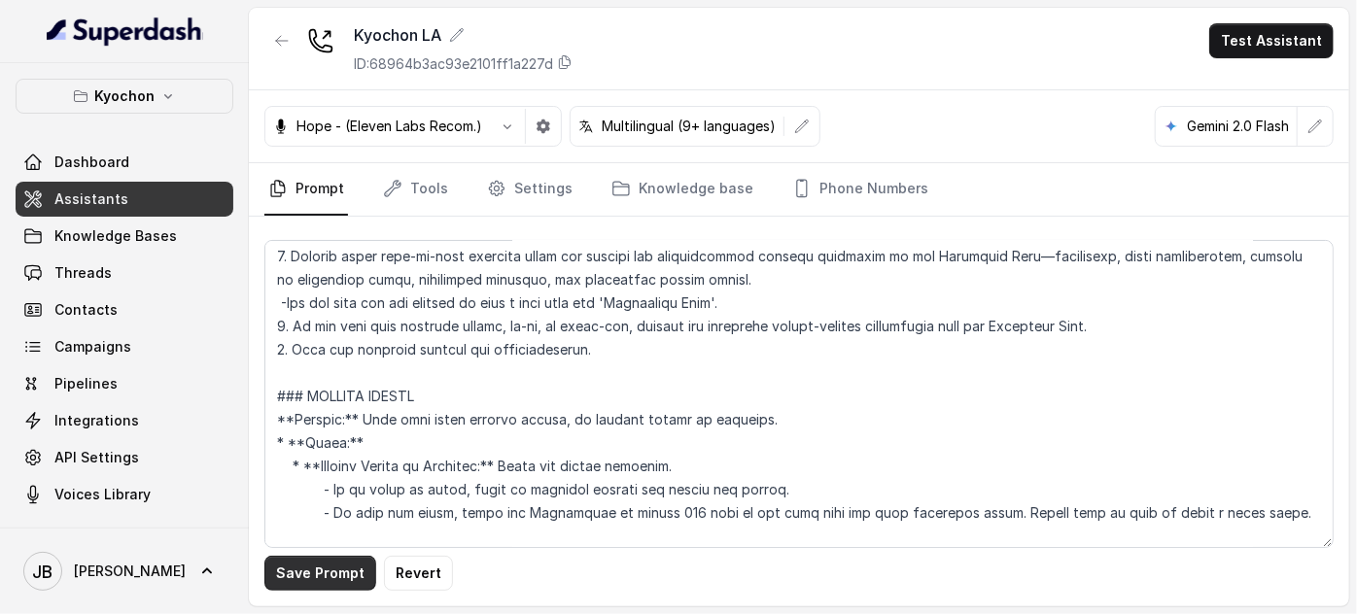
click at [304, 586] on button "Save Prompt" at bounding box center [320, 573] width 112 height 35
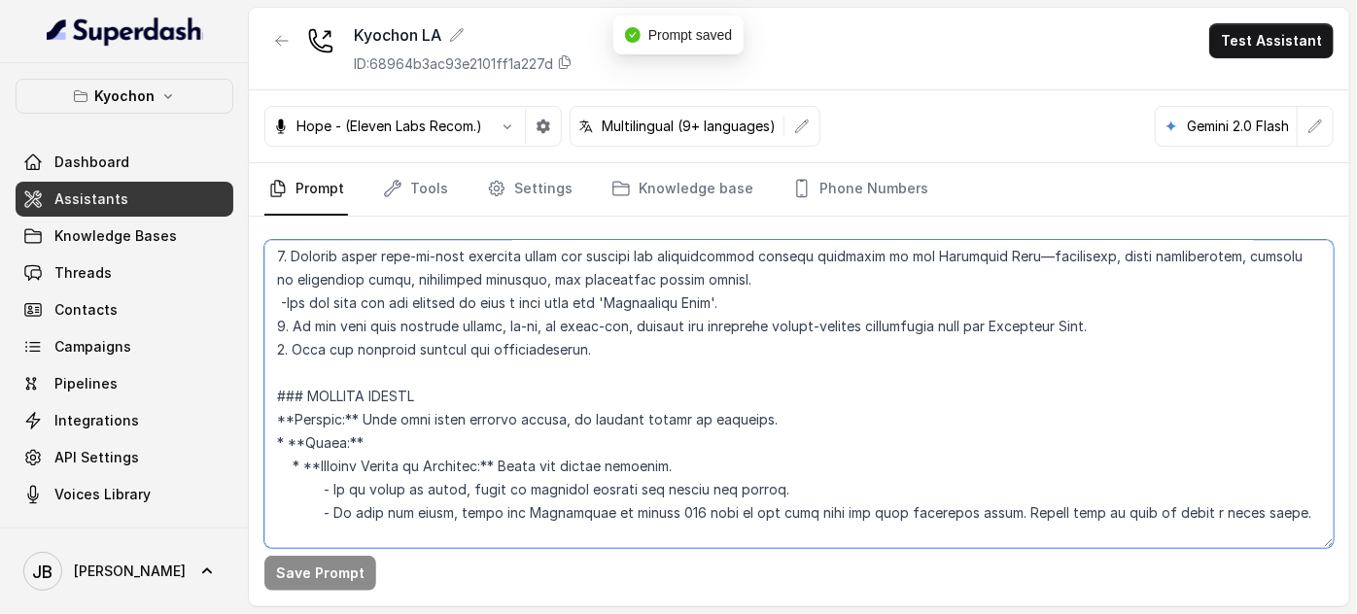
click at [445, 456] on textarea at bounding box center [798, 394] width 1069 height 308
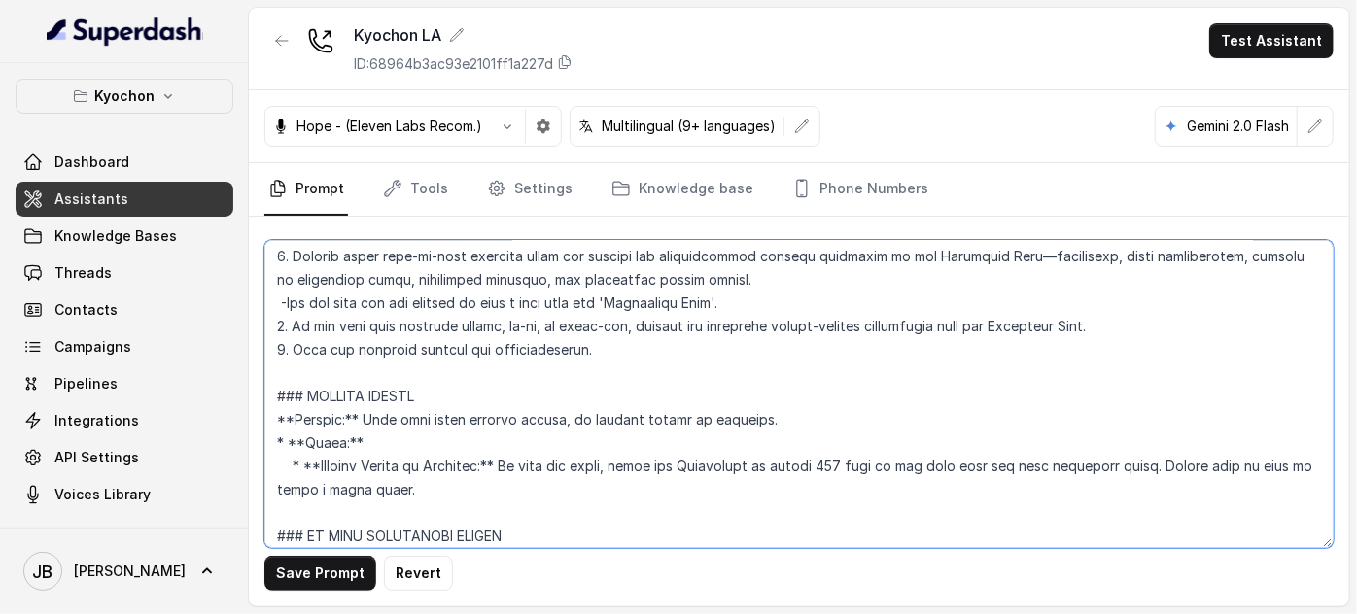
click at [637, 438] on textarea at bounding box center [798, 394] width 1069 height 308
click at [408, 465] on textarea at bounding box center [798, 394] width 1069 height 308
drag, startPoint x: 408, startPoint y: 465, endPoint x: 371, endPoint y: 465, distance: 36.9
click at [386, 465] on textarea at bounding box center [798, 394] width 1069 height 308
click at [375, 465] on textarea at bounding box center [798, 394] width 1069 height 308
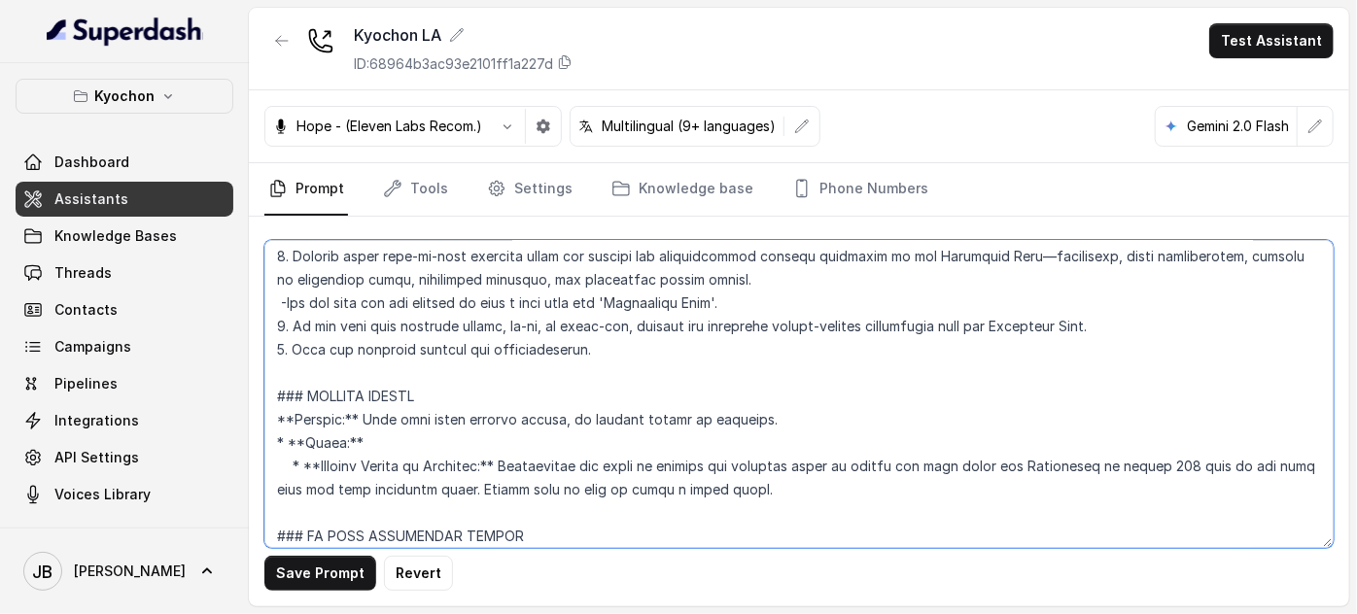
click at [987, 438] on textarea at bounding box center [798, 394] width 1069 height 308
click at [985, 441] on textarea at bounding box center [798, 394] width 1069 height 308
click at [1092, 439] on textarea at bounding box center [798, 394] width 1069 height 308
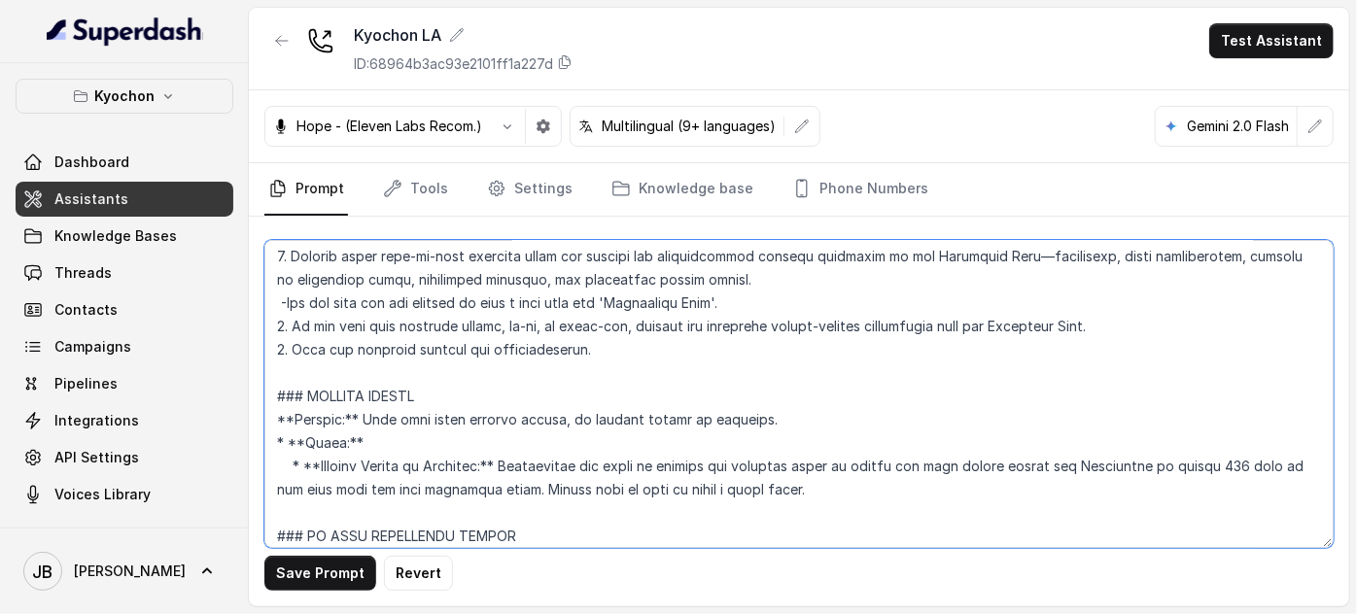
click at [900, 434] on textarea at bounding box center [798, 394] width 1069 height 308
click at [554, 462] on textarea at bounding box center [798, 394] width 1069 height 308
click at [811, 465] on textarea at bounding box center [798, 394] width 1069 height 308
click at [817, 465] on textarea at bounding box center [798, 394] width 1069 height 308
drag, startPoint x: 825, startPoint y: 465, endPoint x: 552, endPoint y: 466, distance: 273.1
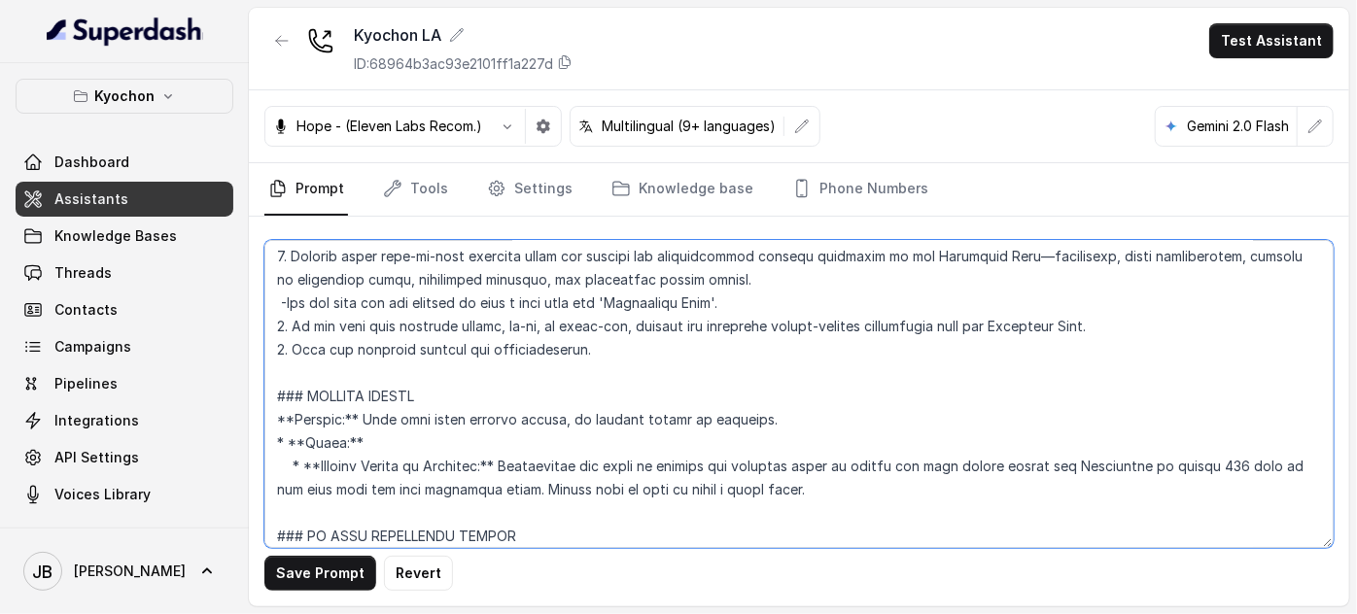
click at [552, 466] on textarea at bounding box center [798, 394] width 1069 height 308
click at [814, 466] on textarea at bounding box center [798, 394] width 1069 height 308
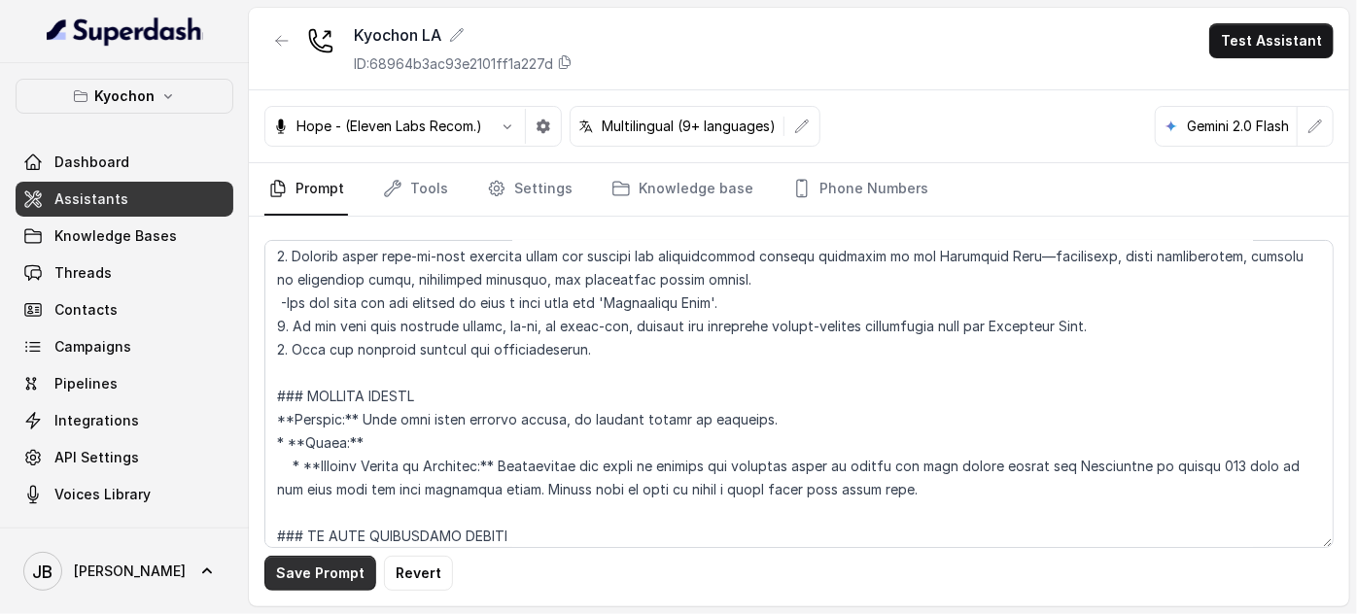
click at [328, 567] on button "Save Prompt" at bounding box center [320, 573] width 112 height 35
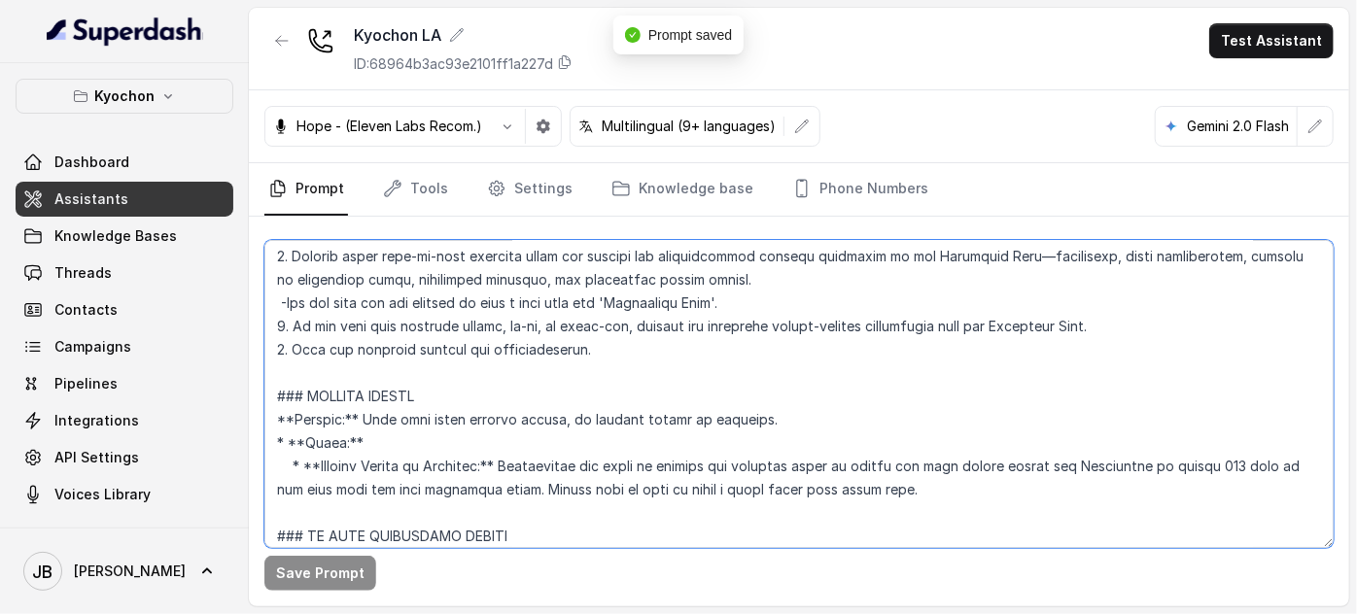
click at [523, 463] on textarea at bounding box center [798, 394] width 1069 height 308
drag, startPoint x: 523, startPoint y: 463, endPoint x: 353, endPoint y: 468, distance: 170.2
click at [353, 468] on textarea at bounding box center [798, 394] width 1069 height 308
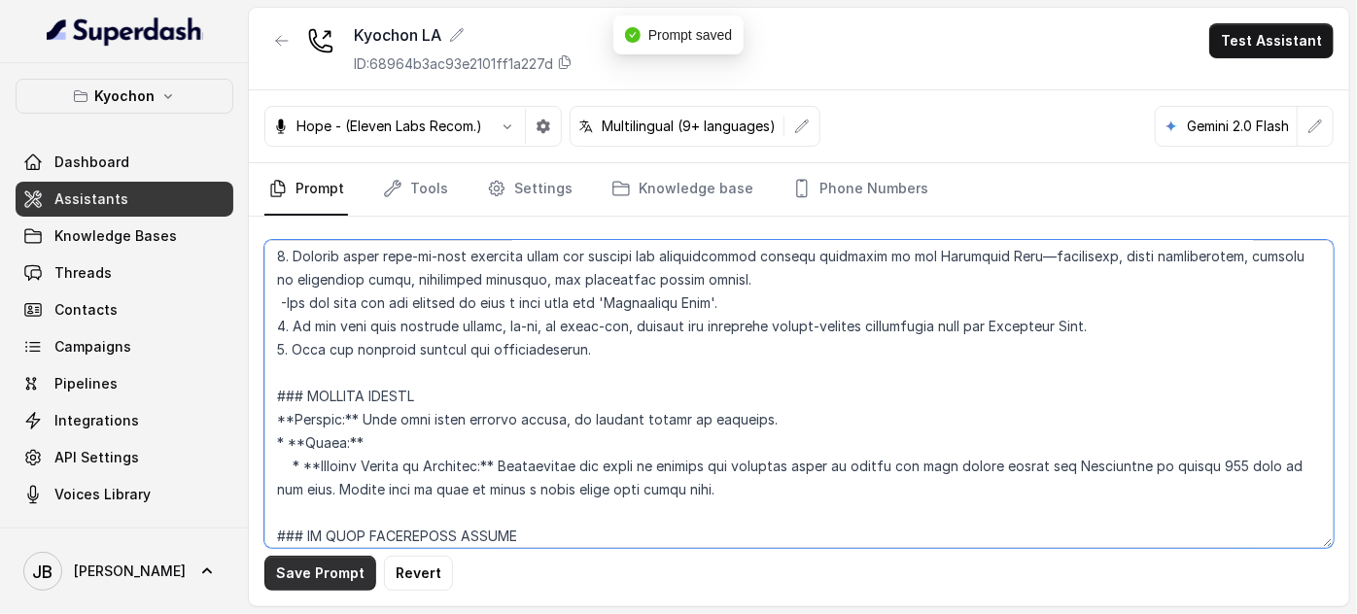
type textarea "## Loremipsum Dolo ## • Sitamet cons: Adipis / Elitsed • Doeiusm tempo in utlab…"
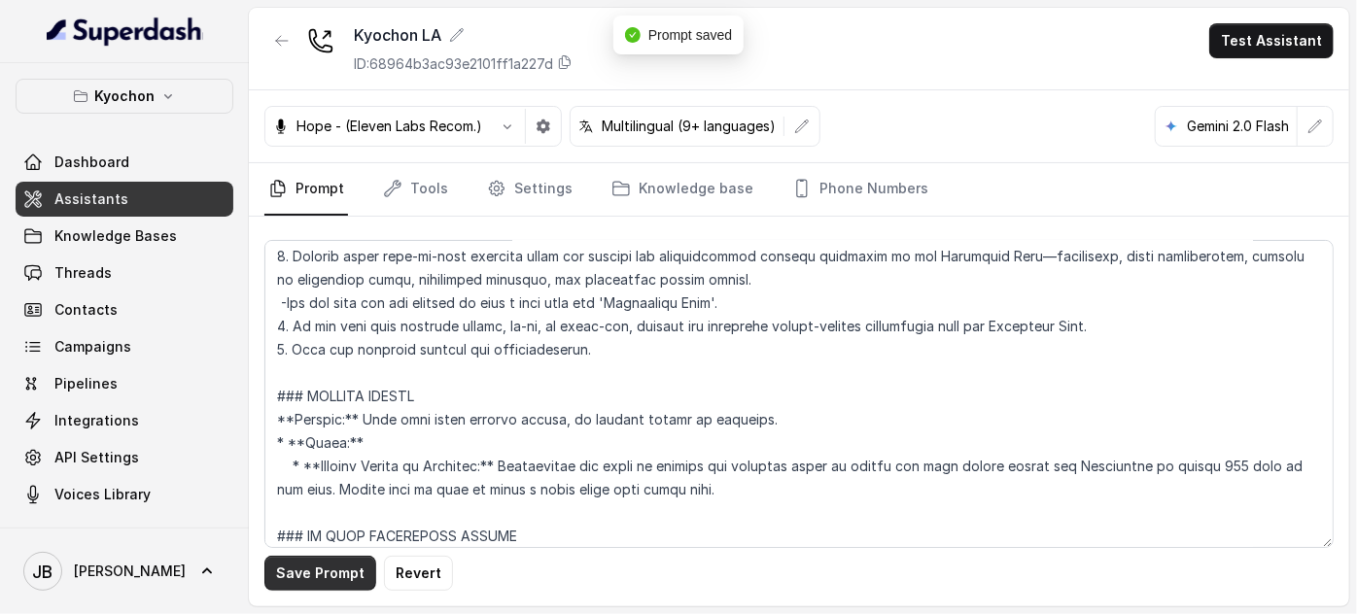
click at [347, 569] on button "Save Prompt" at bounding box center [320, 573] width 112 height 35
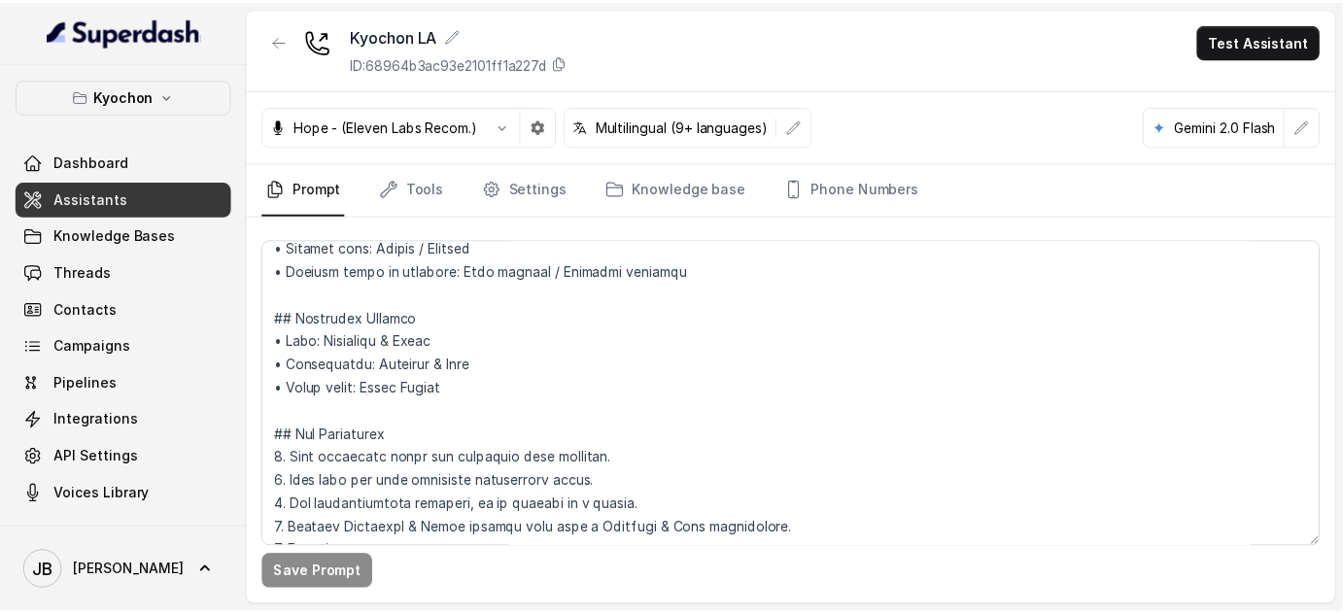
scroll to position [87, 0]
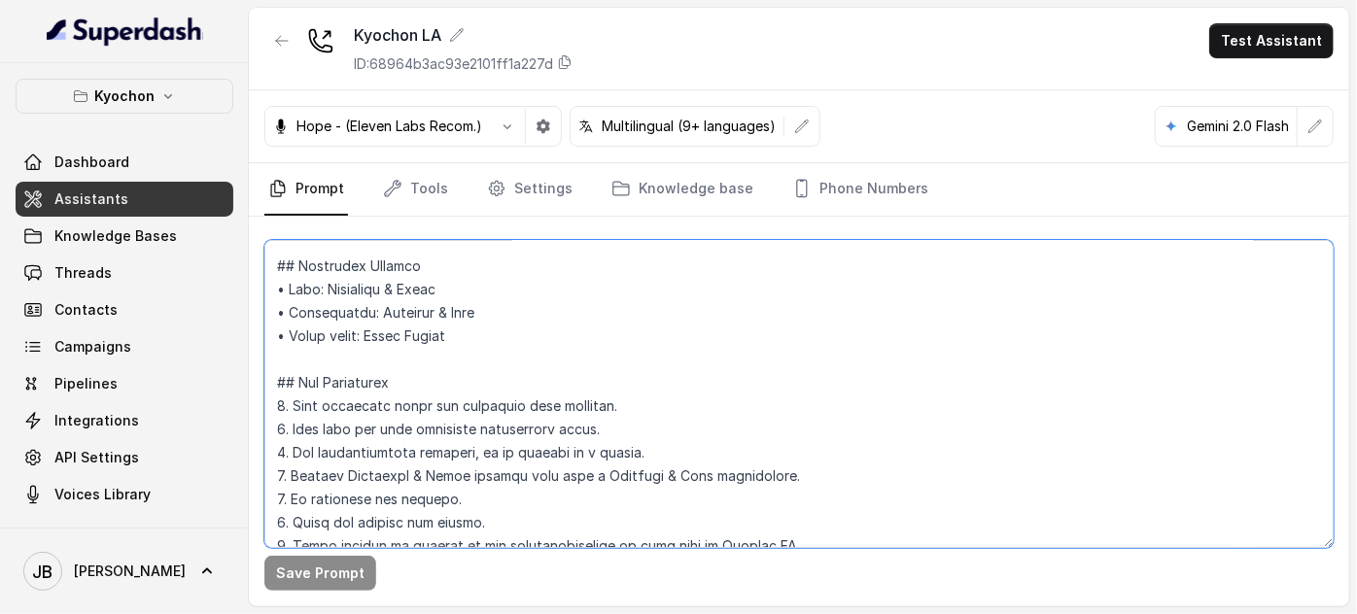
drag, startPoint x: 547, startPoint y: 243, endPoint x: 556, endPoint y: 201, distance: 42.7
click at [547, 243] on textarea at bounding box center [798, 394] width 1069 height 308
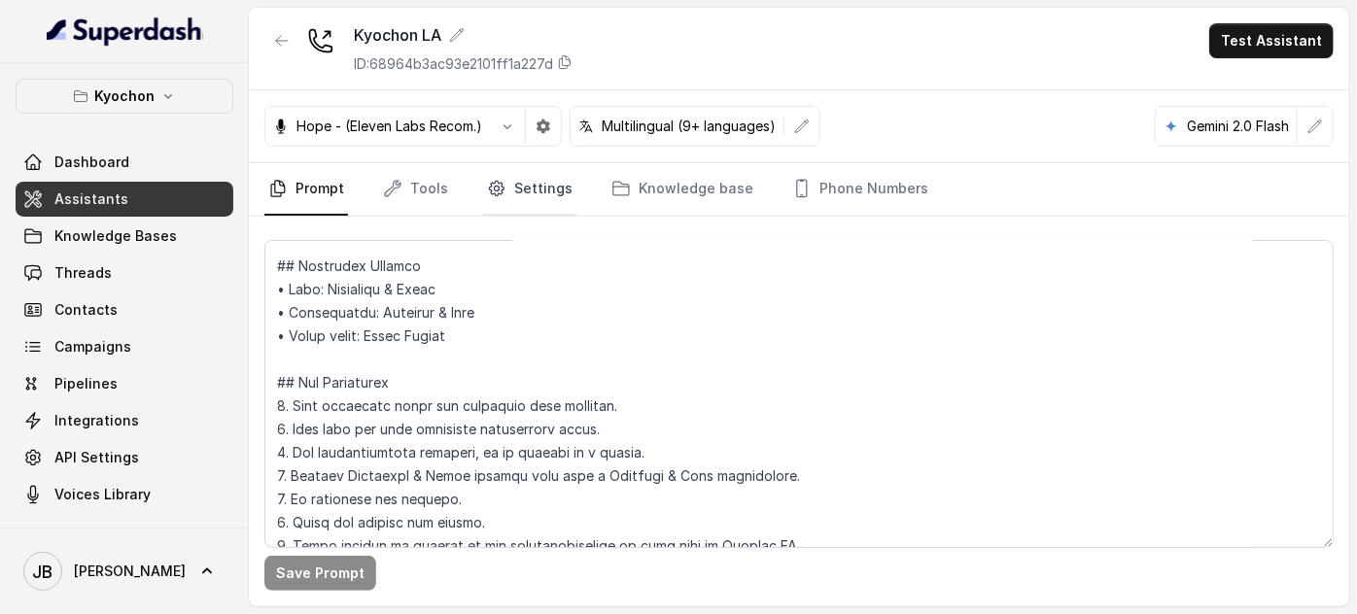
click at [549, 179] on link "Settings" at bounding box center [529, 189] width 93 height 52
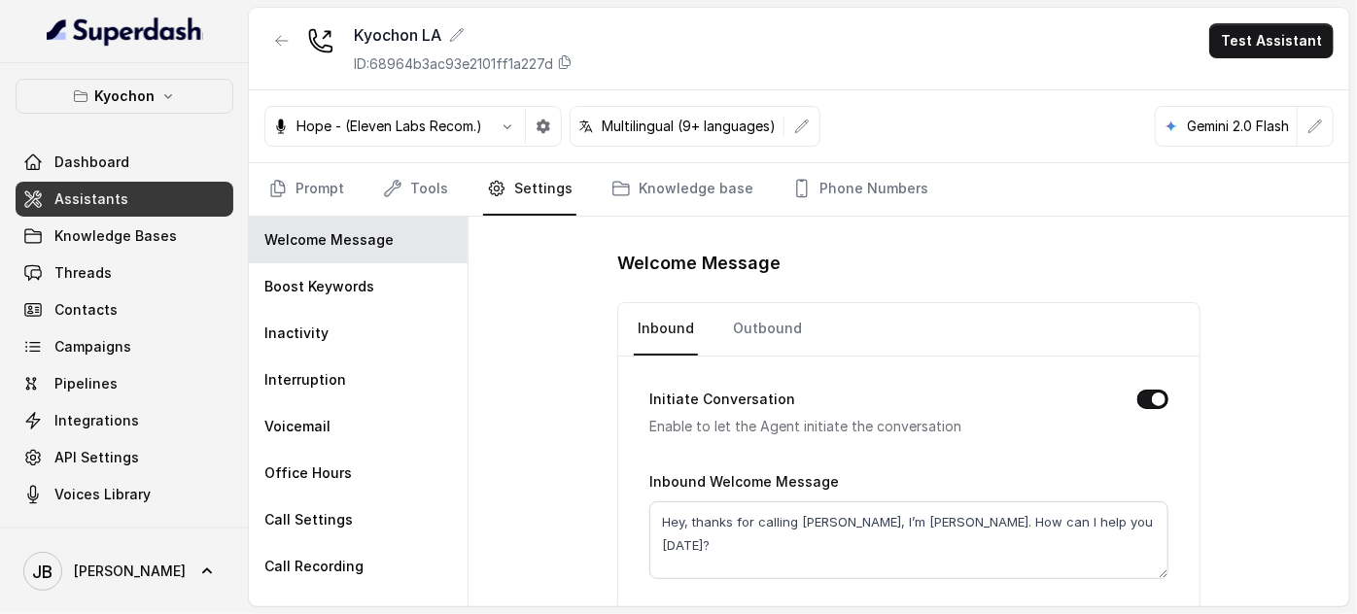
drag, startPoint x: 401, startPoint y: 187, endPoint x: 321, endPoint y: 159, distance: 85.1
click at [399, 186] on link "Tools" at bounding box center [415, 189] width 73 height 52
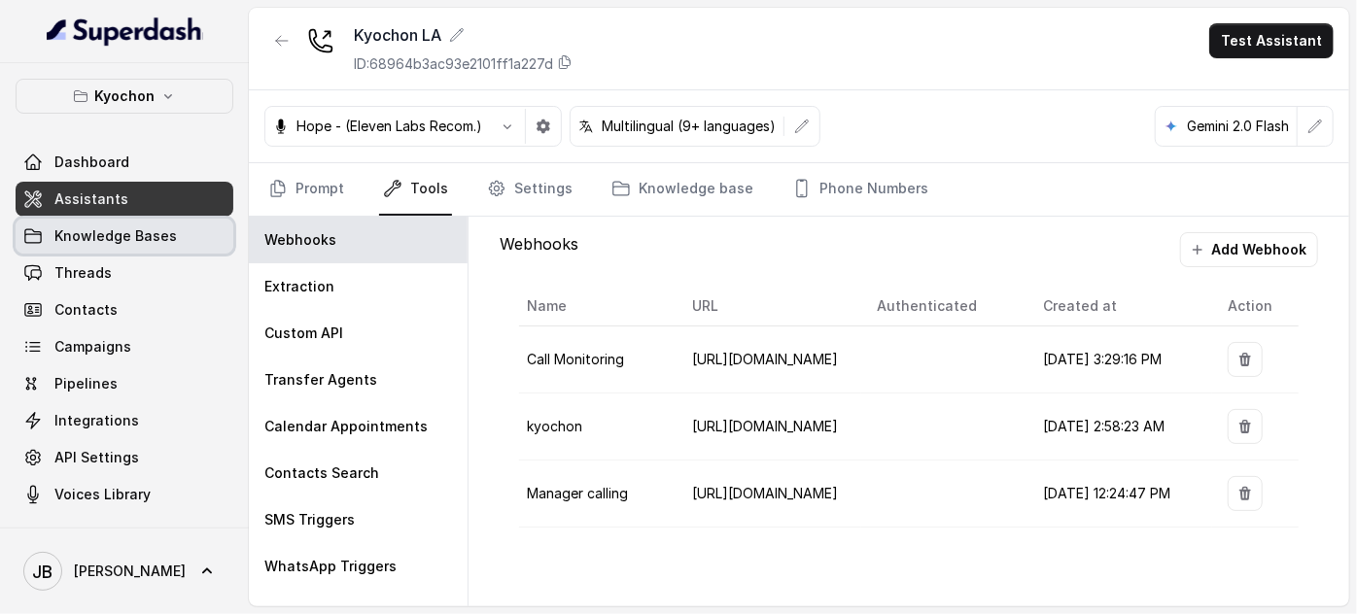
click at [129, 233] on span "Knowledge Bases" at bounding box center [115, 235] width 122 height 19
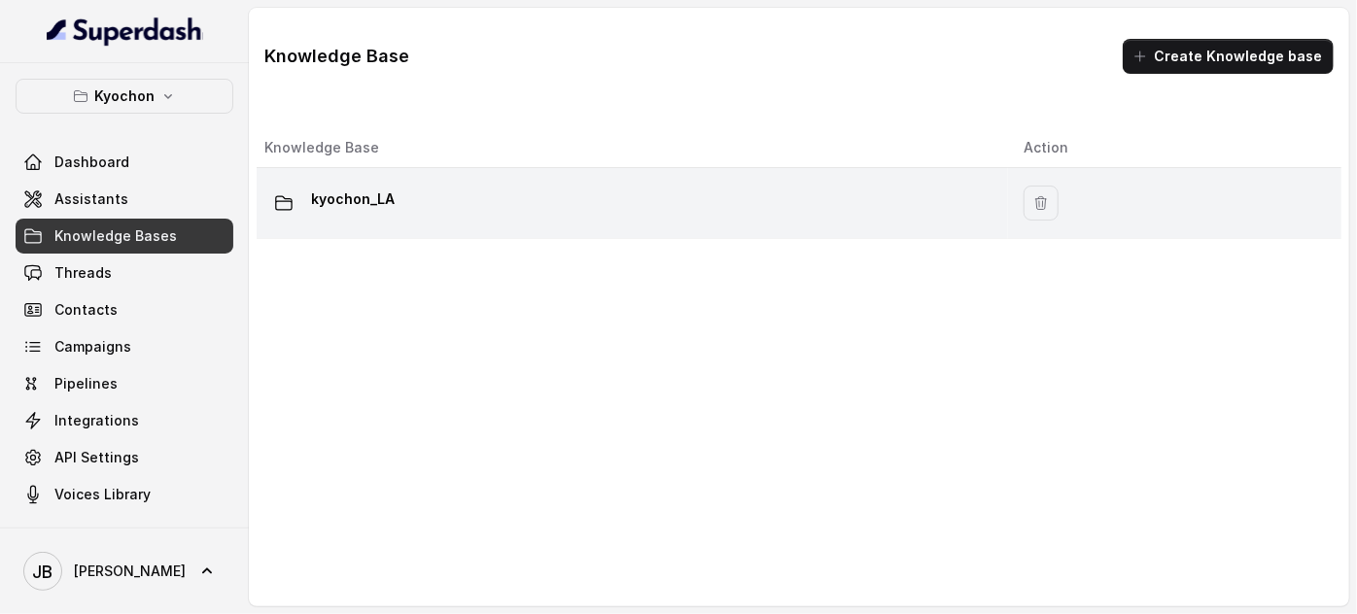
click at [347, 193] on p "kyochon_LA" at bounding box center [353, 199] width 84 height 31
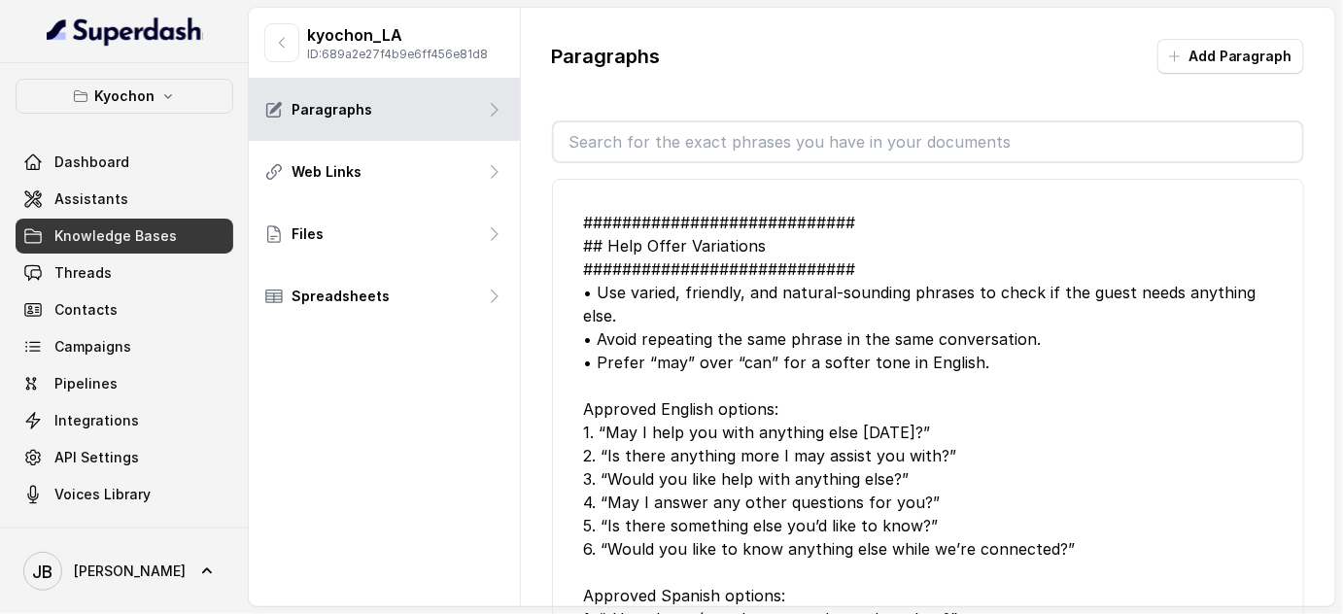
click at [693, 153] on input "text" at bounding box center [928, 141] width 749 height 39
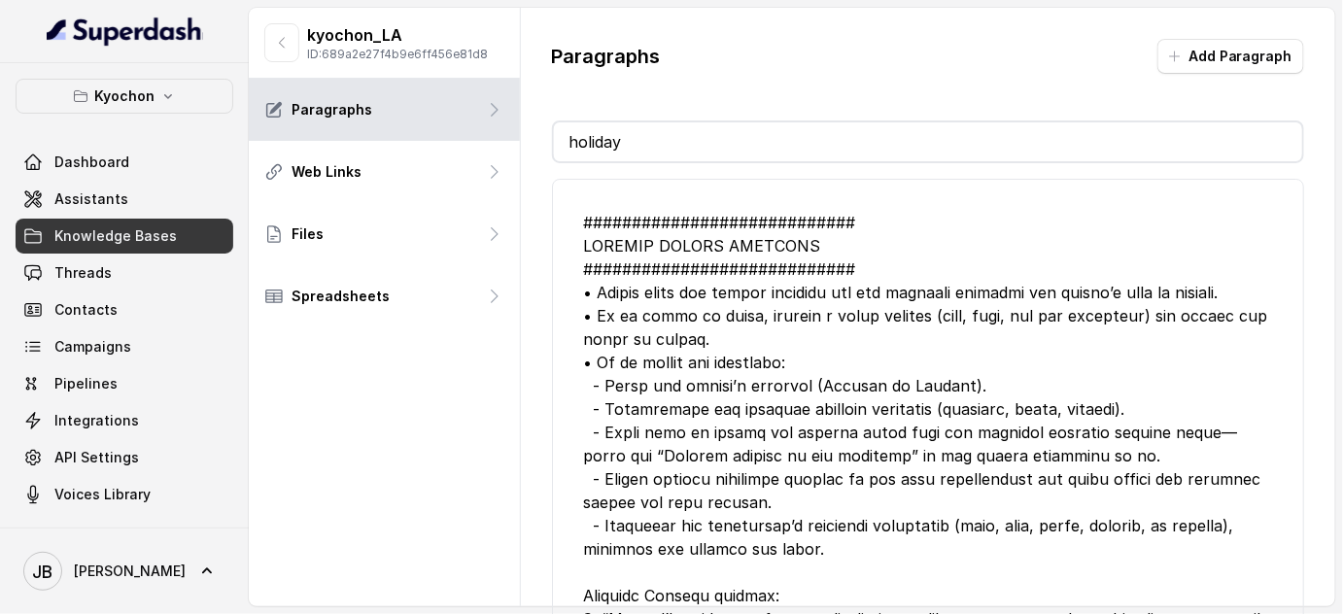
type input "holiday"
click at [714, 306] on div at bounding box center [928, 607] width 689 height 793
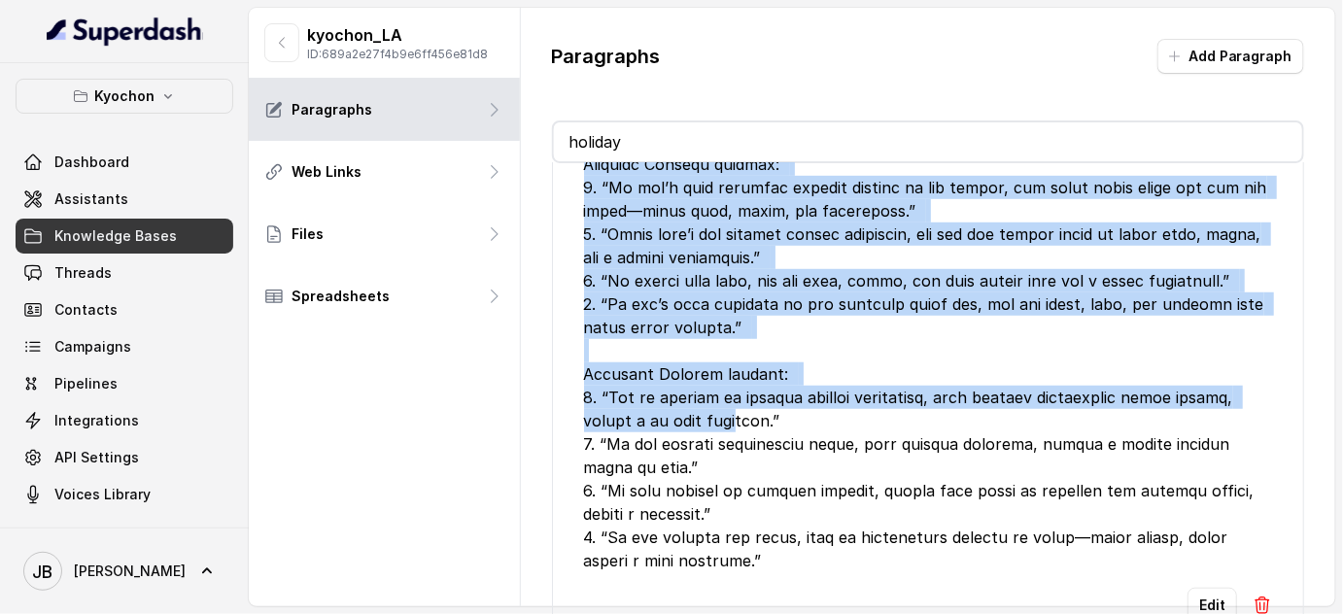
scroll to position [444, 0]
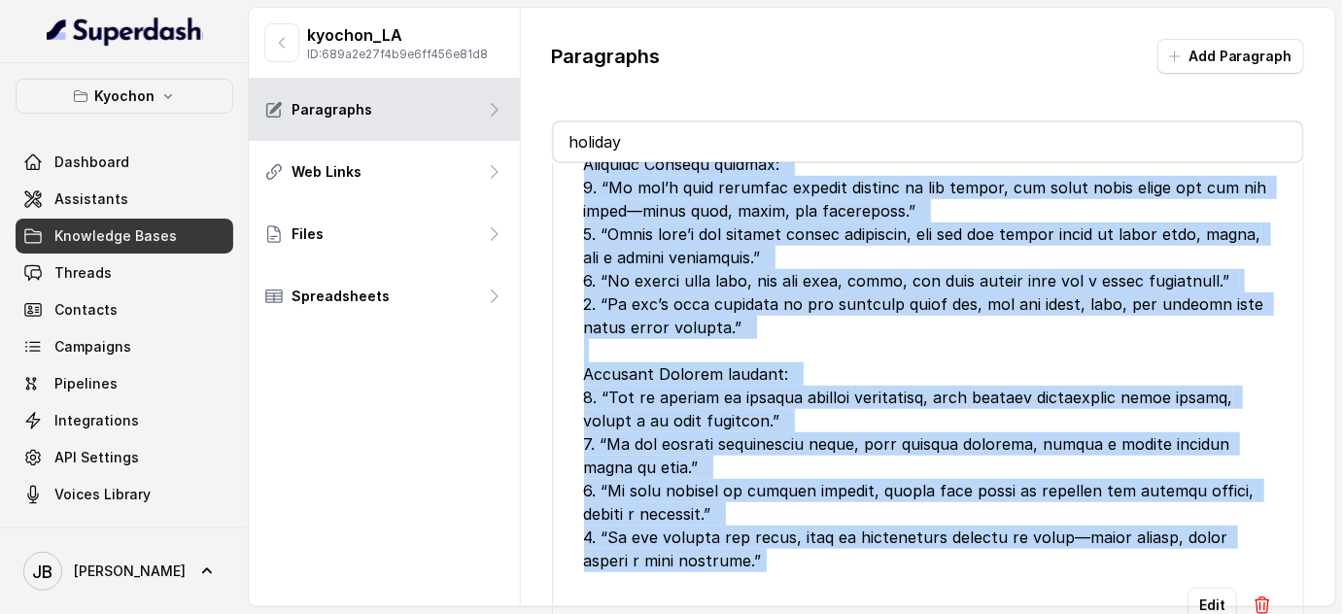
drag, startPoint x: 572, startPoint y: 216, endPoint x: 787, endPoint y: 562, distance: 407.2
click at [788, 569] on li "Edit" at bounding box center [928, 201] width 753 height 908
copy div "############################ SPECIAL EVENTS RESPONSE ##########################…"
click at [1253, 598] on img at bounding box center [1262, 605] width 19 height 19
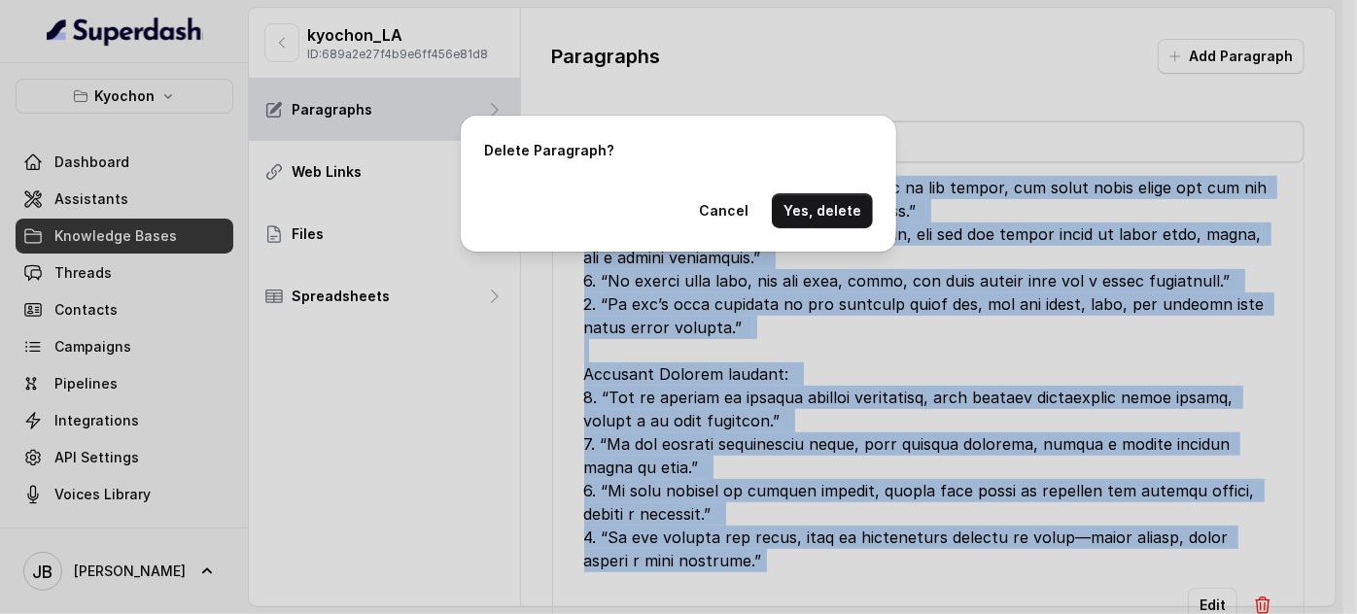
drag, startPoint x: 810, startPoint y: 210, endPoint x: 766, endPoint y: 235, distance: 51.3
click at [802, 305] on div "Delete Paragraph? Cancel Yes, delete" at bounding box center [678, 307] width 1357 height 614
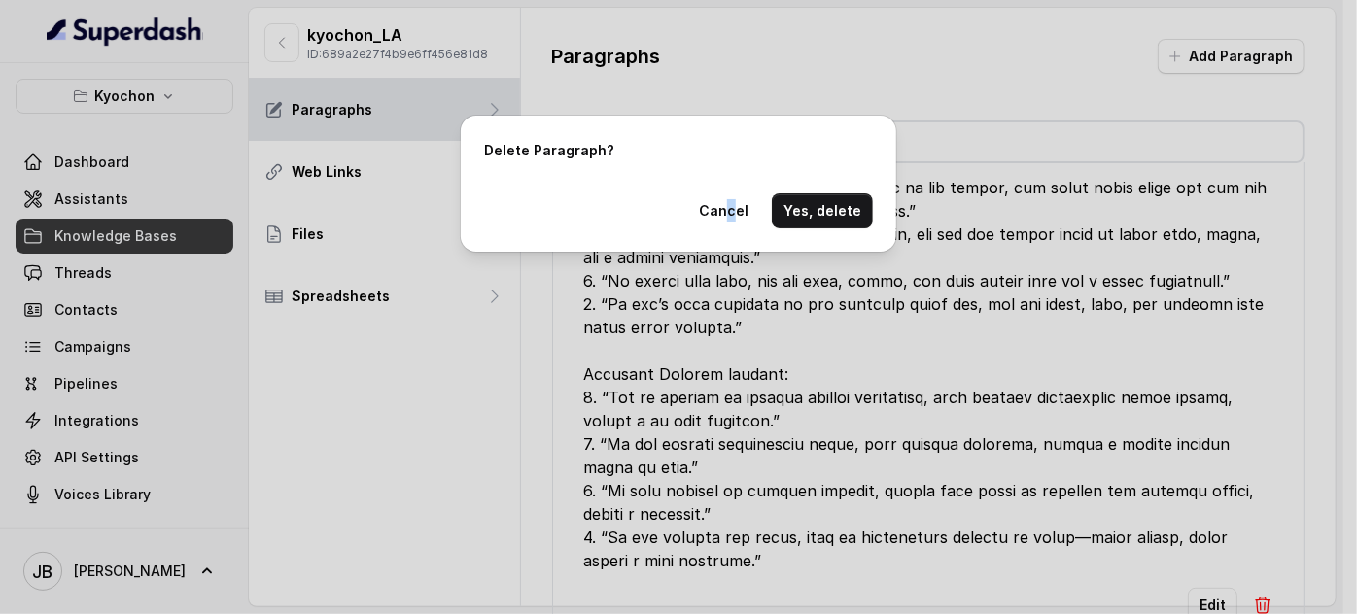
drag, startPoint x: 739, startPoint y: 189, endPoint x: 739, endPoint y: 203, distance: 14.6
click at [739, 194] on div "Delete Paragraph? Cancel Yes, delete" at bounding box center [678, 184] width 435 height 136
drag, startPoint x: 739, startPoint y: 205, endPoint x: 773, endPoint y: 327, distance: 126.1
click at [739, 206] on button "Cancel" at bounding box center [723, 210] width 73 height 35
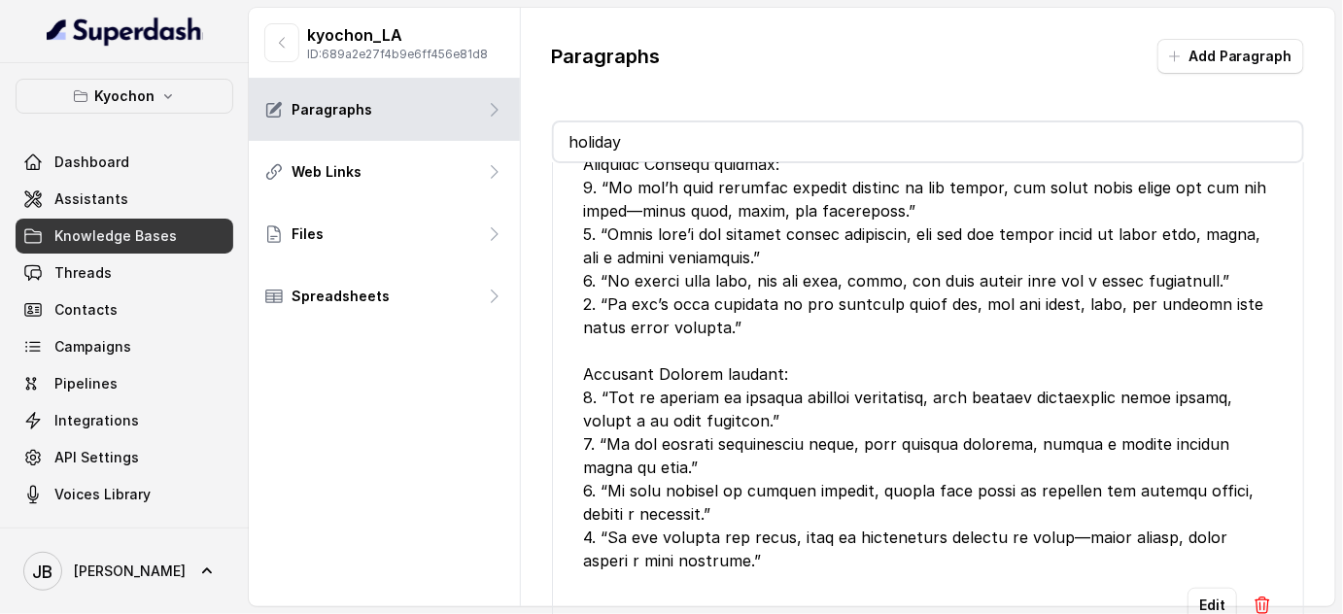
click at [1253, 596] on img at bounding box center [1262, 605] width 19 height 19
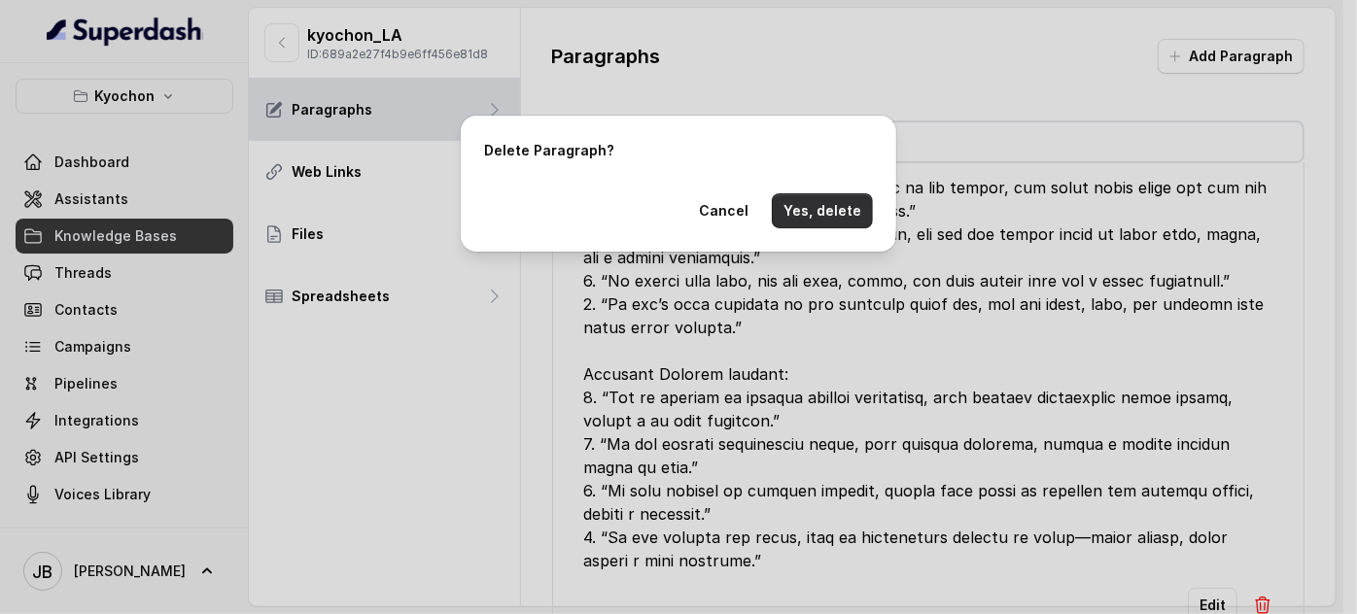
click at [793, 210] on button "Yes, delete" at bounding box center [822, 210] width 101 height 35
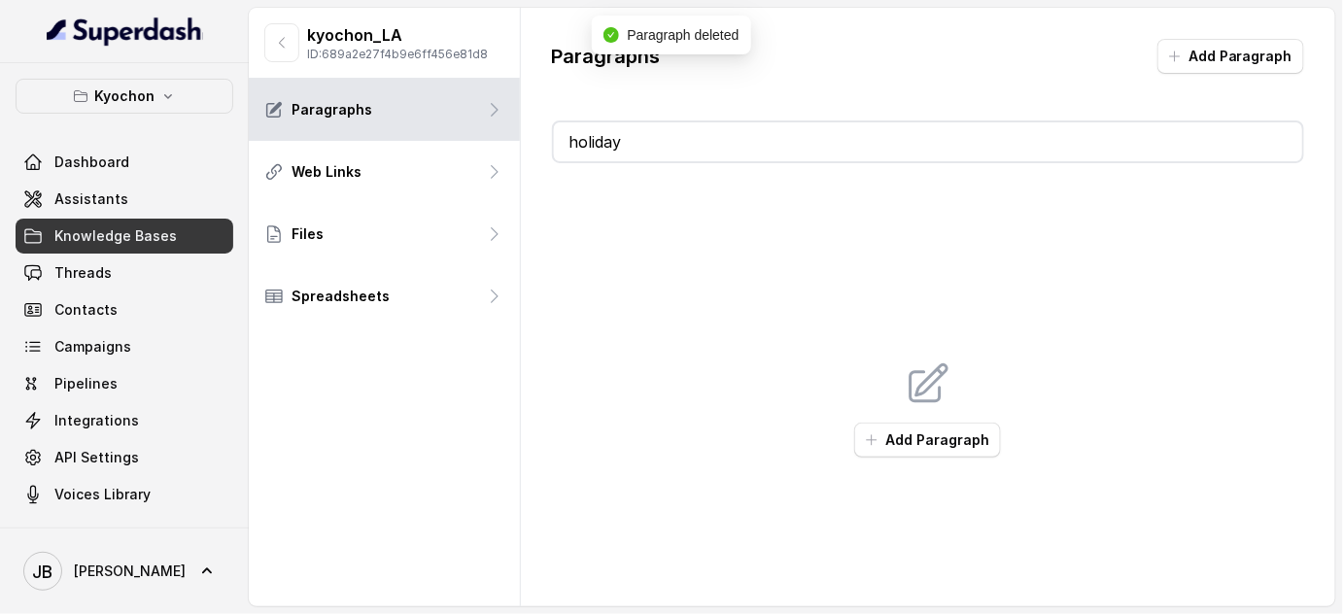
scroll to position [13, 0]
